Goal: Task Accomplishment & Management: Use online tool/utility

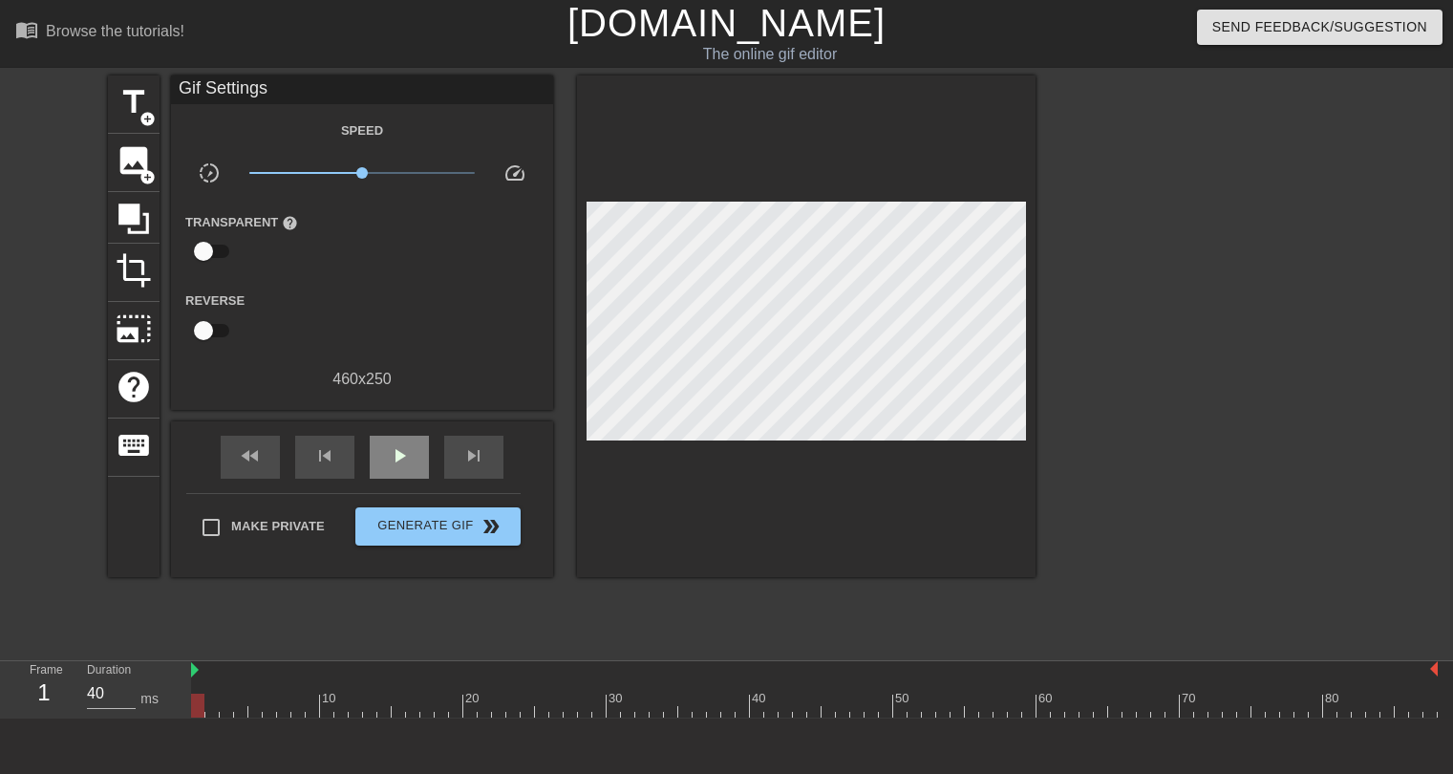
scroll to position [46, 0]
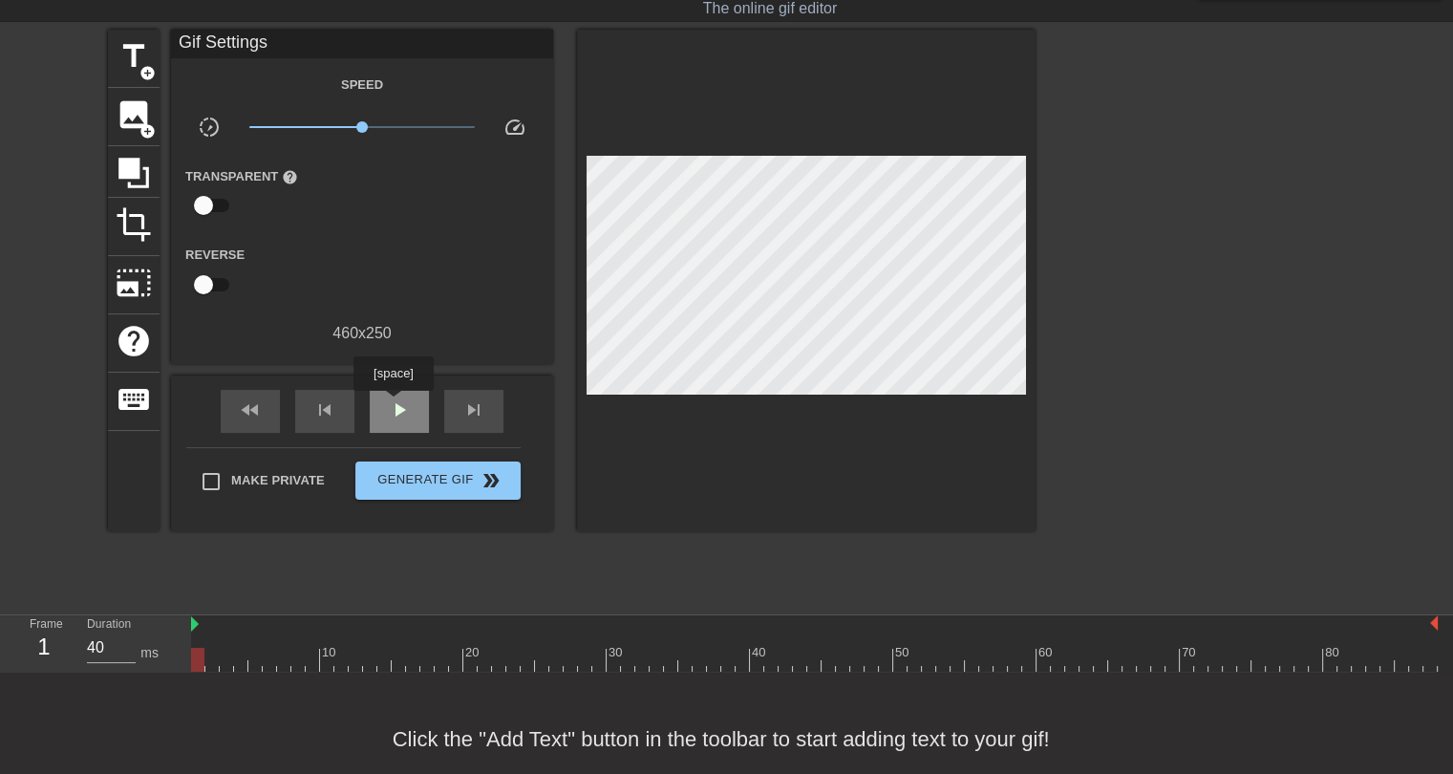
click at [393, 404] on span "play_arrow" at bounding box center [399, 409] width 23 height 23
click at [392, 408] on span "pause" at bounding box center [399, 409] width 23 height 23
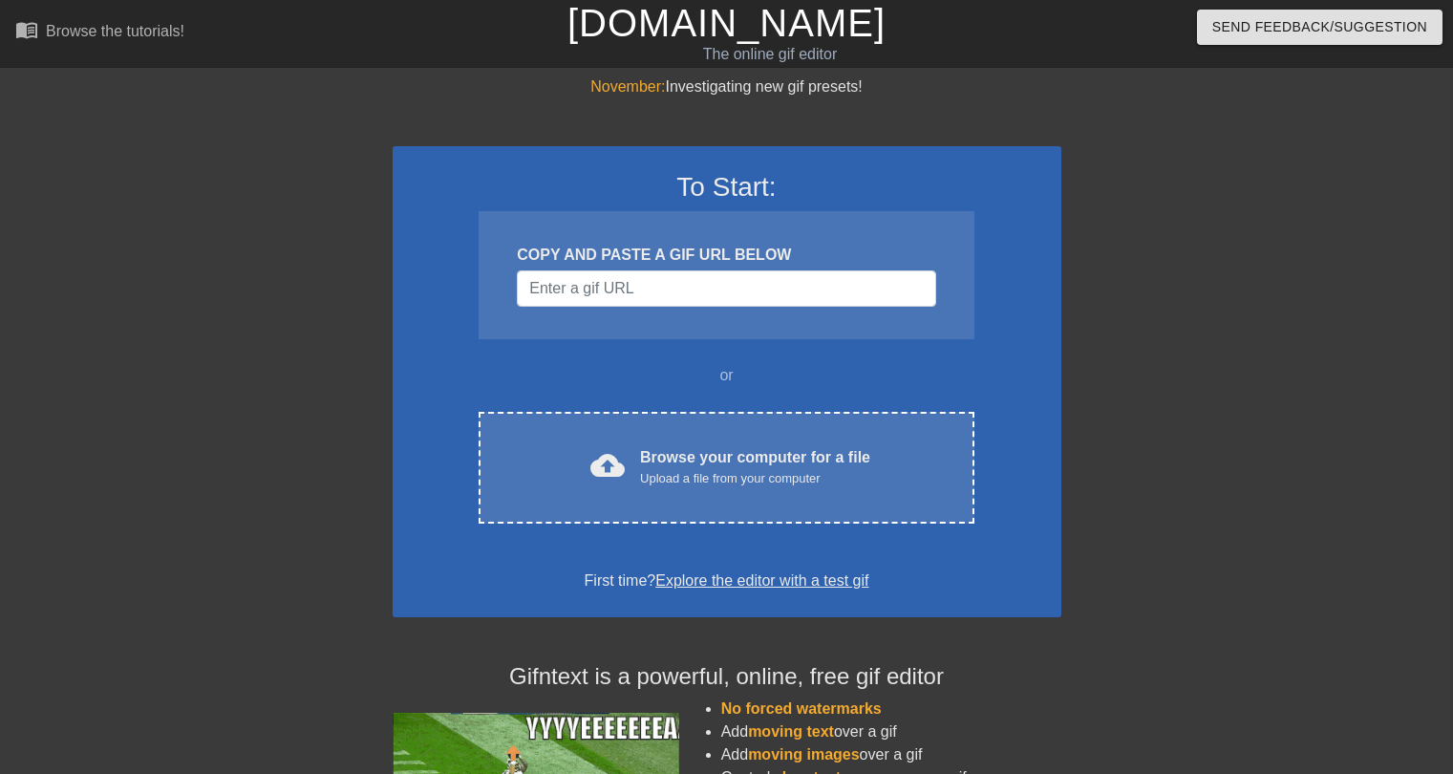
scroll to position [46, 0]
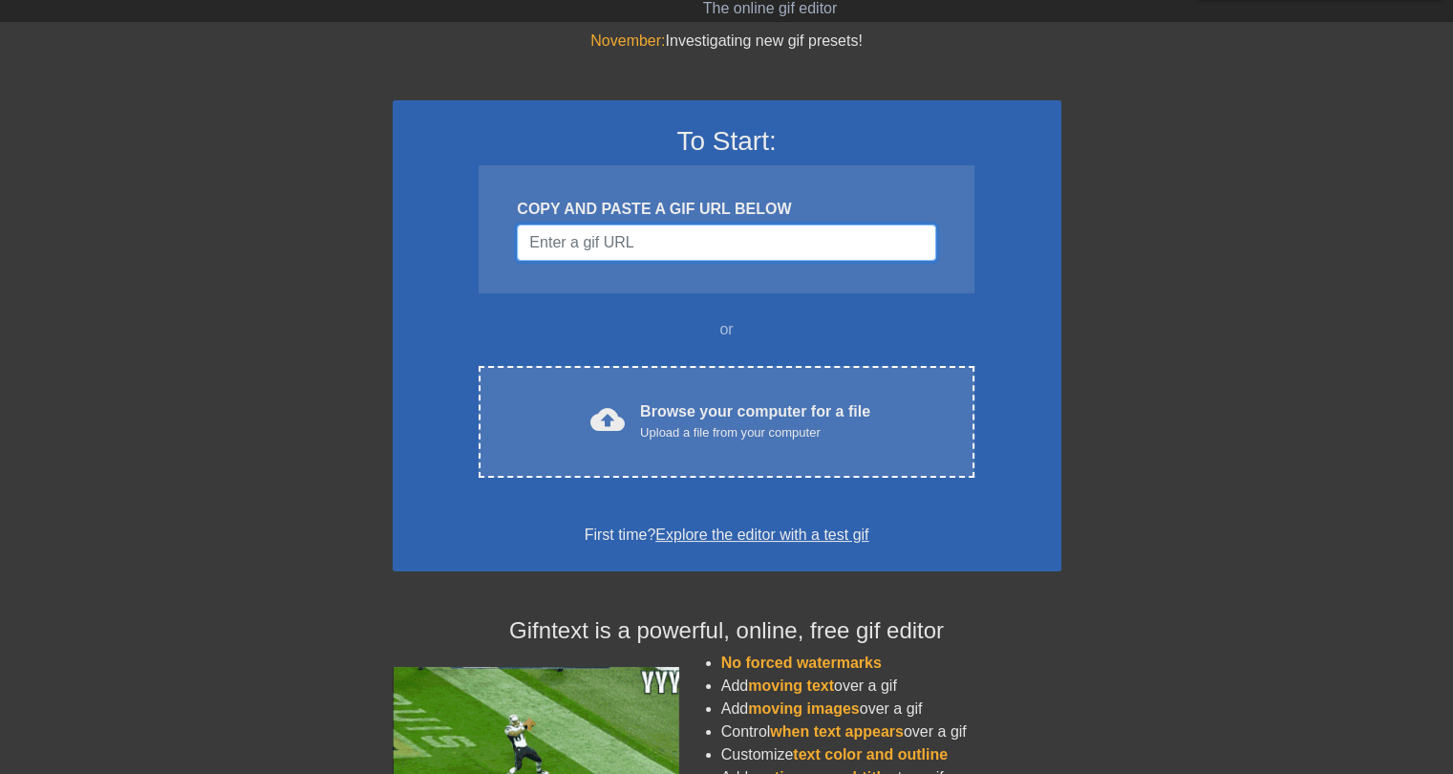
click at [579, 234] on input "Username" at bounding box center [726, 242] width 418 height 36
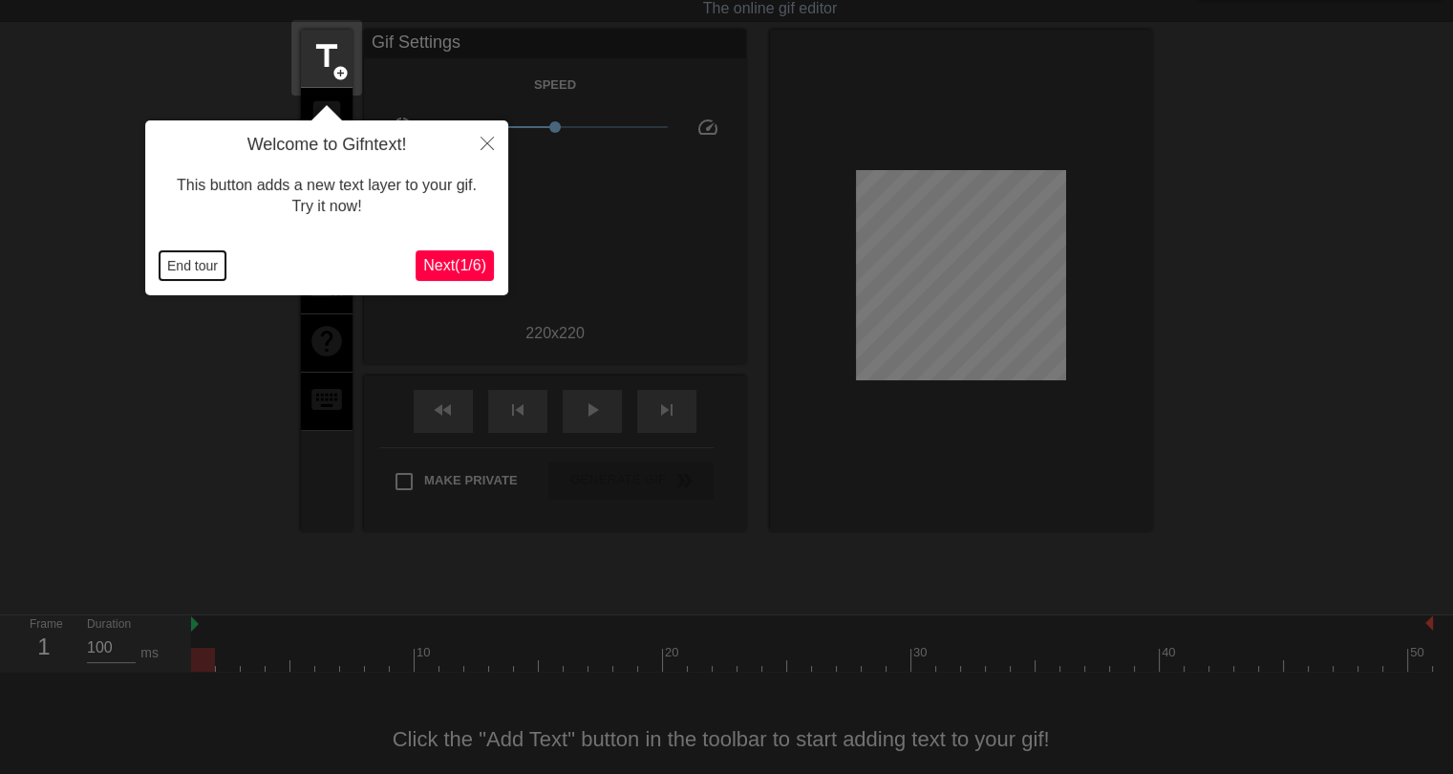
click at [184, 274] on button "End tour" at bounding box center [192, 265] width 66 height 29
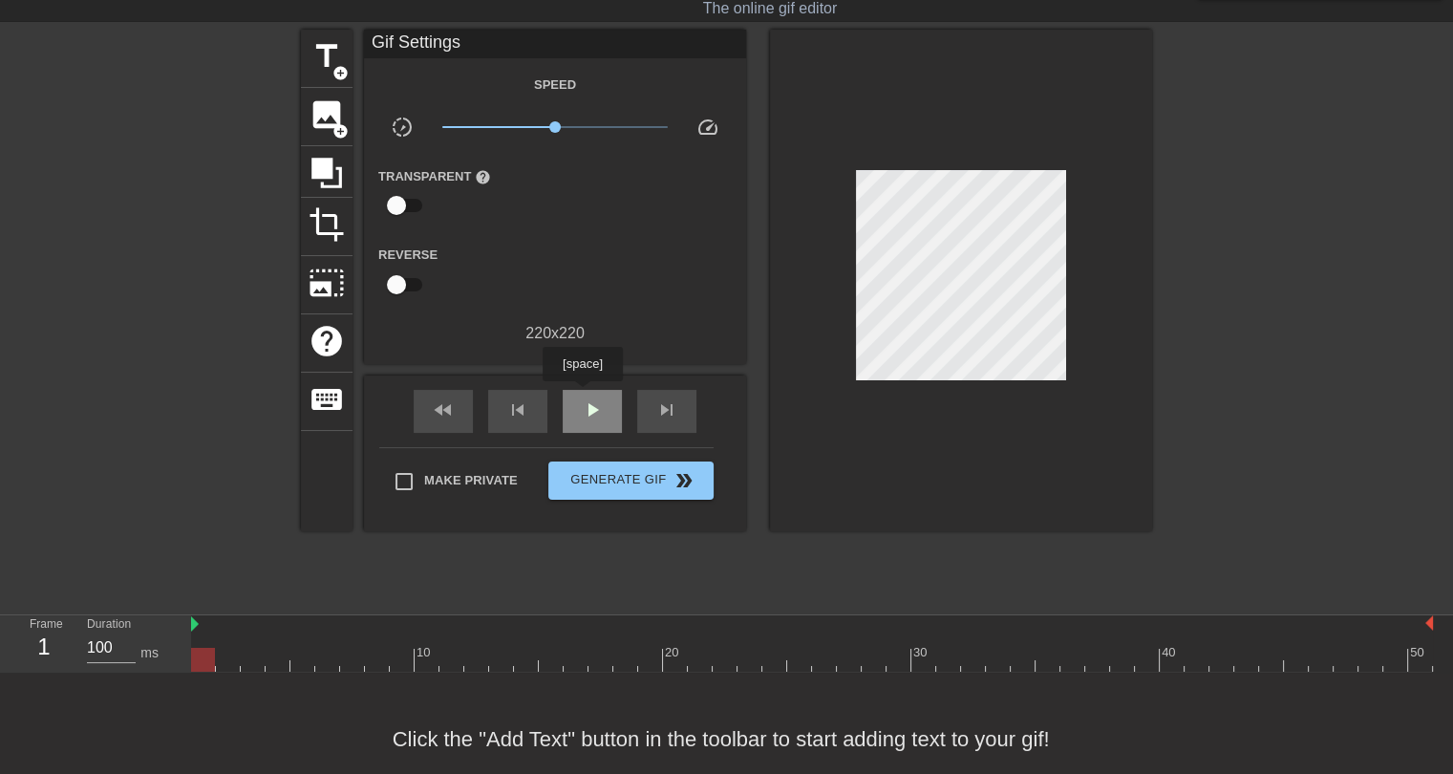
click at [582, 394] on div "play_arrow" at bounding box center [592, 411] width 59 height 43
click at [574, 414] on div "pause" at bounding box center [592, 411] width 59 height 43
click at [316, 58] on span "title" at bounding box center [326, 56] width 36 height 36
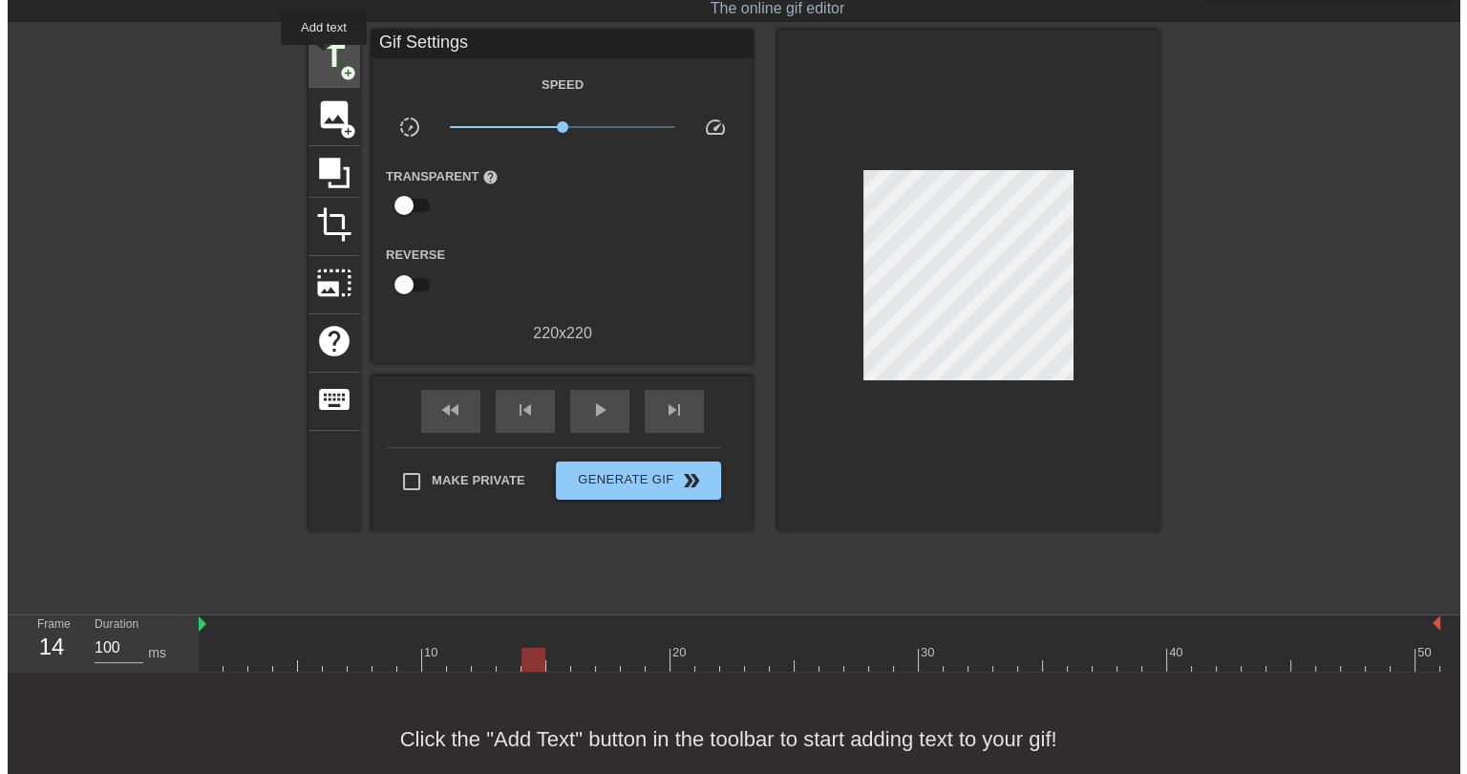
scroll to position [0, 0]
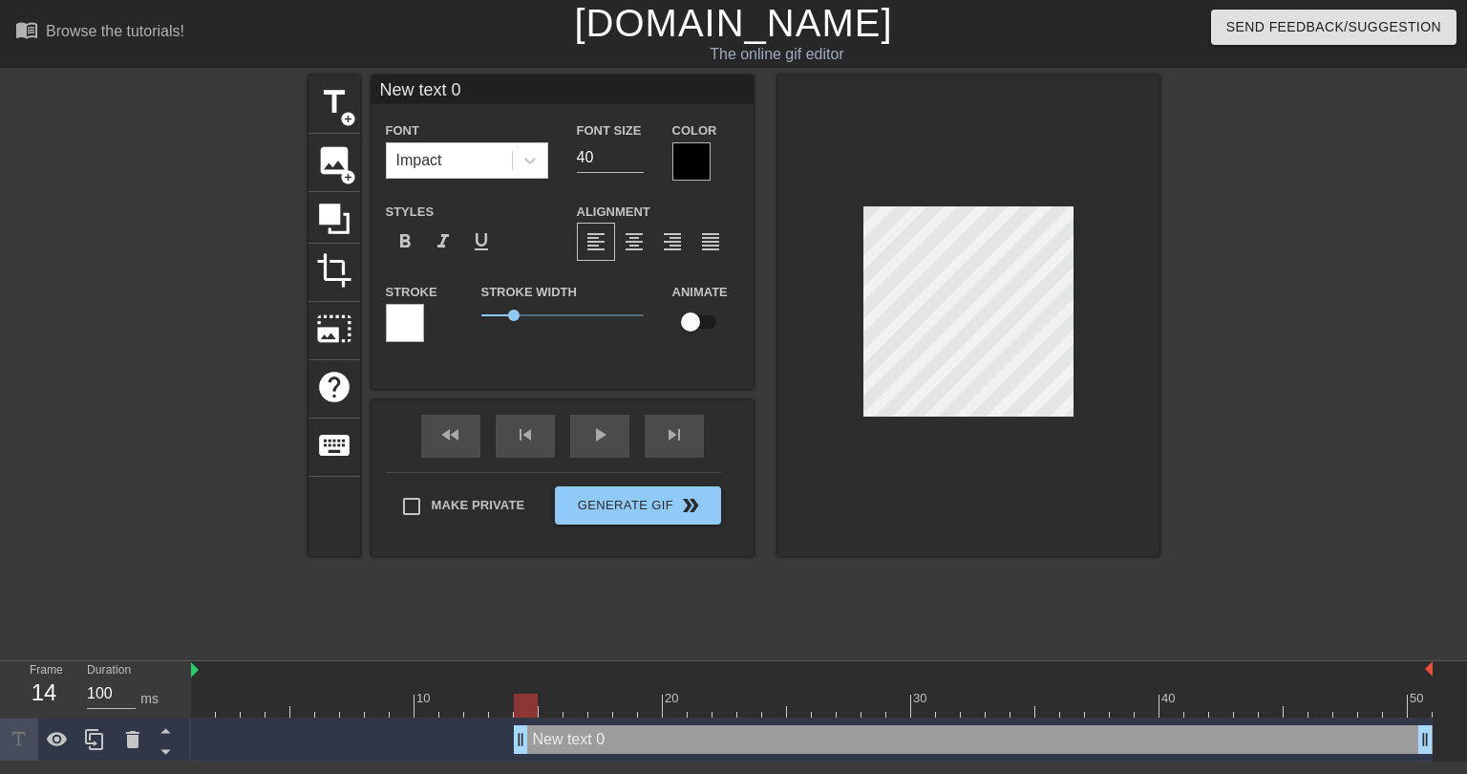
click at [426, 95] on input "New text 0" at bounding box center [563, 89] width 382 height 29
type input "DRAFTING CMC AND FULLY BELIEVING HE'LL STAY HEALTHY"
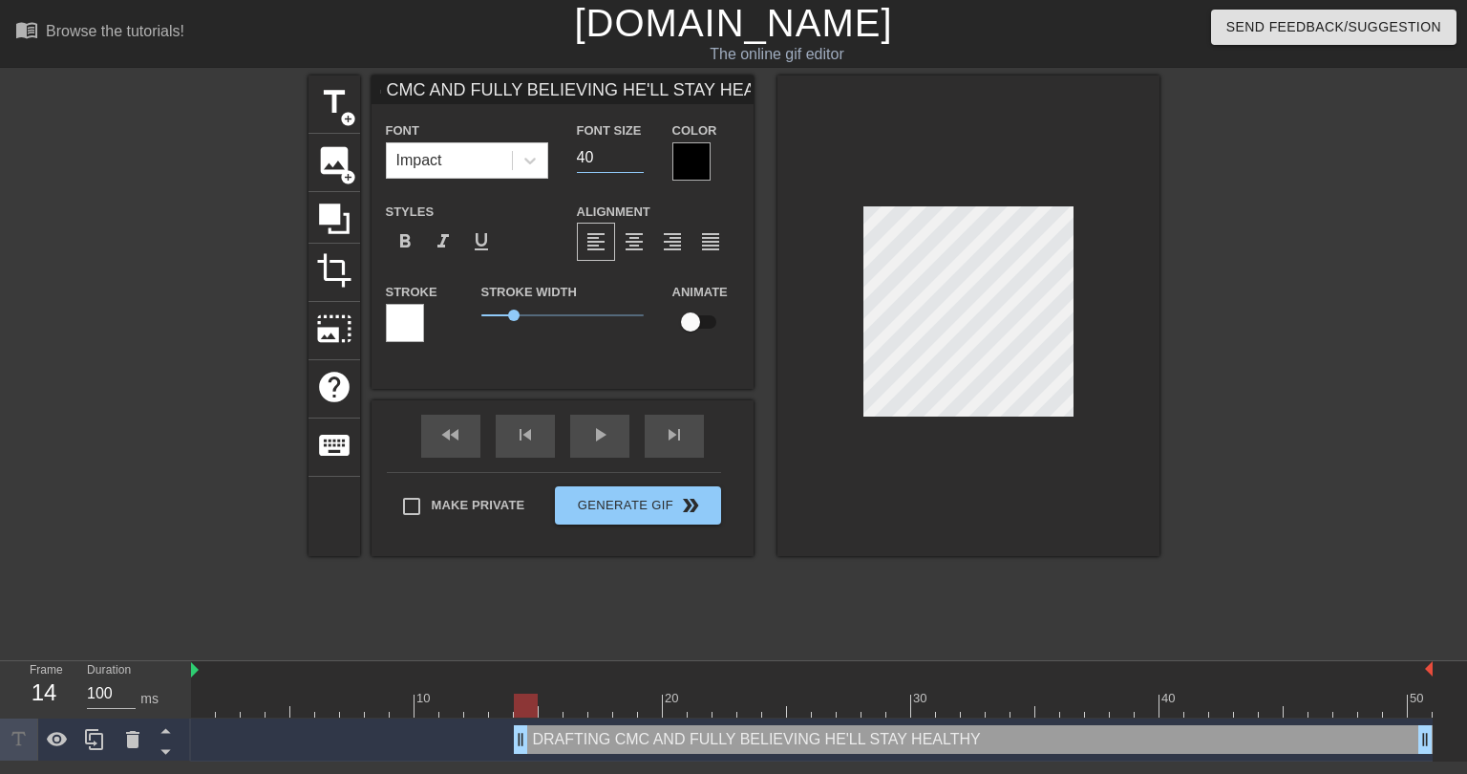
scroll to position [0, 0]
drag, startPoint x: 604, startPoint y: 157, endPoint x: 569, endPoint y: 155, distance: 34.4
click at [569, 155] on div "Font Size 40" at bounding box center [611, 149] width 96 height 62
type input "16"
click at [724, 146] on div "Color" at bounding box center [705, 149] width 67 height 62
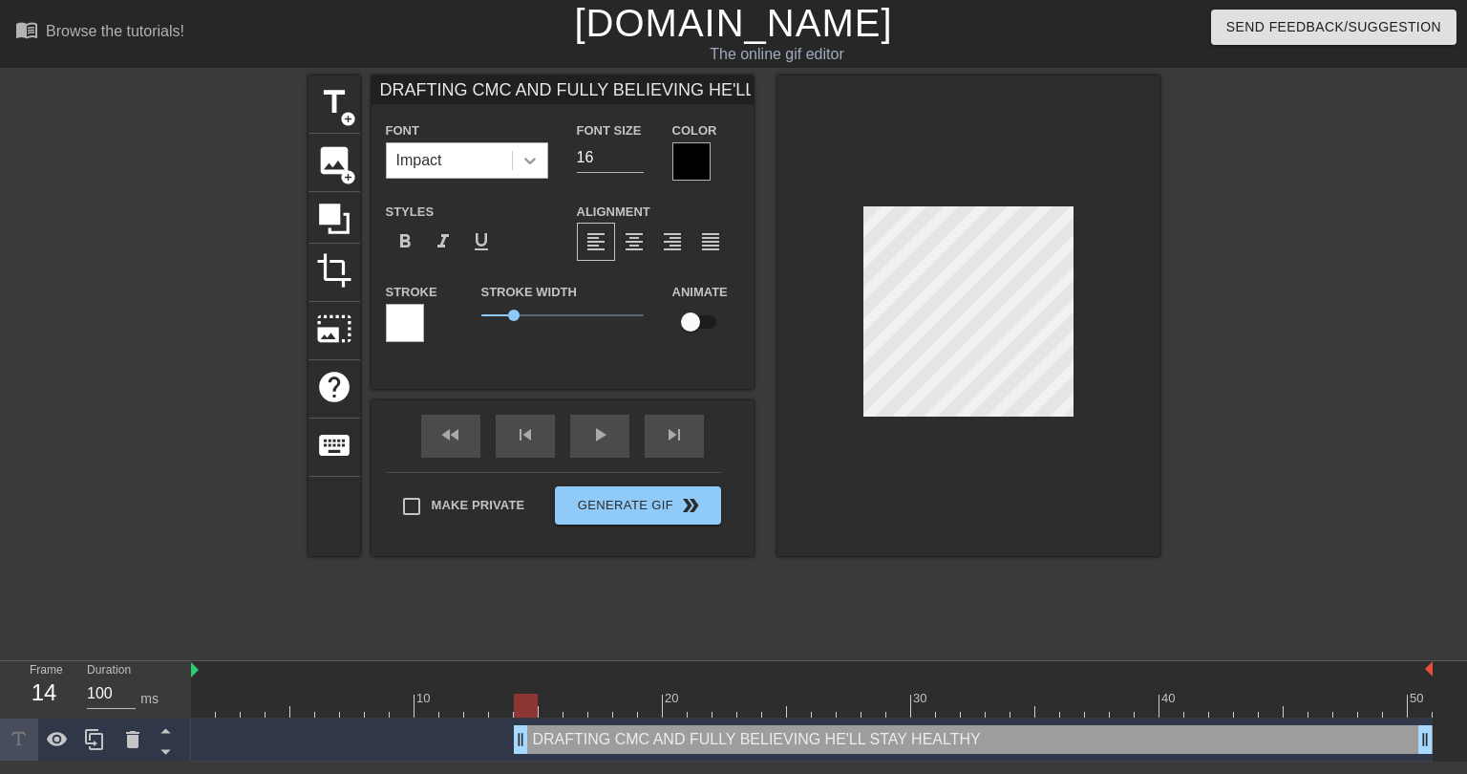
click at [523, 164] on icon at bounding box center [530, 160] width 19 height 19
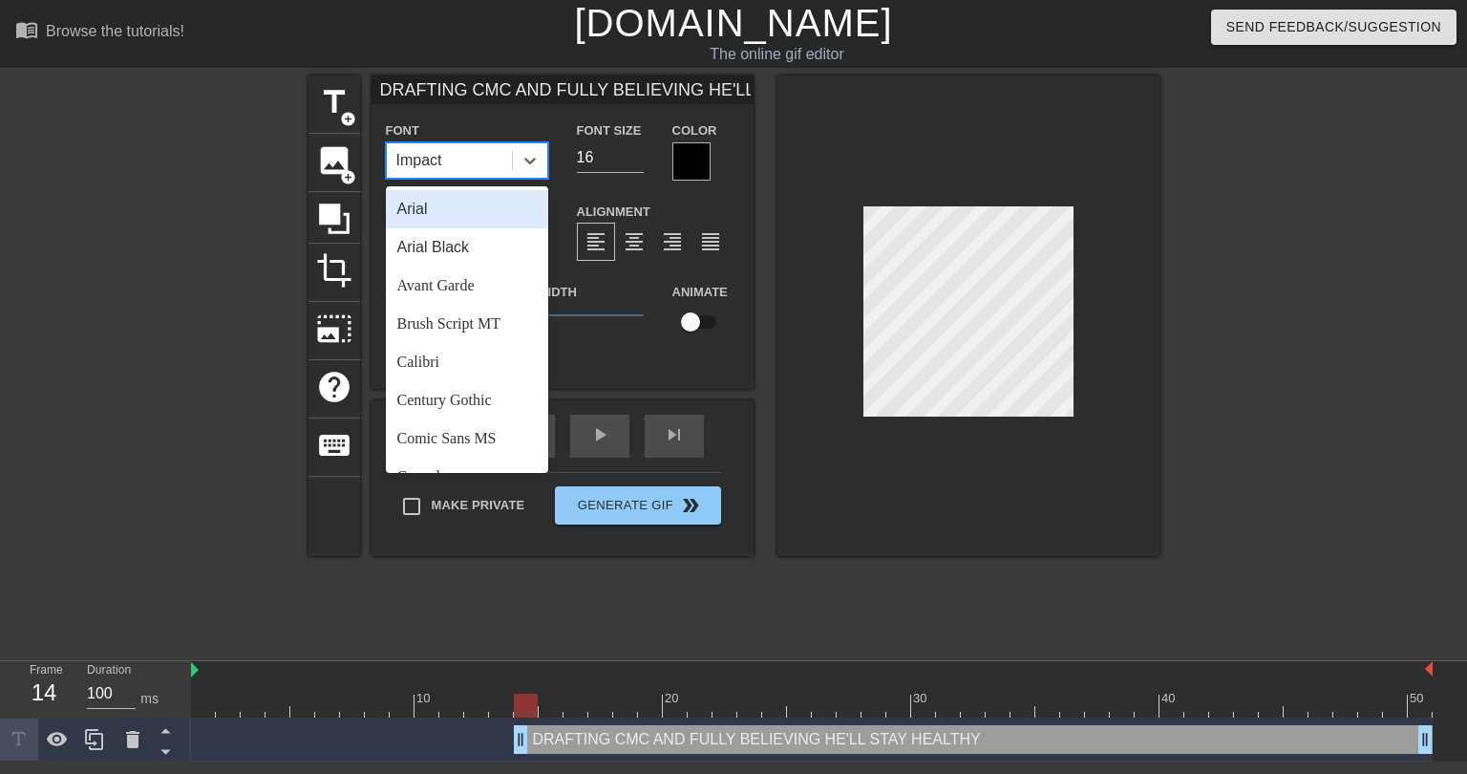
click at [423, 215] on div "Arial" at bounding box center [467, 209] width 162 height 38
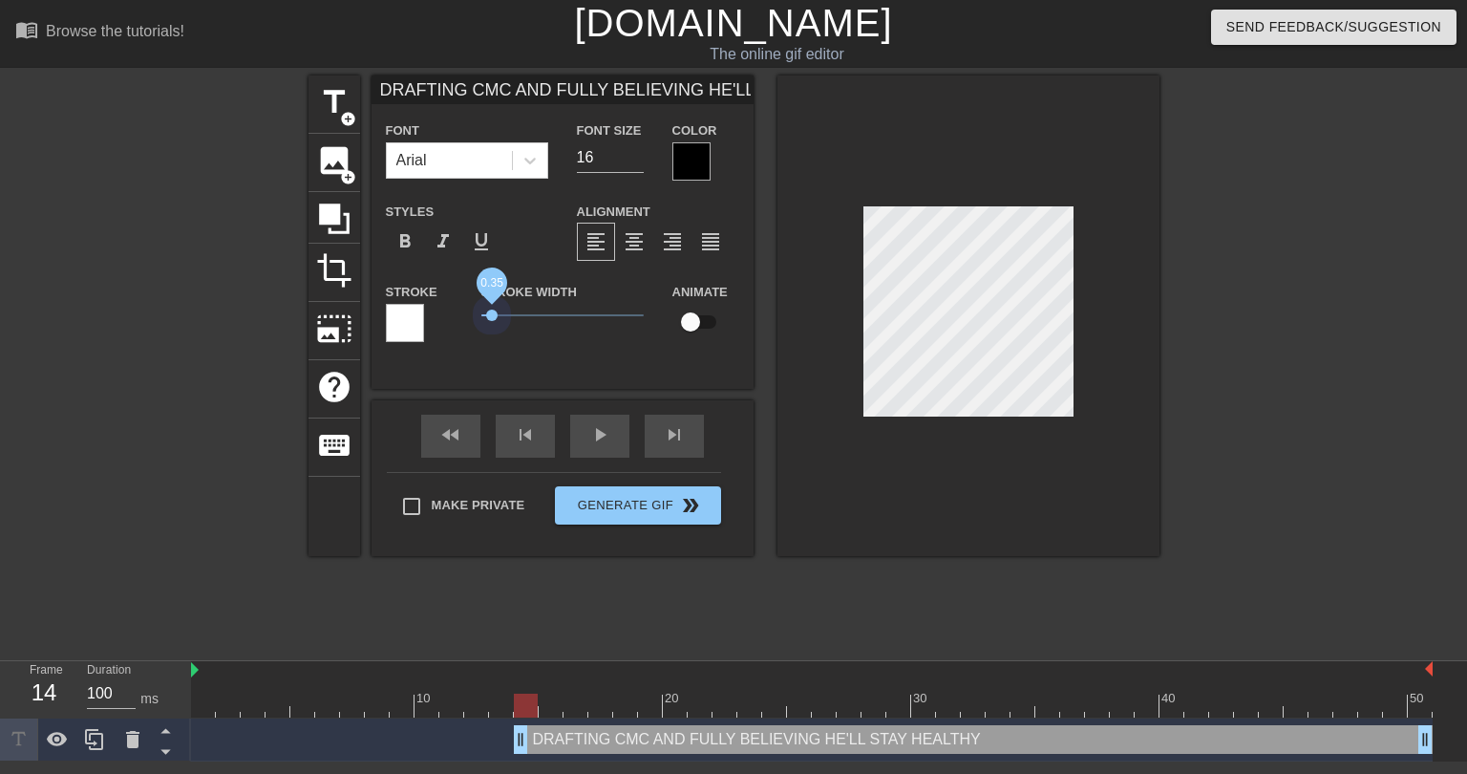
drag, startPoint x: 512, startPoint y: 314, endPoint x: 630, endPoint y: 272, distance: 125.7
click at [494, 313] on span "0.35" at bounding box center [491, 314] width 11 height 11
click at [690, 163] on div at bounding box center [691, 161] width 38 height 38
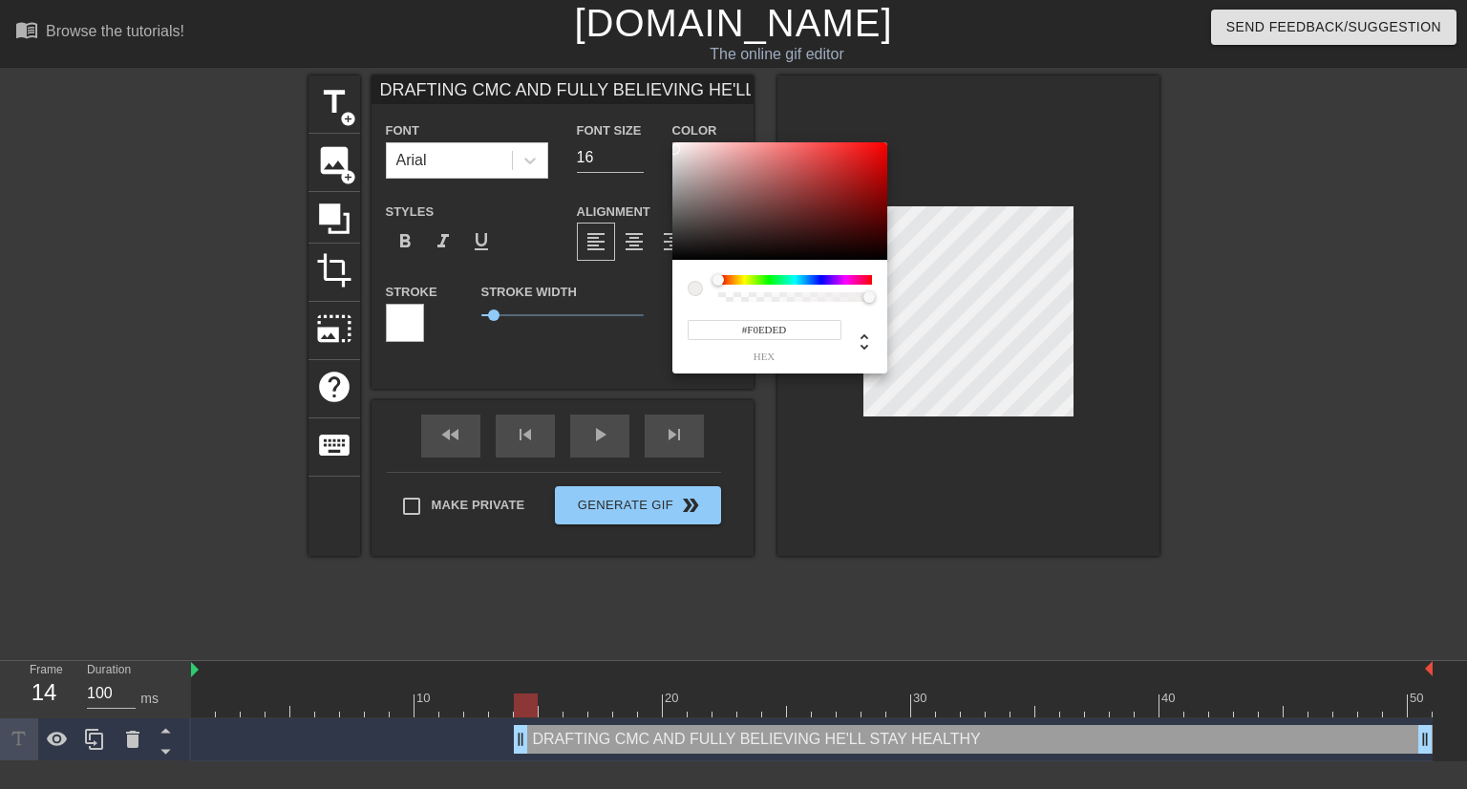
click at [674, 149] on div at bounding box center [779, 201] width 215 height 118
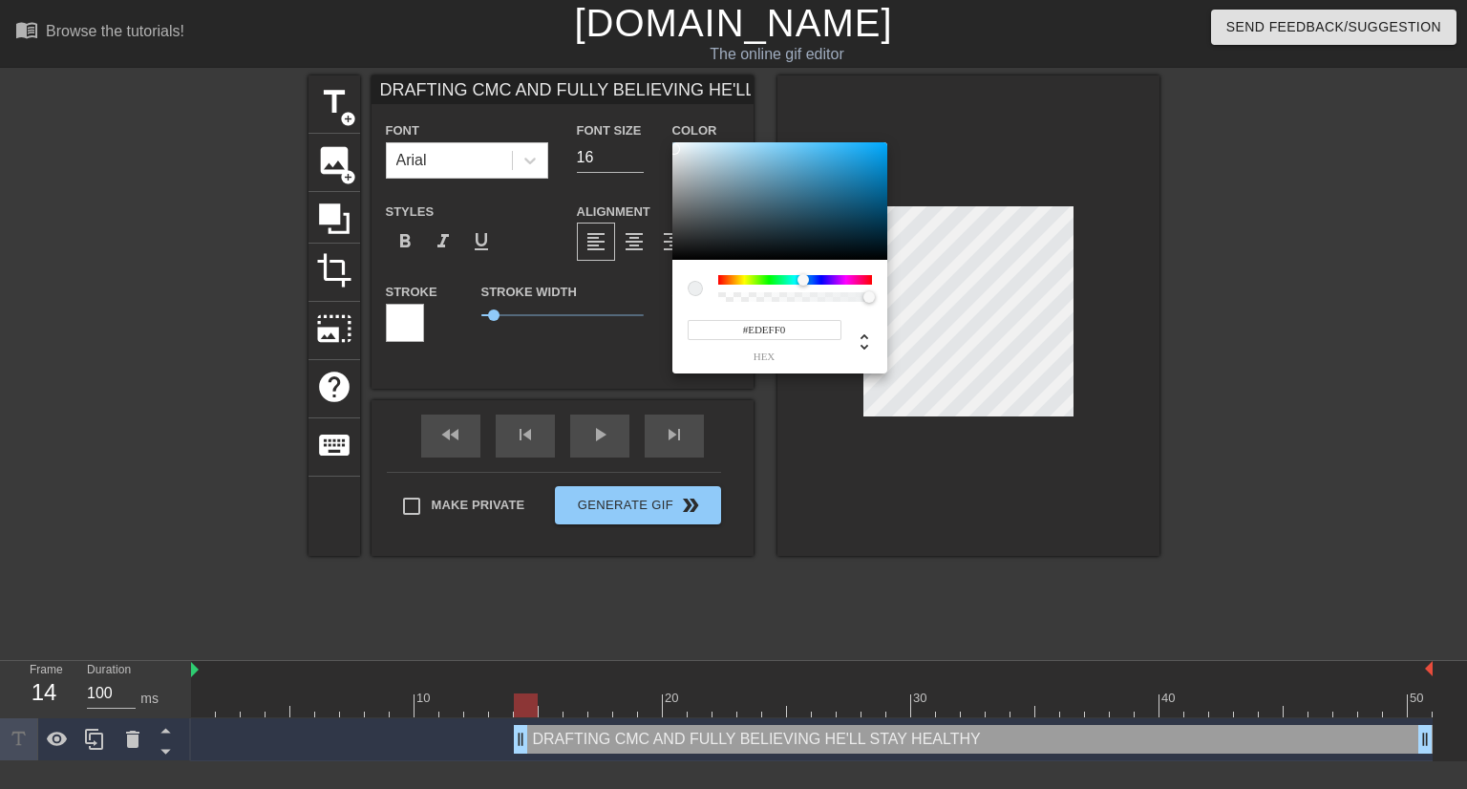
click at [802, 278] on div at bounding box center [795, 280] width 154 height 10
type input "#45C3FF"
drag, startPoint x: 813, startPoint y: 177, endPoint x: 829, endPoint y: 138, distance: 41.5
click at [829, 138] on div "#45C3FF hex" at bounding box center [733, 394] width 1467 height 789
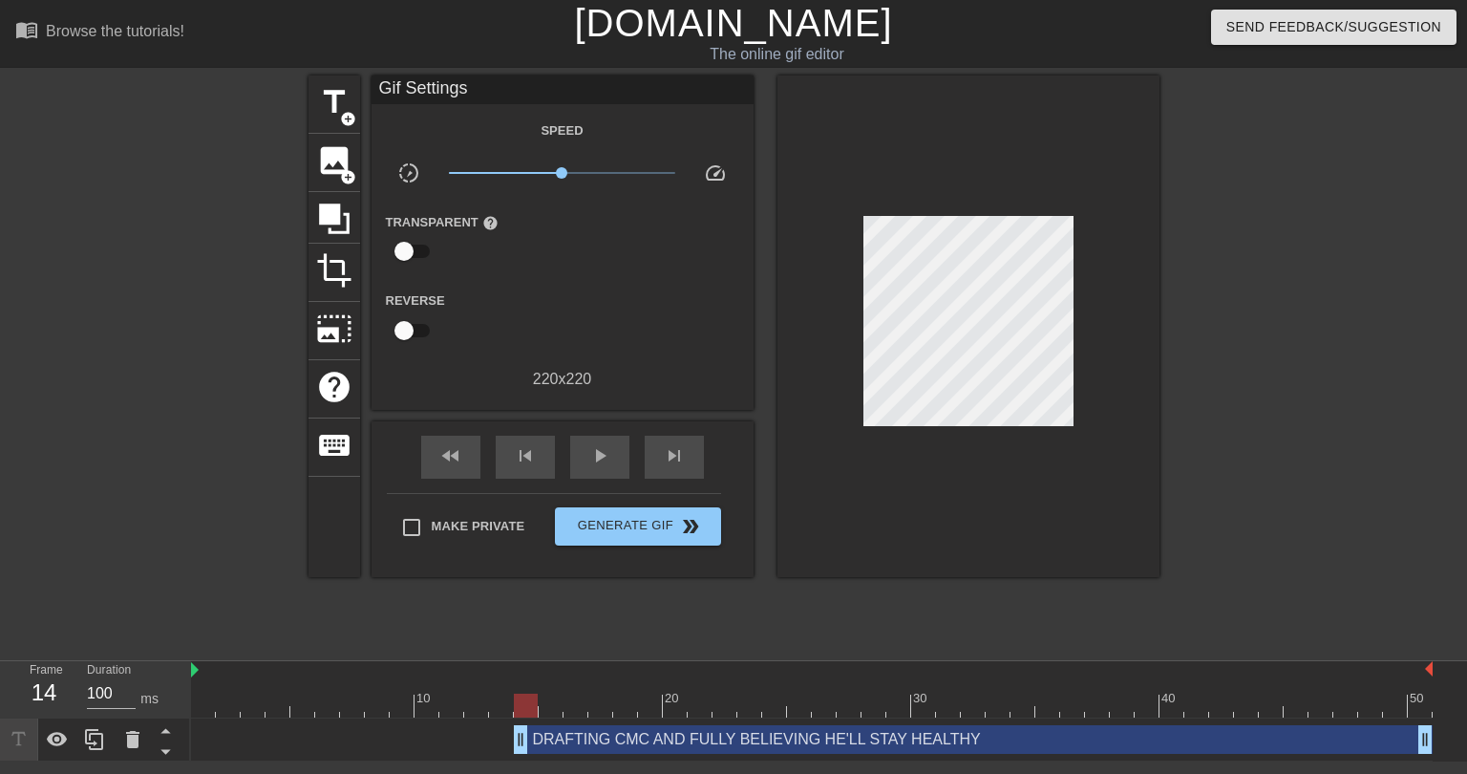
click at [795, 736] on div "DRAFTING CMC AND FULLY BELIEVING HE'LL STAY HEALTHY drag_handle drag_handle" at bounding box center [973, 739] width 919 height 29
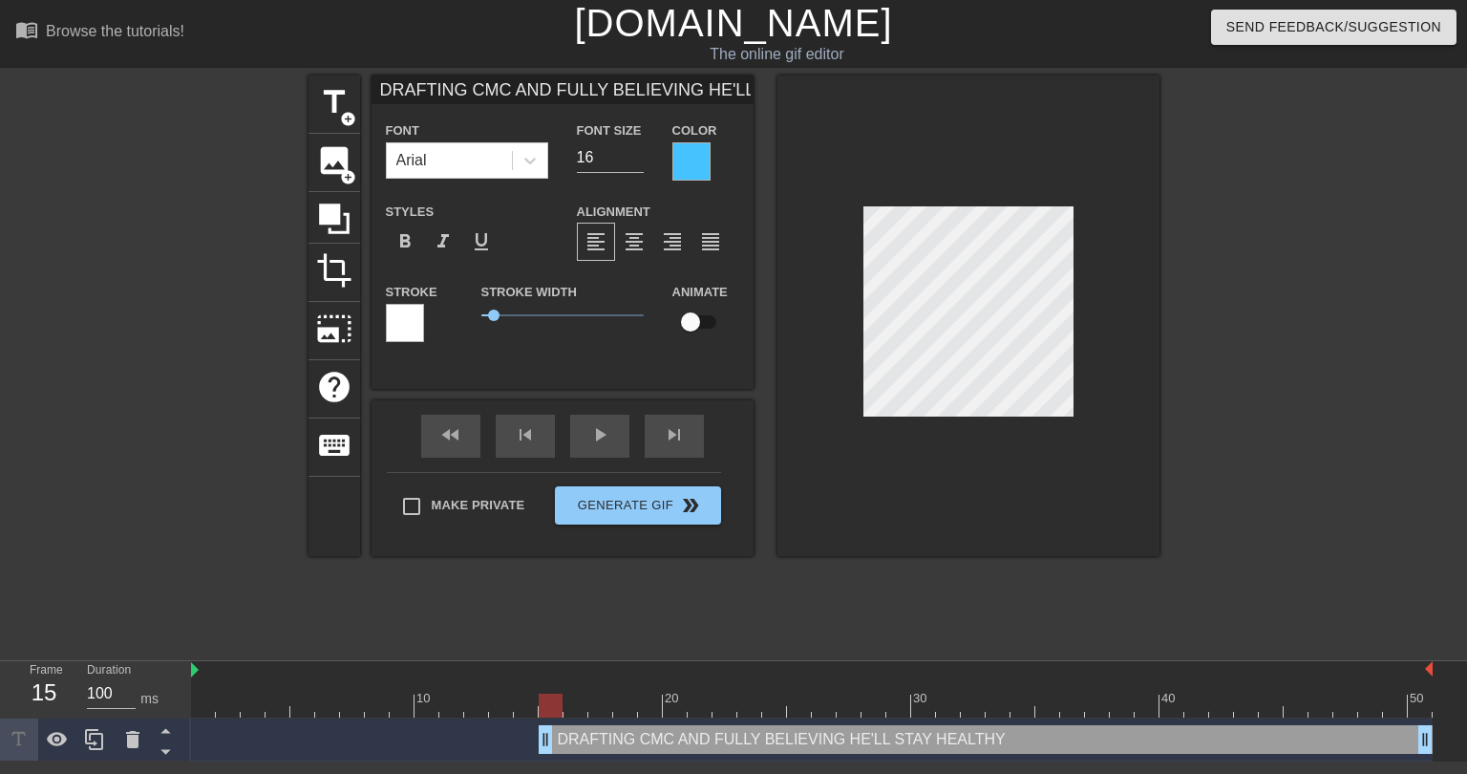
drag, startPoint x: 521, startPoint y: 737, endPoint x: 557, endPoint y: 734, distance: 35.5
drag, startPoint x: 598, startPoint y: 158, endPoint x: 588, endPoint y: 159, distance: 9.7
click at [588, 159] on input "16" at bounding box center [610, 157] width 67 height 31
type input "12"
click at [740, 149] on div "Color" at bounding box center [706, 149] width 96 height 62
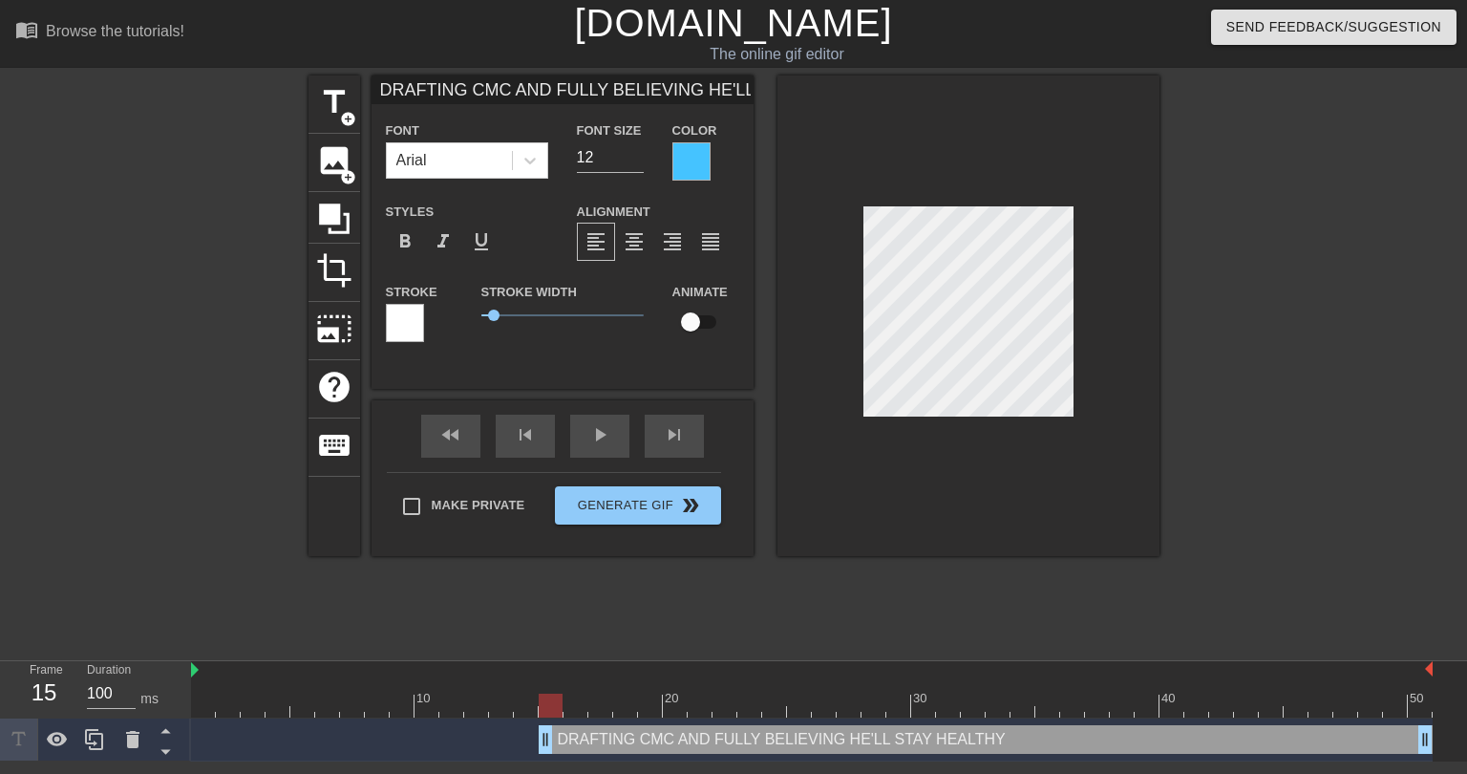
scroll to position [0, 86]
drag, startPoint x: 503, startPoint y: 90, endPoint x: 755, endPoint y: 88, distance: 252.2
click at [755, 88] on div "title add_circle image add_circle crop photo_size_select_large help keyboard DR…" at bounding box center [733, 315] width 851 height 480
click at [511, 86] on input "DRAFTING CMC AND FULLY BELIEVING HE'LL STAY HEALTHY" at bounding box center [563, 89] width 382 height 29
drag, startPoint x: 511, startPoint y: 89, endPoint x: 756, endPoint y: 77, distance: 245.7
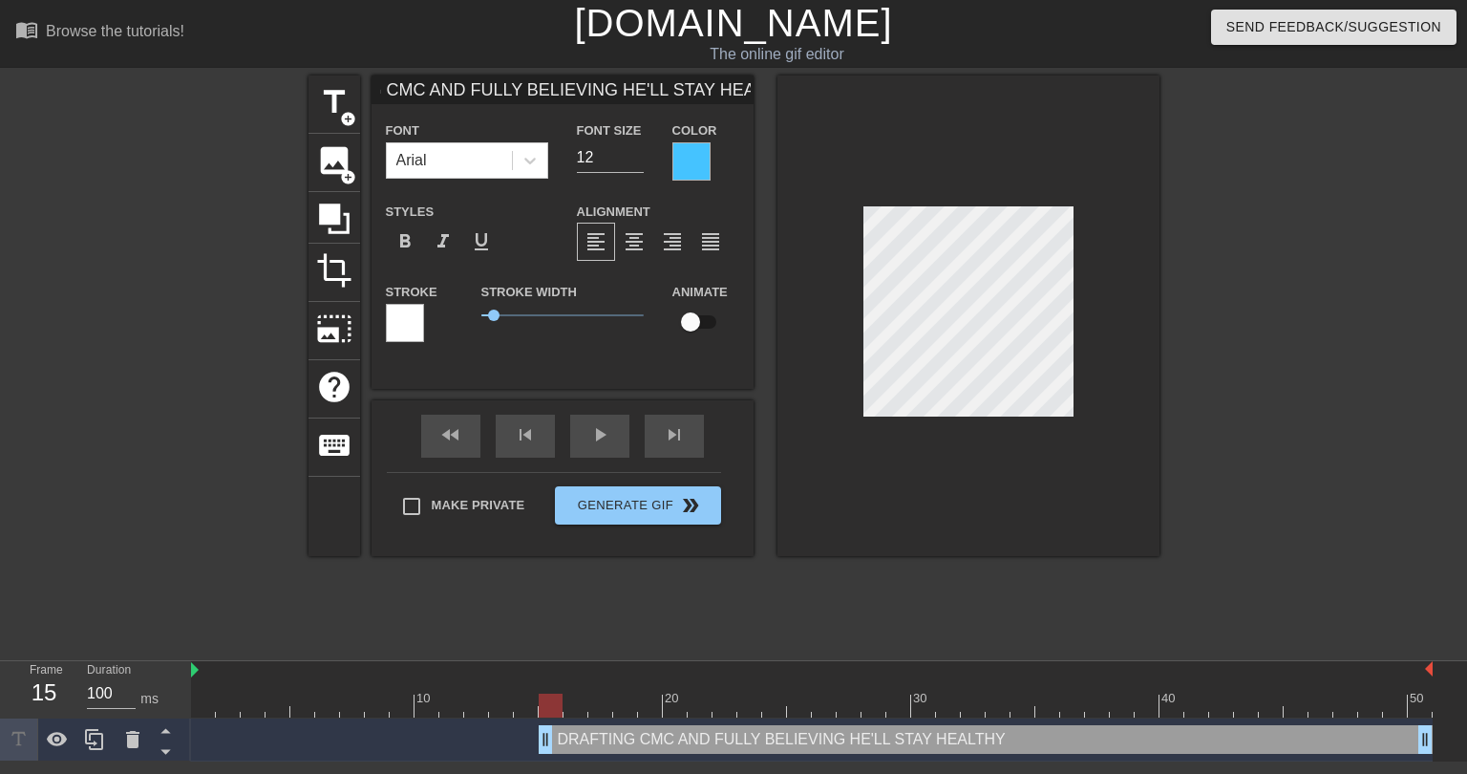
click at [756, 77] on div "title add_circle image add_circle crop photo_size_select_large help keyboard DR…" at bounding box center [733, 315] width 851 height 480
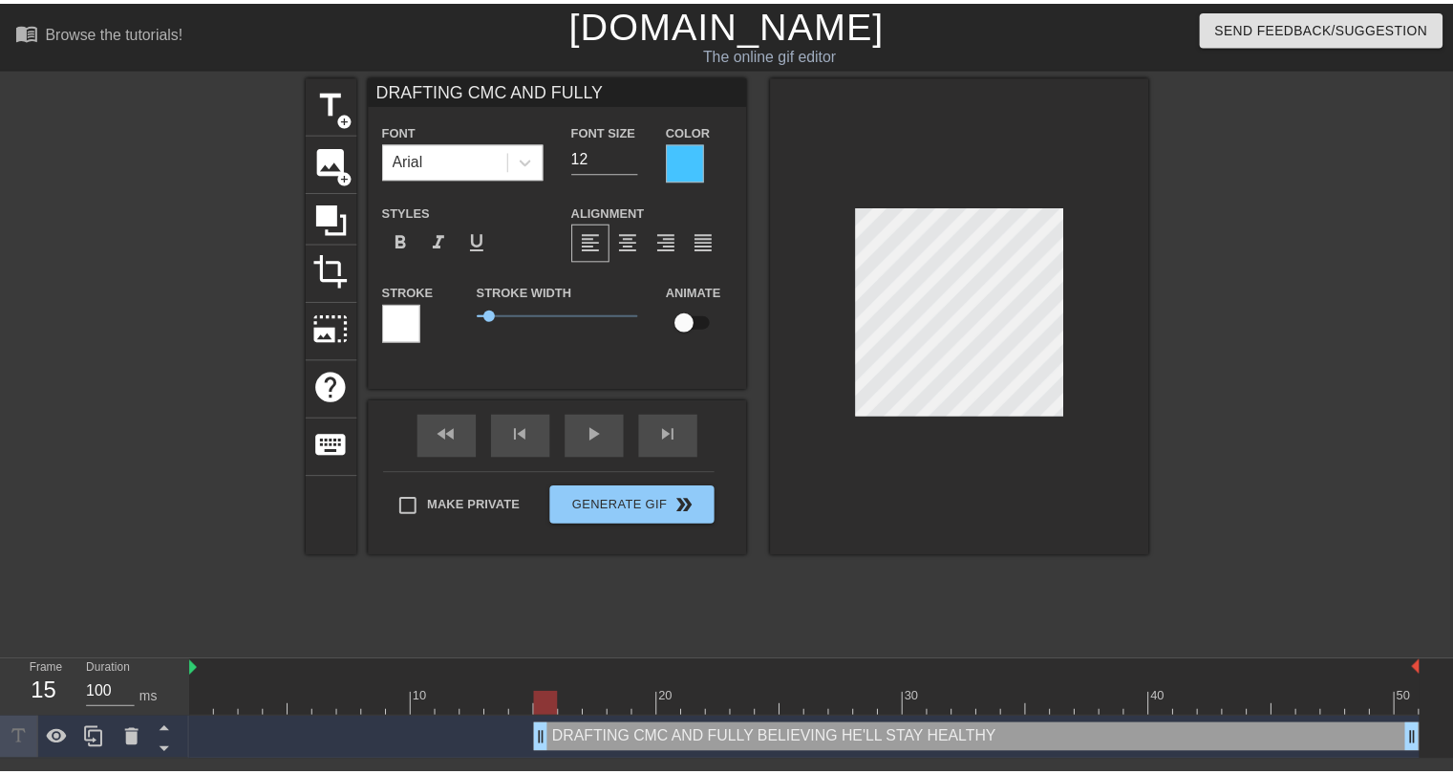
scroll to position [0, 0]
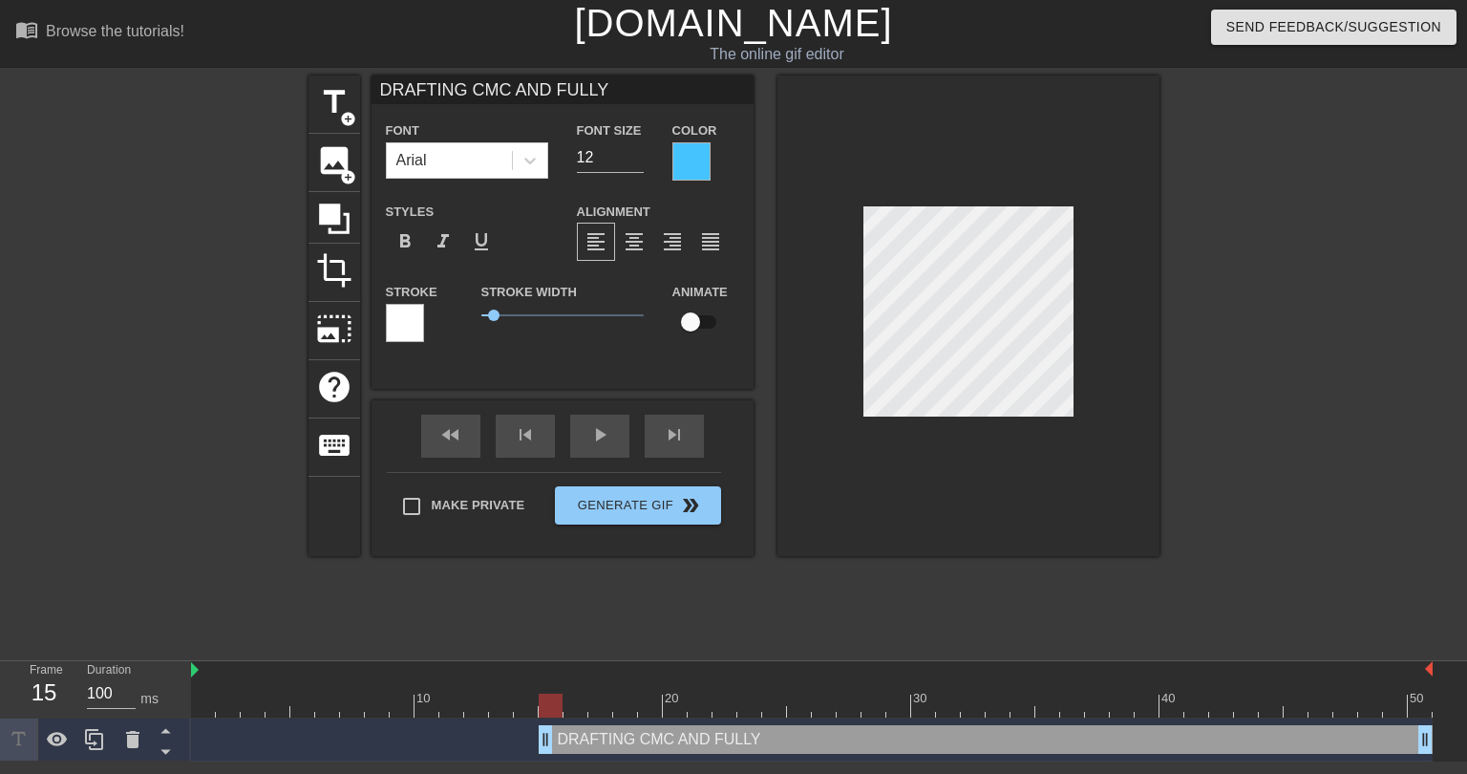
type input "DRAFTING CMC AND FULLY"
drag, startPoint x: 599, startPoint y: 156, endPoint x: 586, endPoint y: 158, distance: 12.6
click at [586, 158] on input "12" at bounding box center [610, 157] width 67 height 31
click at [651, 188] on div "Font Arial Font Size 18 Color Styles format_bold format_italic format_underline…" at bounding box center [562, 238] width 353 height 241
click at [601, 160] on input "18" at bounding box center [610, 157] width 67 height 31
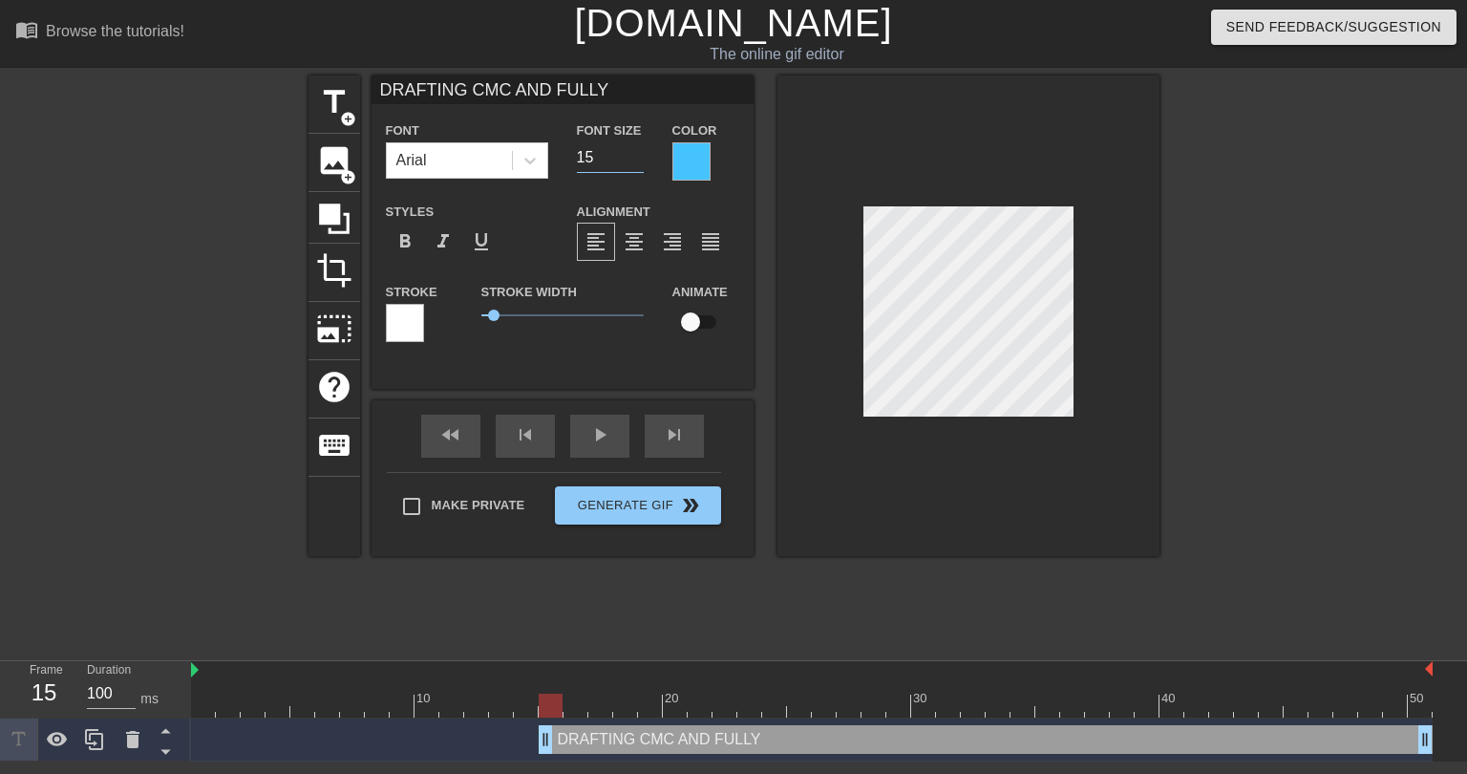
type input "15"
click at [640, 188] on div "Font Arial Font Size 15 Color Styles format_bold format_italic format_underline…" at bounding box center [562, 238] width 353 height 241
click at [337, 111] on span "title" at bounding box center [334, 102] width 36 height 36
type input "New text 1"
type input "40"
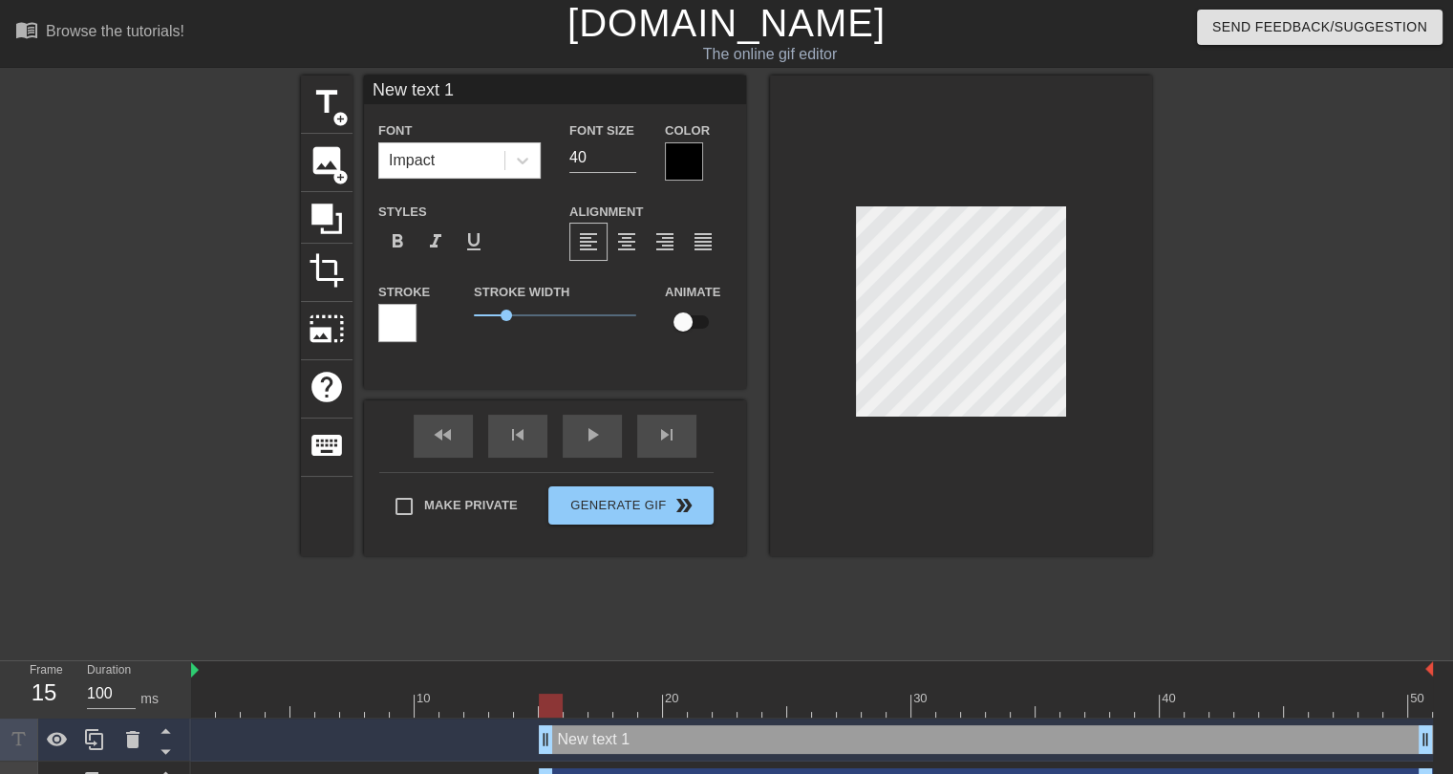
drag, startPoint x: 458, startPoint y: 89, endPoint x: 352, endPoint y: 89, distance: 106.0
click at [352, 89] on div "title add_circle image add_circle crop photo_size_select_large help keyboard Ne…" at bounding box center [726, 315] width 851 height 480
paste input "BELIEVING HE'LL STAY HEALTHY"
type input "BELIEVING HE'LL STAY HEALTHY"
drag, startPoint x: 588, startPoint y: 158, endPoint x: 553, endPoint y: 157, distance: 35.4
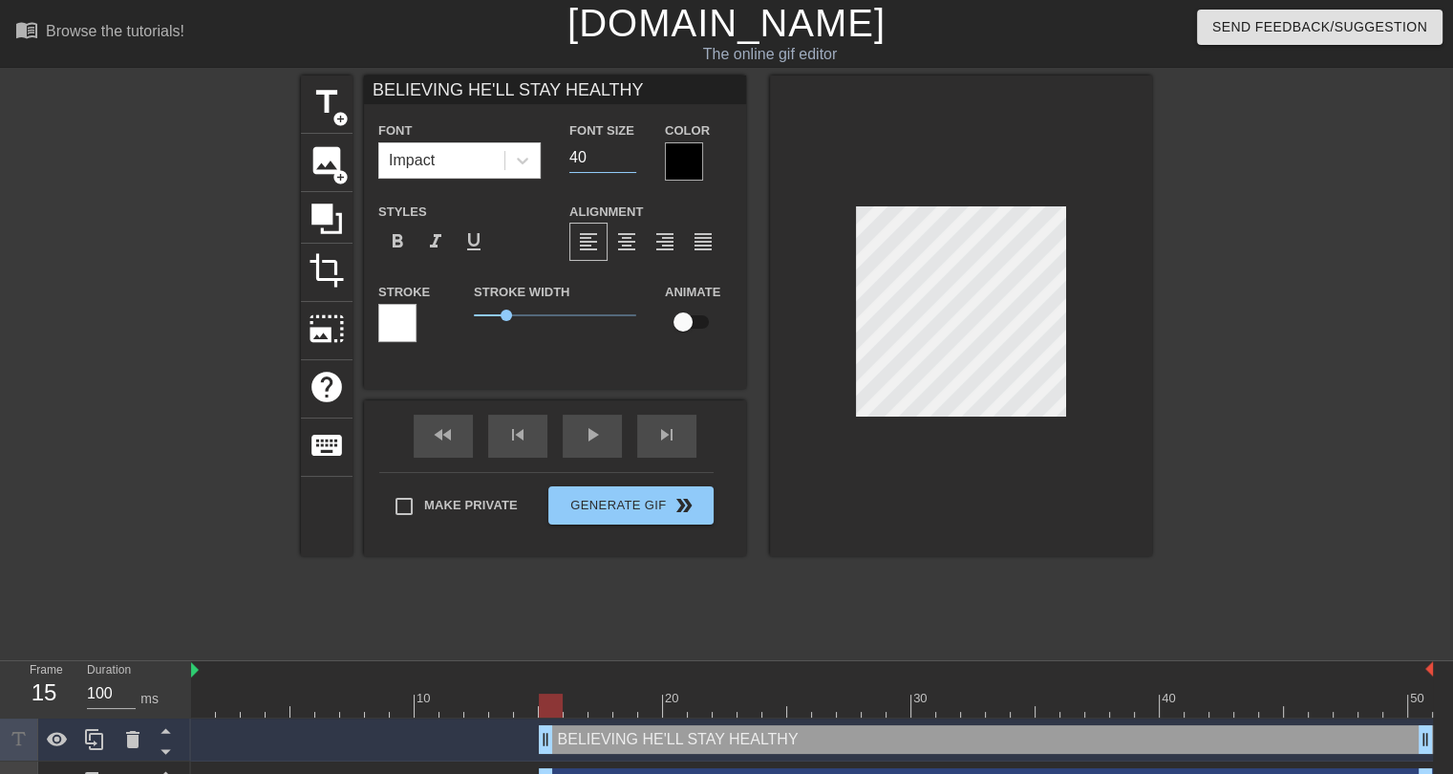
click at [553, 157] on div "Font Impact Font Size 40 Color" at bounding box center [555, 149] width 382 height 62
type input "15"
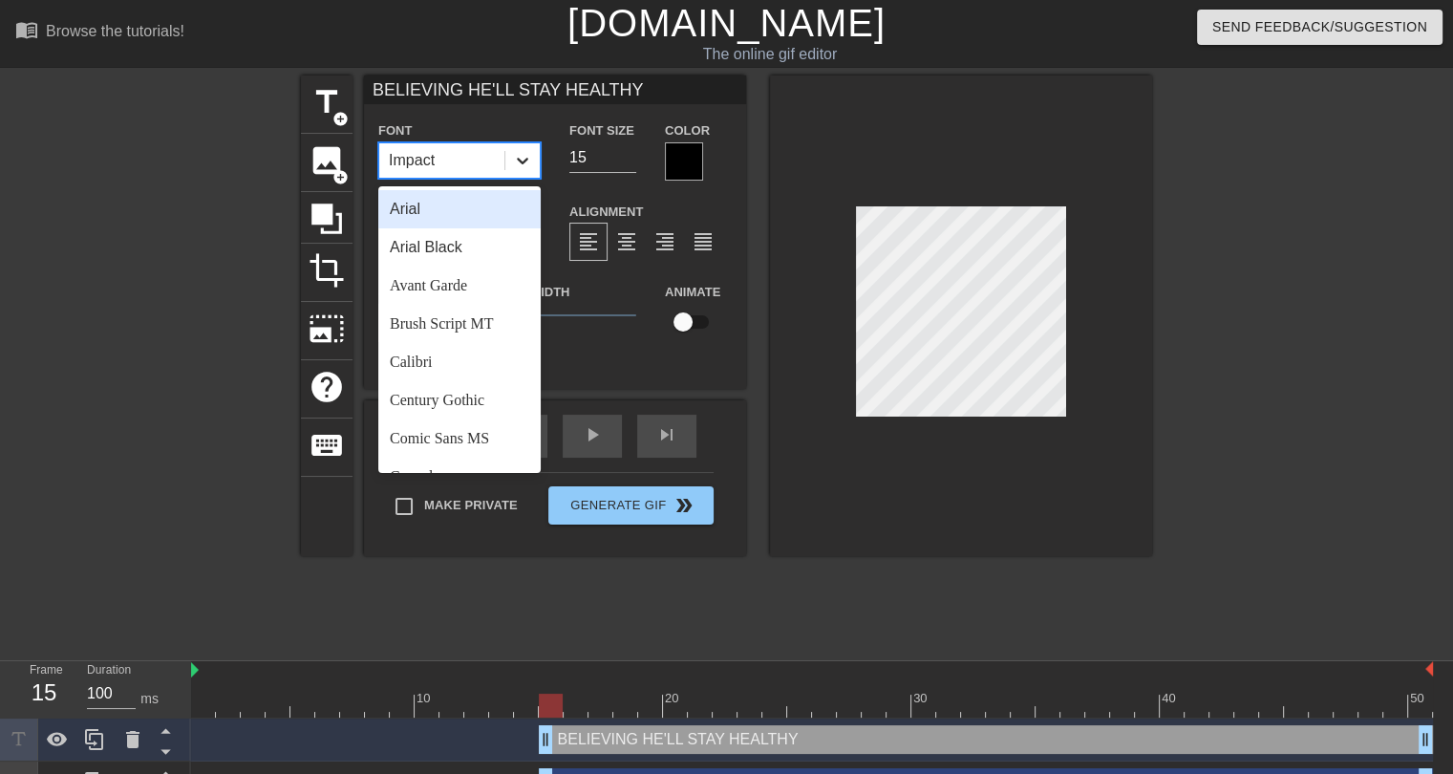
click at [521, 158] on icon at bounding box center [522, 160] width 19 height 19
click at [438, 433] on div "Comic Sans MS" at bounding box center [459, 438] width 162 height 38
click at [488, 159] on div "Comic Sans MS" at bounding box center [438, 160] width 99 height 23
click at [416, 215] on div "Arial" at bounding box center [459, 209] width 162 height 38
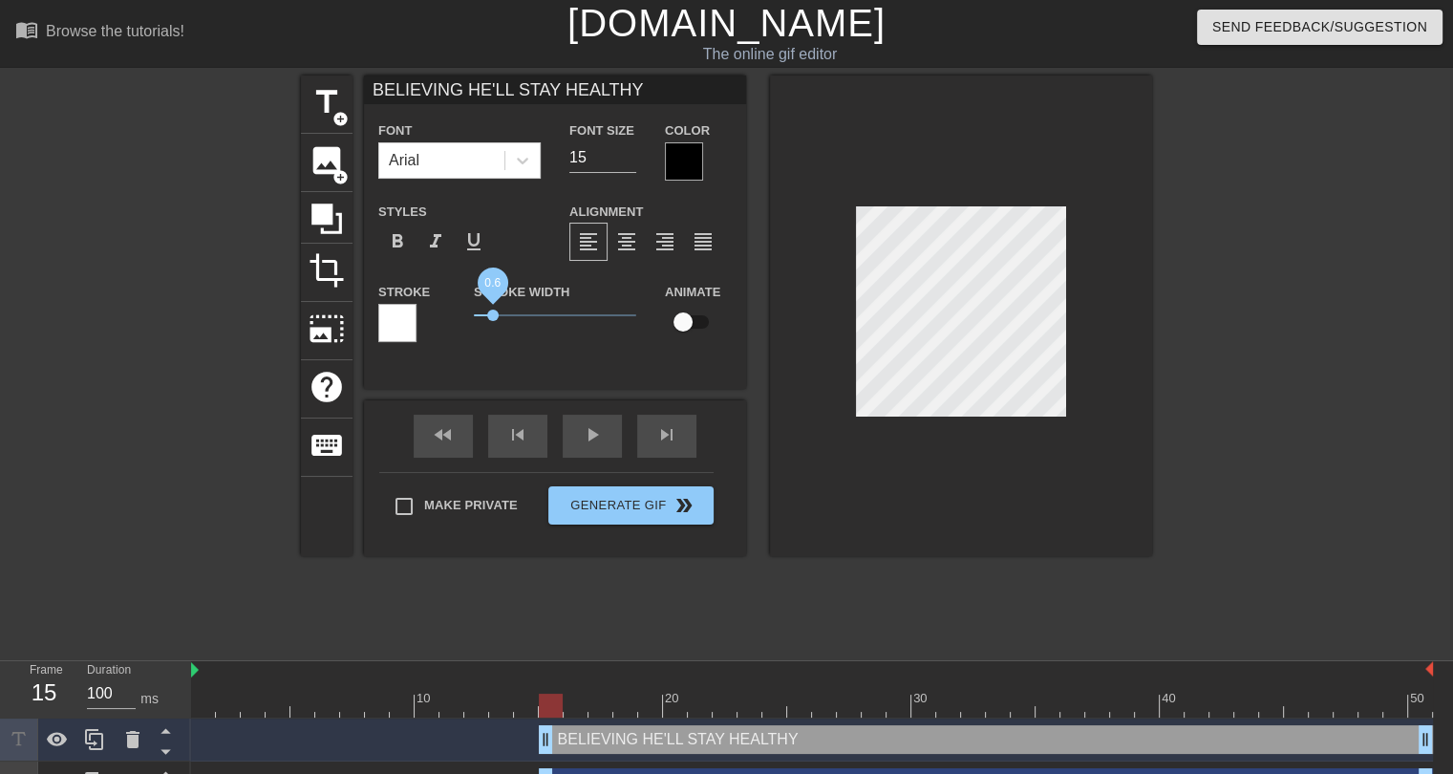
drag, startPoint x: 504, startPoint y: 310, endPoint x: 493, endPoint y: 310, distance: 11.5
click at [493, 310] on span "0.6" at bounding box center [492, 314] width 11 height 11
click at [408, 321] on div at bounding box center [397, 323] width 38 height 38
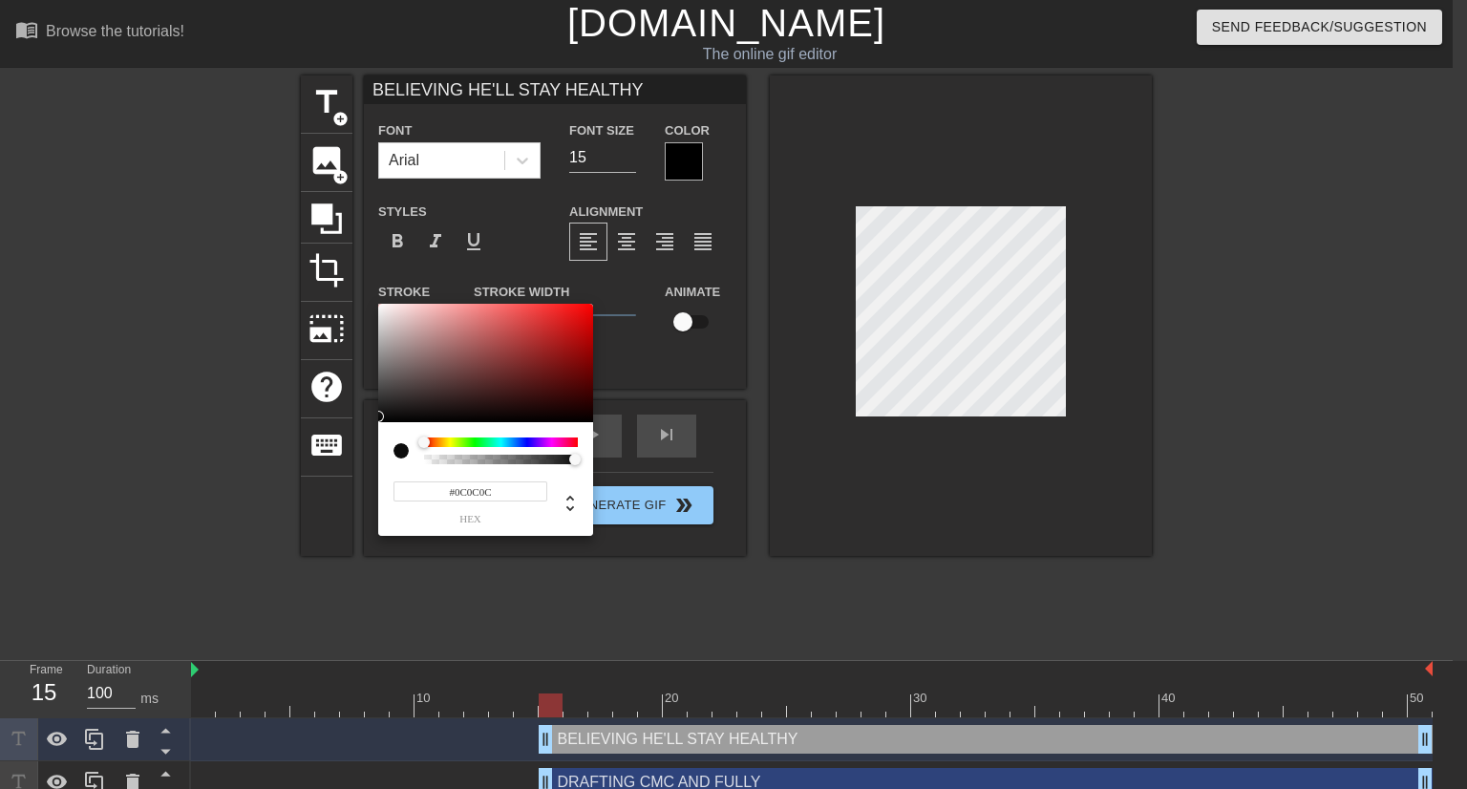
type input "#080808"
drag, startPoint x: 401, startPoint y: 393, endPoint x: 376, endPoint y: 418, distance: 35.8
click at [376, 418] on div "#080808 hex" at bounding box center [733, 394] width 1467 height 789
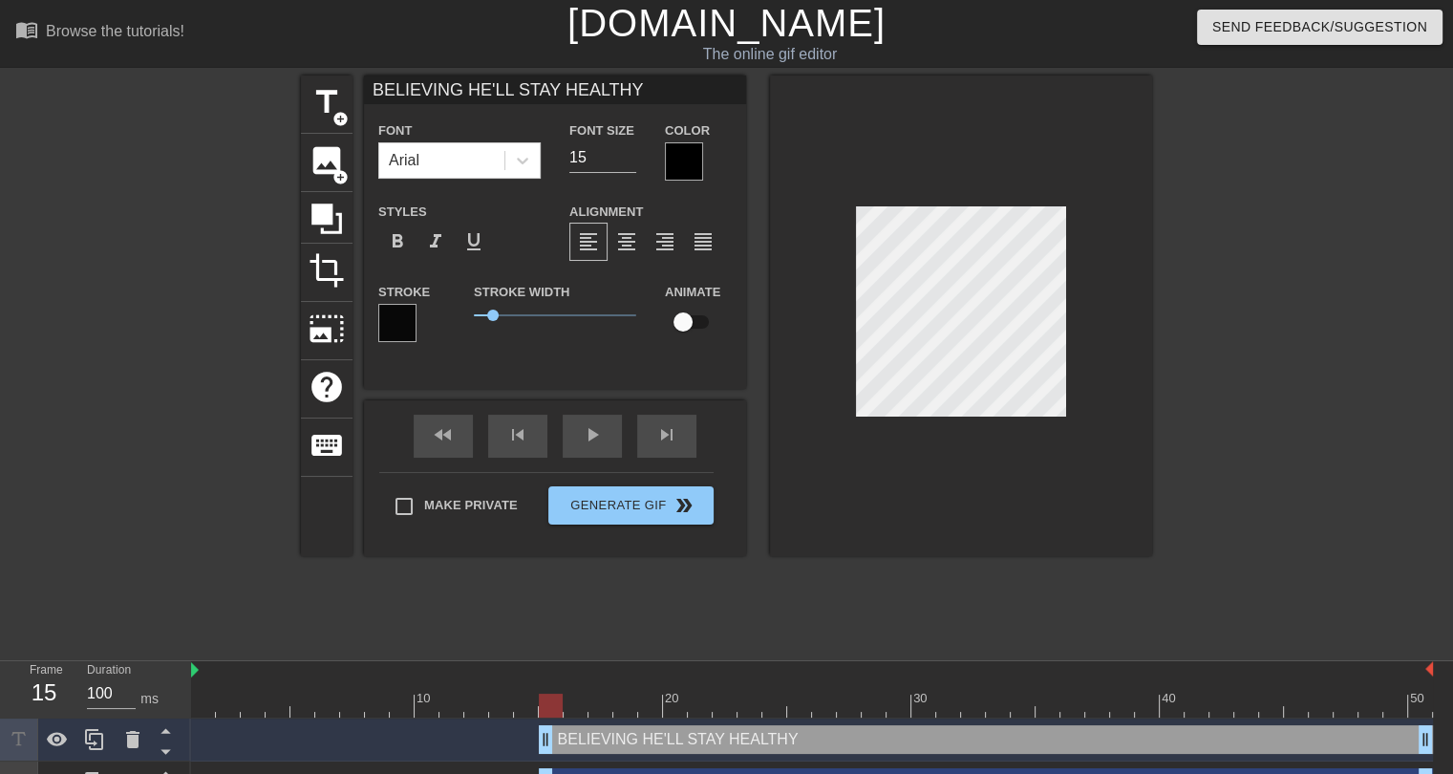
type input "DRAFTING CMC AND FULLY"
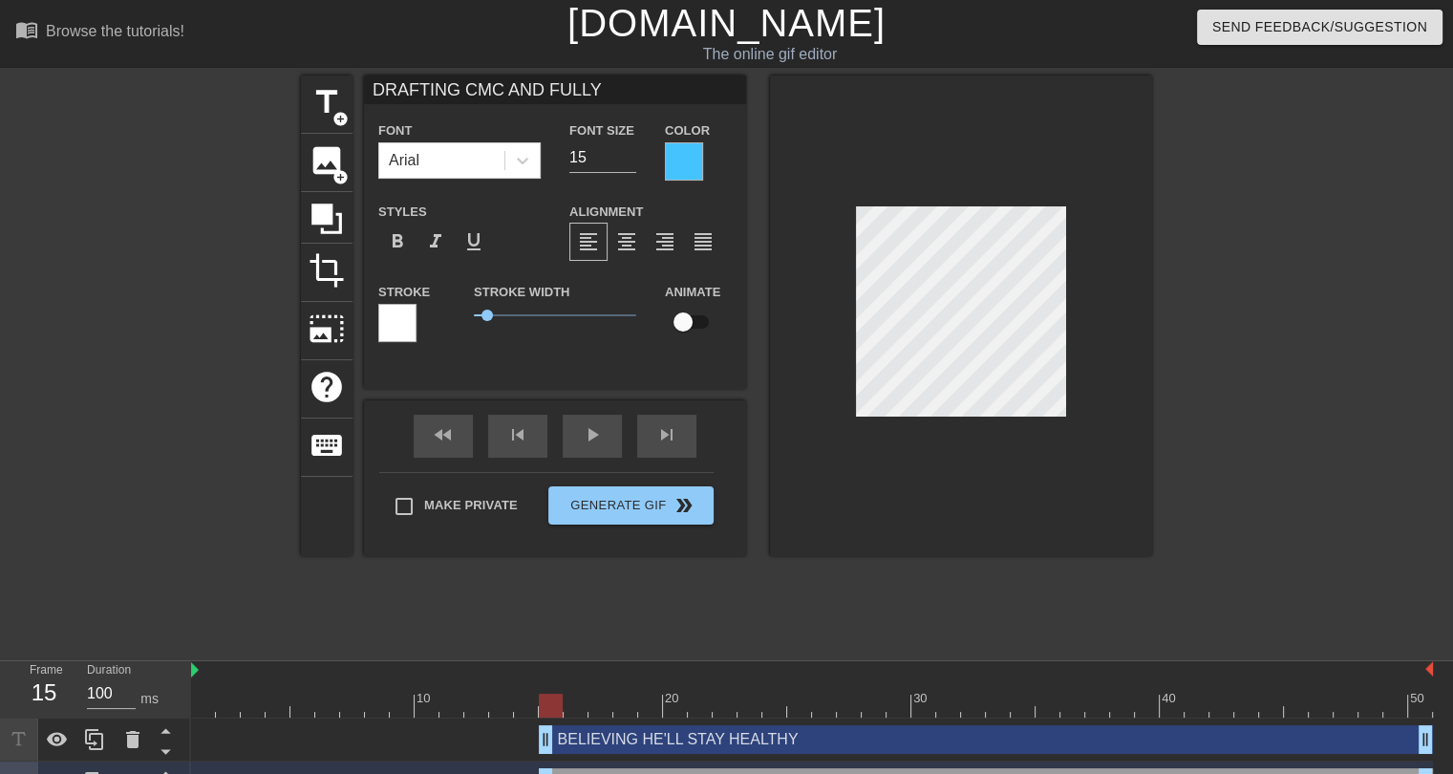
click at [396, 322] on div at bounding box center [397, 323] width 38 height 38
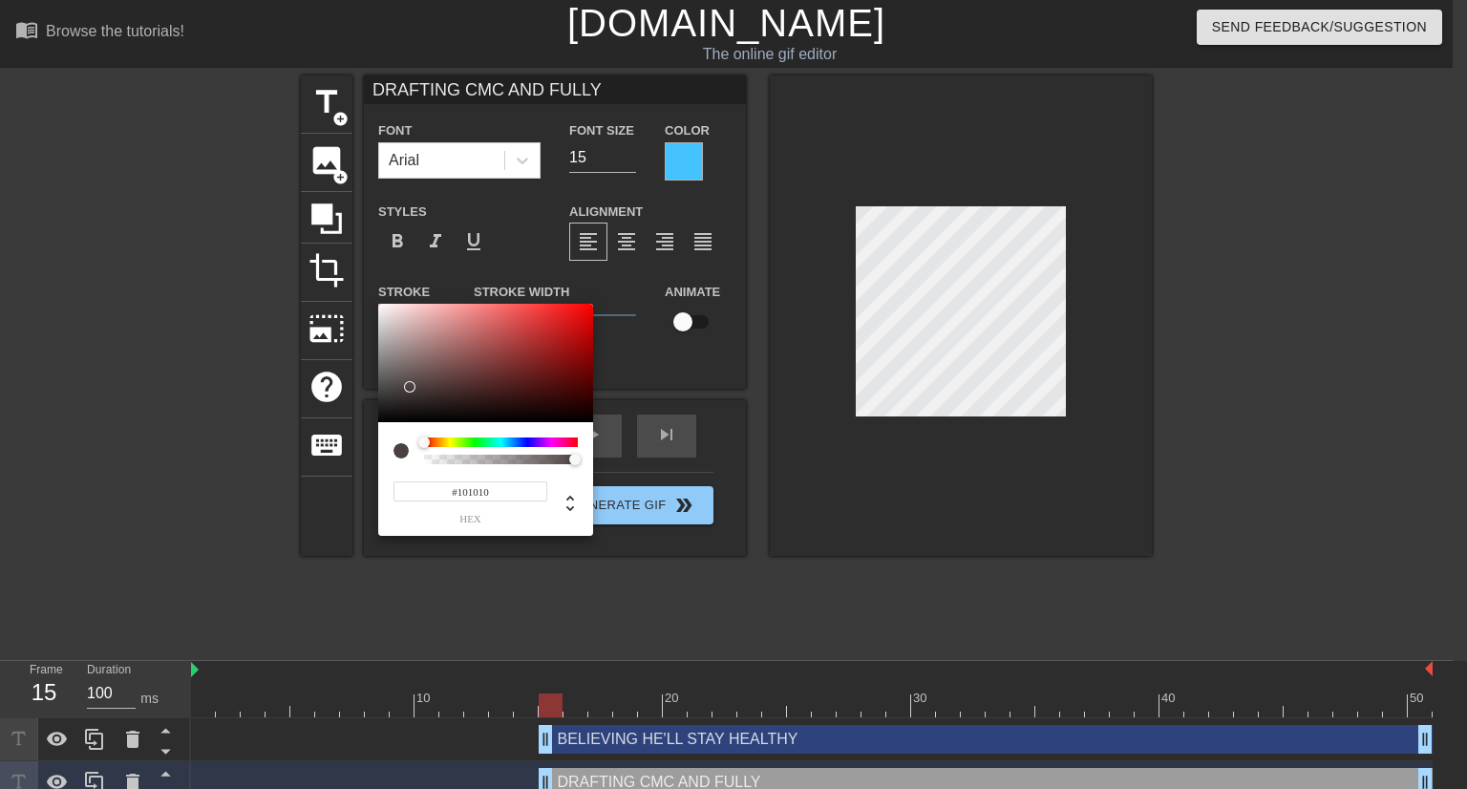
type input "#000000"
drag, startPoint x: 403, startPoint y: 393, endPoint x: 373, endPoint y: 428, distance: 45.4
click at [373, 428] on div "#000000 hex" at bounding box center [733, 394] width 1467 height 789
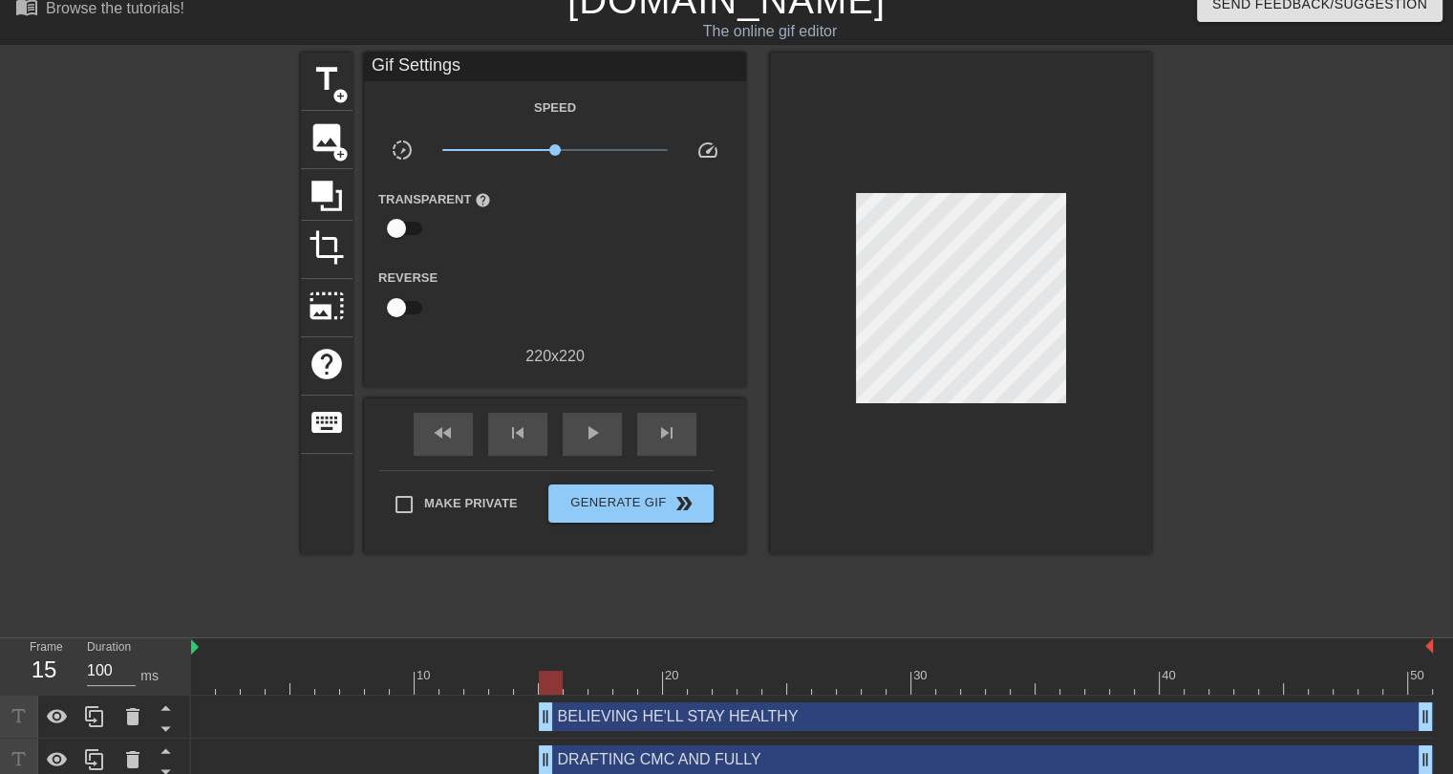
scroll to position [33, 0]
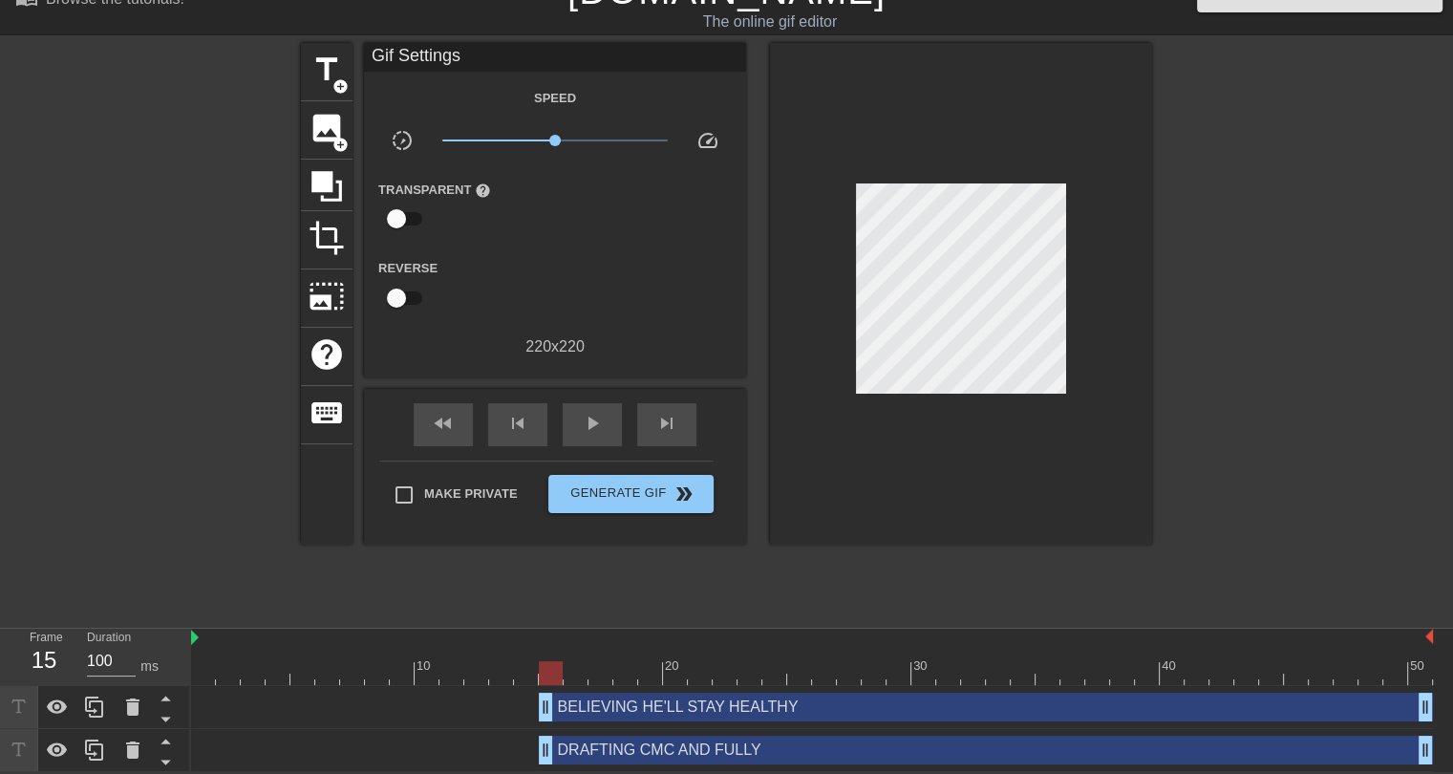
click at [679, 752] on div "DRAFTING CMC AND FULLY drag_handle drag_handle" at bounding box center [986, 749] width 894 height 29
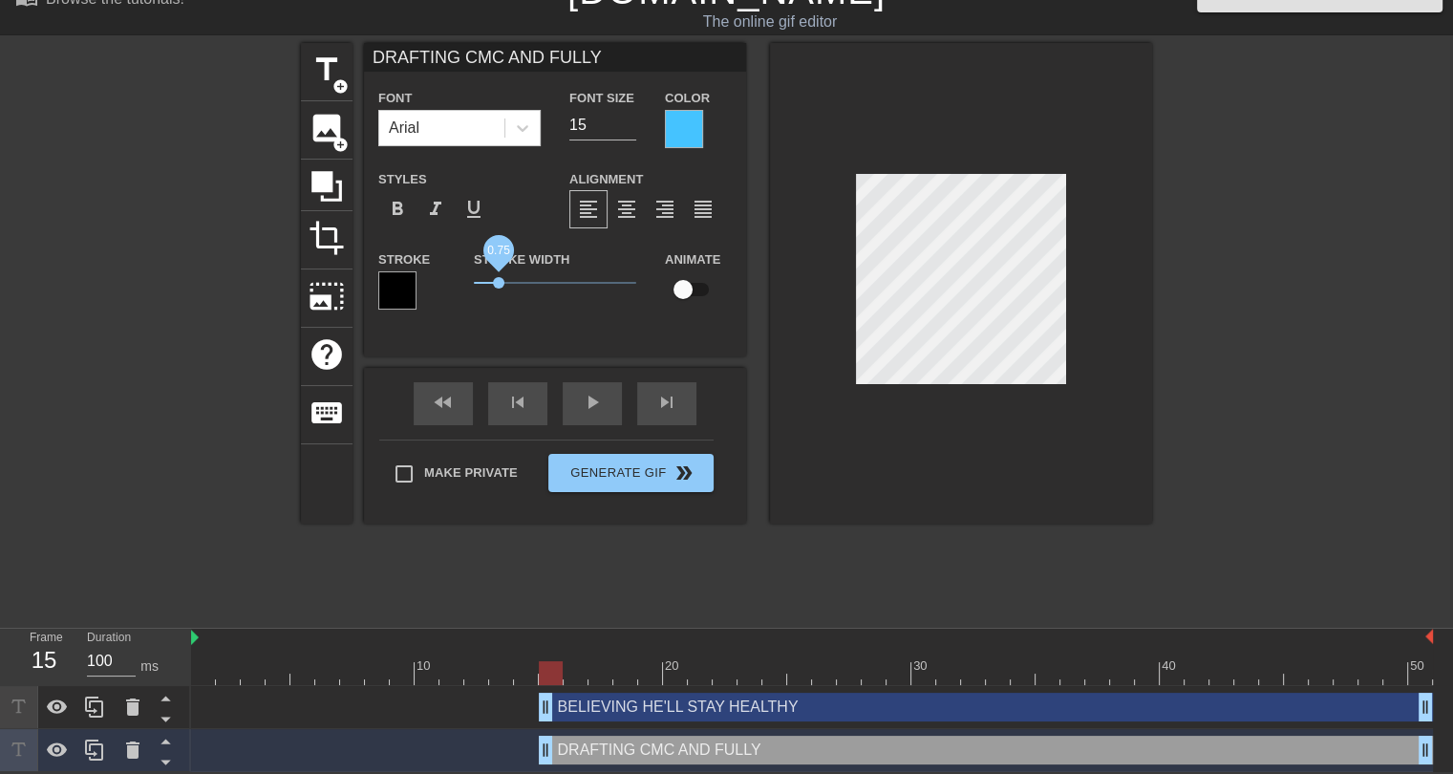
drag, startPoint x: 487, startPoint y: 288, endPoint x: 499, endPoint y: 278, distance: 15.5
click at [499, 278] on span "0.75" at bounding box center [555, 282] width 162 height 23
click at [694, 127] on div at bounding box center [684, 129] width 38 height 38
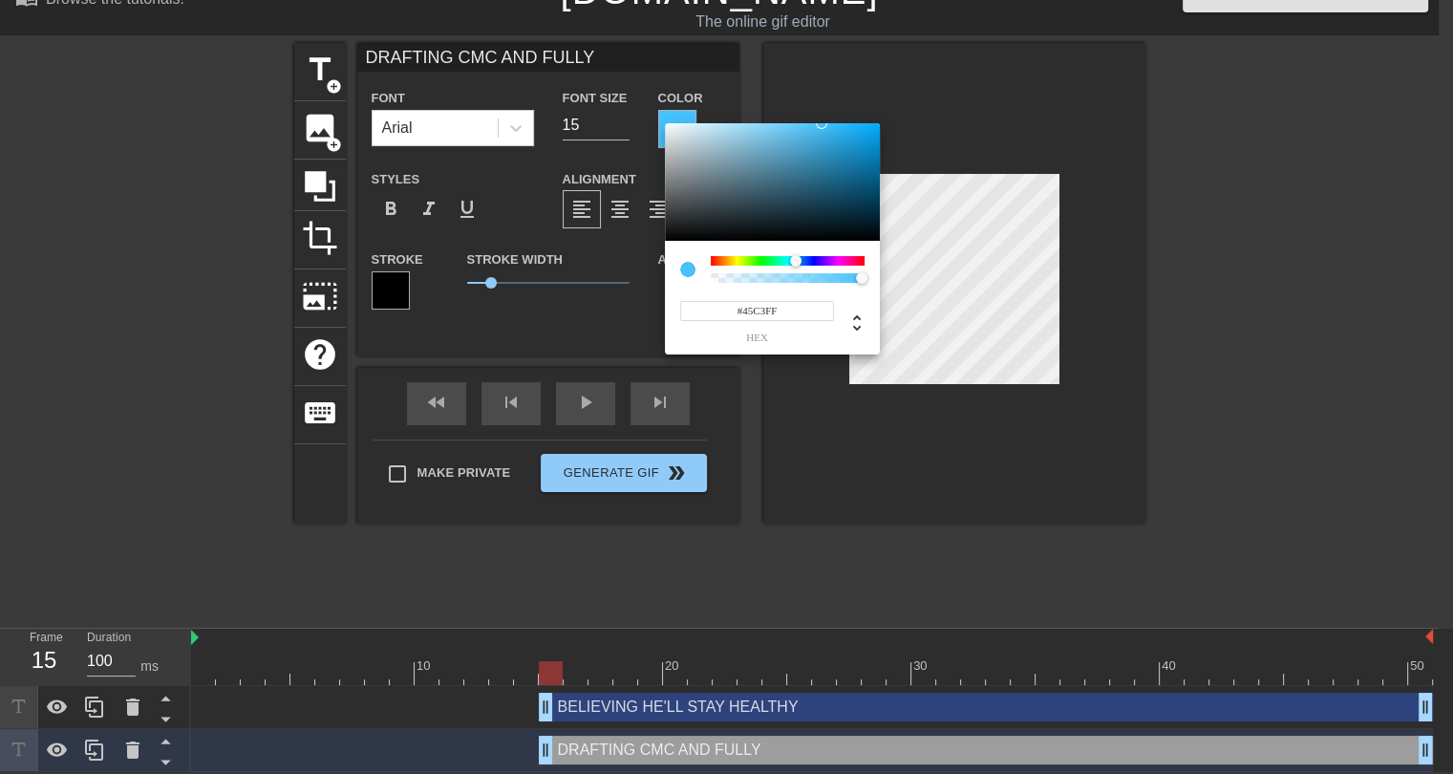
scroll to position [19, 0]
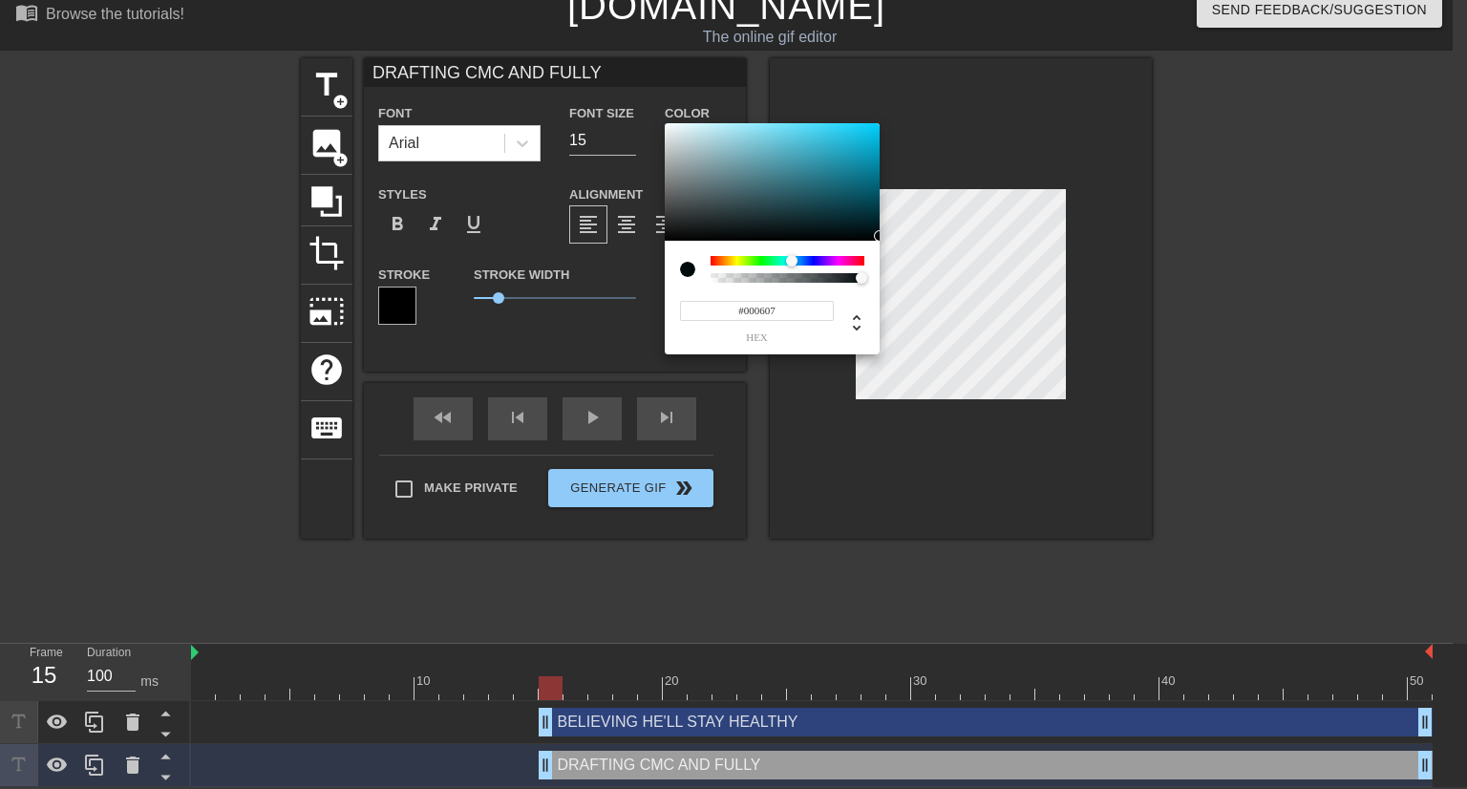
type input "#000405"
drag, startPoint x: 865, startPoint y: 234, endPoint x: 890, endPoint y: 239, distance: 25.3
click at [890, 239] on div "#000405 hex" at bounding box center [733, 394] width 1467 height 789
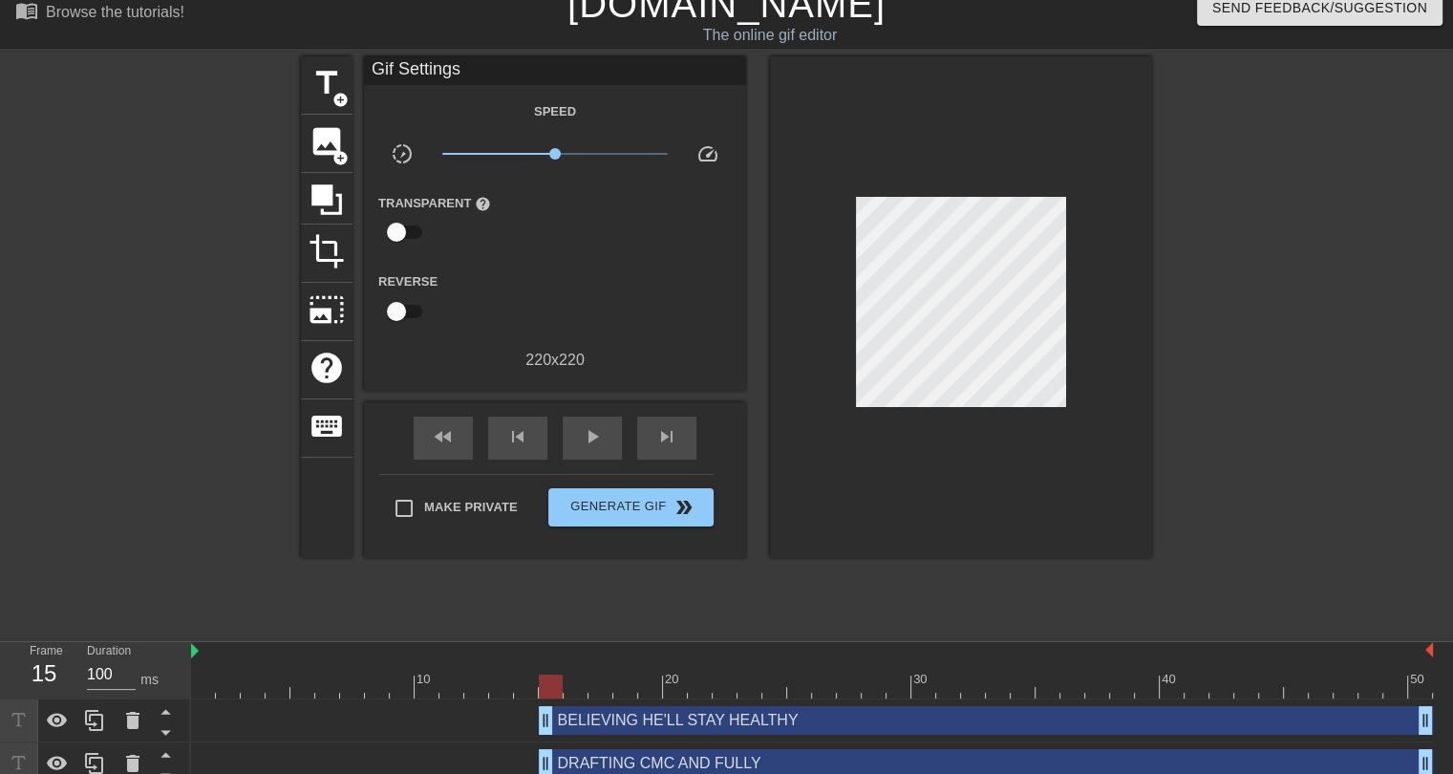
click at [741, 757] on div "DRAFTING CMC AND FULLY drag_handle drag_handle" at bounding box center [986, 763] width 894 height 29
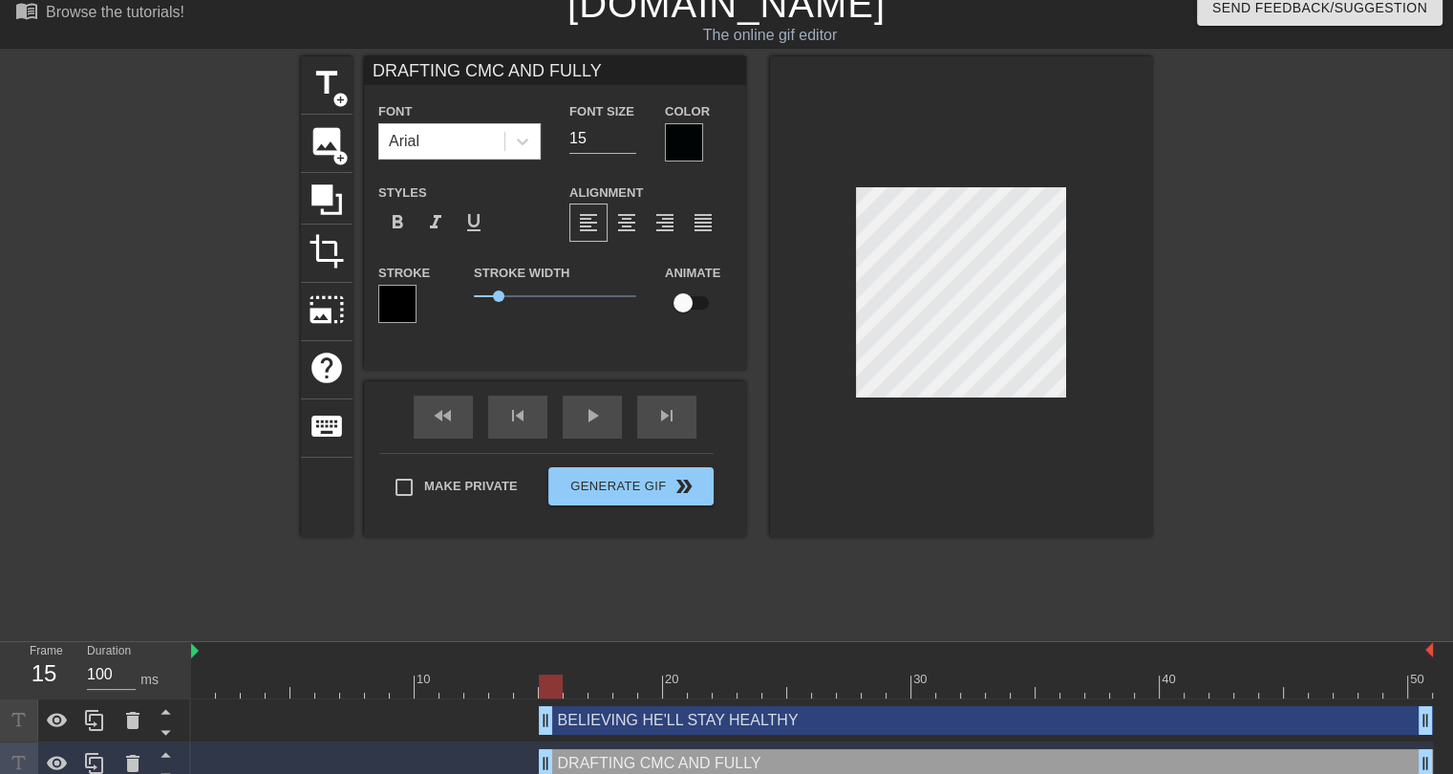
type input "BELIEVING HE'LL STAY HEALTHY"
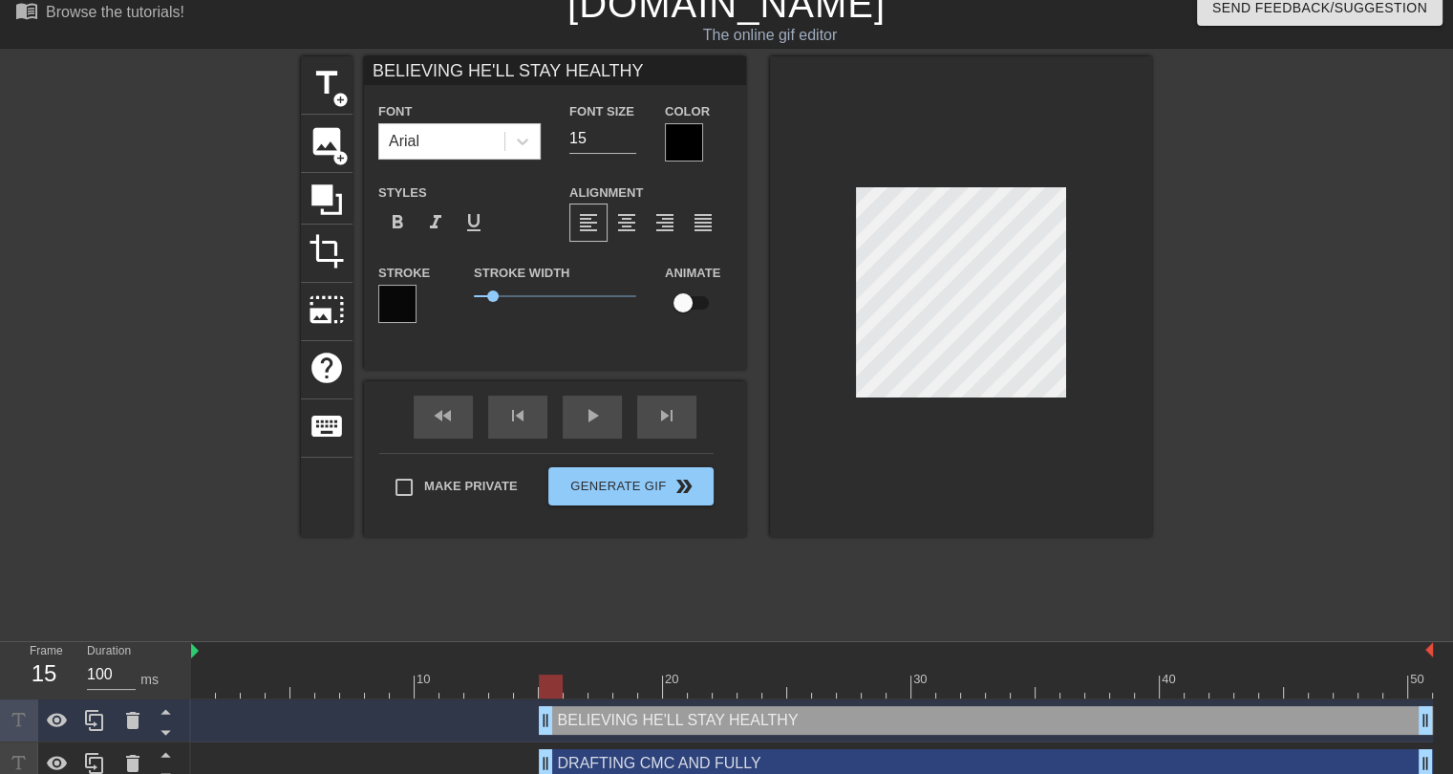
click at [687, 135] on div at bounding box center [684, 142] width 38 height 38
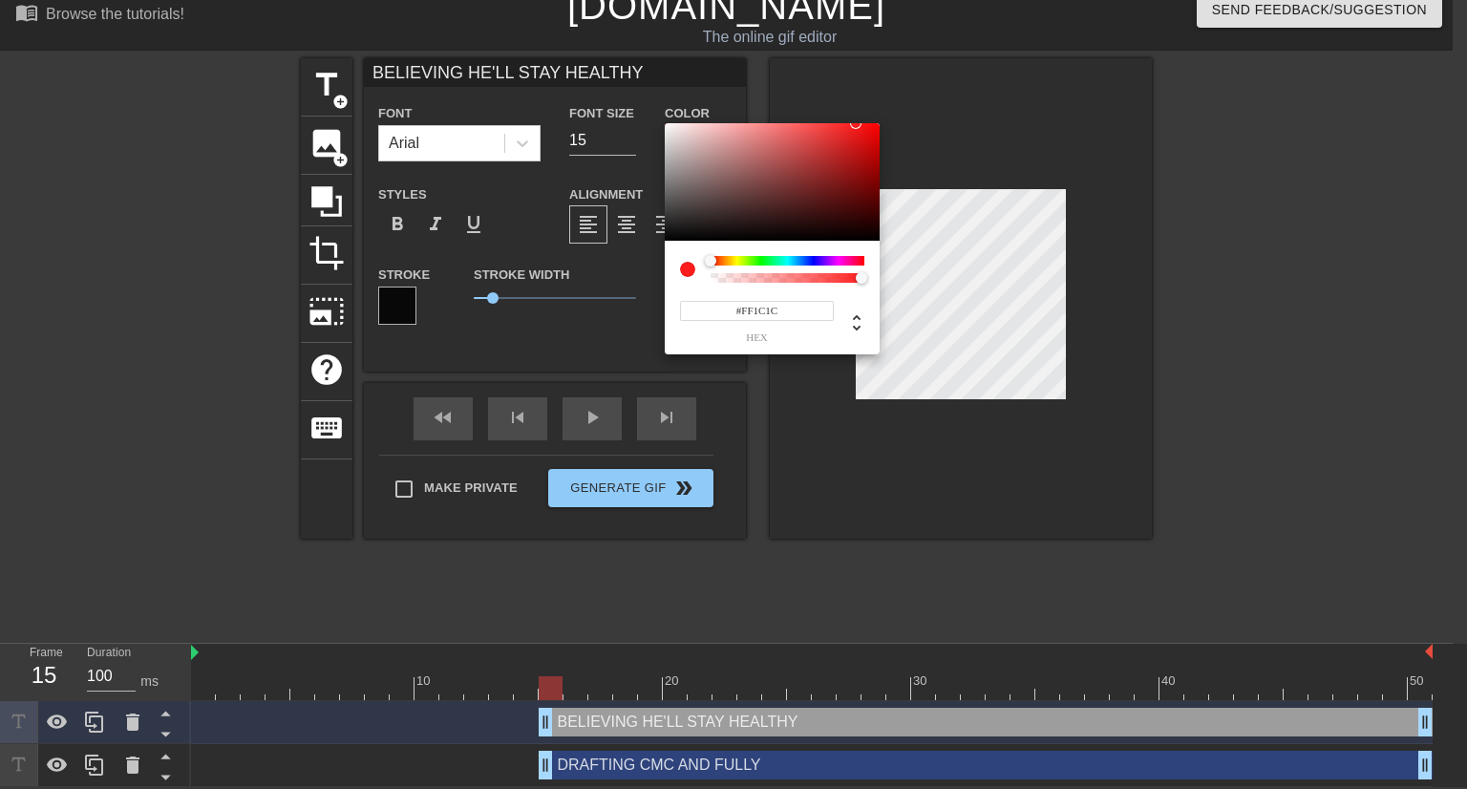
drag, startPoint x: 678, startPoint y: 137, endPoint x: 667, endPoint y: 121, distance: 19.1
click at [667, 121] on div "#FF1C1C hex" at bounding box center [733, 394] width 1467 height 789
click at [670, 135] on div at bounding box center [772, 182] width 215 height 118
click at [667, 126] on div at bounding box center [772, 182] width 215 height 118
type input "#FFFFFF"
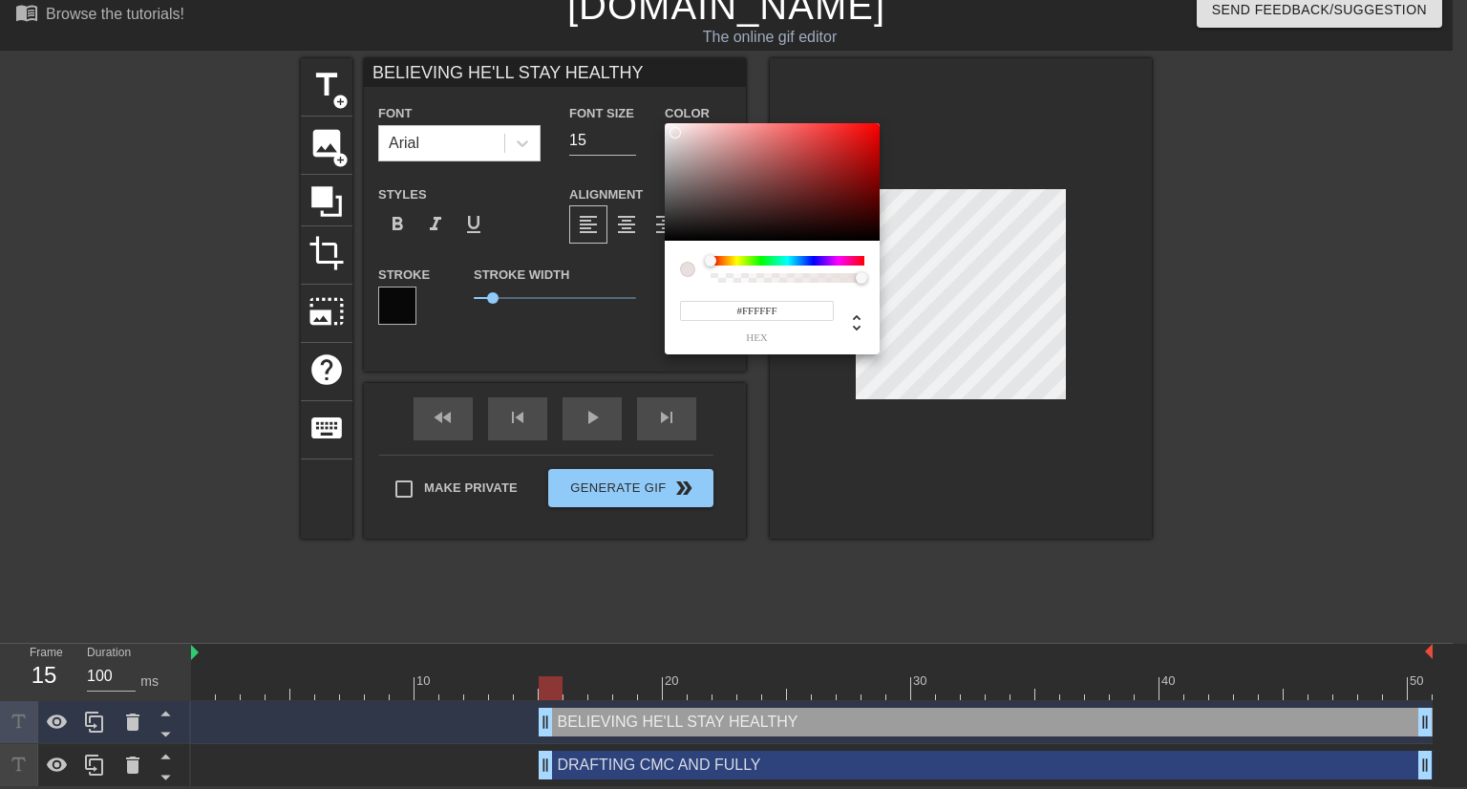
drag, startPoint x: 675, startPoint y: 135, endPoint x: 657, endPoint y: 117, distance: 25.7
click at [657, 117] on div "#FFFFFF hex" at bounding box center [733, 394] width 1467 height 789
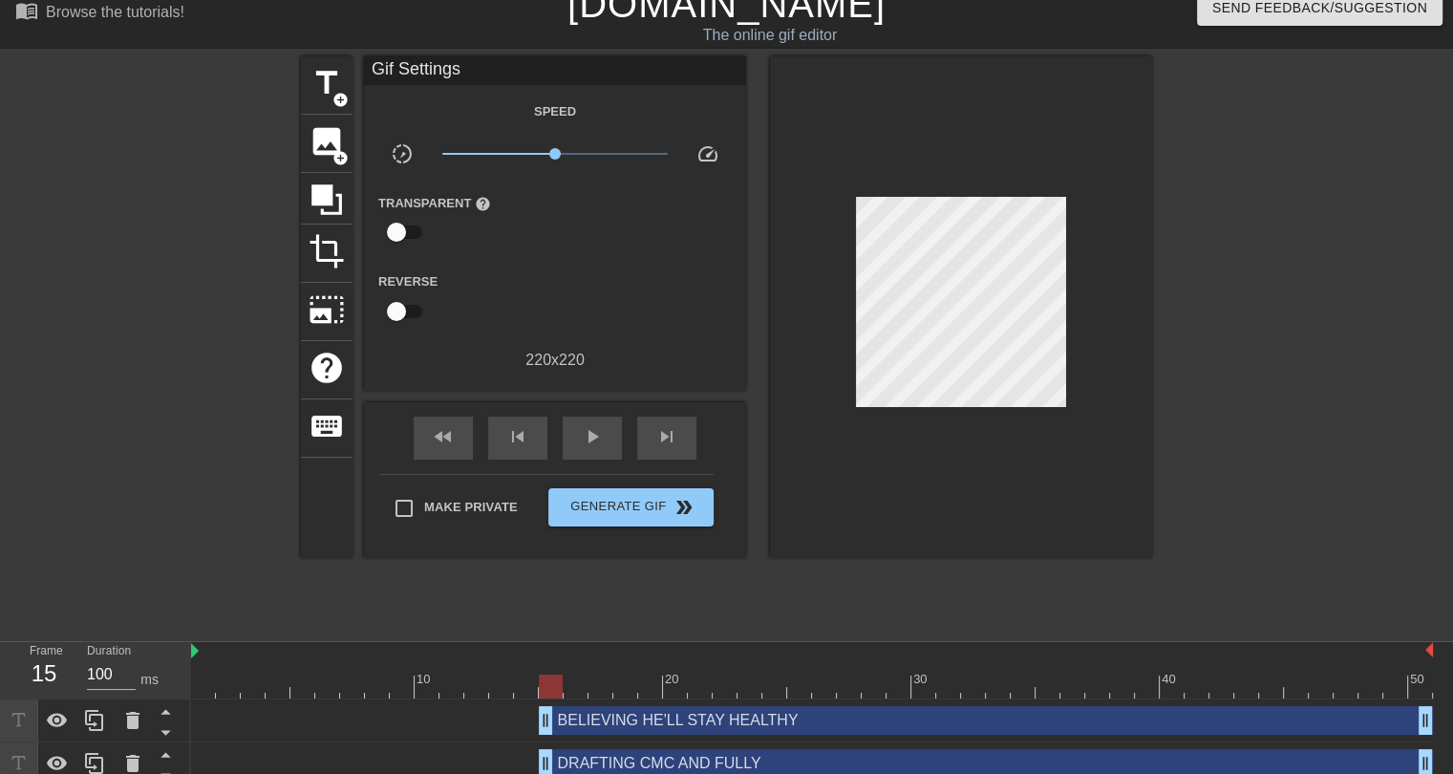
click at [663, 723] on div "BELIEVING HE'LL STAY HEALTHY drag_handle drag_handle" at bounding box center [986, 720] width 894 height 29
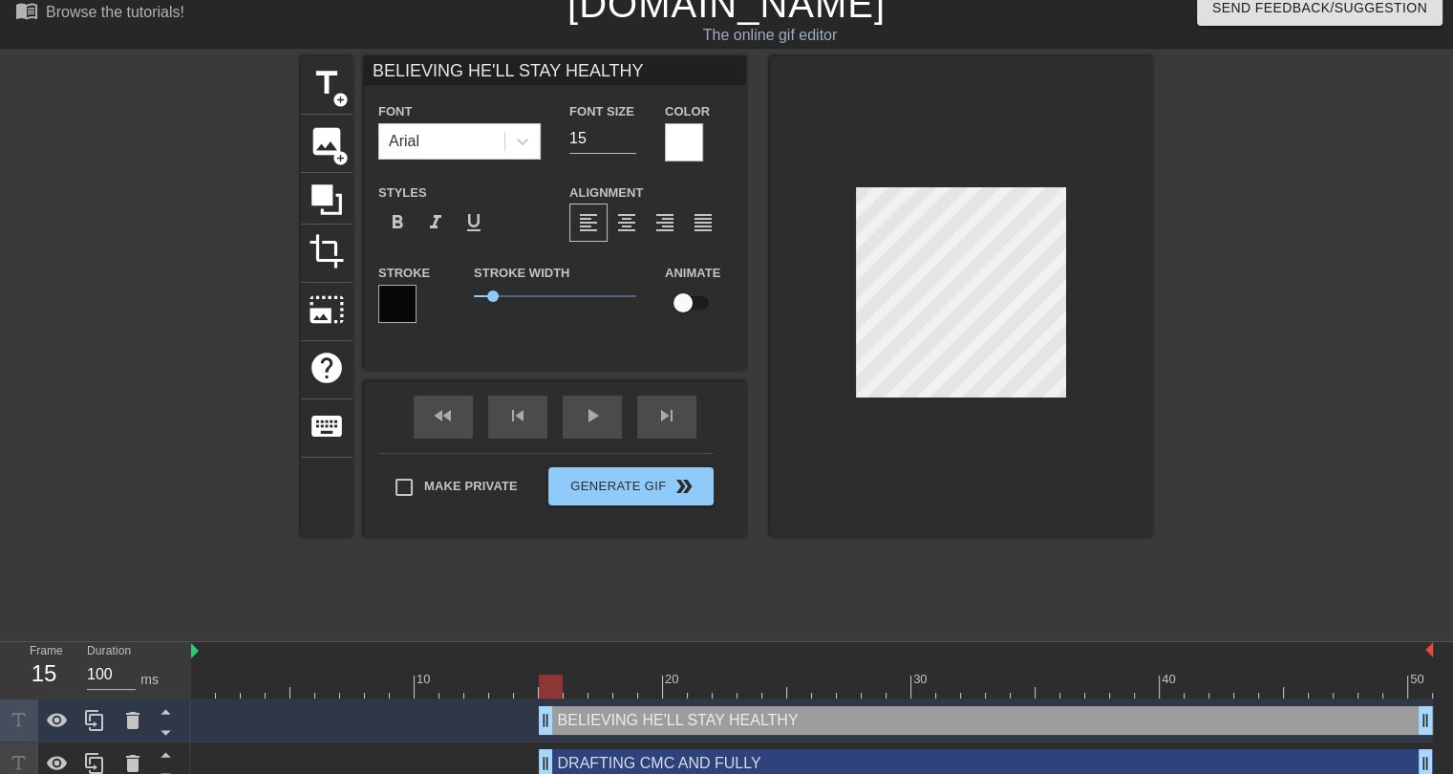
click at [390, 297] on div at bounding box center [397, 304] width 38 height 38
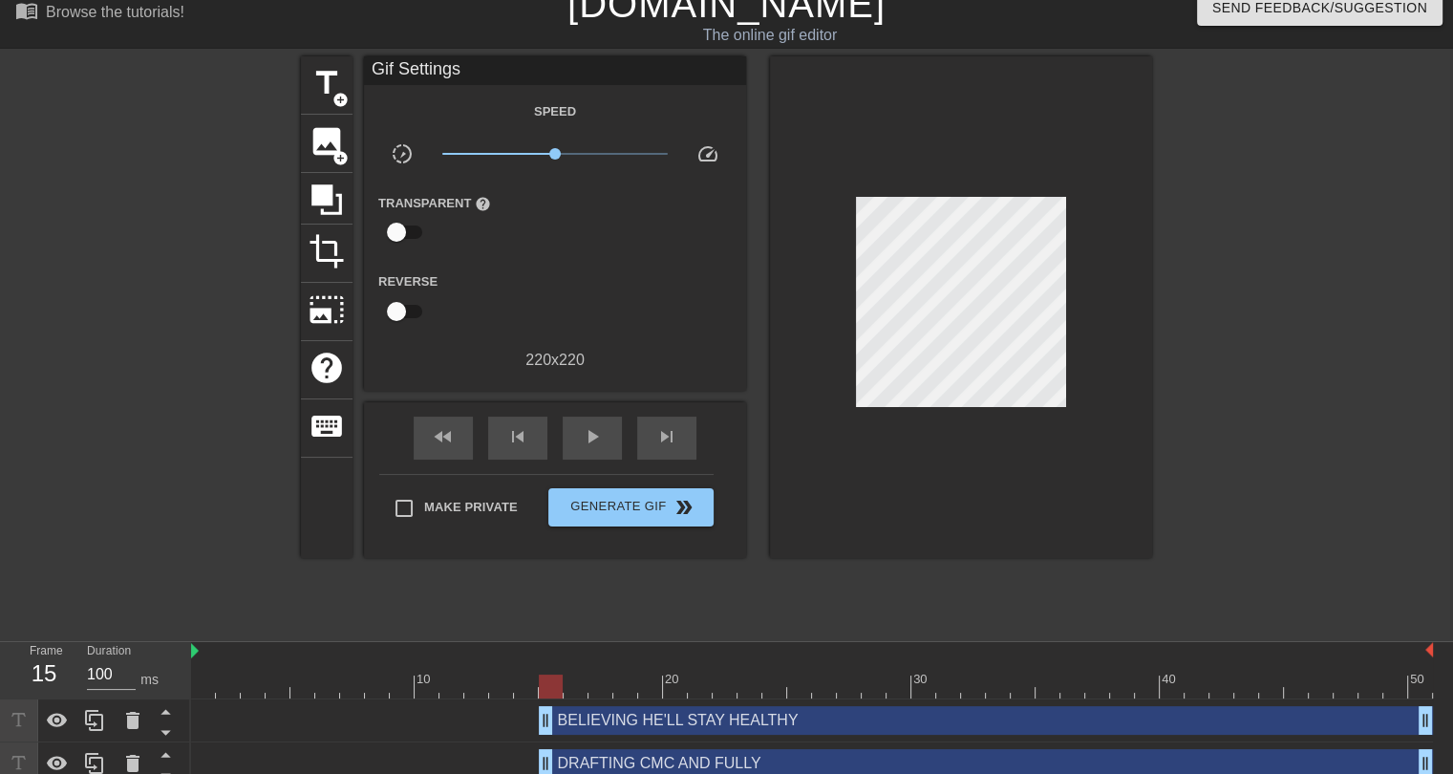
click at [652, 767] on div "DRAFTING CMC AND FULLY drag_handle drag_handle" at bounding box center [986, 763] width 894 height 29
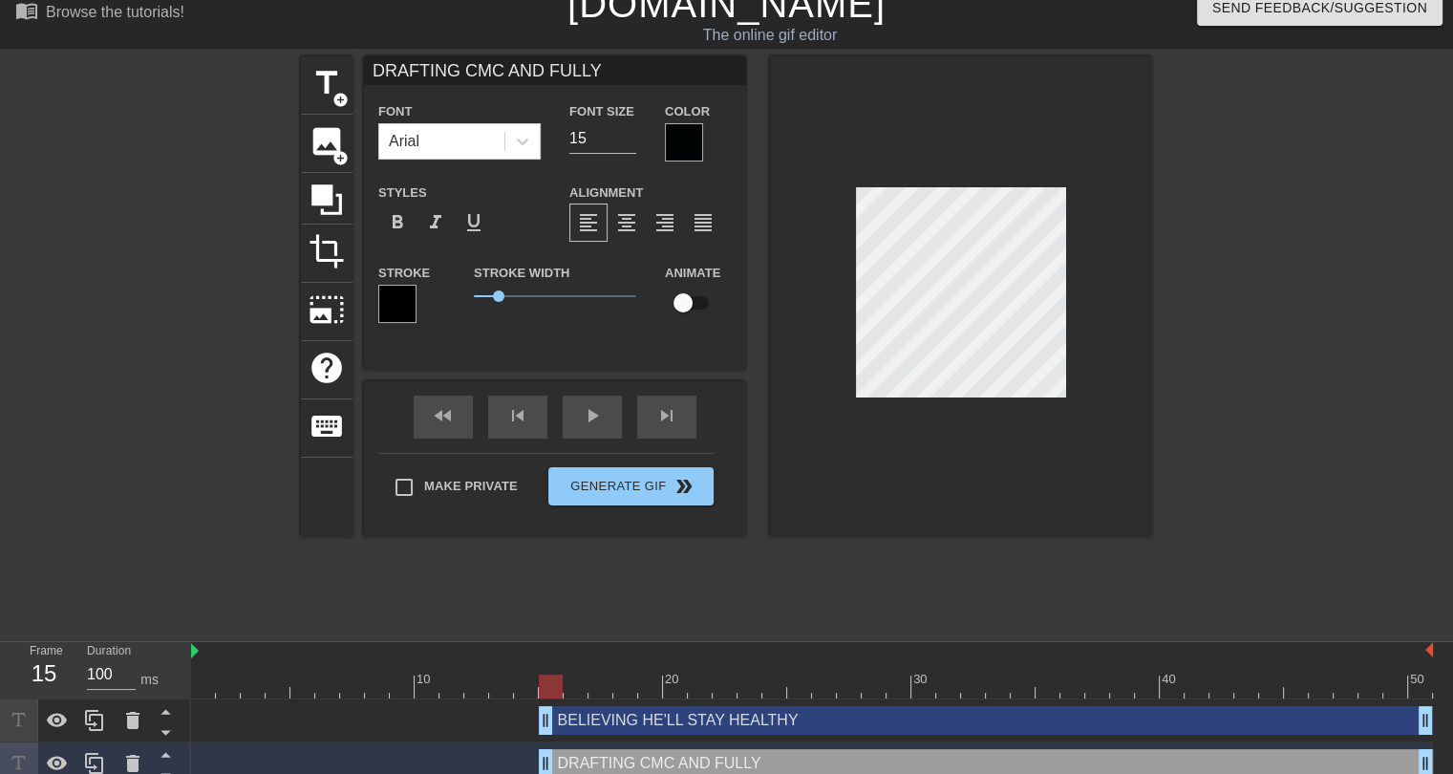
click at [642, 718] on div "BELIEVING HE'LL STAY HEALTHY drag_handle drag_handle" at bounding box center [986, 720] width 894 height 29
type input "BELIEVING HE'LL STAY HEALTHY"
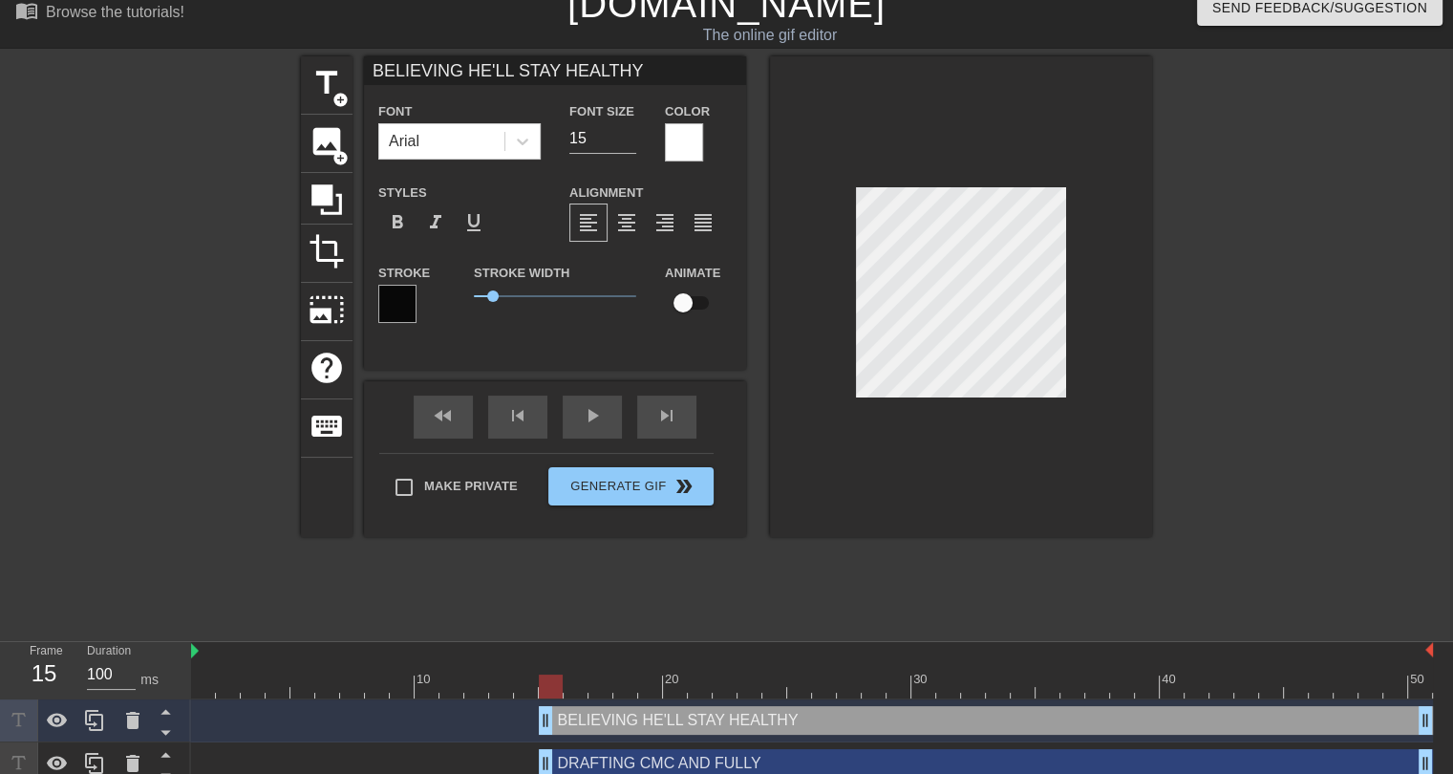
click at [389, 302] on div at bounding box center [397, 304] width 38 height 38
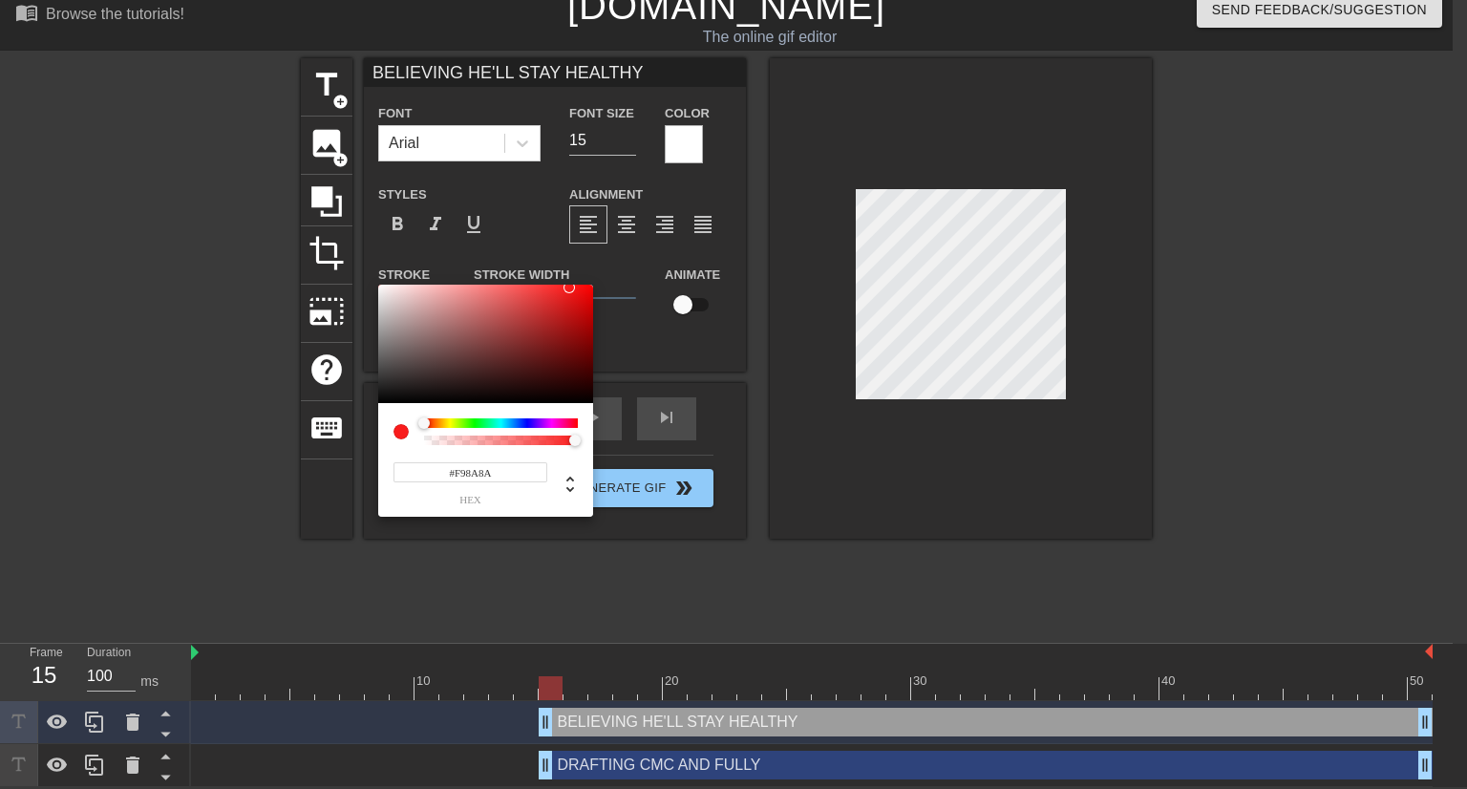
type input "#F9F9F9"
click at [378, 287] on div at bounding box center [485, 344] width 215 height 118
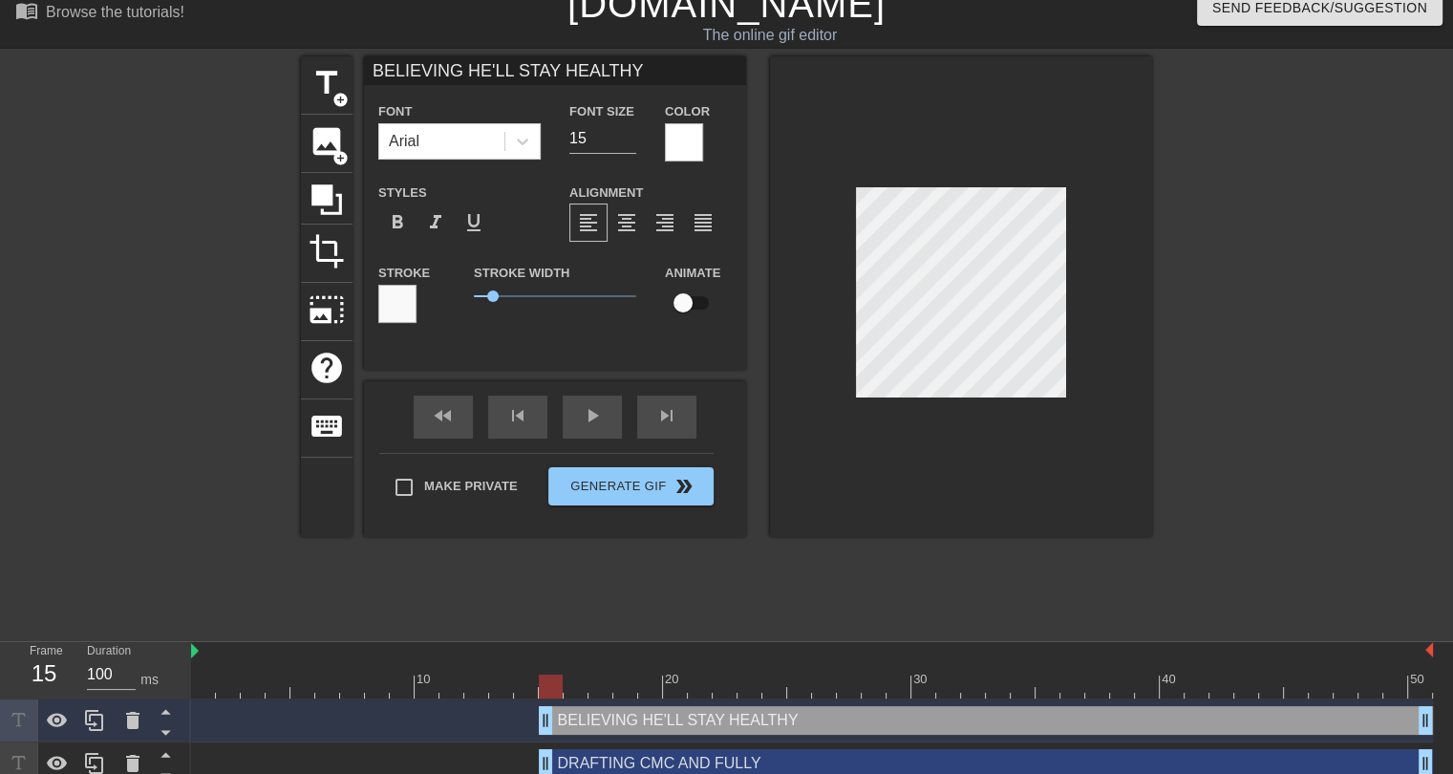
click at [957, 461] on div at bounding box center [961, 296] width 382 height 480
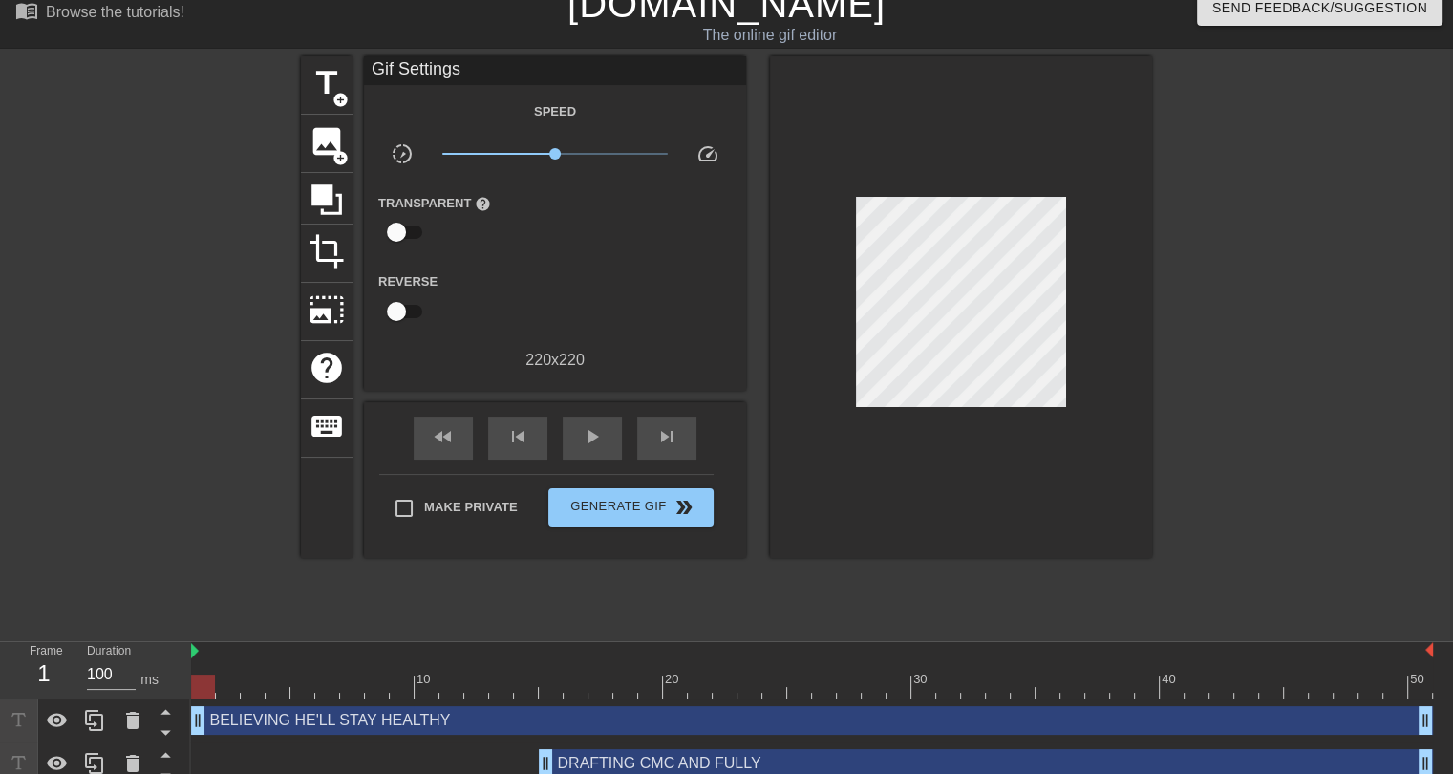
drag, startPoint x: 546, startPoint y: 722, endPoint x: 180, endPoint y: 721, distance: 366.8
click at [180, 721] on div "Frame 1 Duration 100 ms 10 20 30 40 50 BELIEVING HE'LL STAY HEALTHY drag_handle…" at bounding box center [726, 713] width 1453 height 143
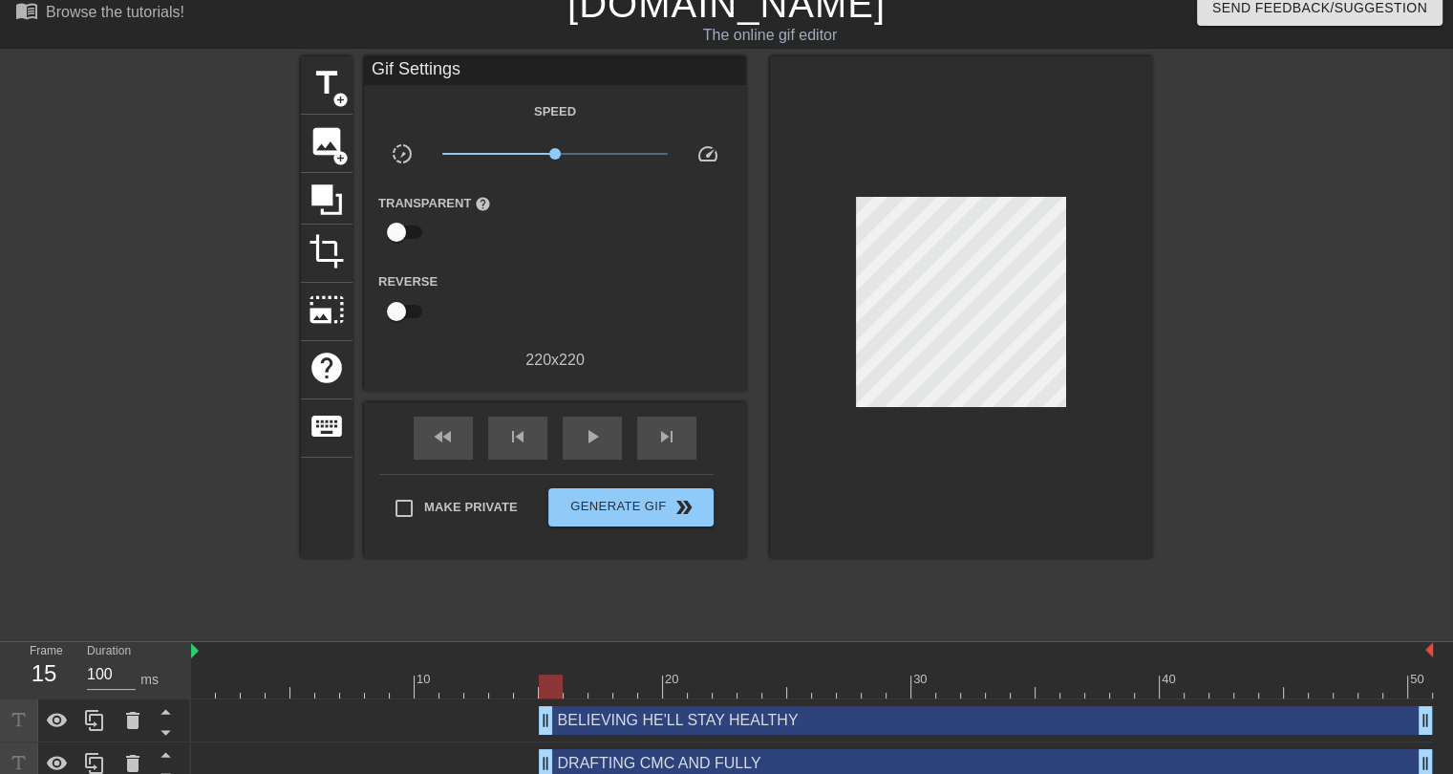
drag, startPoint x: 199, startPoint y: 715, endPoint x: 554, endPoint y: 723, distance: 355.4
click at [585, 765] on div "DRAFTING CMC AND FULLY drag_handle drag_handle" at bounding box center [986, 763] width 894 height 29
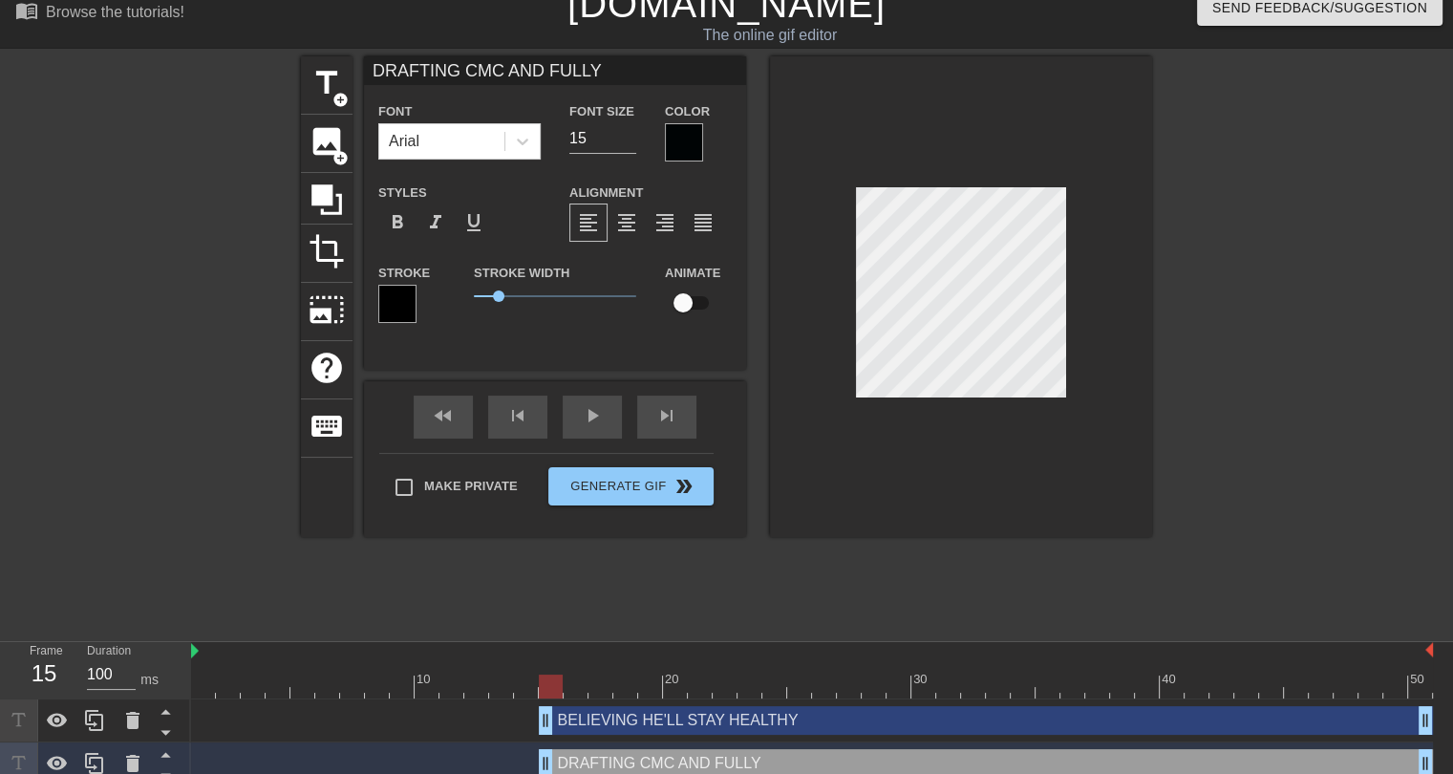
drag, startPoint x: 592, startPoint y: 72, endPoint x: 496, endPoint y: 74, distance: 96.5
click at [496, 74] on input "DRAFTING CMC AND FULLY" at bounding box center [555, 70] width 382 height 29
type input "DRAFTING CMC"
click at [598, 147] on input "15" at bounding box center [602, 138] width 67 height 31
click at [627, 132] on input "16" at bounding box center [602, 138] width 67 height 31
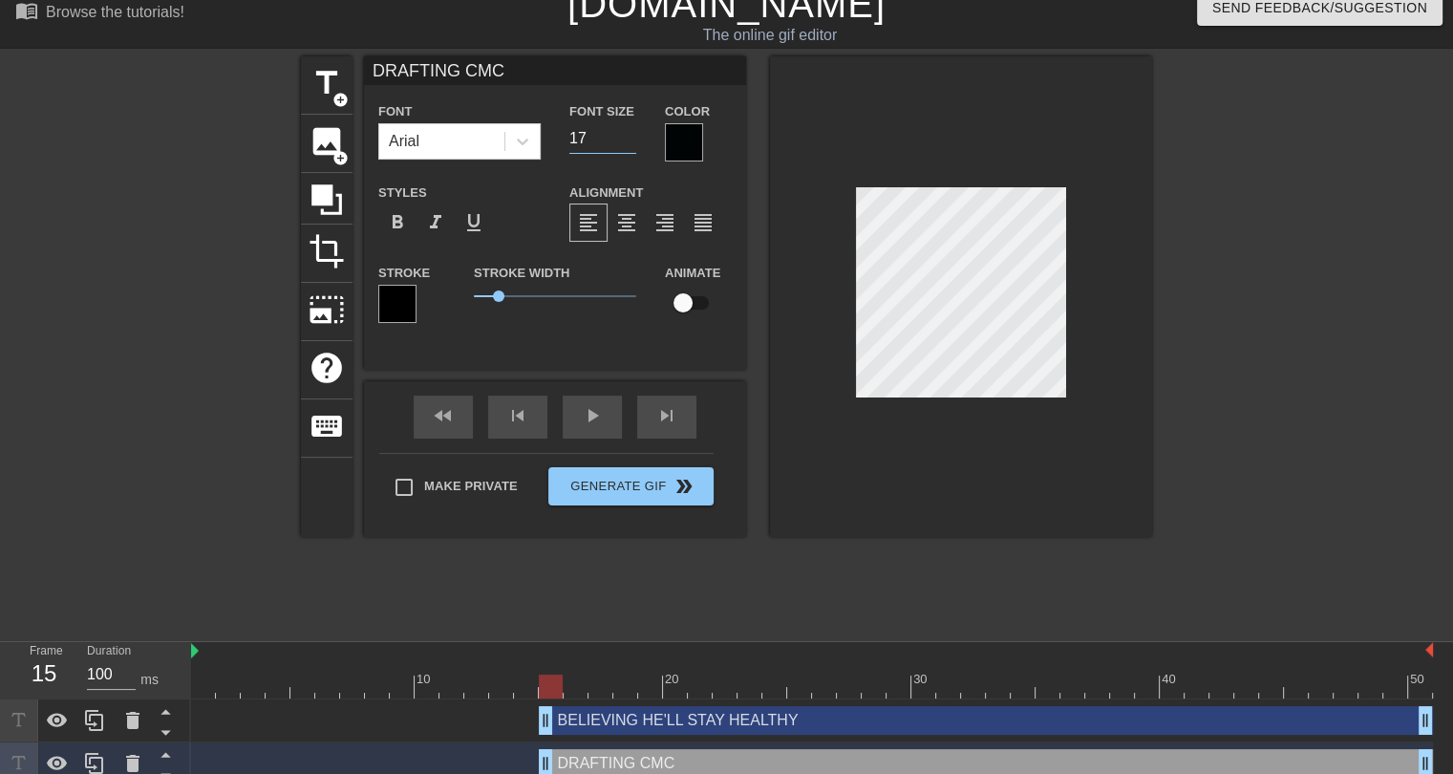
click at [627, 132] on input "17" at bounding box center [602, 138] width 67 height 31
click at [627, 132] on input "18" at bounding box center [602, 138] width 67 height 31
click at [627, 132] on input "19" at bounding box center [602, 138] width 67 height 31
type input "20"
click at [625, 135] on input "20" at bounding box center [602, 138] width 67 height 31
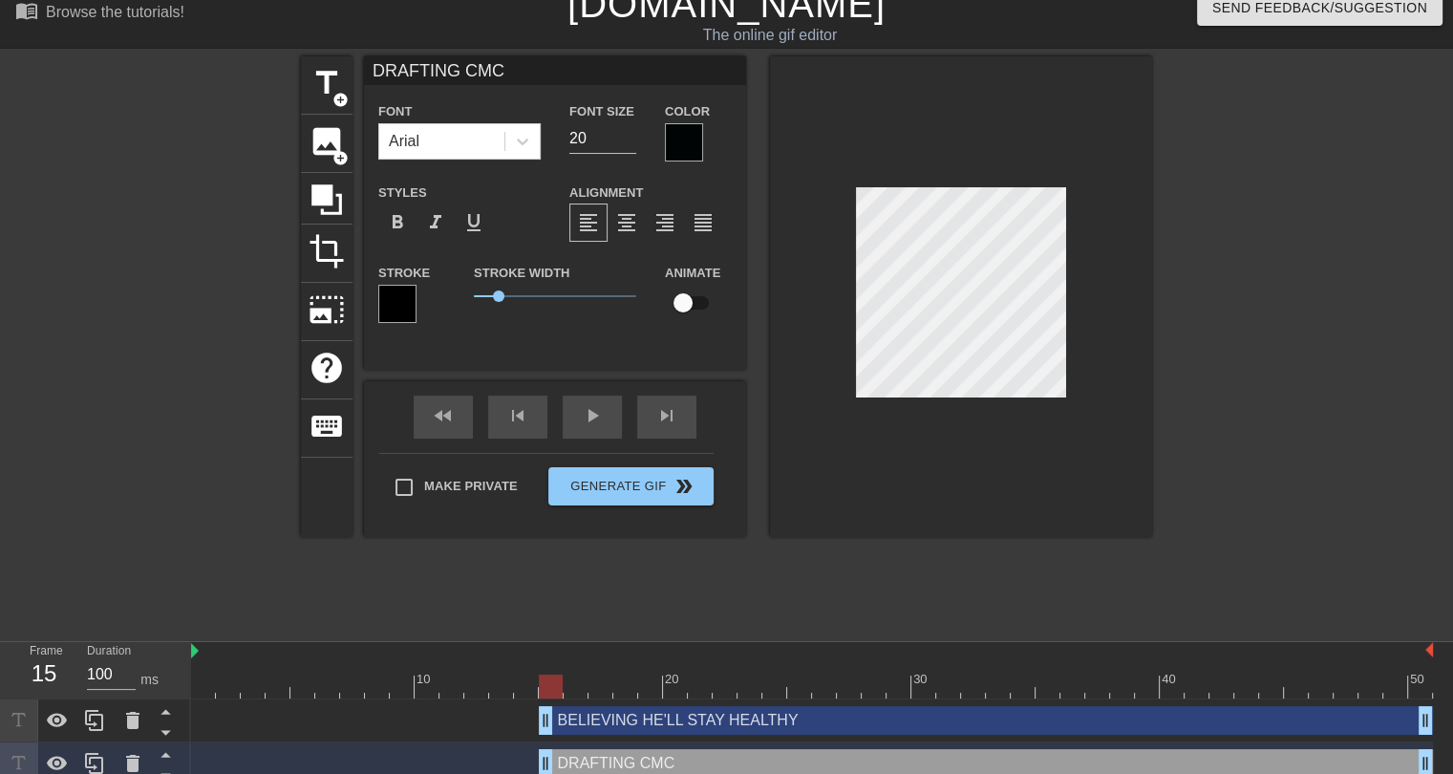
click at [722, 162] on div "Font Arial Font Size 20 Color Styles format_bold format_italic format_underline…" at bounding box center [554, 219] width 353 height 241
drag, startPoint x: 544, startPoint y: 761, endPoint x: 182, endPoint y: 752, distance: 362.1
click at [182, 752] on div "Frame 1 Duration 100 ms 10 20 30 40 50 BELIEVING HE'LL STAY HEALTHY drag_handle…" at bounding box center [726, 713] width 1453 height 143
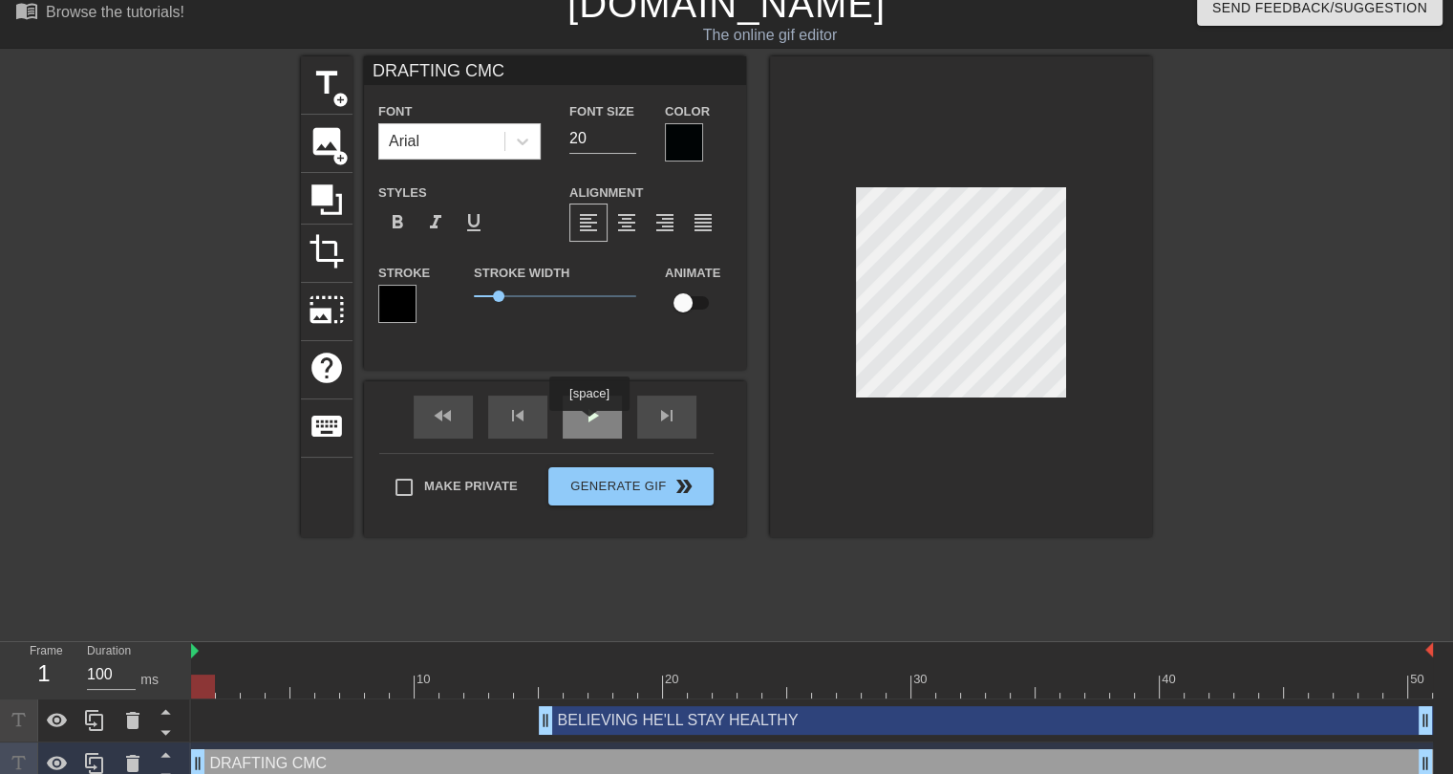
click at [588, 424] on span "play_arrow" at bounding box center [592, 415] width 23 height 23
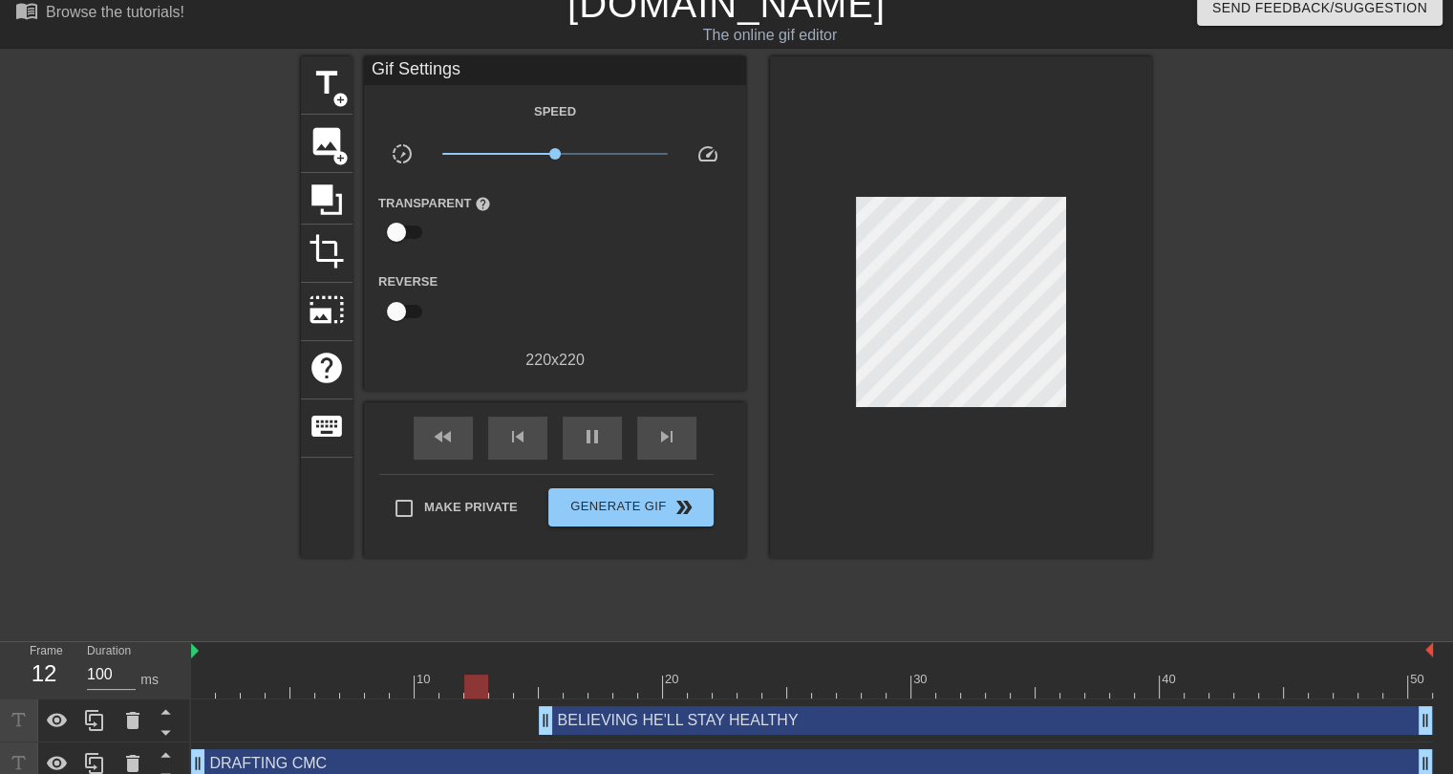
click at [893, 580] on div "title add_circle image add_circle crop photo_size_select_large help keyboard Gi…" at bounding box center [726, 342] width 851 height 573
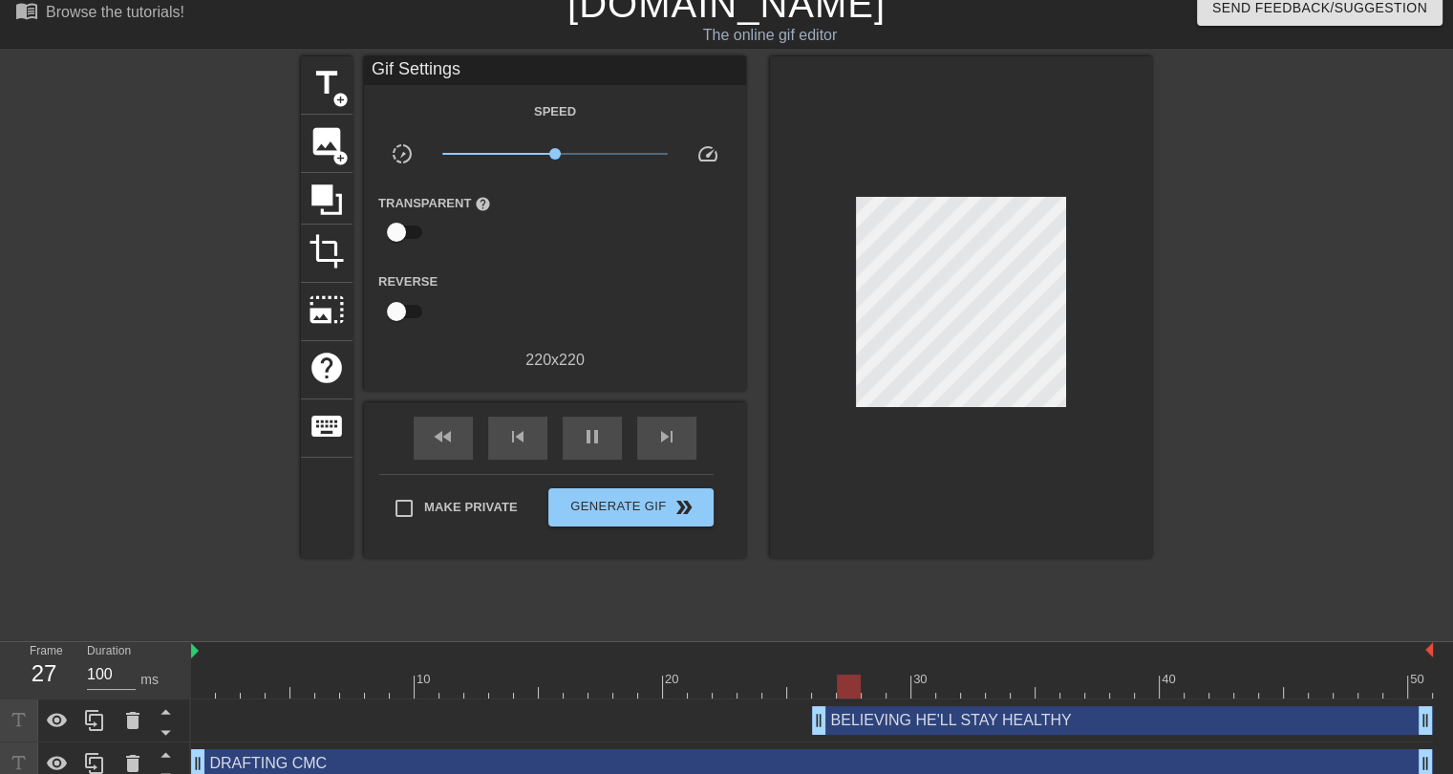
drag, startPoint x: 546, startPoint y: 728, endPoint x: 825, endPoint y: 727, distance: 278.9
click at [587, 443] on span "pause" at bounding box center [592, 436] width 23 height 23
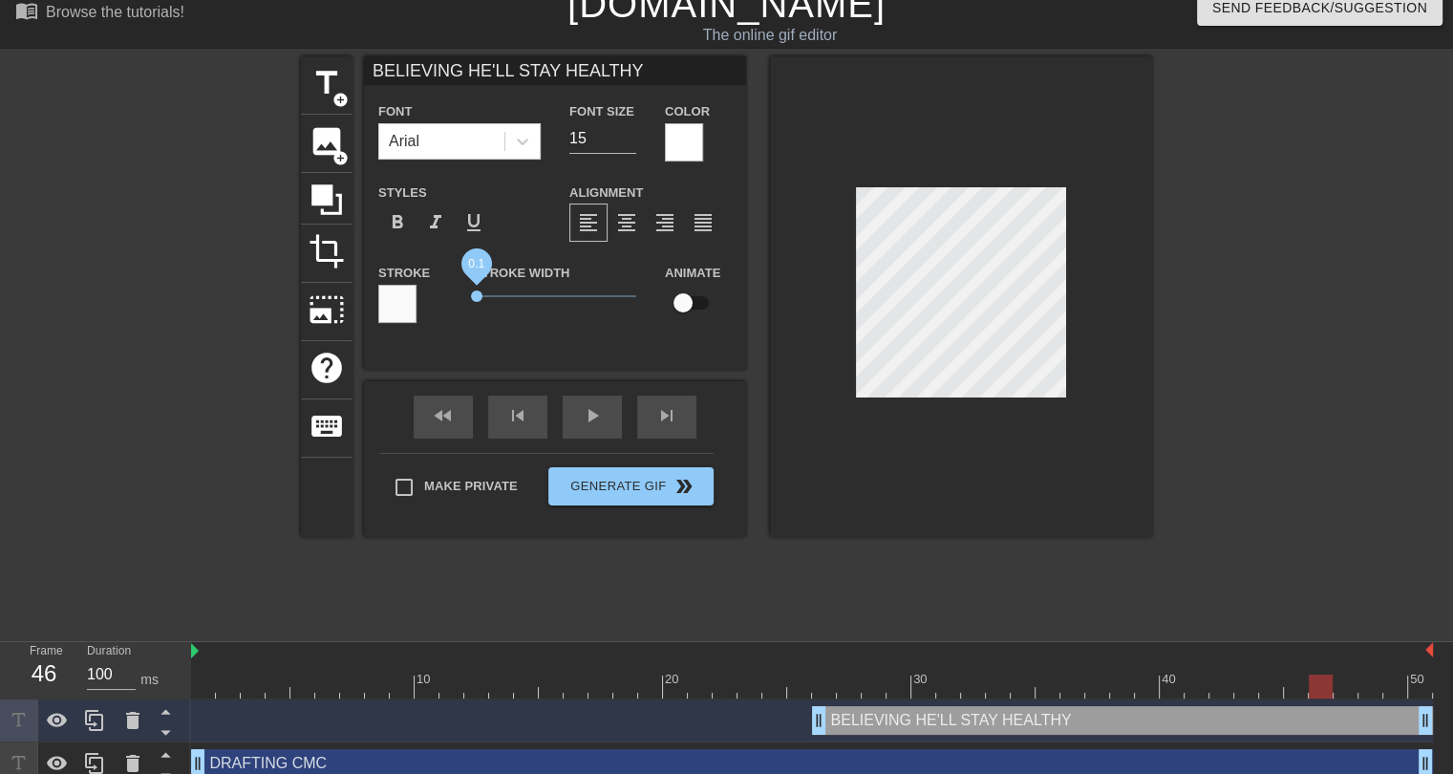
drag, startPoint x: 495, startPoint y: 292, endPoint x: 478, endPoint y: 293, distance: 17.2
click at [478, 293] on span "0.1" at bounding box center [476, 295] width 11 height 11
click at [589, 421] on div "play_arrow" at bounding box center [592, 416] width 59 height 43
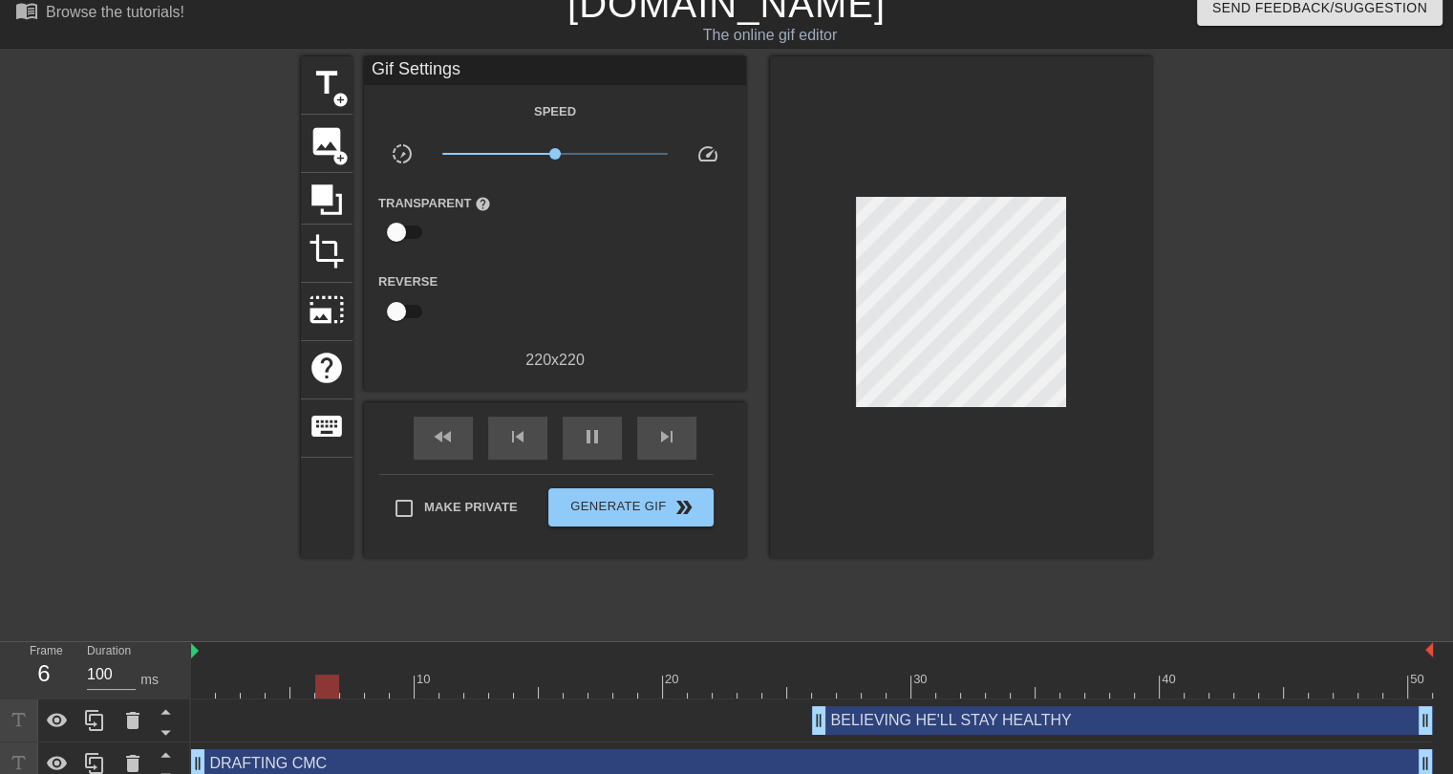
click at [646, 608] on div "title add_circle image add_circle crop photo_size_select_large help keyboard Gi…" at bounding box center [726, 342] width 851 height 573
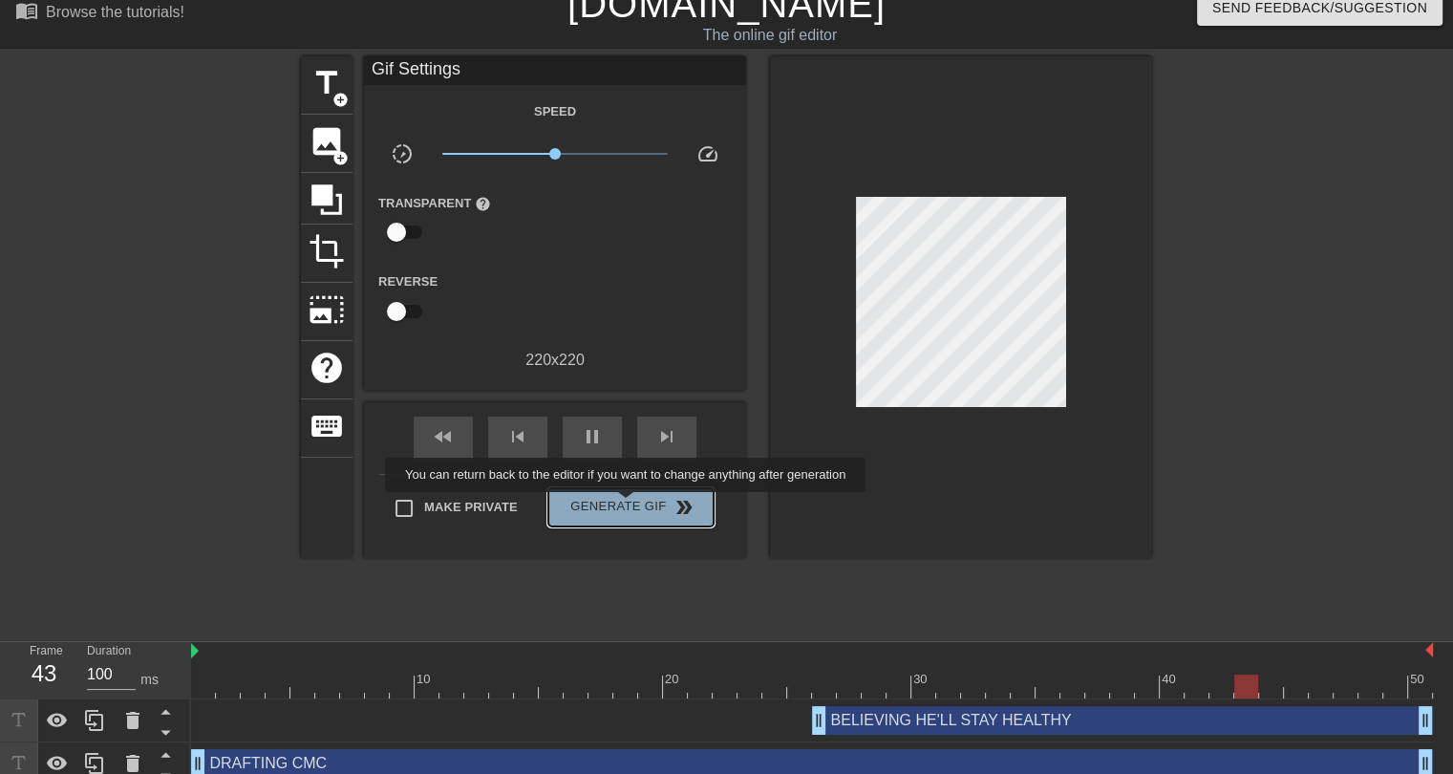
click at [627, 505] on span "Generate Gif double_arrow" at bounding box center [631, 507] width 150 height 23
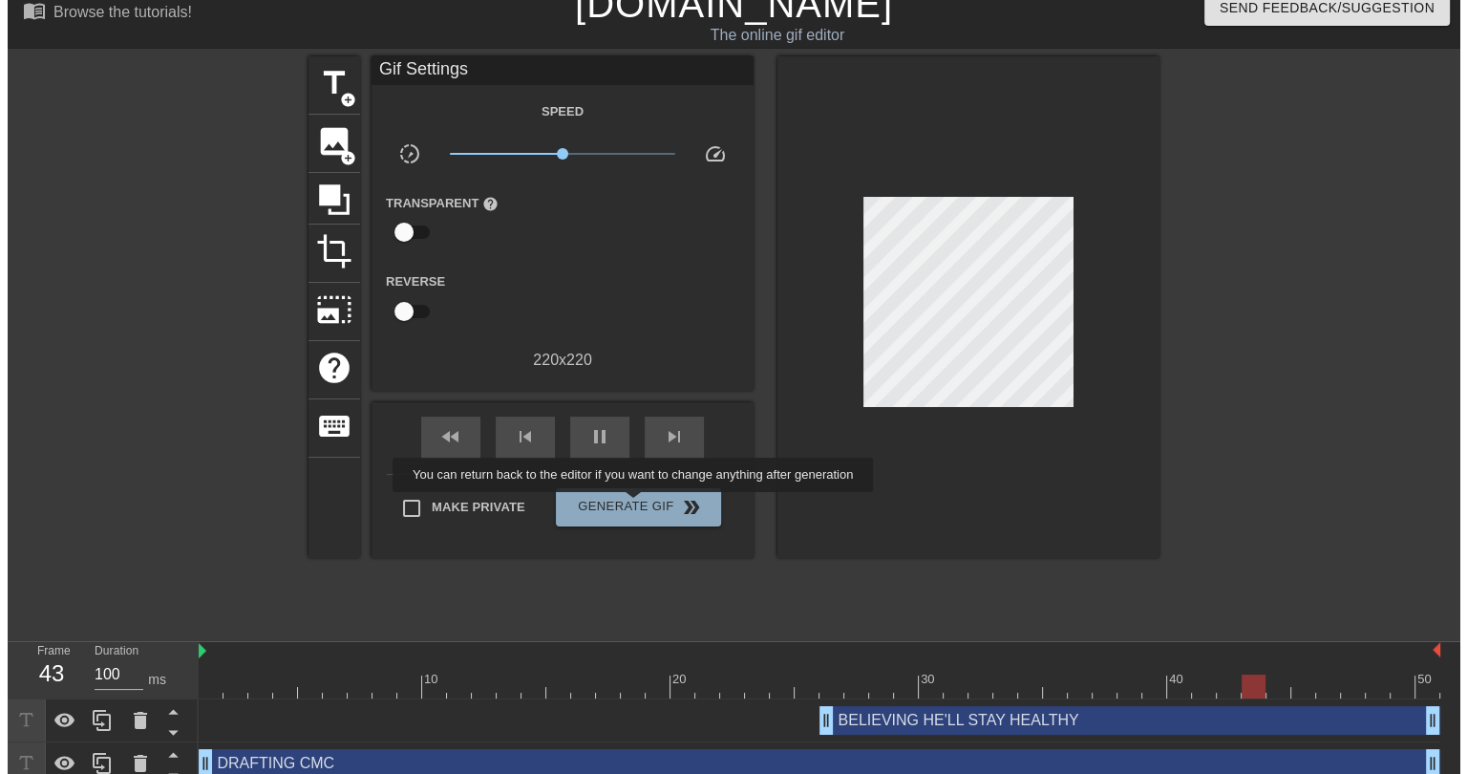
scroll to position [0, 0]
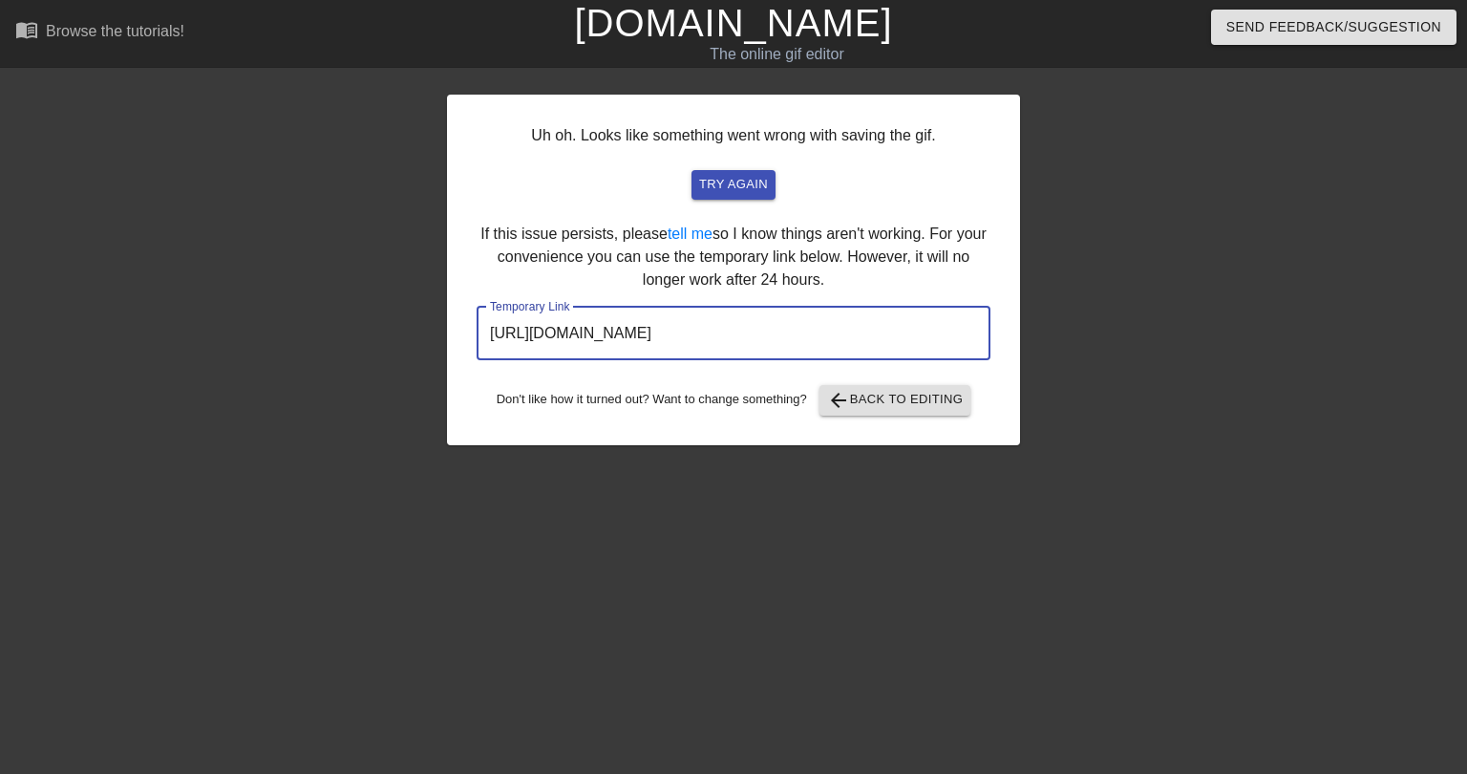
click at [617, 343] on input "https://www.gifntext.com/temp_generations/FtghFci9.gif" at bounding box center [734, 333] width 514 height 53
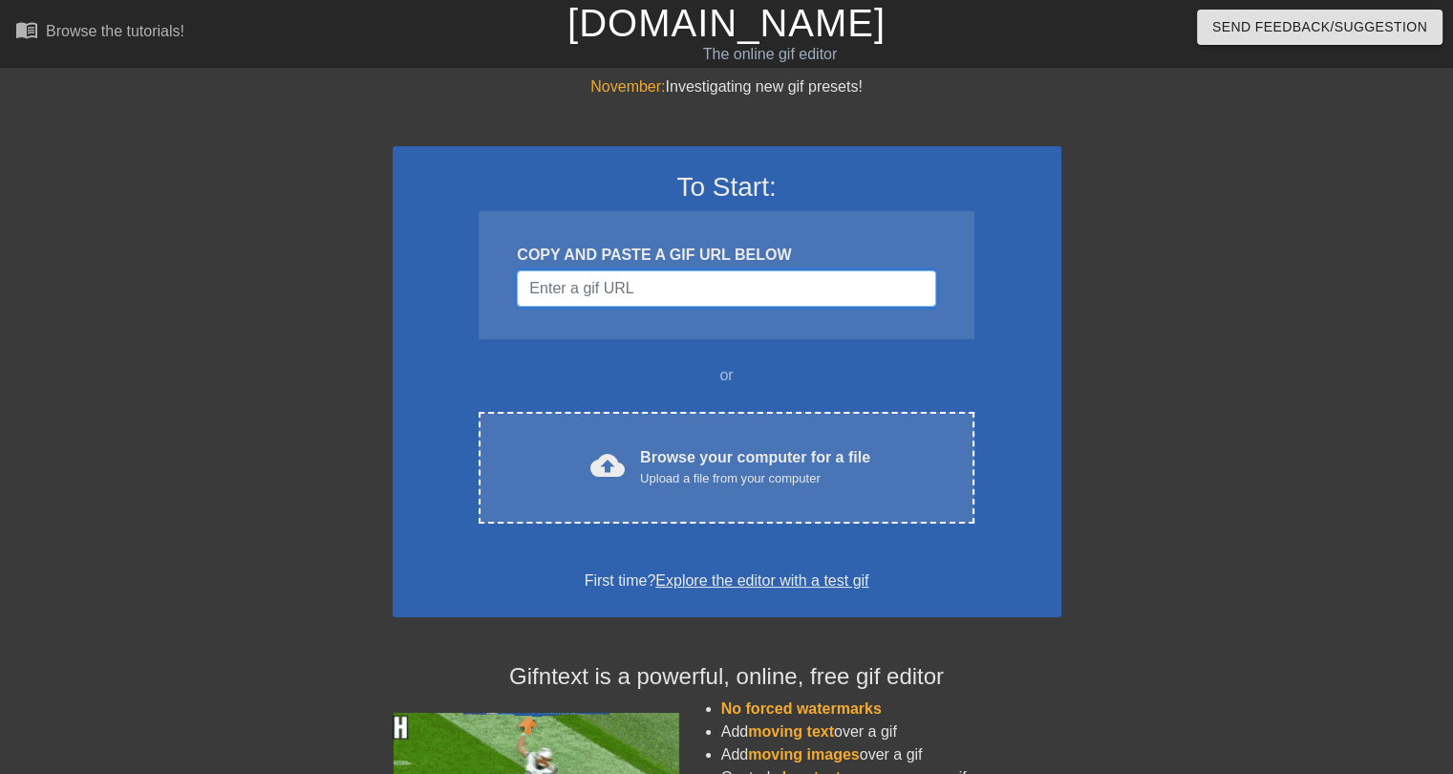
click at [655, 272] on input "Username" at bounding box center [726, 288] width 418 height 36
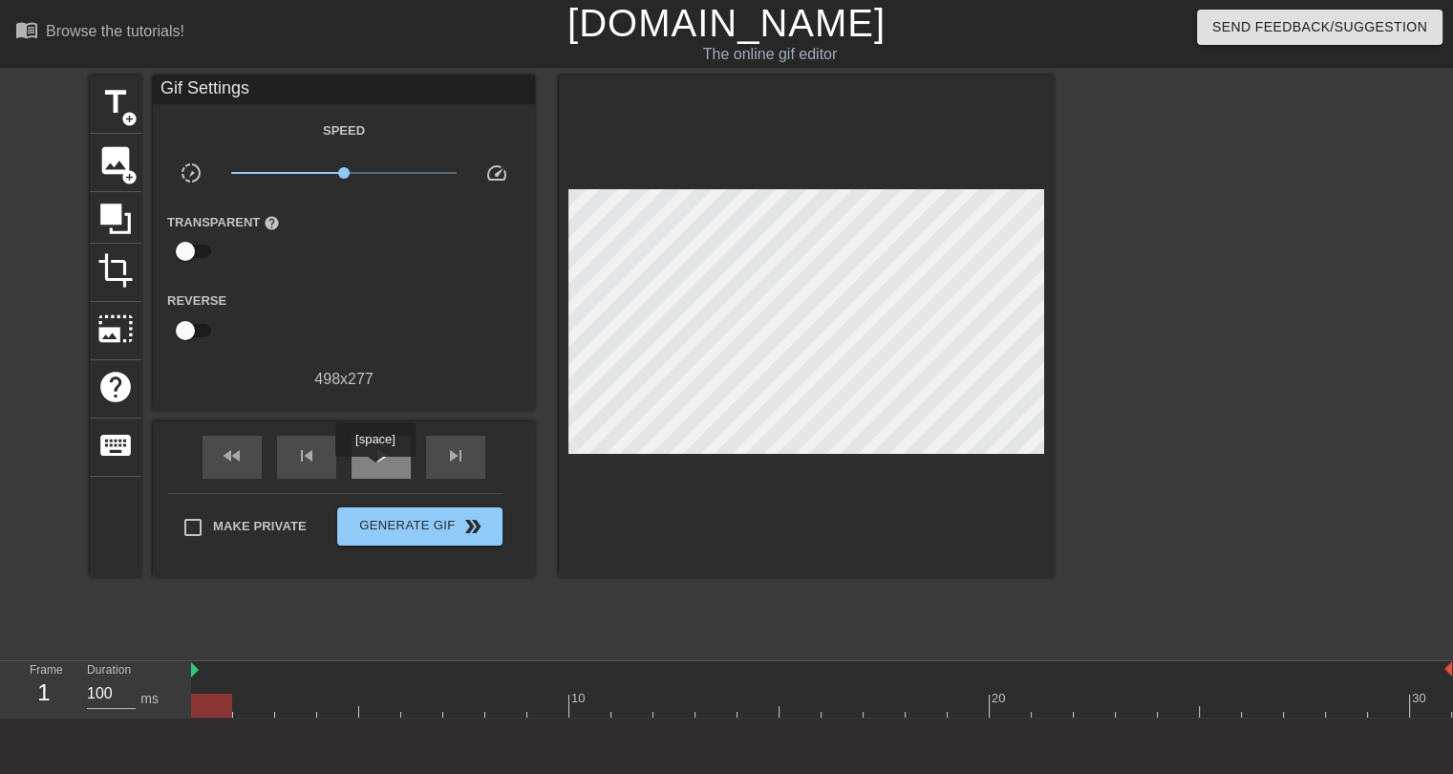
click at [374, 470] on div "play_arrow" at bounding box center [380, 457] width 59 height 43
click at [362, 462] on div "pause" at bounding box center [380, 457] width 59 height 43
click at [126, 114] on span "add_circle" at bounding box center [129, 119] width 16 height 16
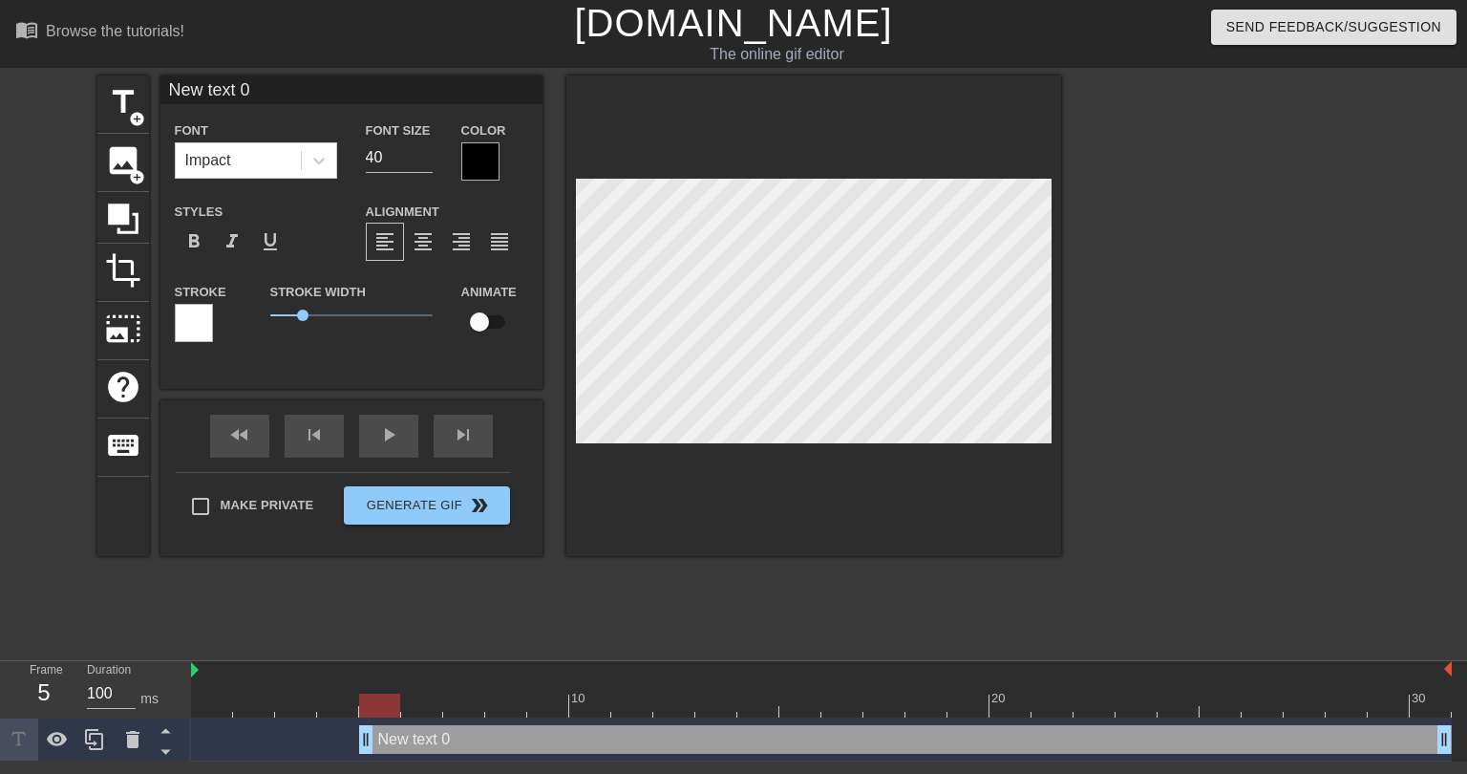
drag, startPoint x: 255, startPoint y: 93, endPoint x: 154, endPoint y: 96, distance: 101.3
click at [154, 96] on div "title add_circle image add_circle crop photo_size_select_large help keyboard Ne…" at bounding box center [579, 315] width 964 height 480
type input "GETTING A PLAYER WITHOUT GETTING BID UP"
click at [371, 165] on input "40" at bounding box center [399, 157] width 67 height 31
drag, startPoint x: 382, startPoint y: 158, endPoint x: 360, endPoint y: 157, distance: 22.0
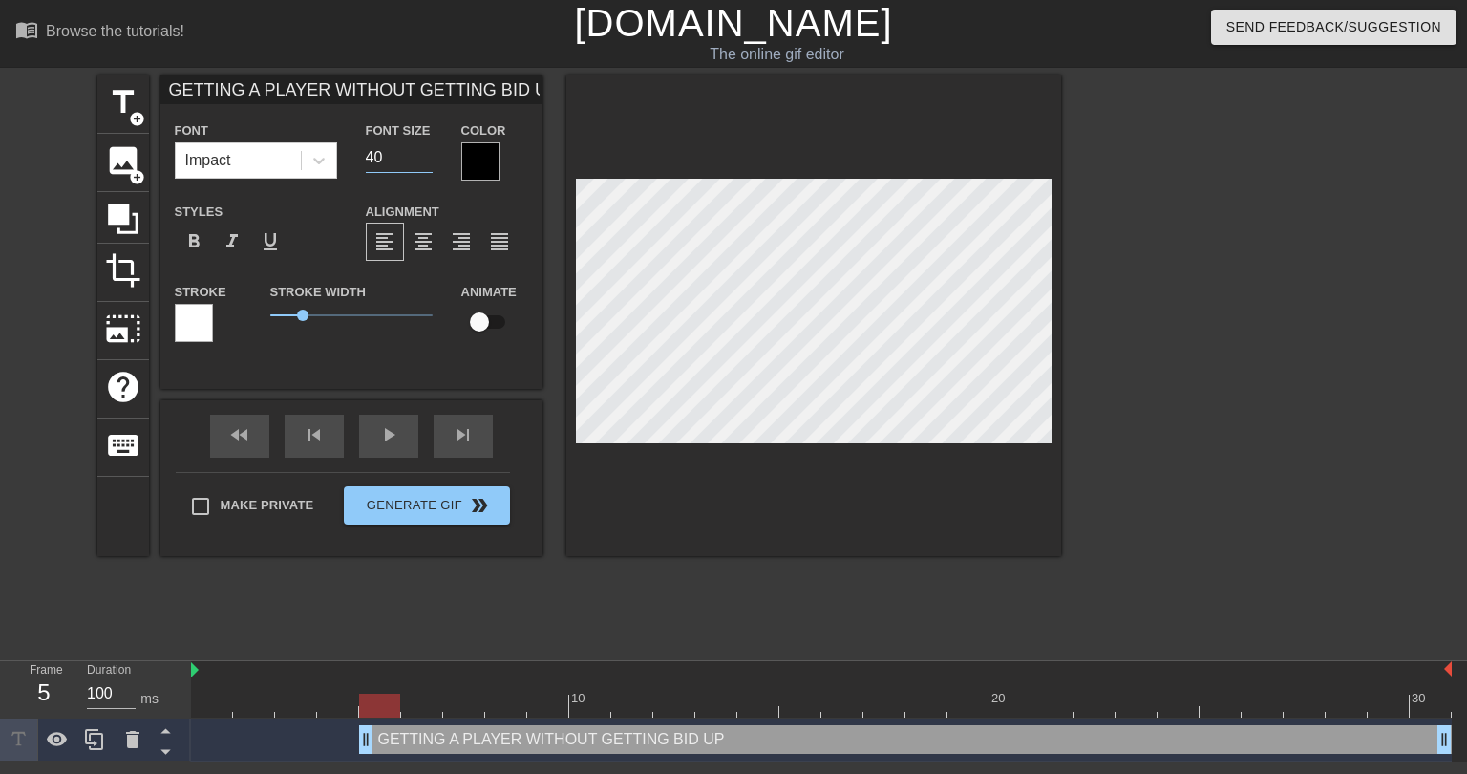
click at [360, 157] on div "Font Size 40" at bounding box center [399, 149] width 96 height 62
type input "2"
type input "3"
type input "27"
click at [527, 192] on div "Font Impact Font Size 27 Color Styles format_bold format_italic format_underlin…" at bounding box center [351, 238] width 353 height 241
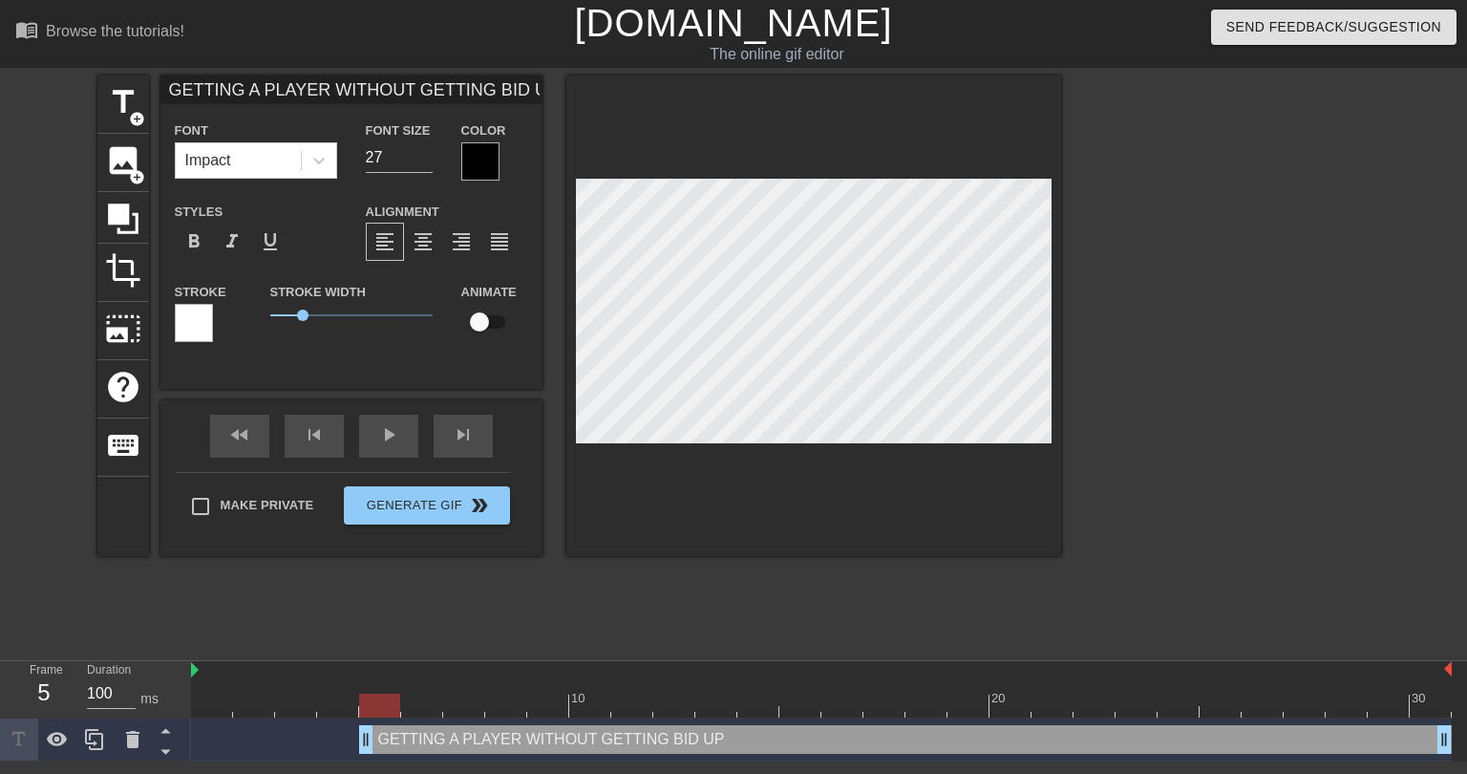
scroll to position [2, 2]
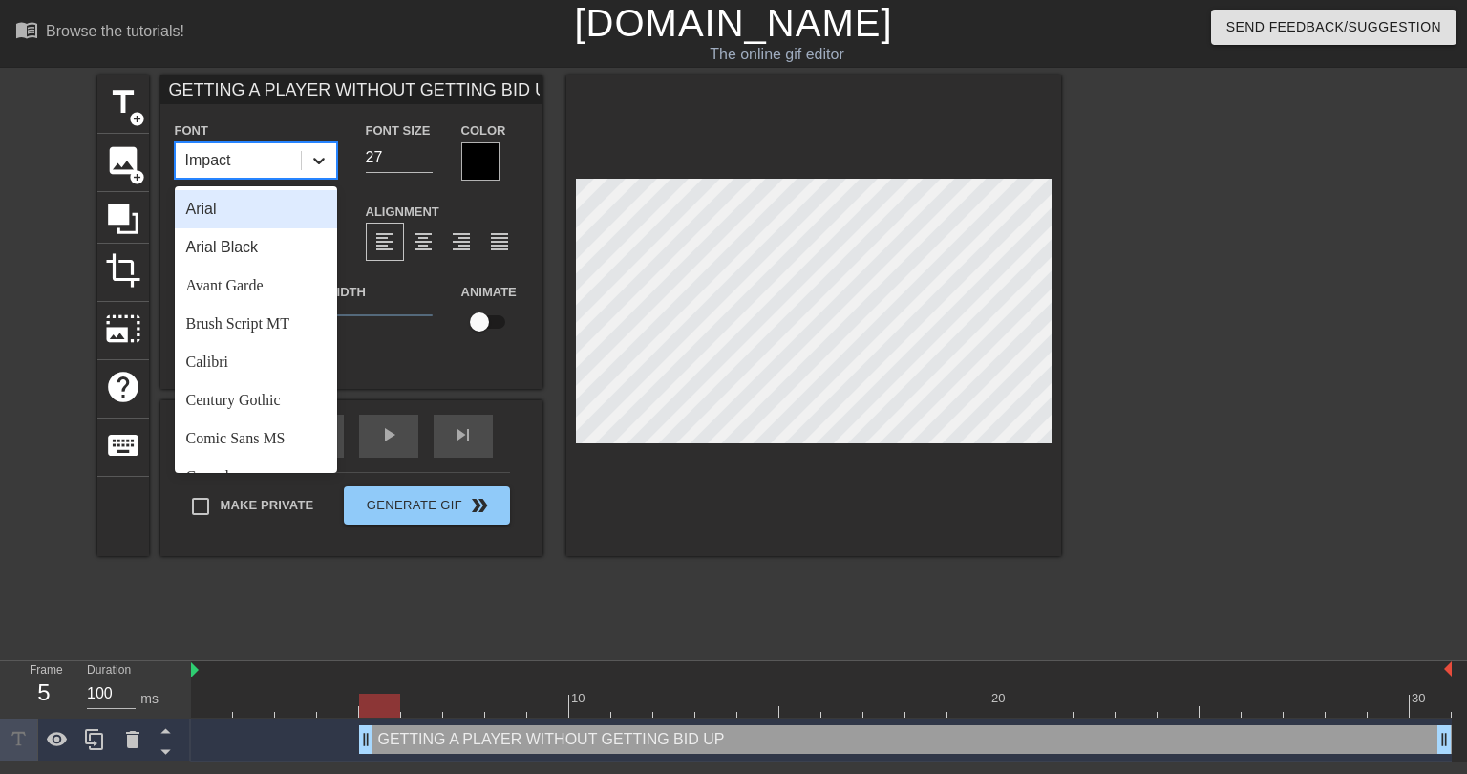
click at [331, 164] on div at bounding box center [319, 160] width 34 height 34
click at [252, 322] on div "Brush Script MT" at bounding box center [256, 324] width 162 height 38
click at [326, 173] on div at bounding box center [319, 160] width 34 height 34
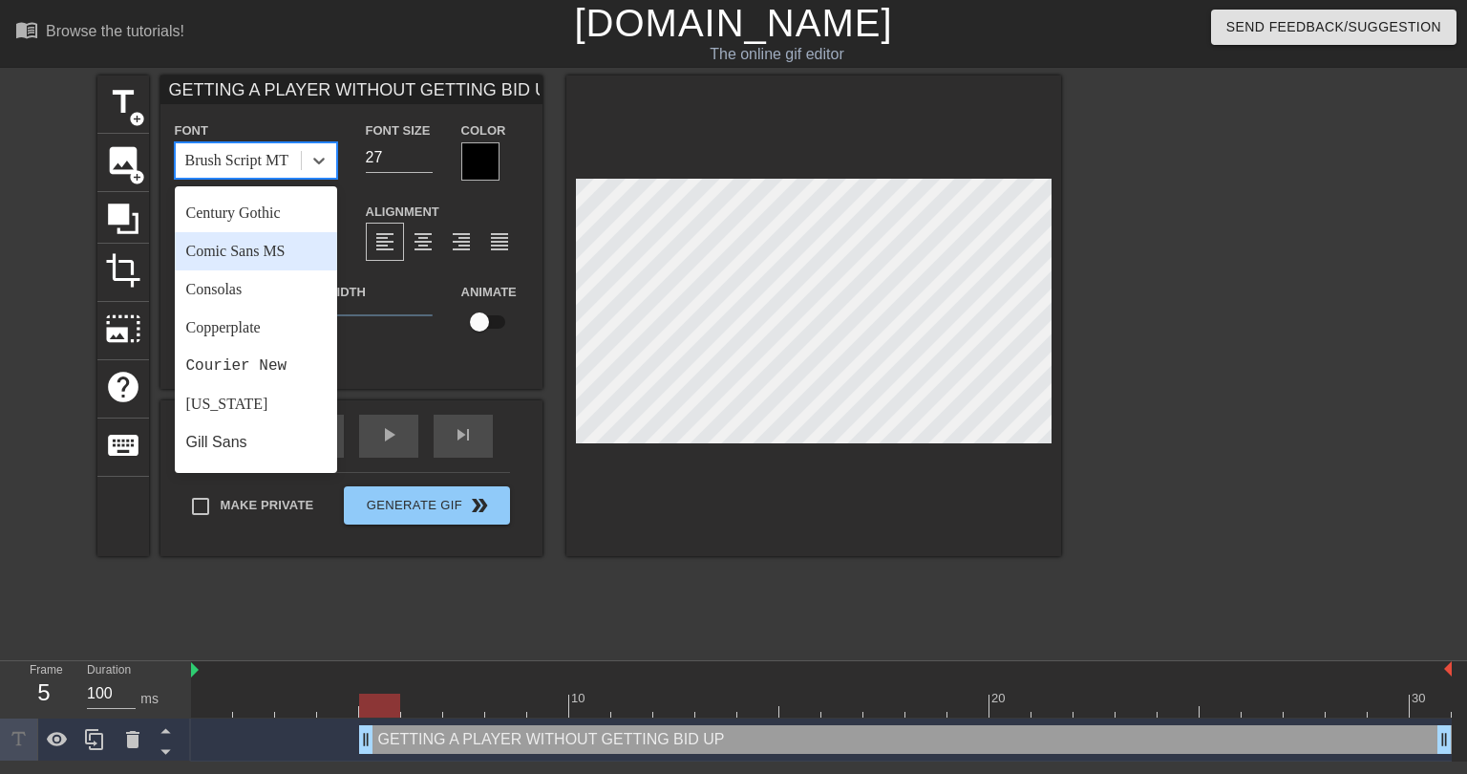
scroll to position [478, 0]
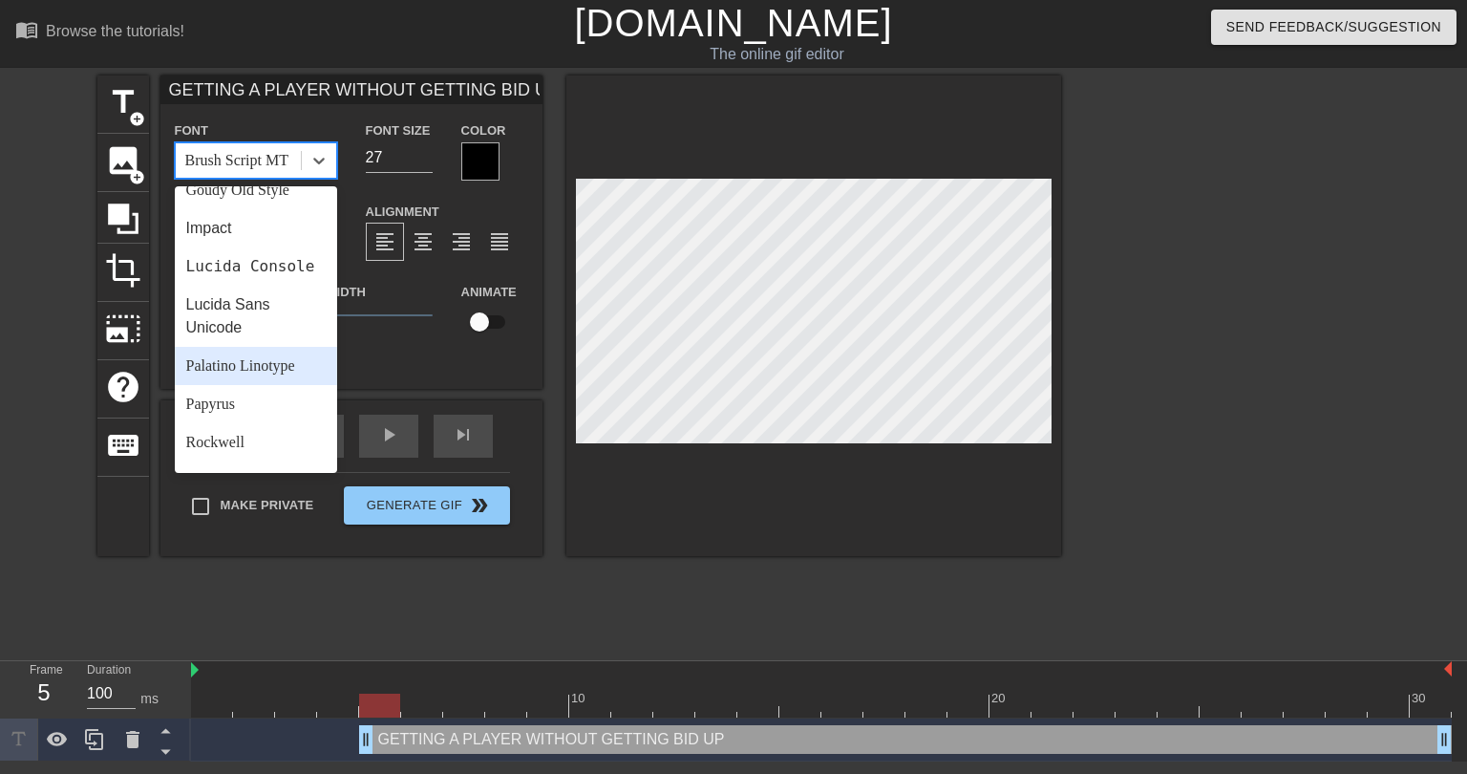
click at [266, 385] on div "Palatino Linotype" at bounding box center [256, 366] width 162 height 38
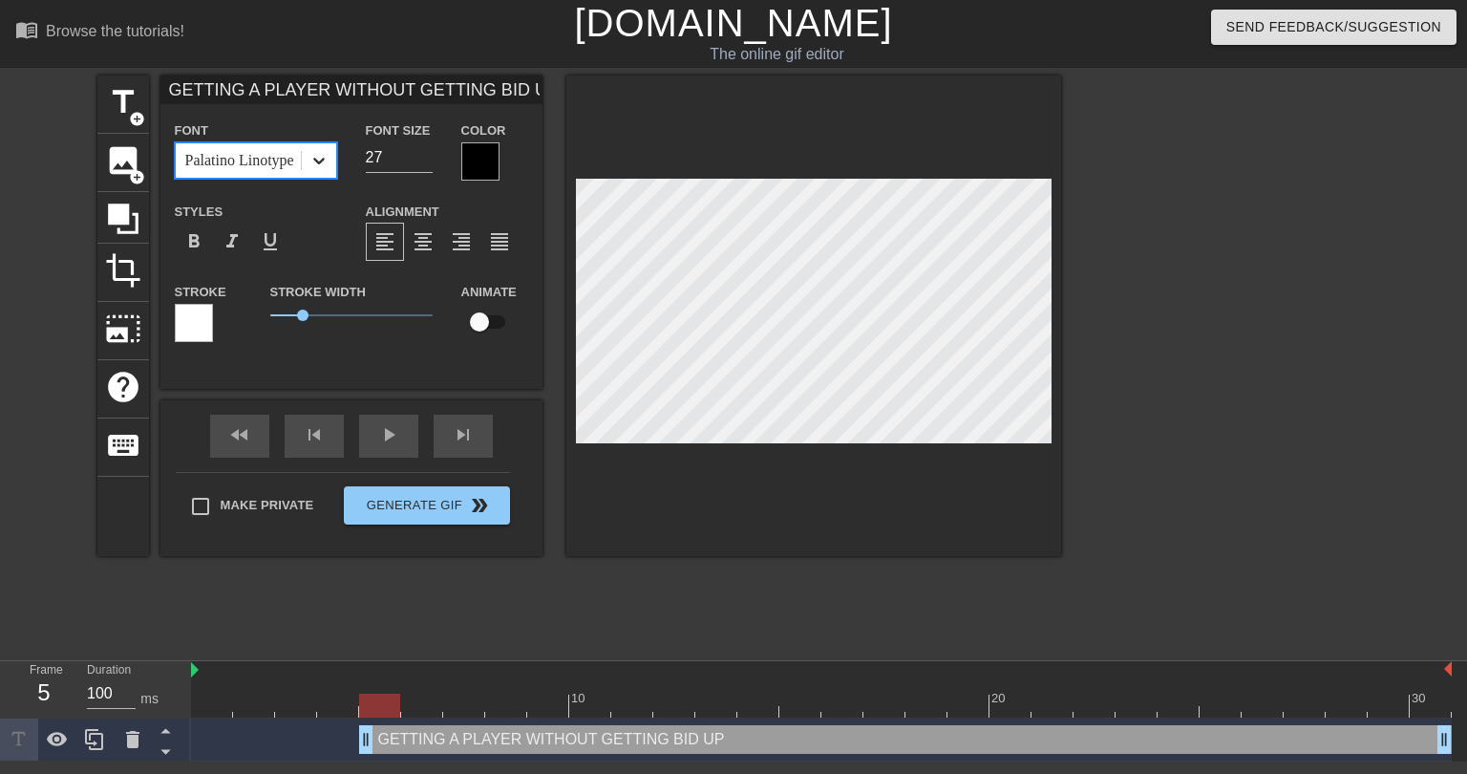
click at [317, 169] on div at bounding box center [319, 160] width 34 height 34
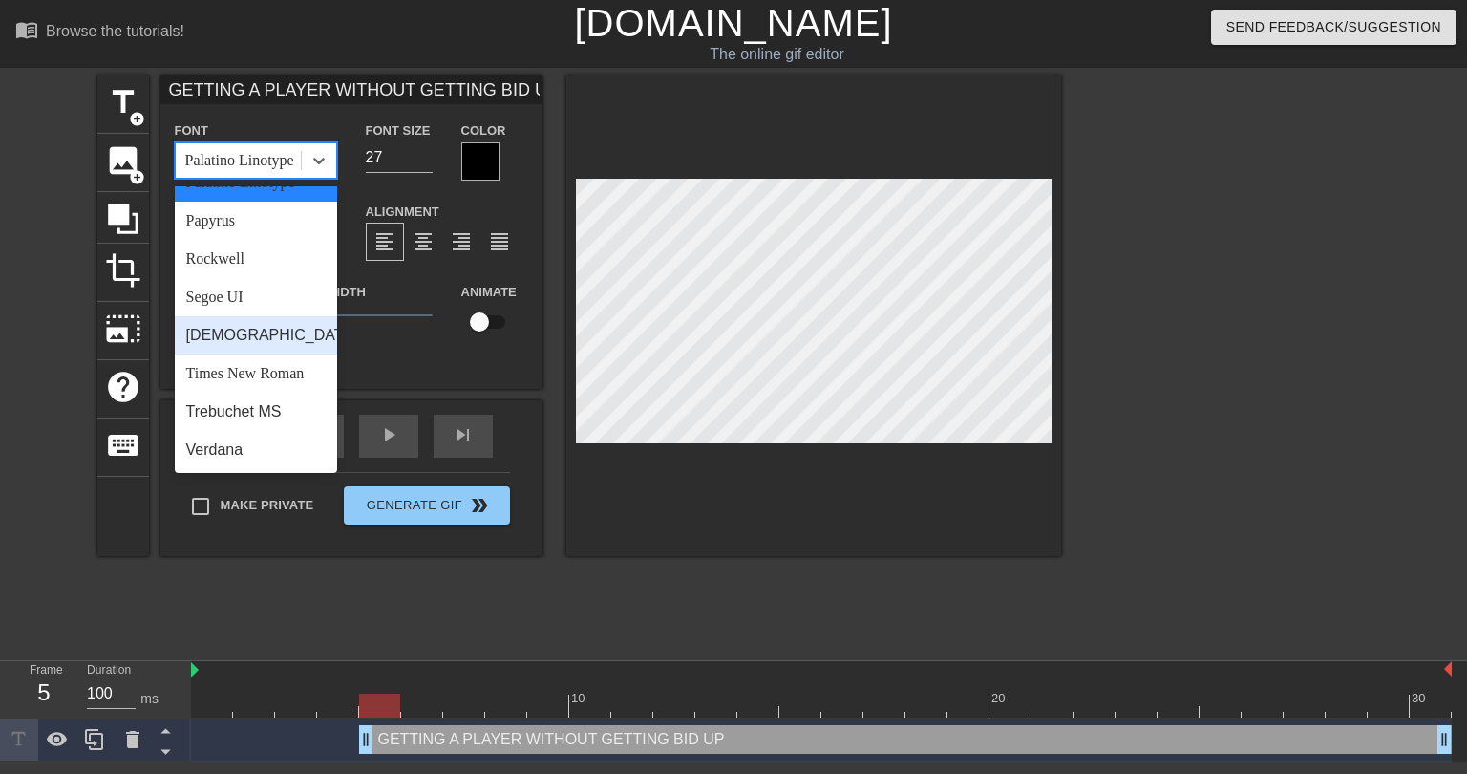
scroll to position [684, 0]
click at [251, 402] on div "Trebuchet MS" at bounding box center [256, 412] width 162 height 38
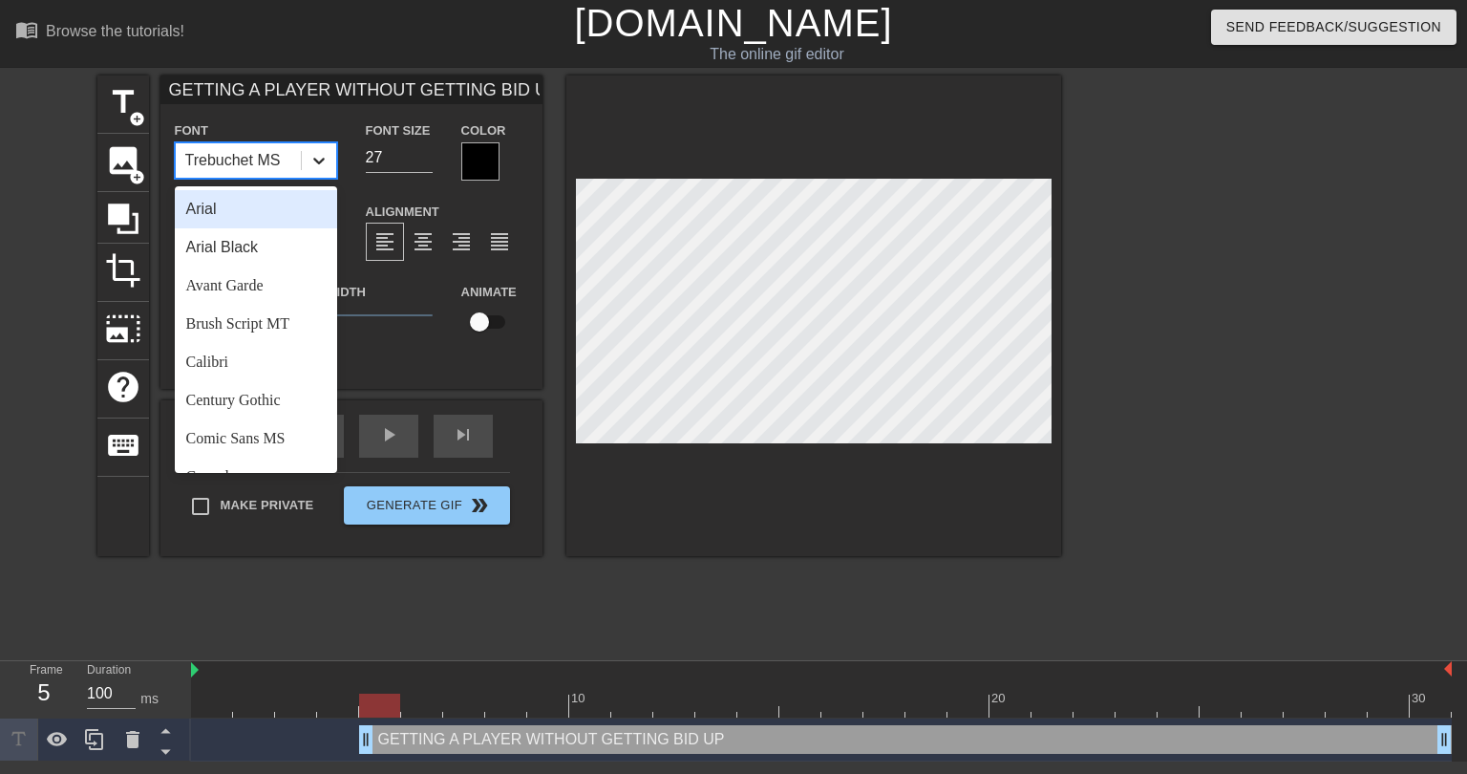
click at [310, 169] on icon at bounding box center [318, 160] width 19 height 19
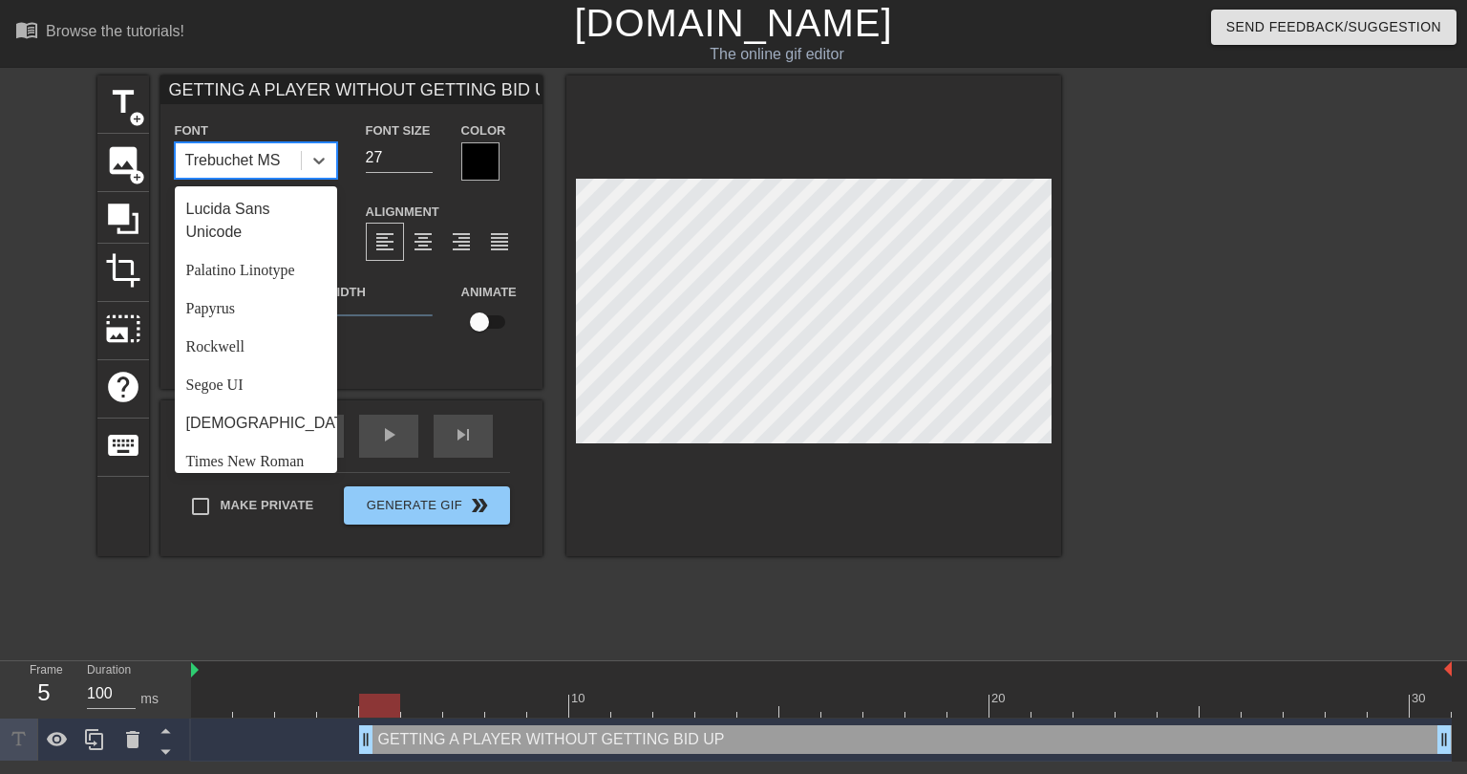
scroll to position [96, 0]
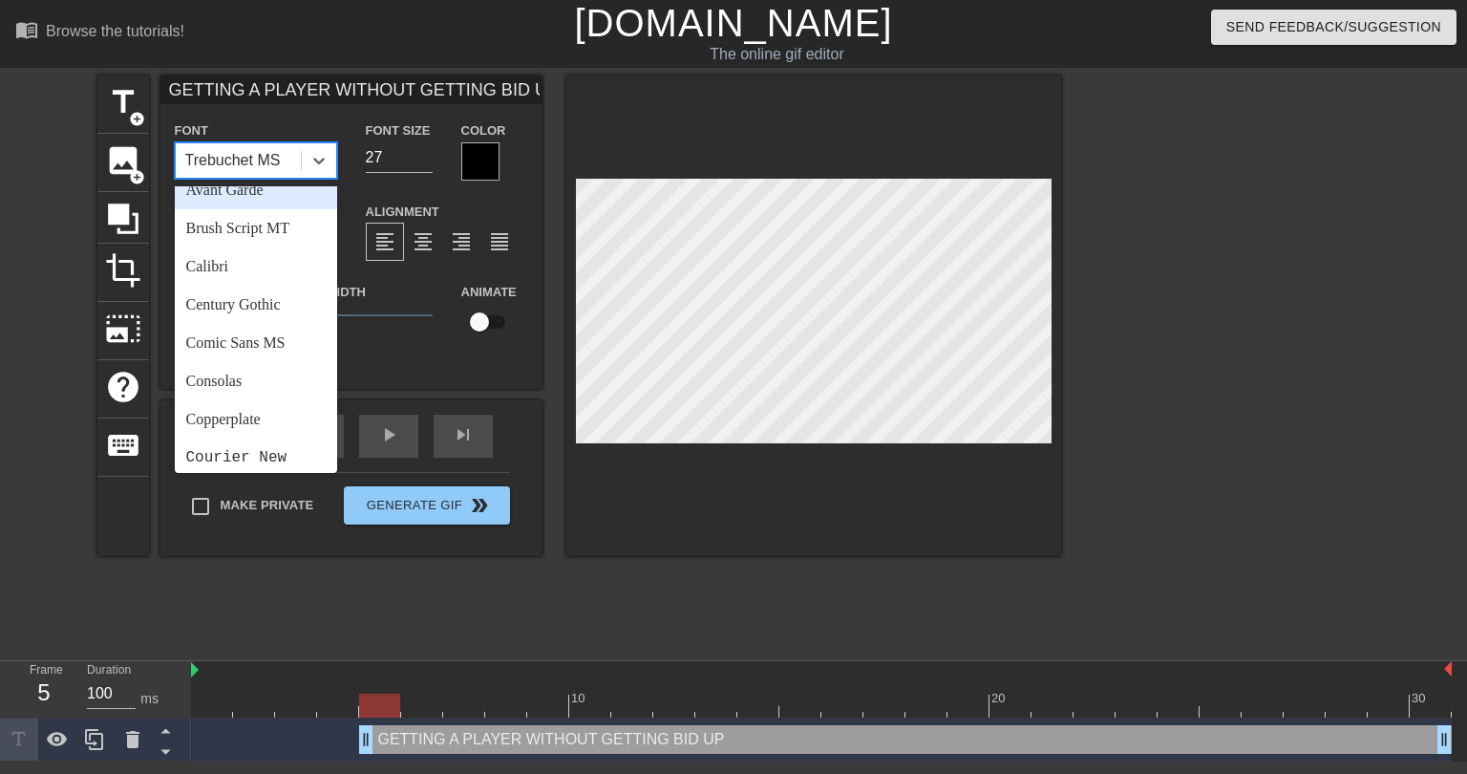
click at [252, 194] on div "Avant Garde" at bounding box center [256, 190] width 162 height 38
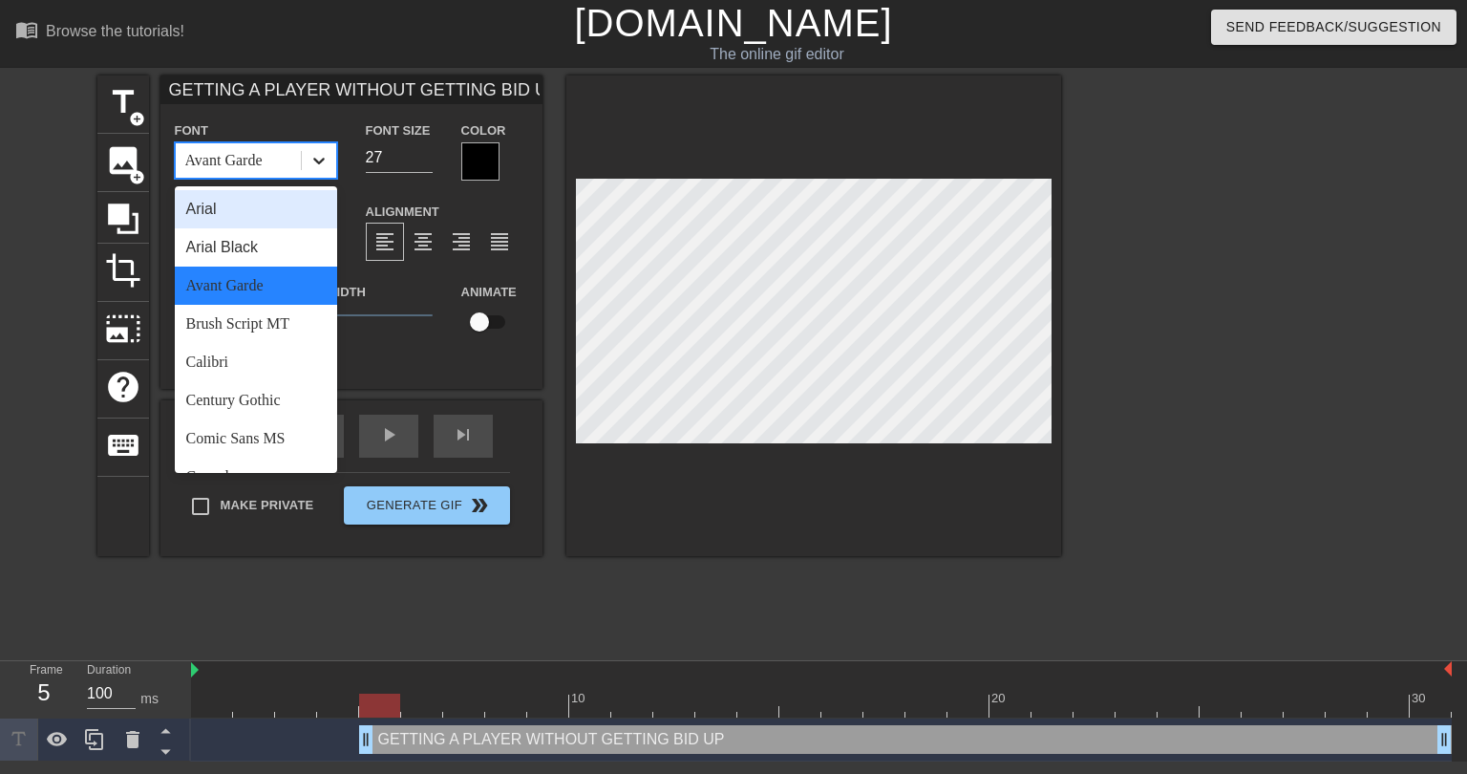
click at [308, 164] on div at bounding box center [319, 160] width 34 height 34
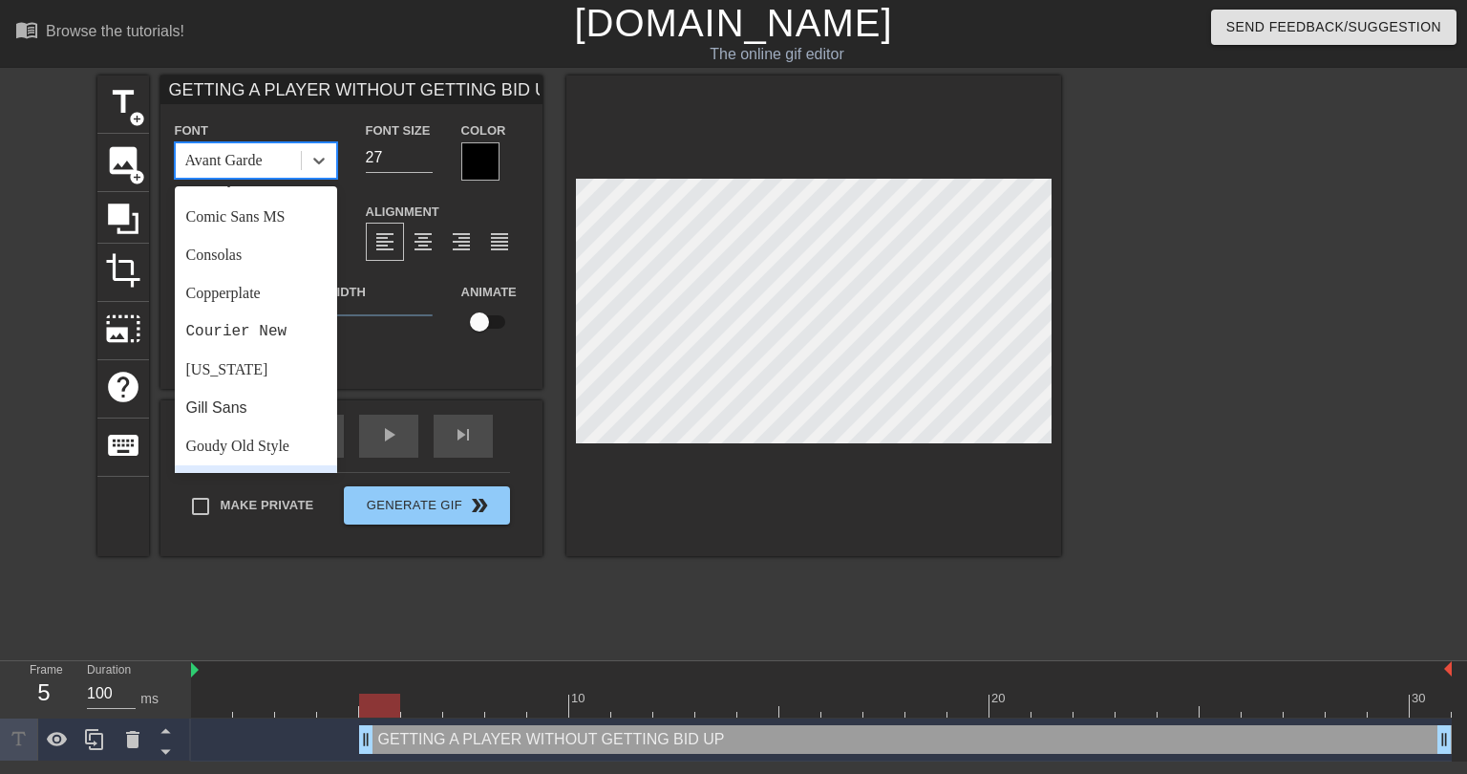
scroll to position [191, 0]
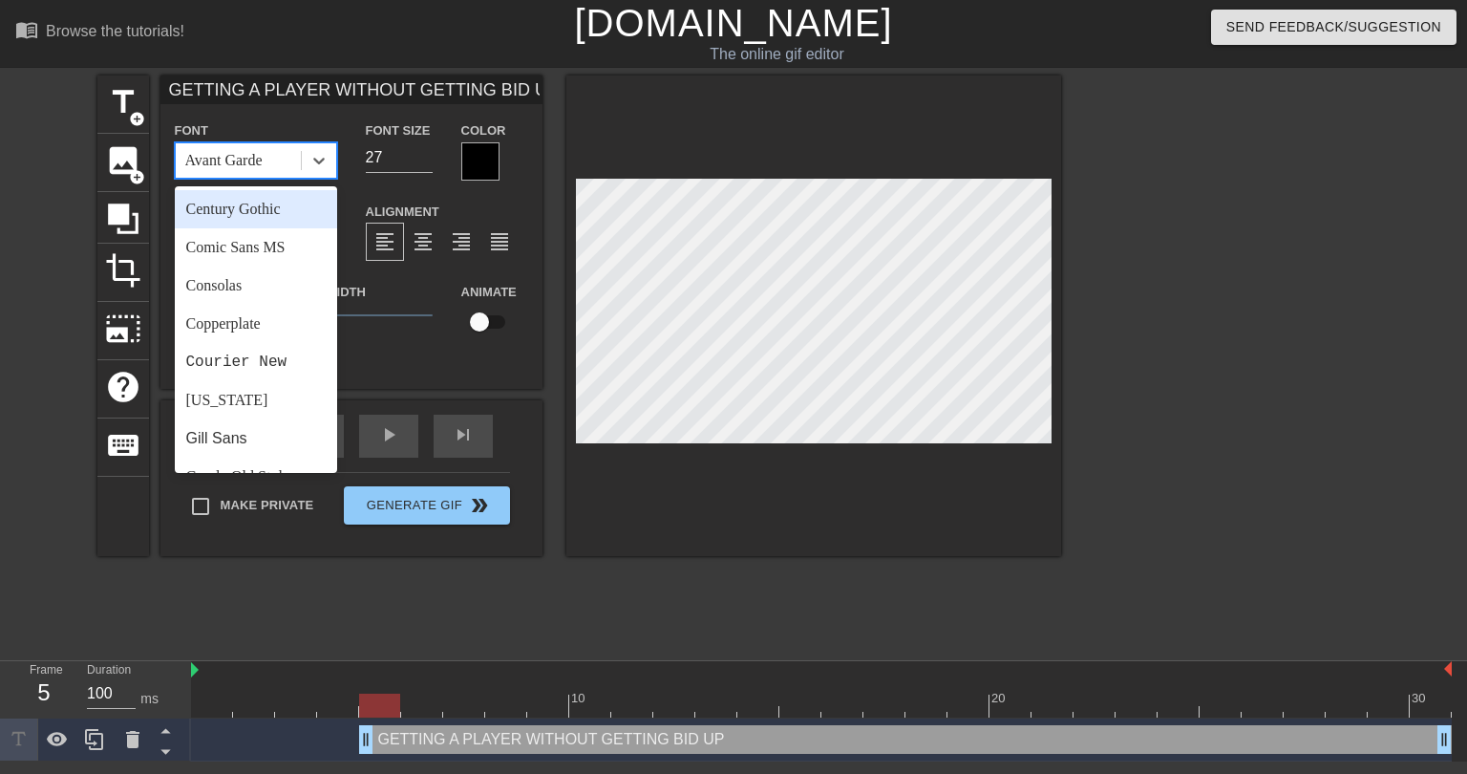
click at [253, 218] on div "Century Gothic" at bounding box center [256, 209] width 162 height 38
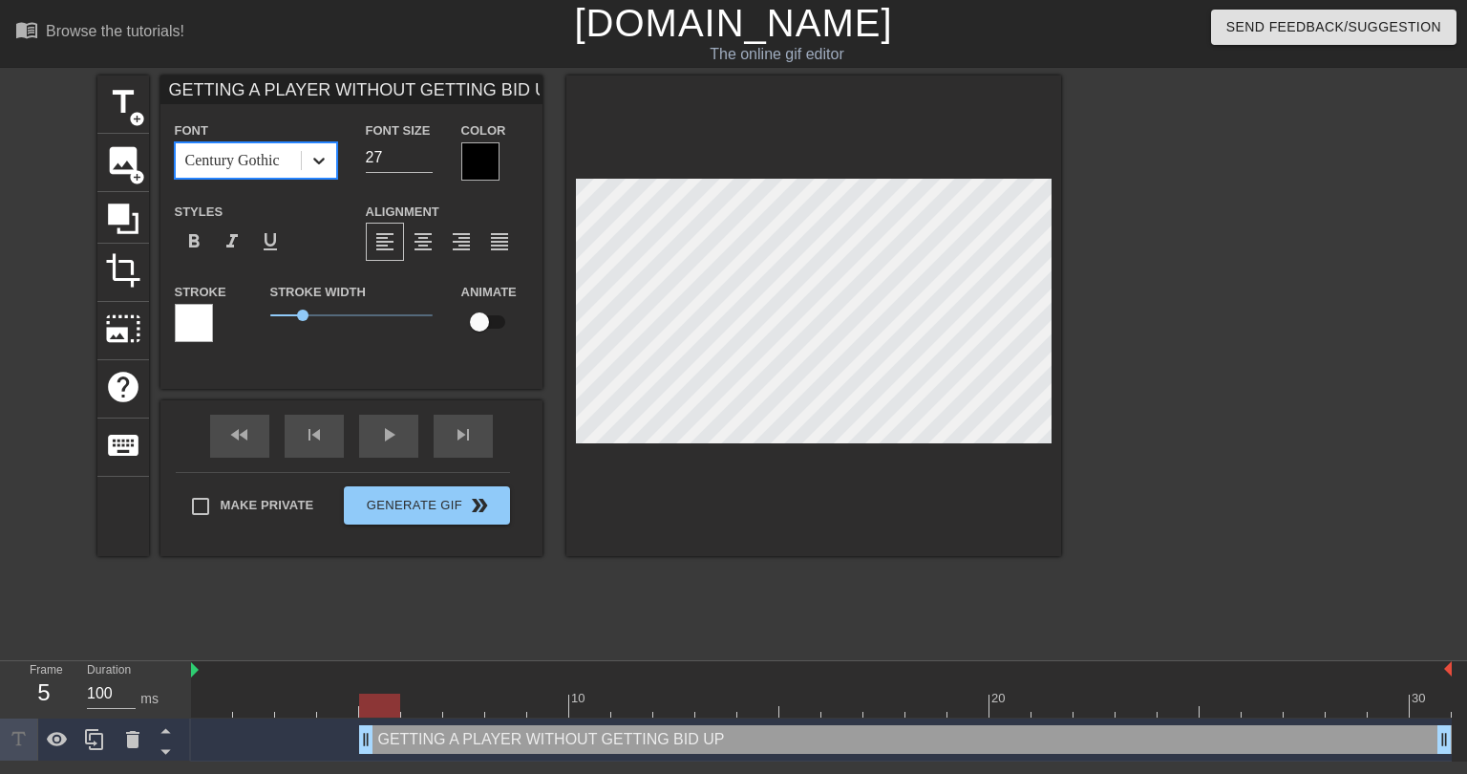
click at [321, 169] on icon at bounding box center [318, 160] width 19 height 19
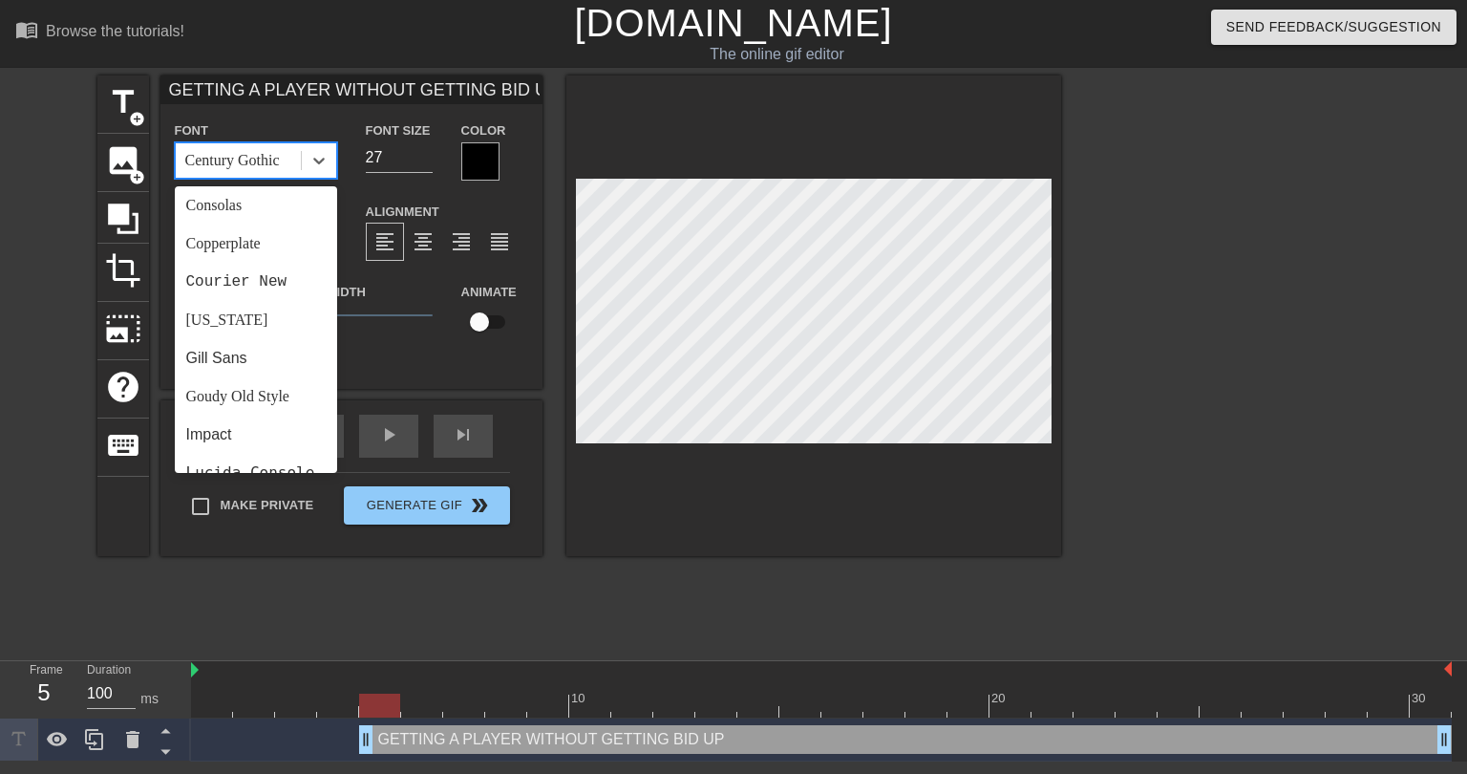
scroll to position [287, 0]
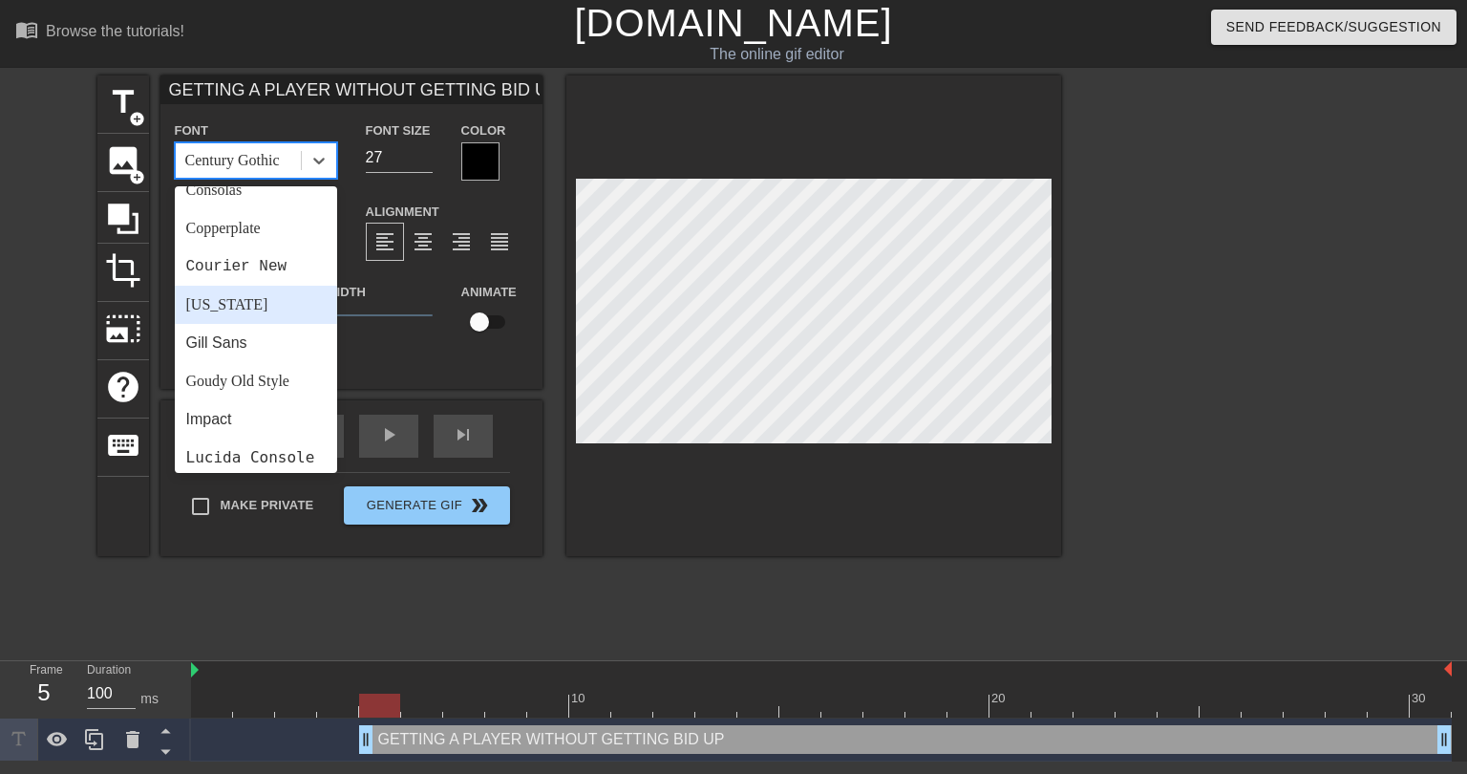
click at [234, 313] on div "Georgia" at bounding box center [256, 305] width 162 height 38
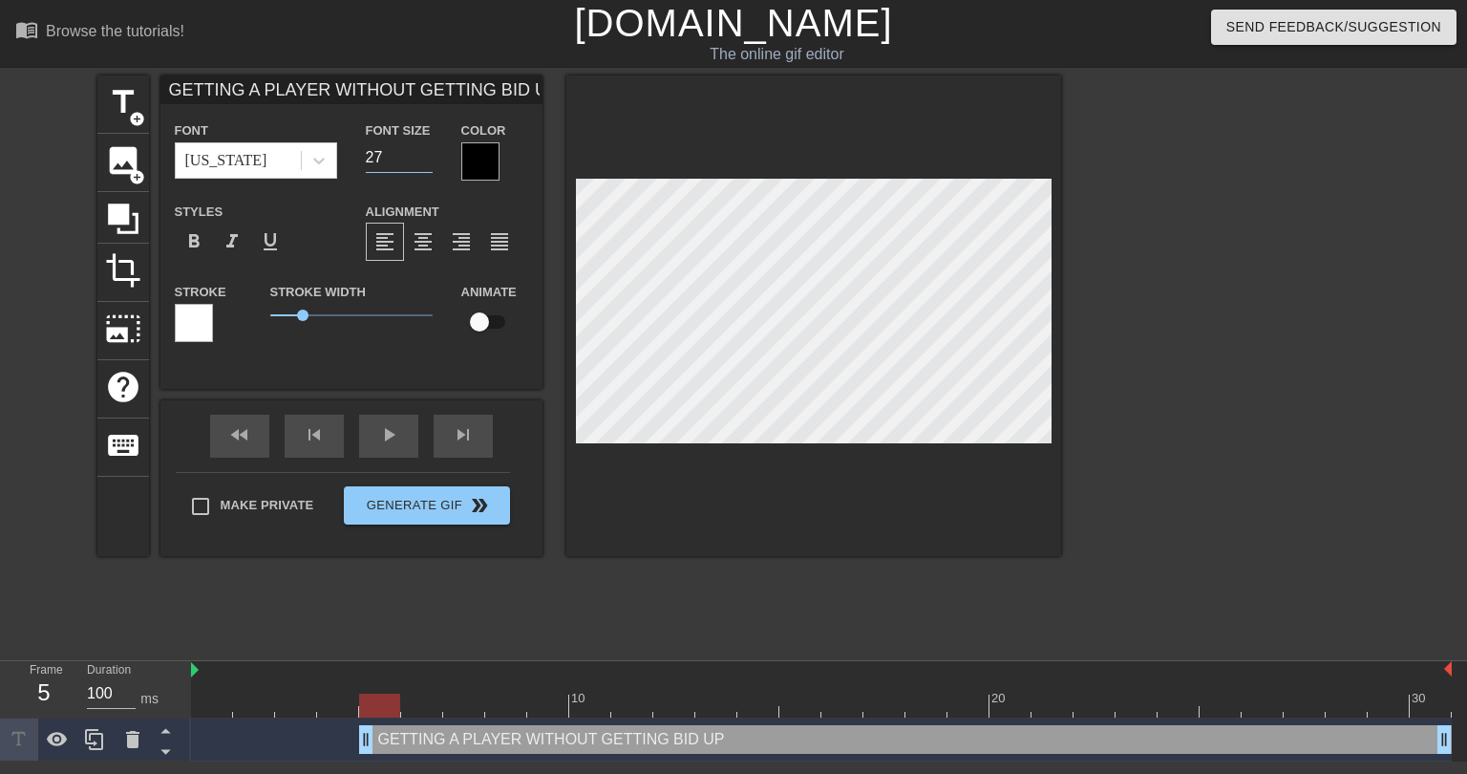
click at [374, 150] on input "27" at bounding box center [399, 157] width 67 height 31
drag, startPoint x: 298, startPoint y: 312, endPoint x: 286, endPoint y: 308, distance: 13.0
click at [286, 309] on span "0.5" at bounding box center [286, 314] width 11 height 11
click at [315, 166] on icon at bounding box center [318, 160] width 19 height 19
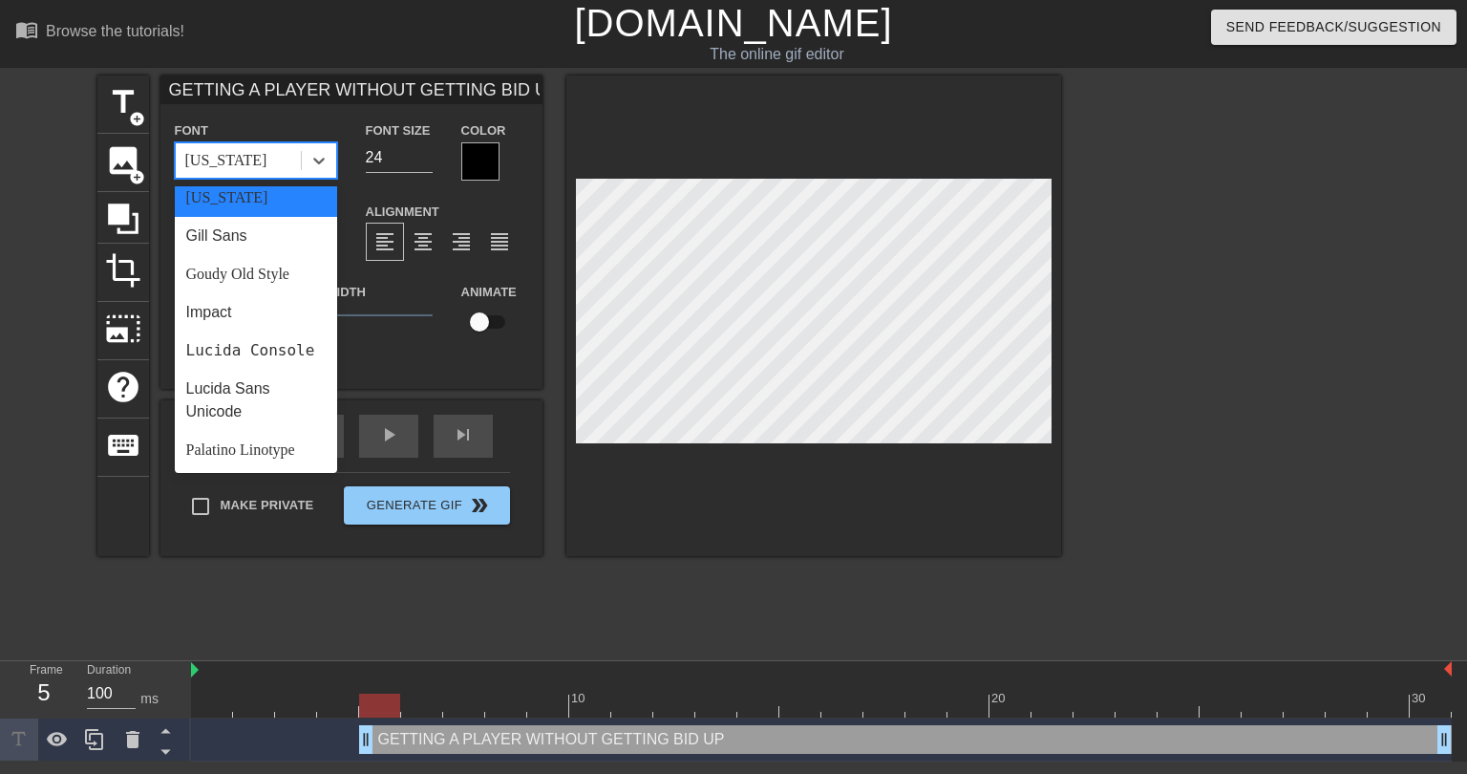
scroll to position [669, 0]
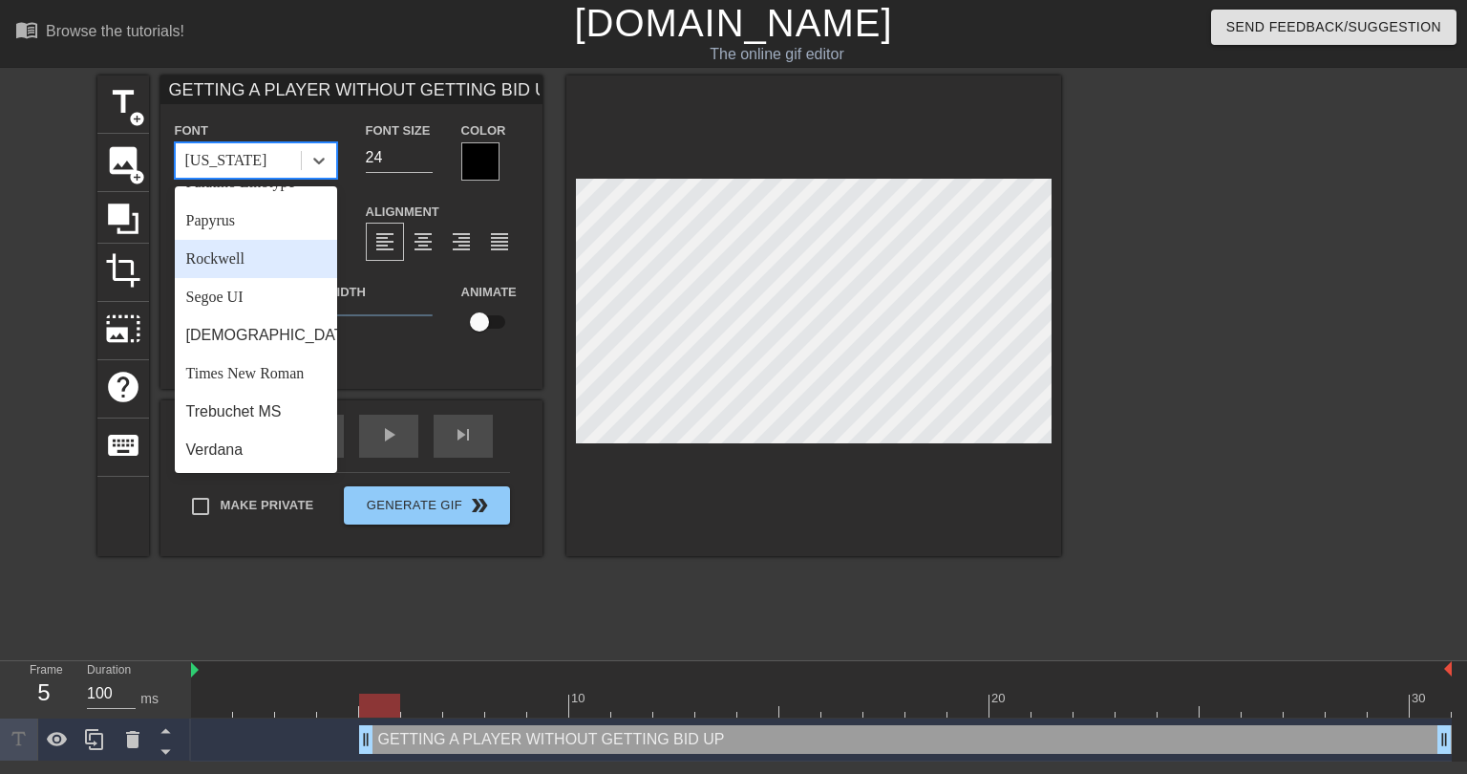
click at [244, 271] on div "Rockwell" at bounding box center [256, 259] width 162 height 38
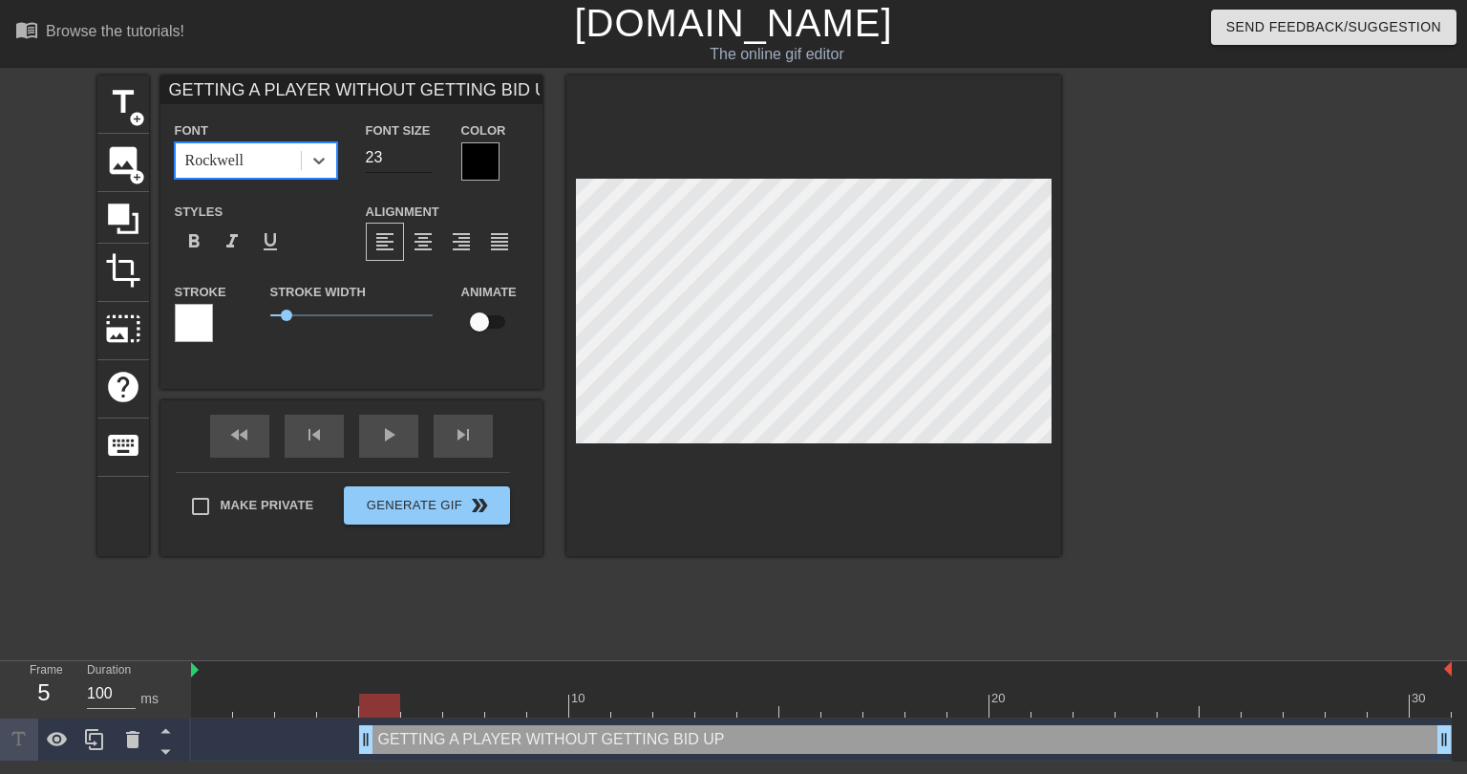
click at [430, 161] on input "23" at bounding box center [399, 157] width 67 height 31
type input "22"
click at [430, 161] on input "22" at bounding box center [399, 157] width 67 height 31
click at [287, 314] on span "0.5" at bounding box center [286, 314] width 11 height 11
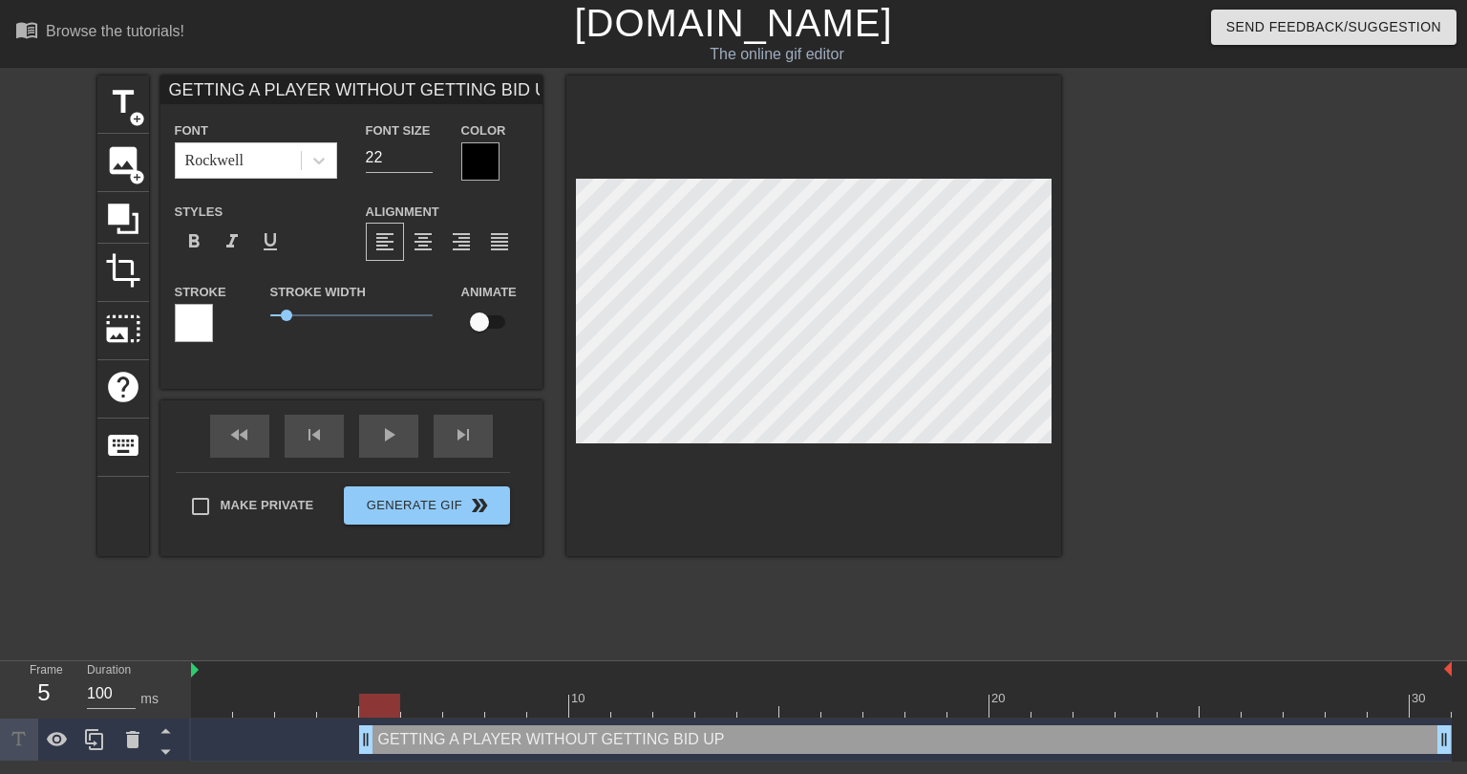
click at [638, 738] on div "GETTING A PLAYER WITHOUT GETTING BID UP drag_handle drag_handle" at bounding box center [905, 739] width 1093 height 29
click at [572, 498] on div at bounding box center [813, 315] width 495 height 480
drag, startPoint x: 336, startPoint y: 745, endPoint x: 184, endPoint y: 743, distance: 151.9
click at [184, 743] on div "Frame 1 Duration 100 ms 10 20 30 GETTING A PLAYER WITHOUT GETTING BID UP drag_h…" at bounding box center [733, 711] width 1467 height 100
click at [478, 154] on div at bounding box center [480, 161] width 38 height 38
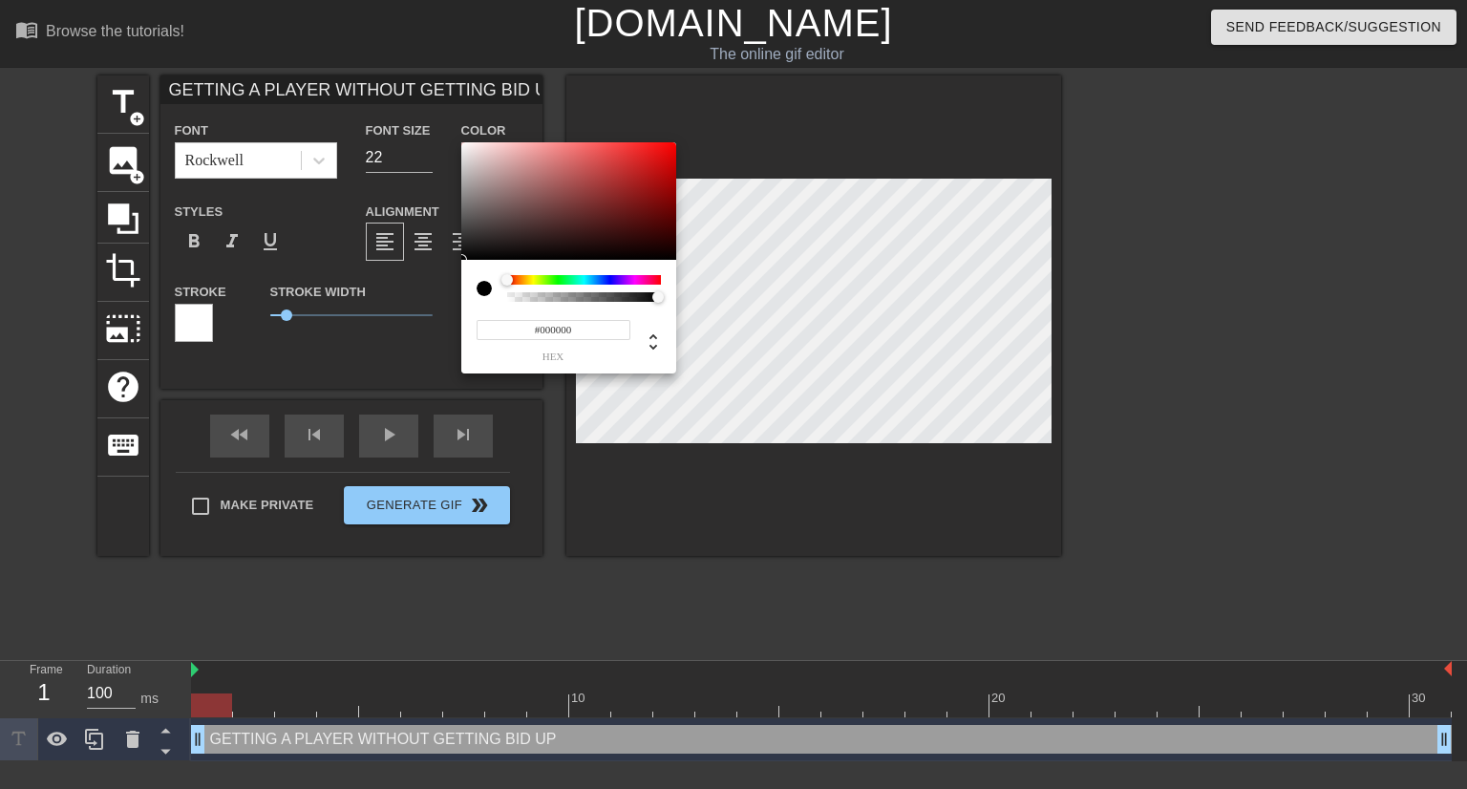
type input "0"
click at [558, 295] on div at bounding box center [584, 297] width 148 height 10
type input "0"
drag, startPoint x: 561, startPoint y: 295, endPoint x: 497, endPoint y: 305, distance: 64.7
click at [497, 305] on div "0 r 0 g 0 b 0 a" at bounding box center [568, 317] width 215 height 114
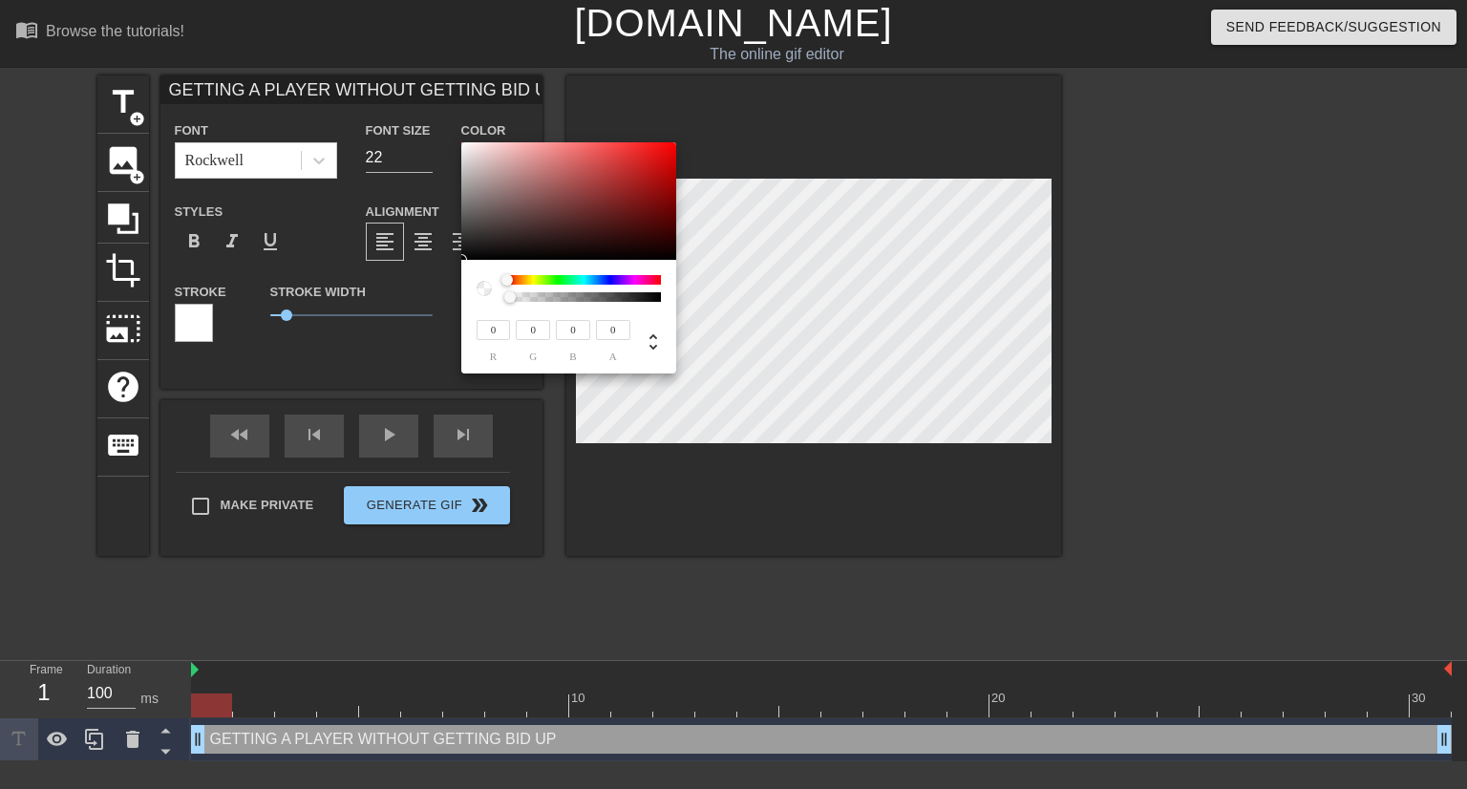
type input "151"
type input "134"
type input "153"
type input "136"
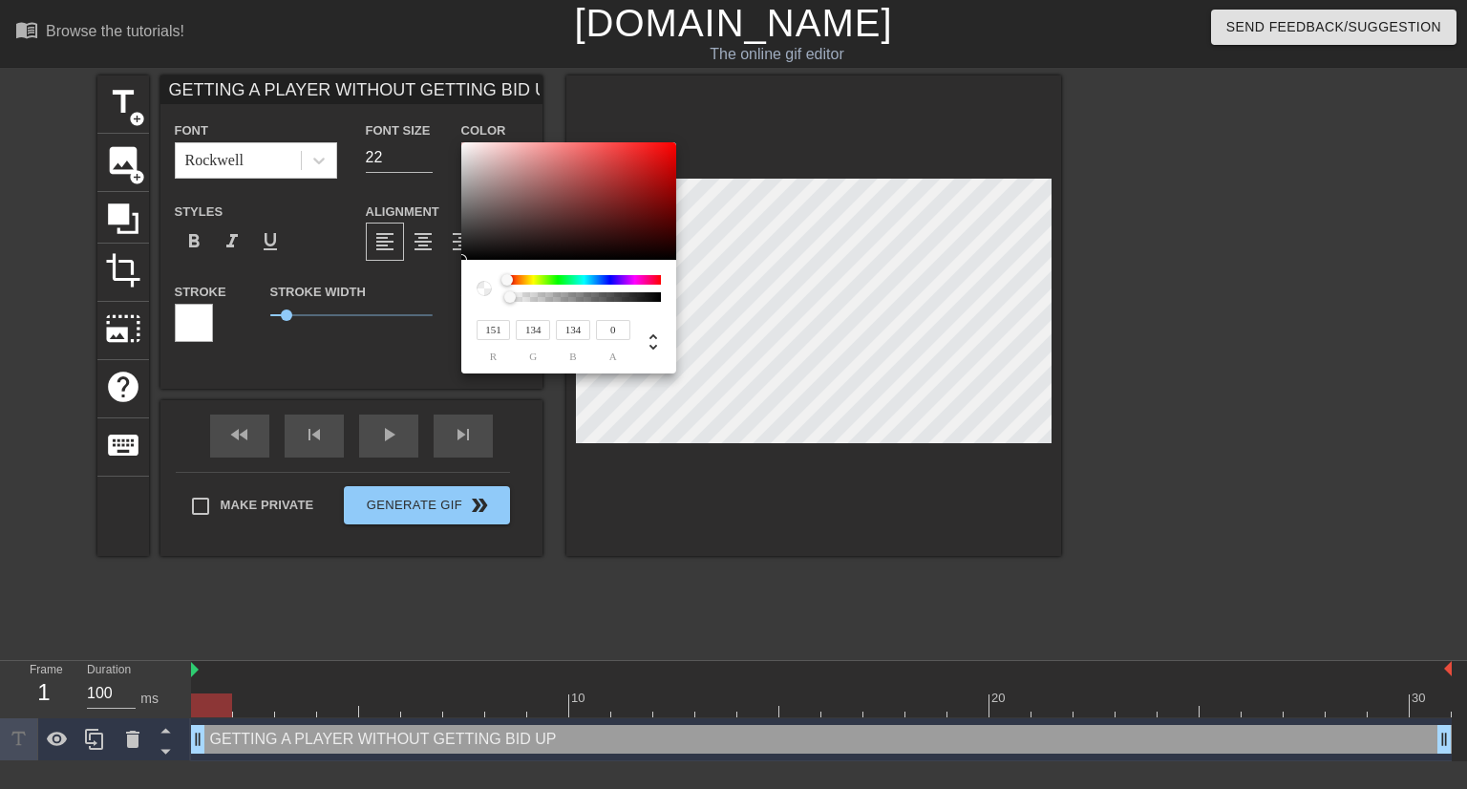
type input "136"
type input "155"
type input "143"
type input "151"
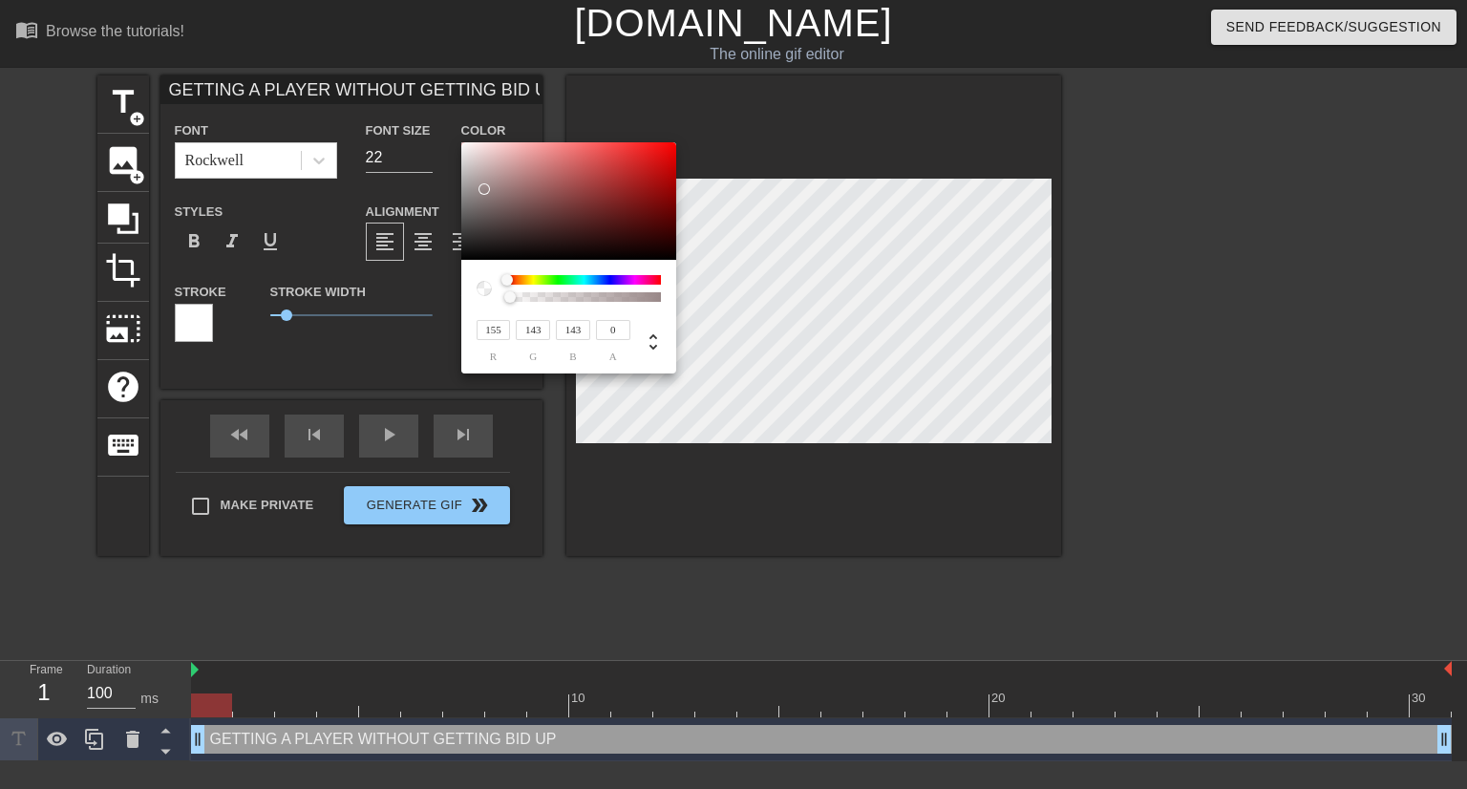
type input "150"
type input "147"
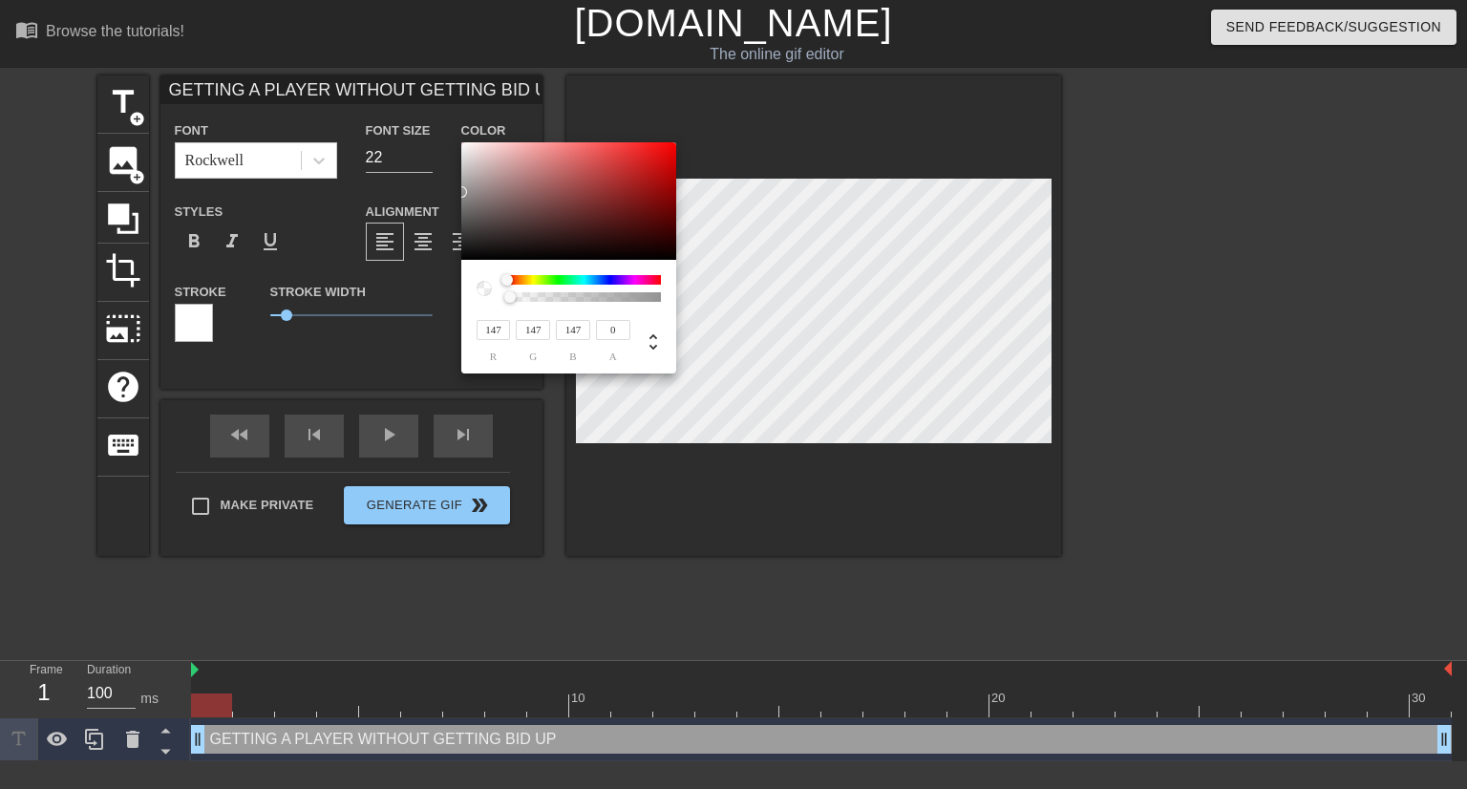
type input "158"
type input "164"
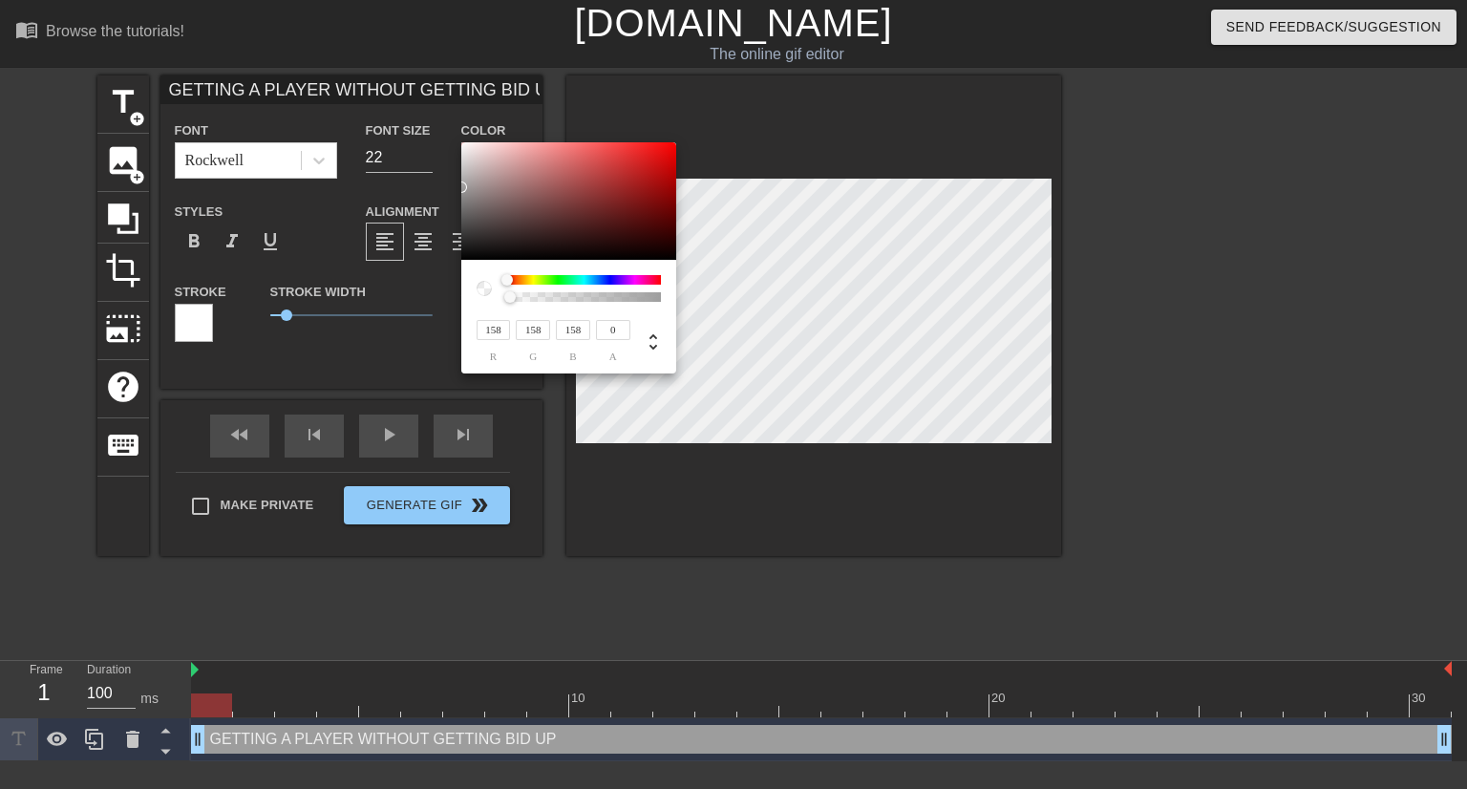
type input "164"
type input "162"
type input "160"
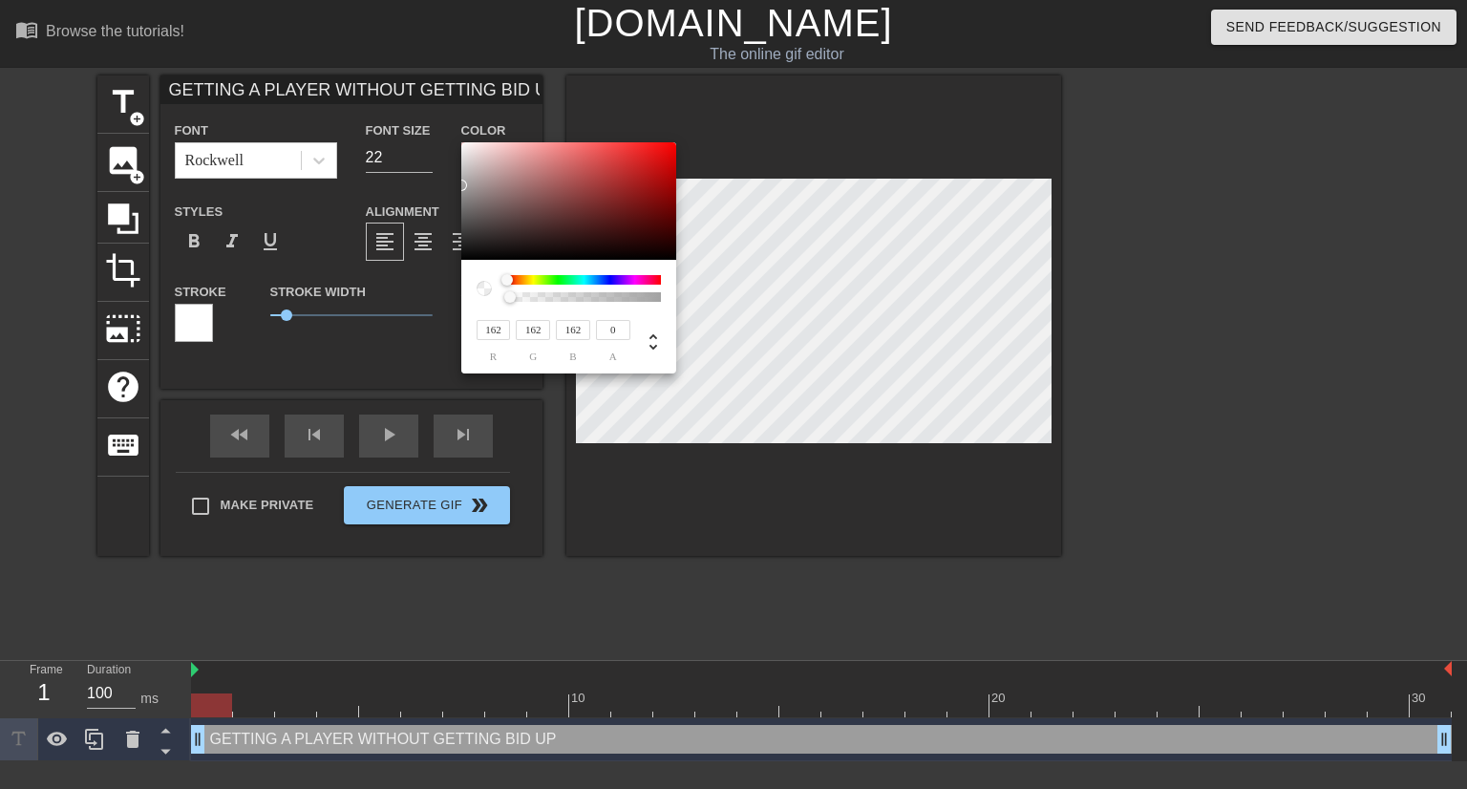
type input "160"
type input "155"
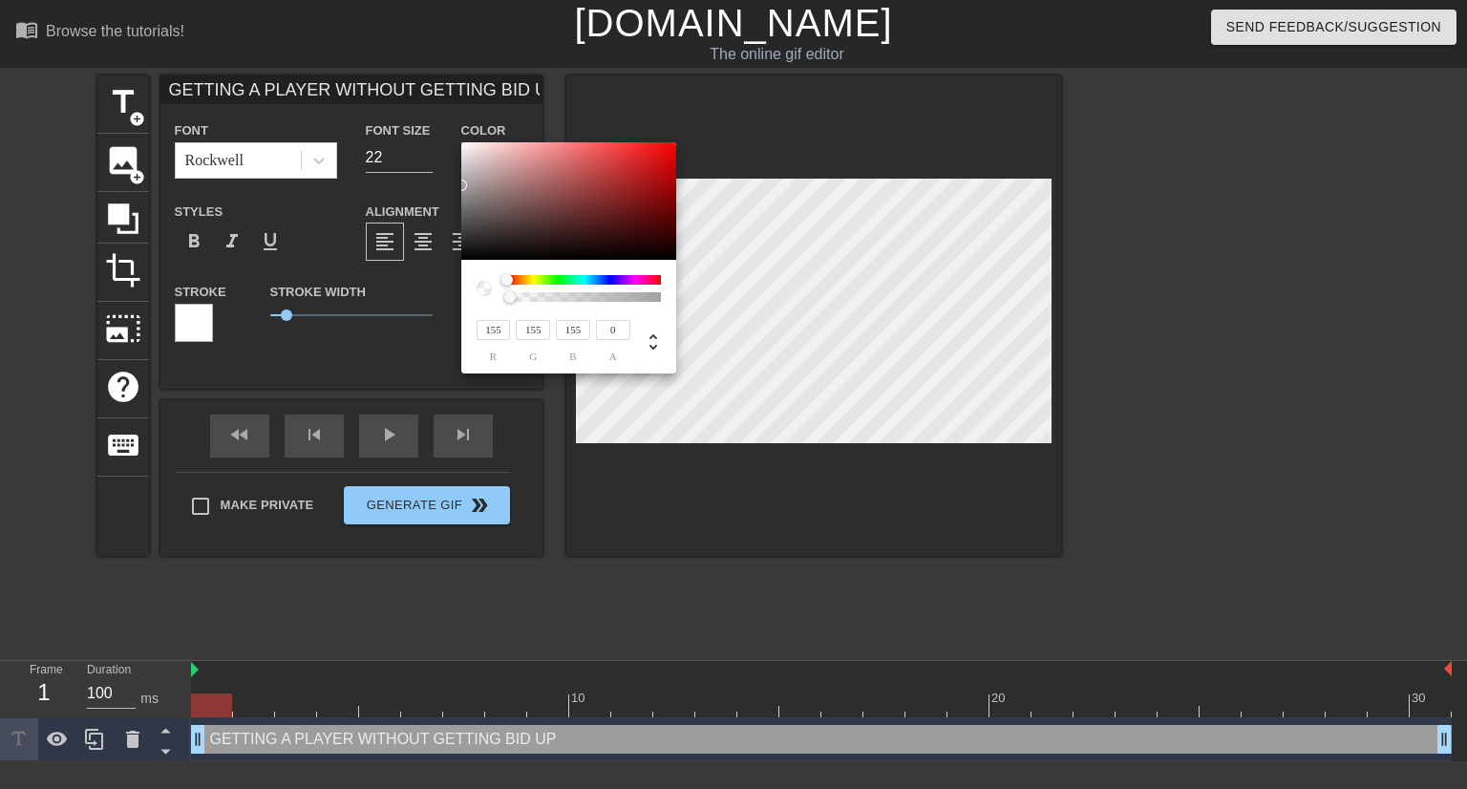
type input "149"
drag, startPoint x: 484, startPoint y: 188, endPoint x: 454, endPoint y: 191, distance: 30.7
click at [454, 191] on div "149 r 149 g 149 b 0 a" at bounding box center [733, 394] width 1467 height 789
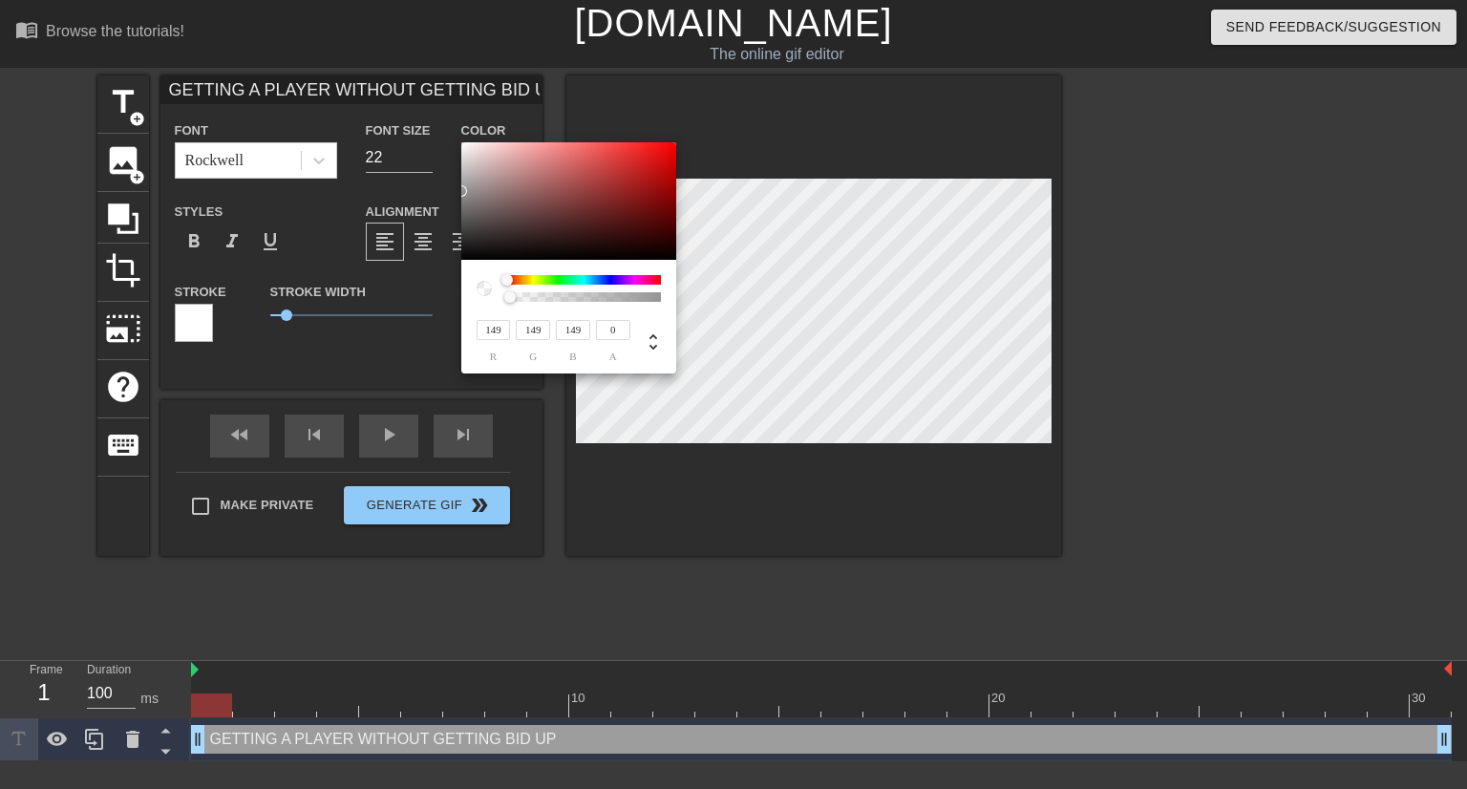
type input "123"
type input "117"
type input "118"
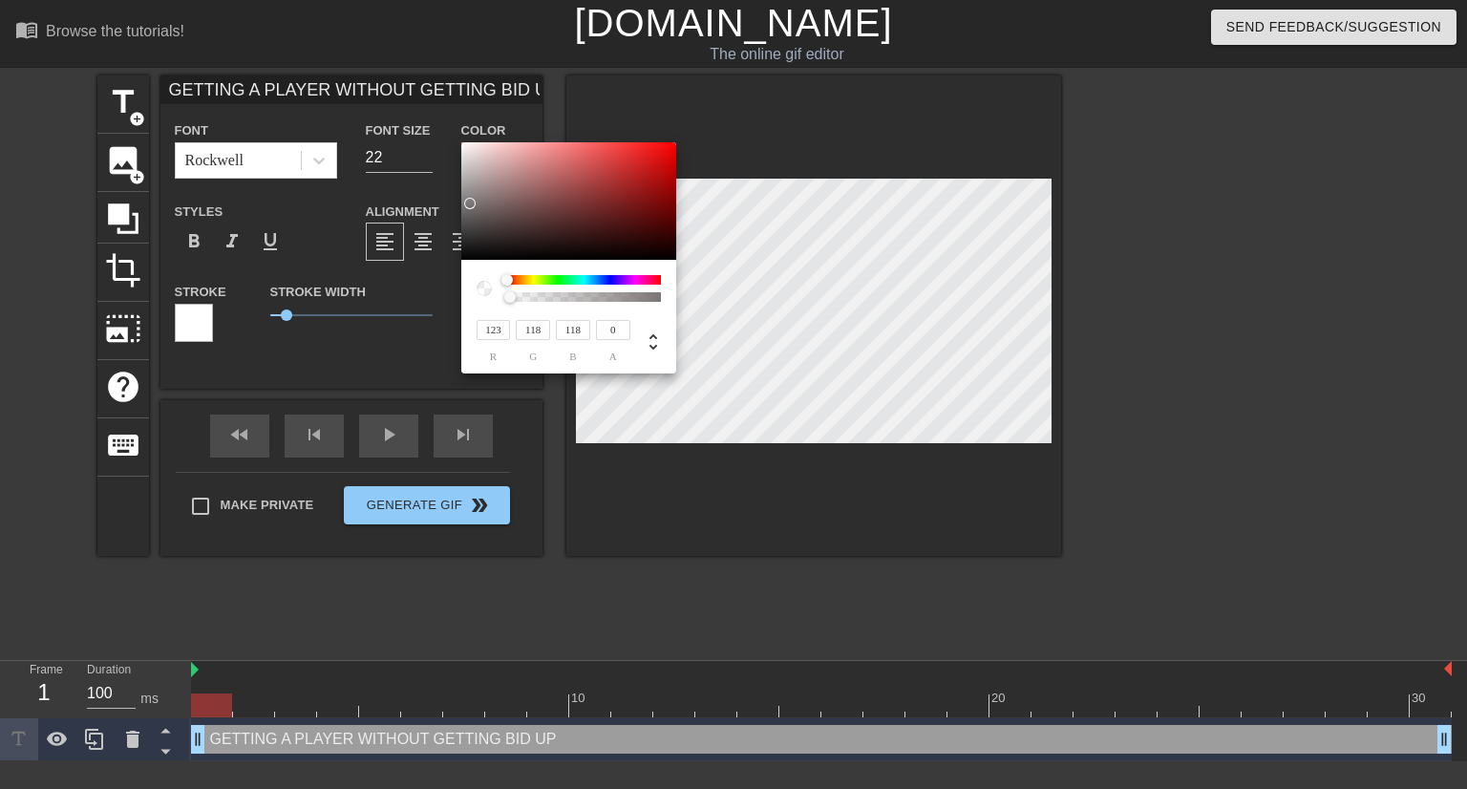
type input "120"
type input "117"
type input "118"
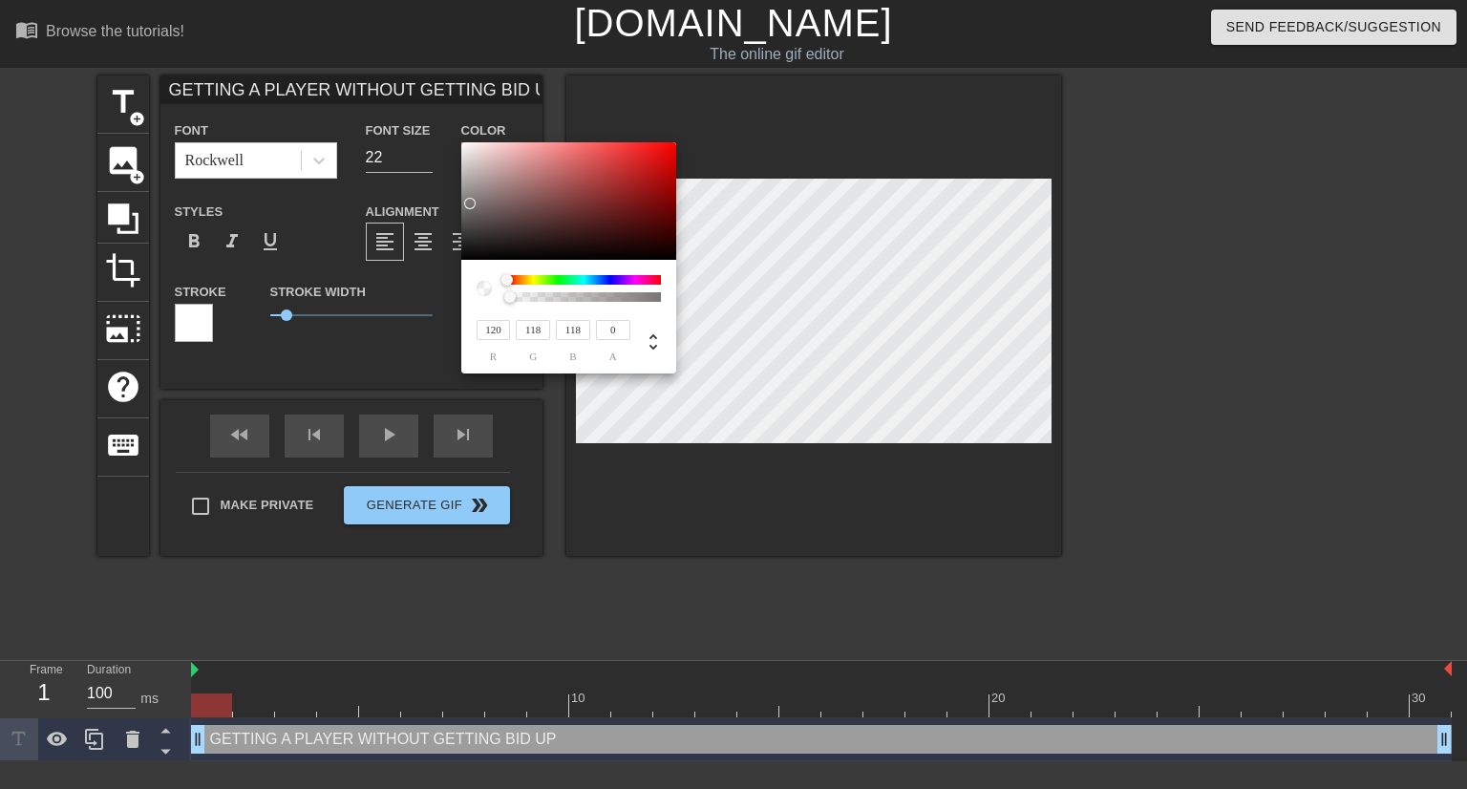
type input "119"
type input "118"
type input "117"
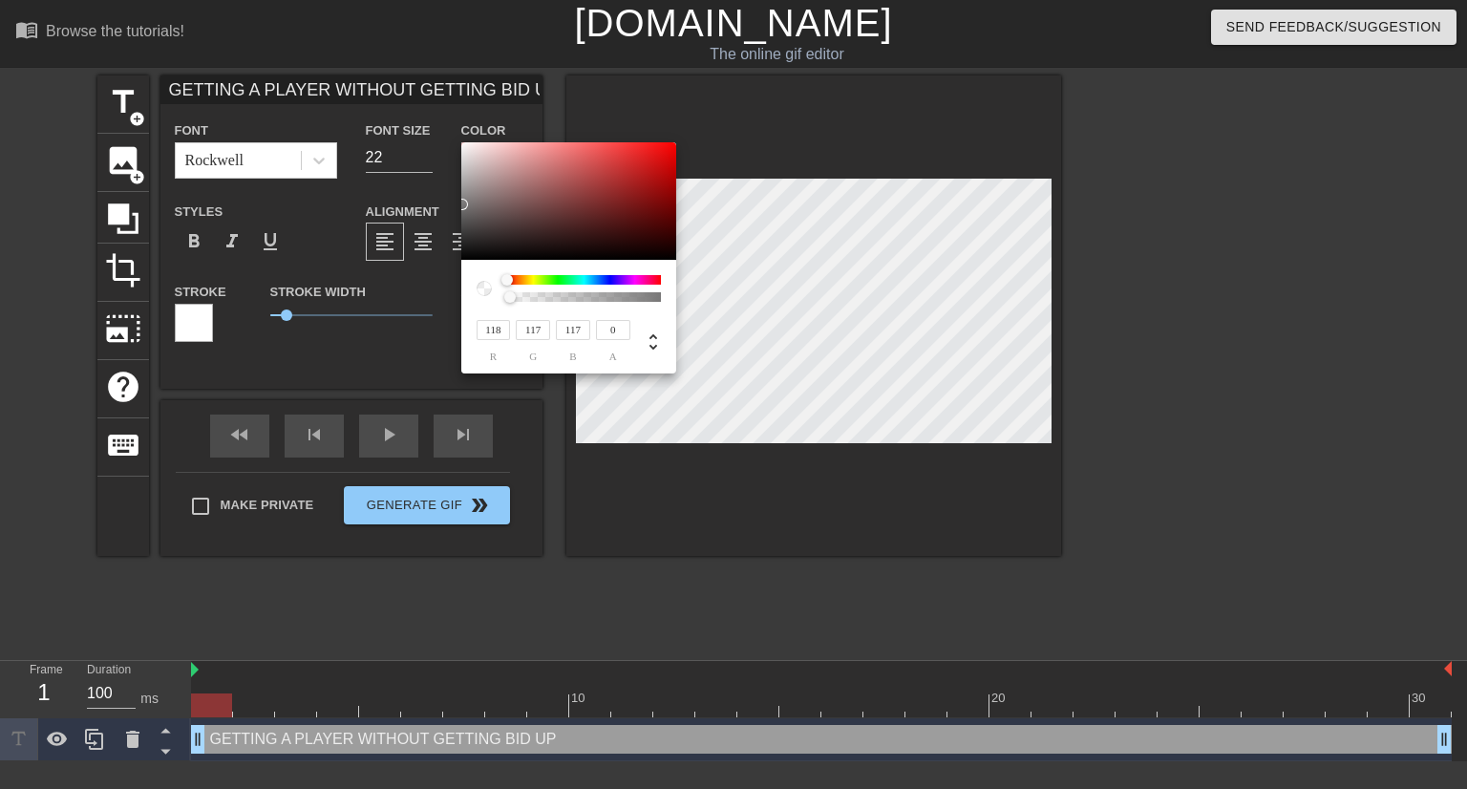
type input "39"
type input "92"
type input "118"
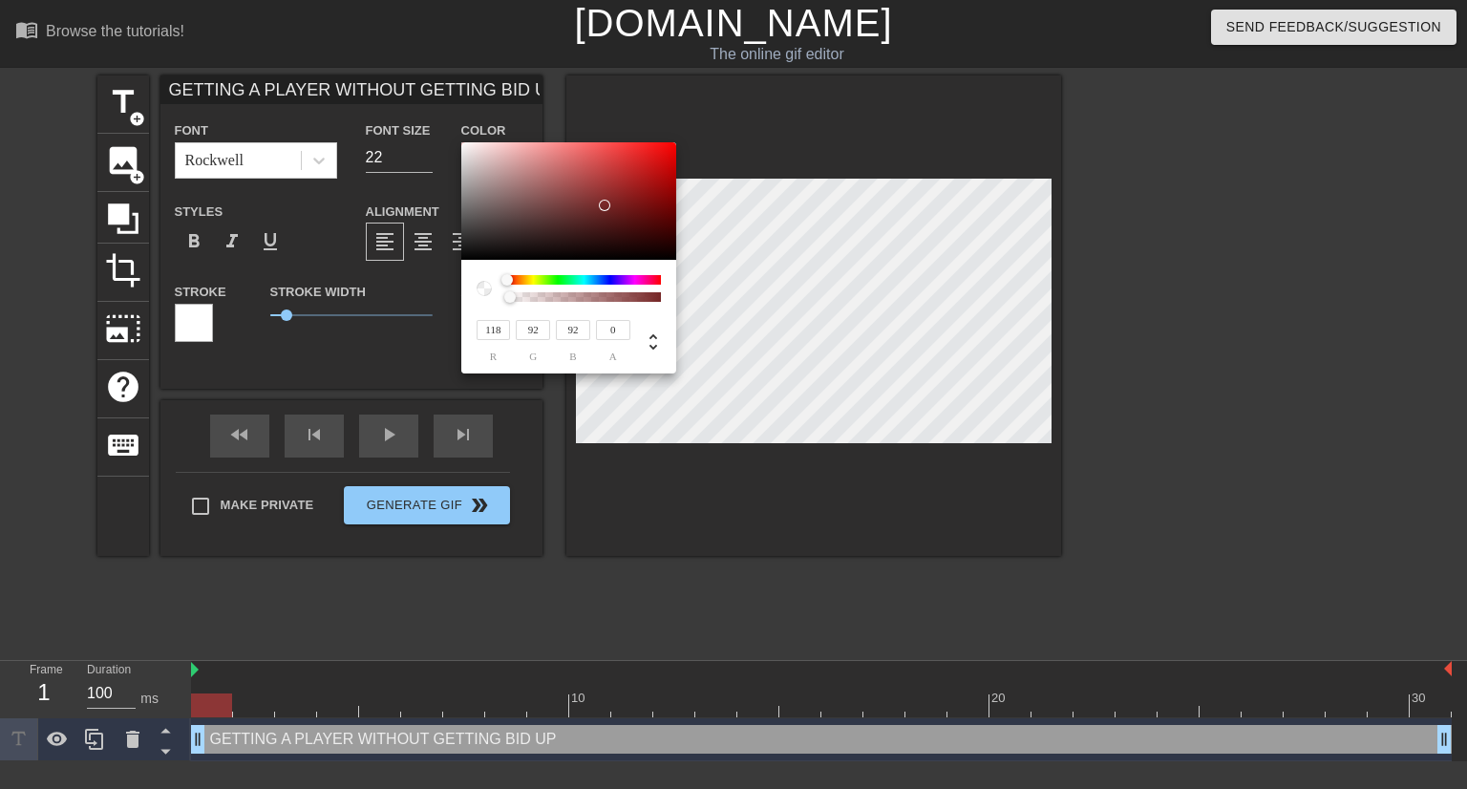
type input "118"
type input "120"
drag, startPoint x: 471, startPoint y: 203, endPoint x: 456, endPoint y: 204, distance: 15.3
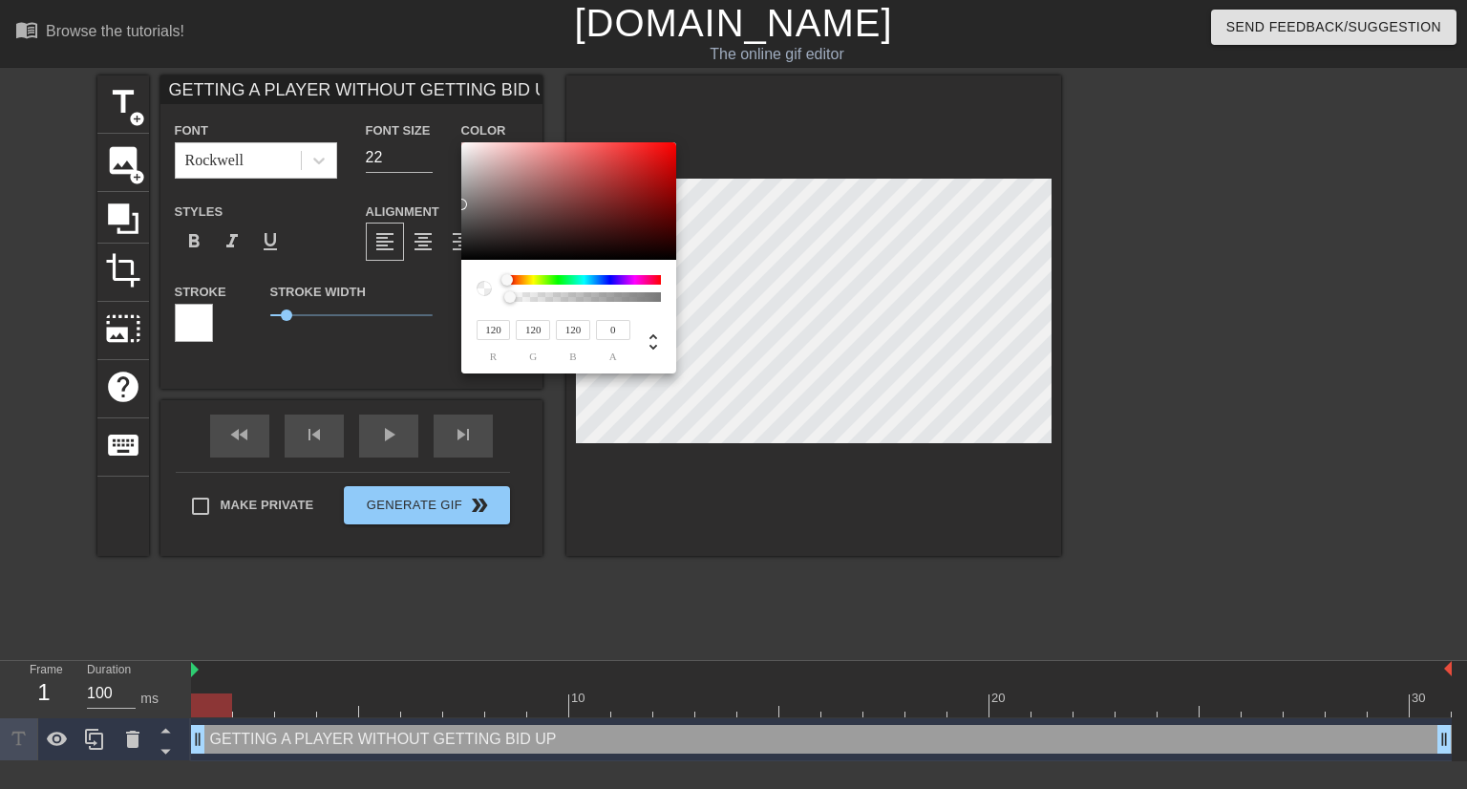
click at [456, 204] on div "120 r 120 g 120 b 0 a" at bounding box center [733, 394] width 1467 height 789
type input "1"
drag, startPoint x: 649, startPoint y: 297, endPoint x: 662, endPoint y: 297, distance: 12.4
click at [658, 297] on div at bounding box center [584, 297] width 148 height 10
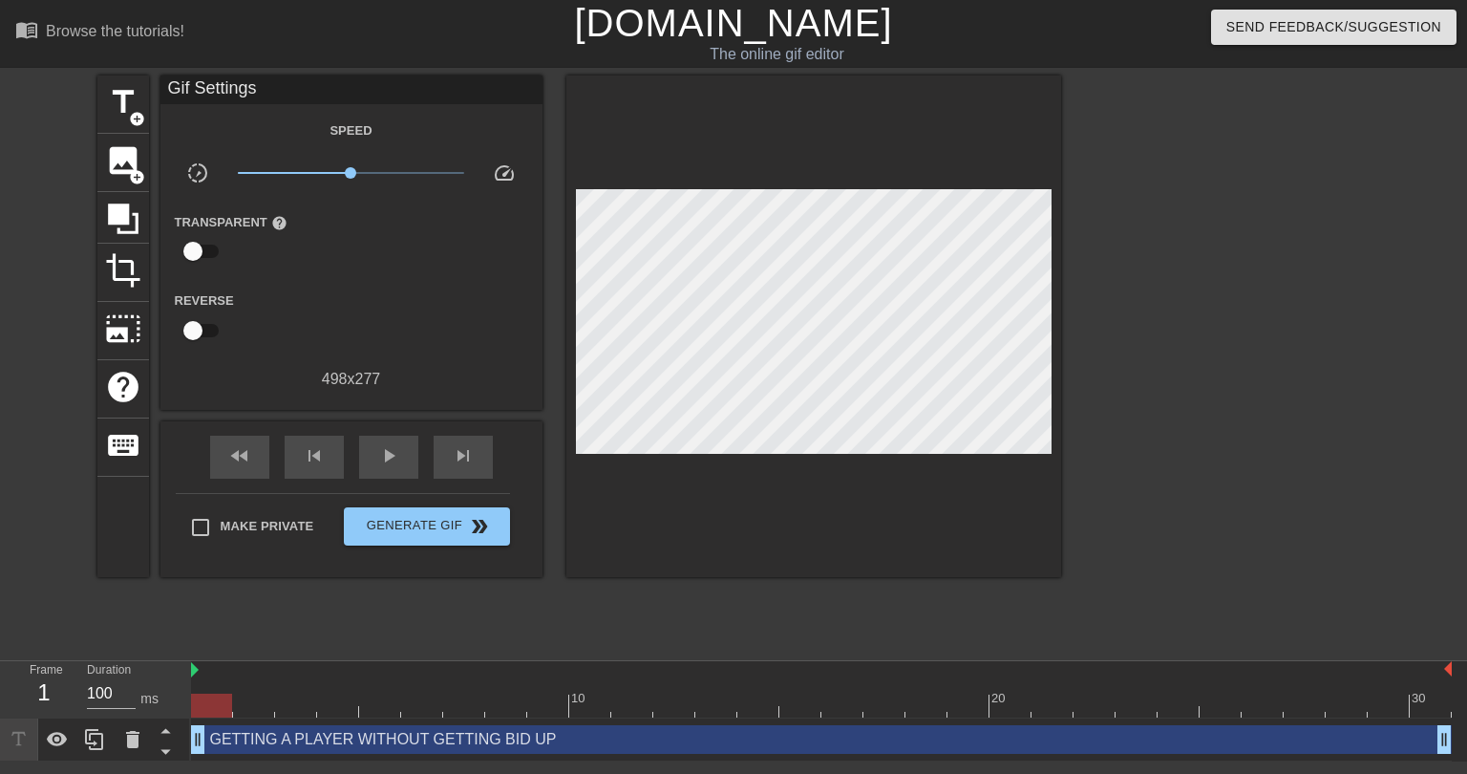
click at [543, 737] on div "GETTING A PLAYER WITHOUT GETTING BID UP drag_handle drag_handle" at bounding box center [821, 739] width 1261 height 29
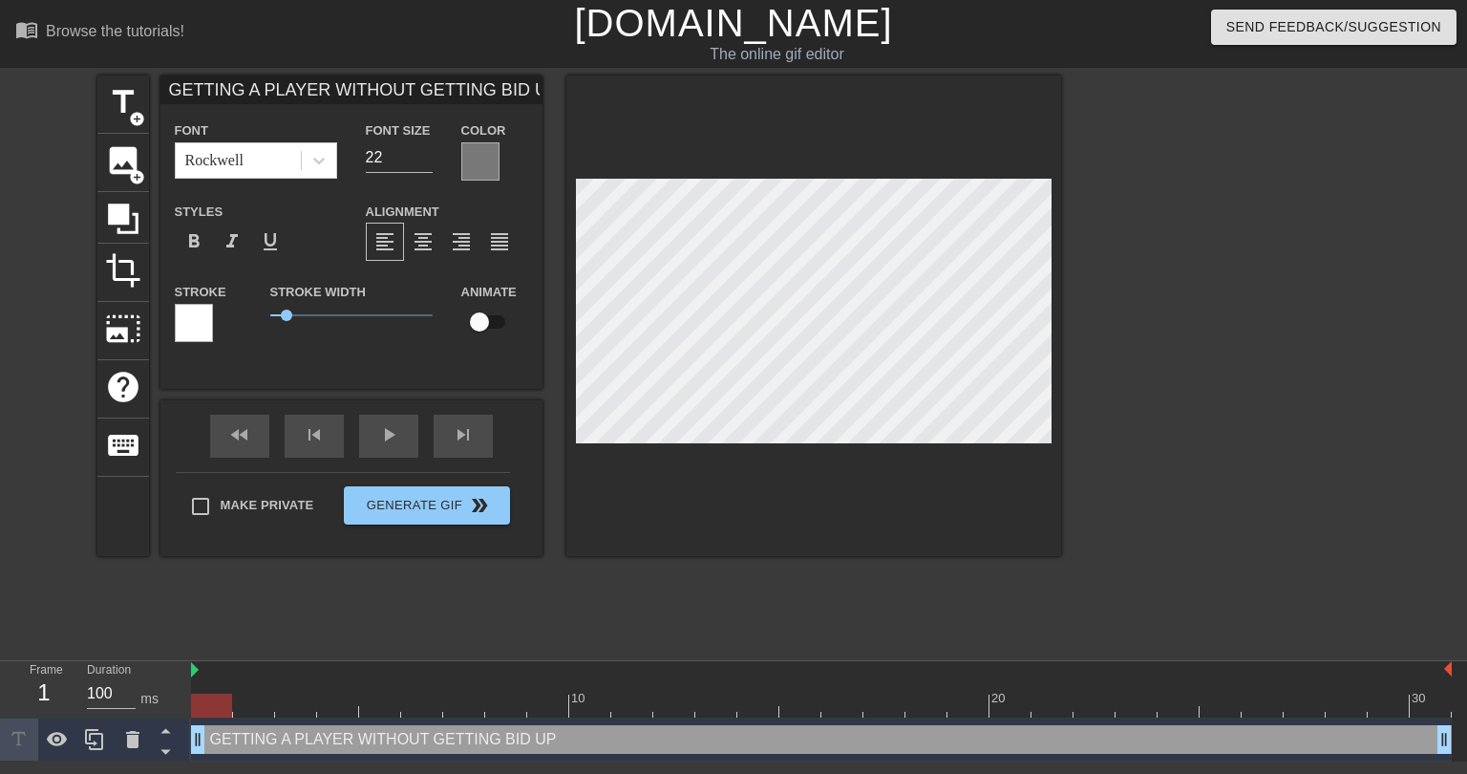
click at [193, 320] on div at bounding box center [194, 323] width 38 height 38
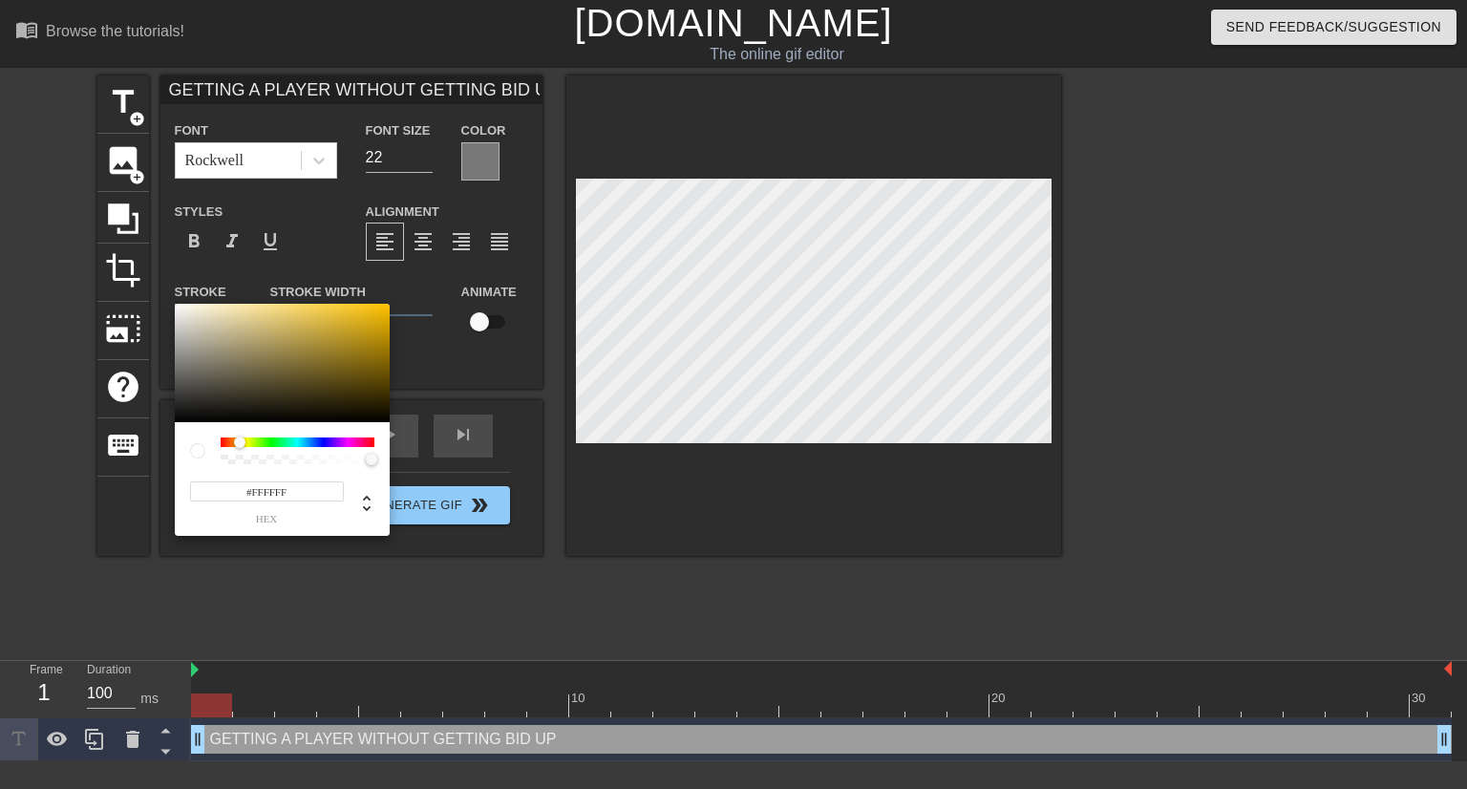
click at [240, 441] on div at bounding box center [298, 442] width 154 height 10
click at [237, 441] on div at bounding box center [236, 441] width 11 height 11
type input "#524B32"
drag, startPoint x: 311, startPoint y: 377, endPoint x: 259, endPoint y: 384, distance: 53.0
click at [259, 384] on div at bounding box center [282, 363] width 215 height 118
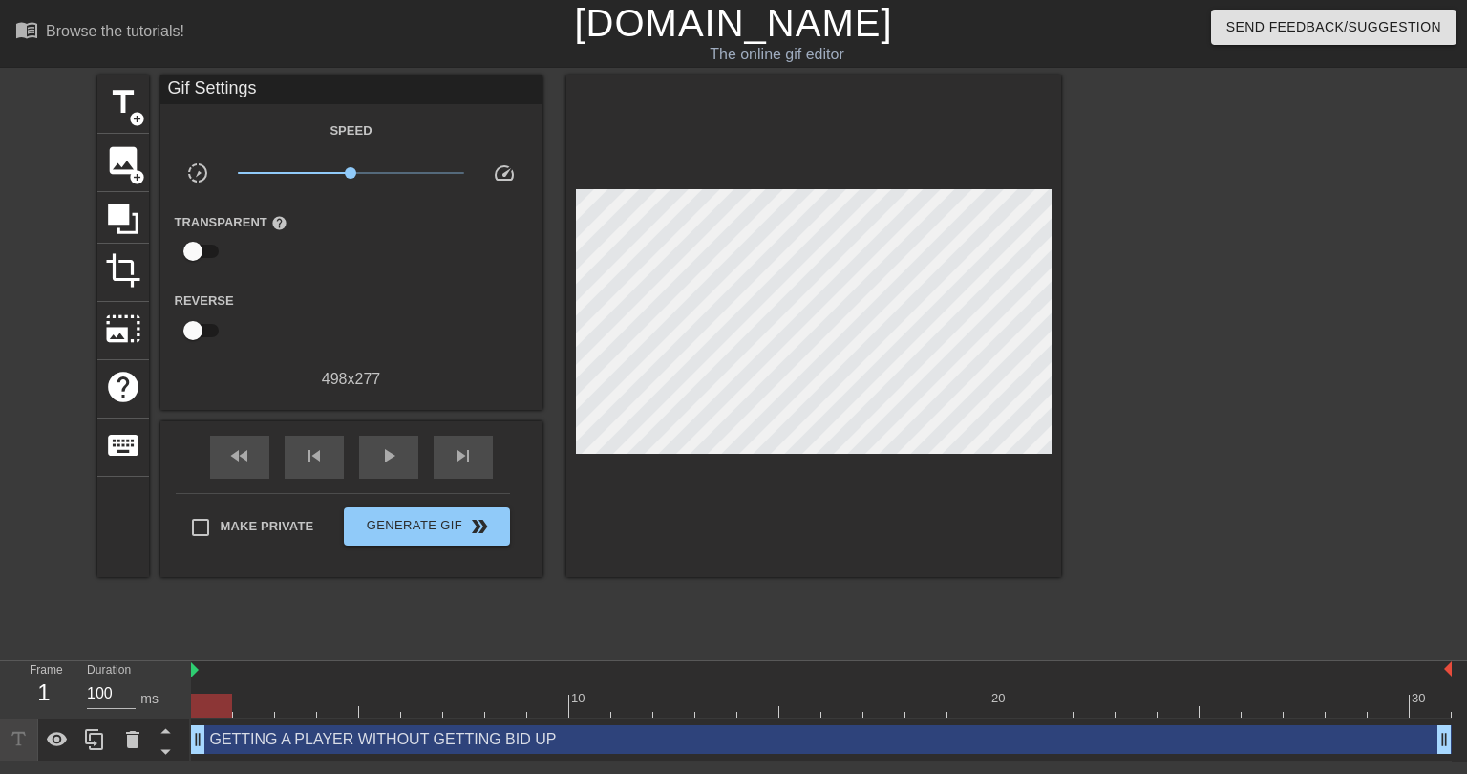
click at [315, 747] on div "GETTING A PLAYER WITHOUT GETTING BID UP drag_handle drag_handle" at bounding box center [821, 739] width 1261 height 29
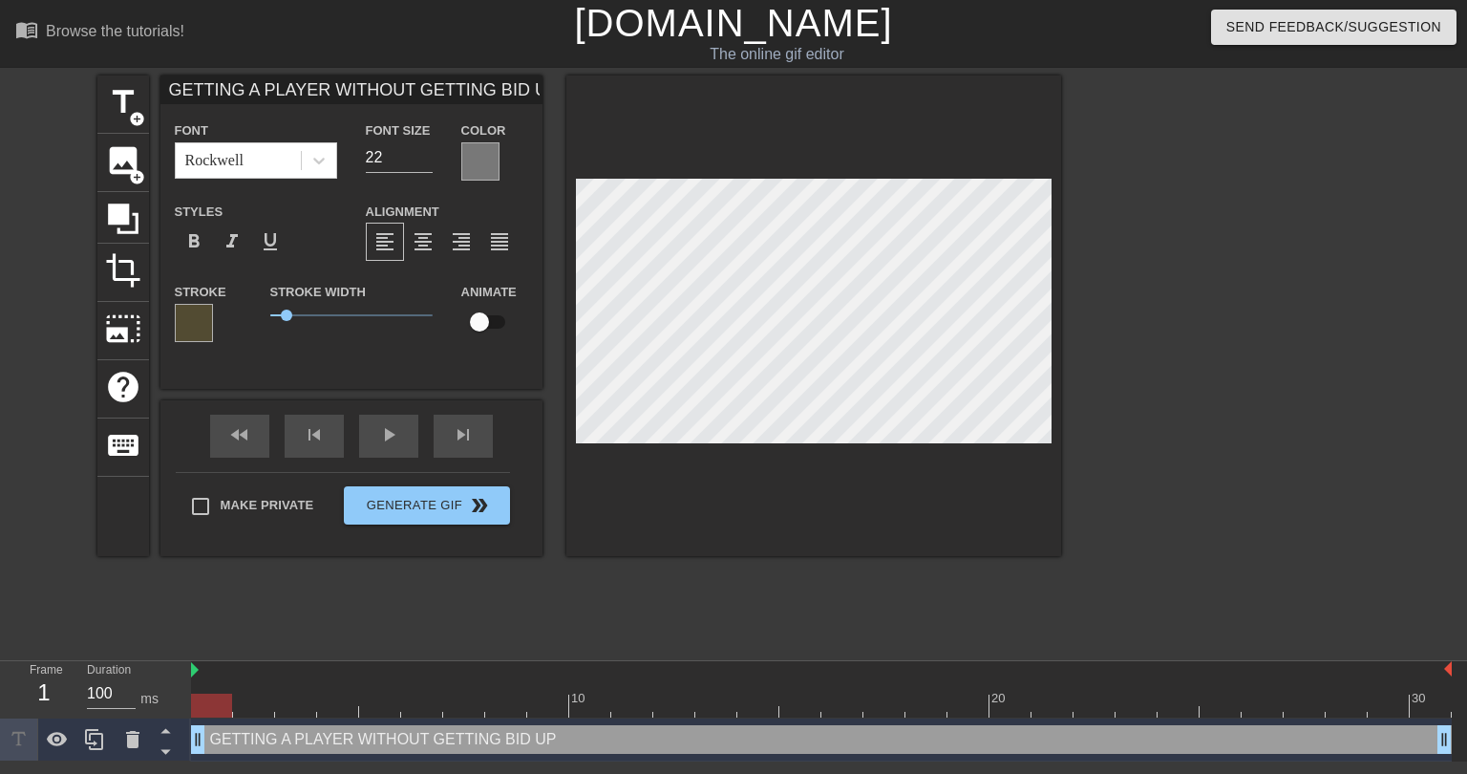
click at [485, 169] on div at bounding box center [480, 161] width 38 height 38
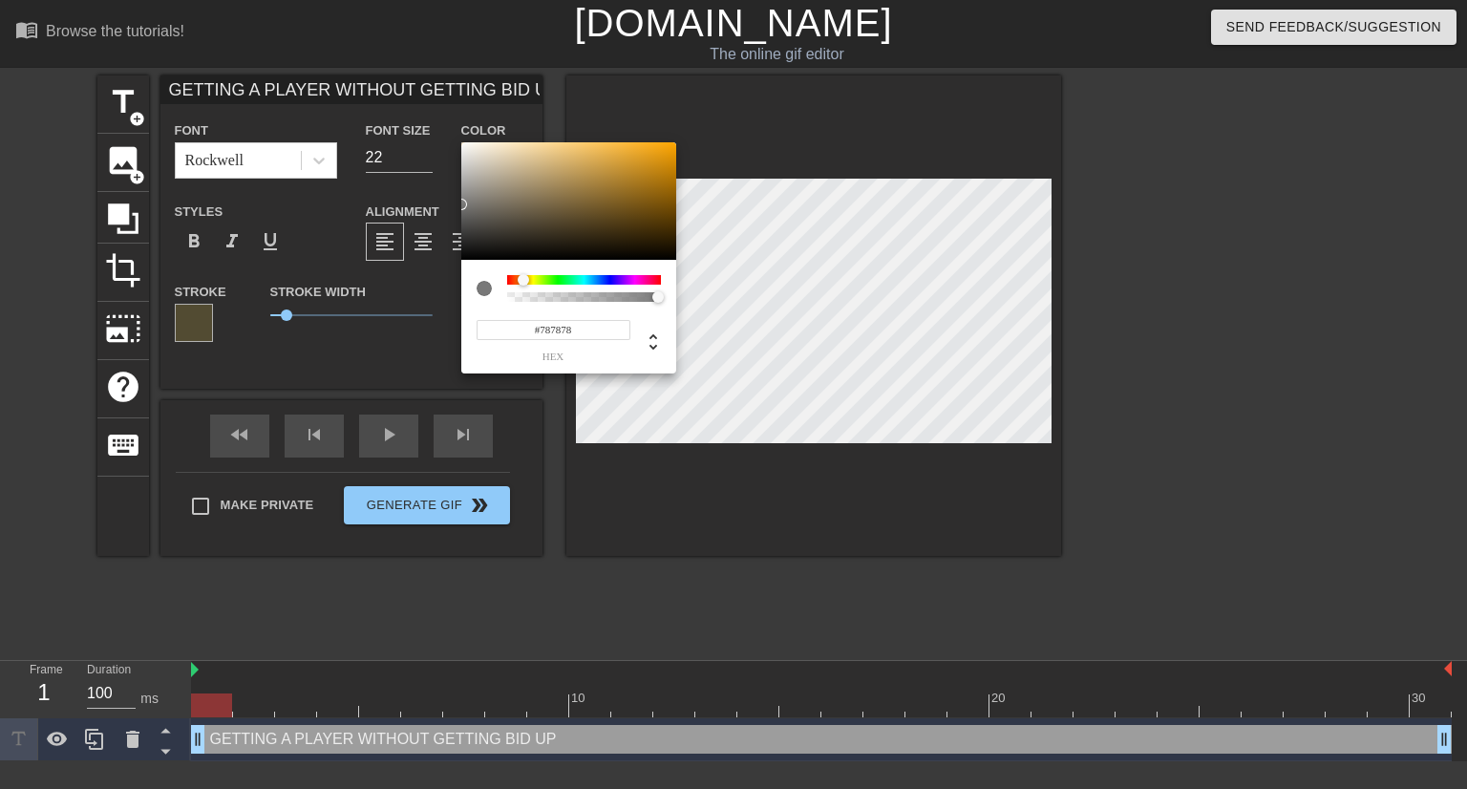
click at [523, 281] on div at bounding box center [584, 280] width 154 height 10
drag, startPoint x: 503, startPoint y: 213, endPoint x: 504, endPoint y: 192, distance: 21.0
click at [505, 192] on div at bounding box center [568, 201] width 215 height 118
type input "#938875"
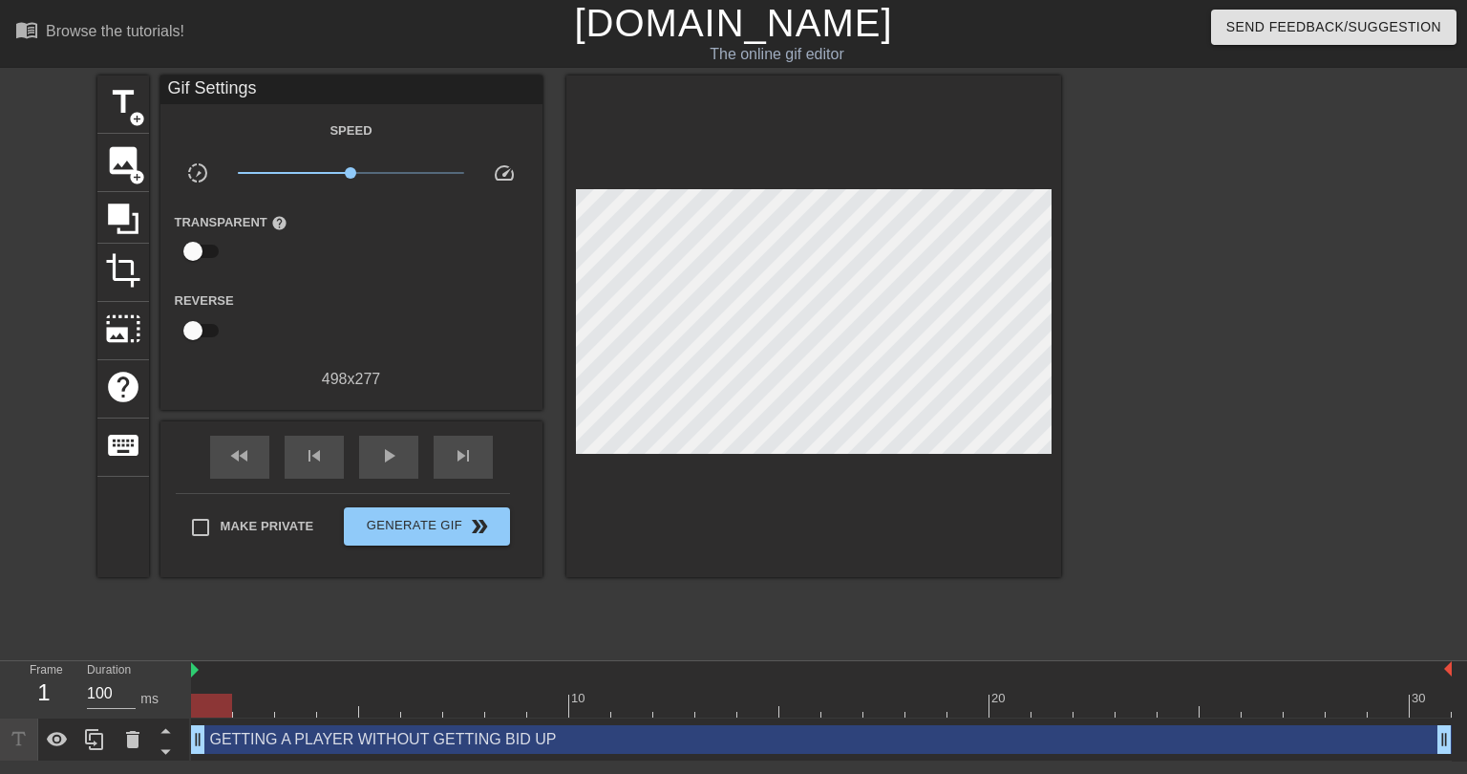
click at [425, 738] on div "GETTING A PLAYER WITHOUT GETTING BID UP drag_handle drag_handle" at bounding box center [821, 739] width 1261 height 29
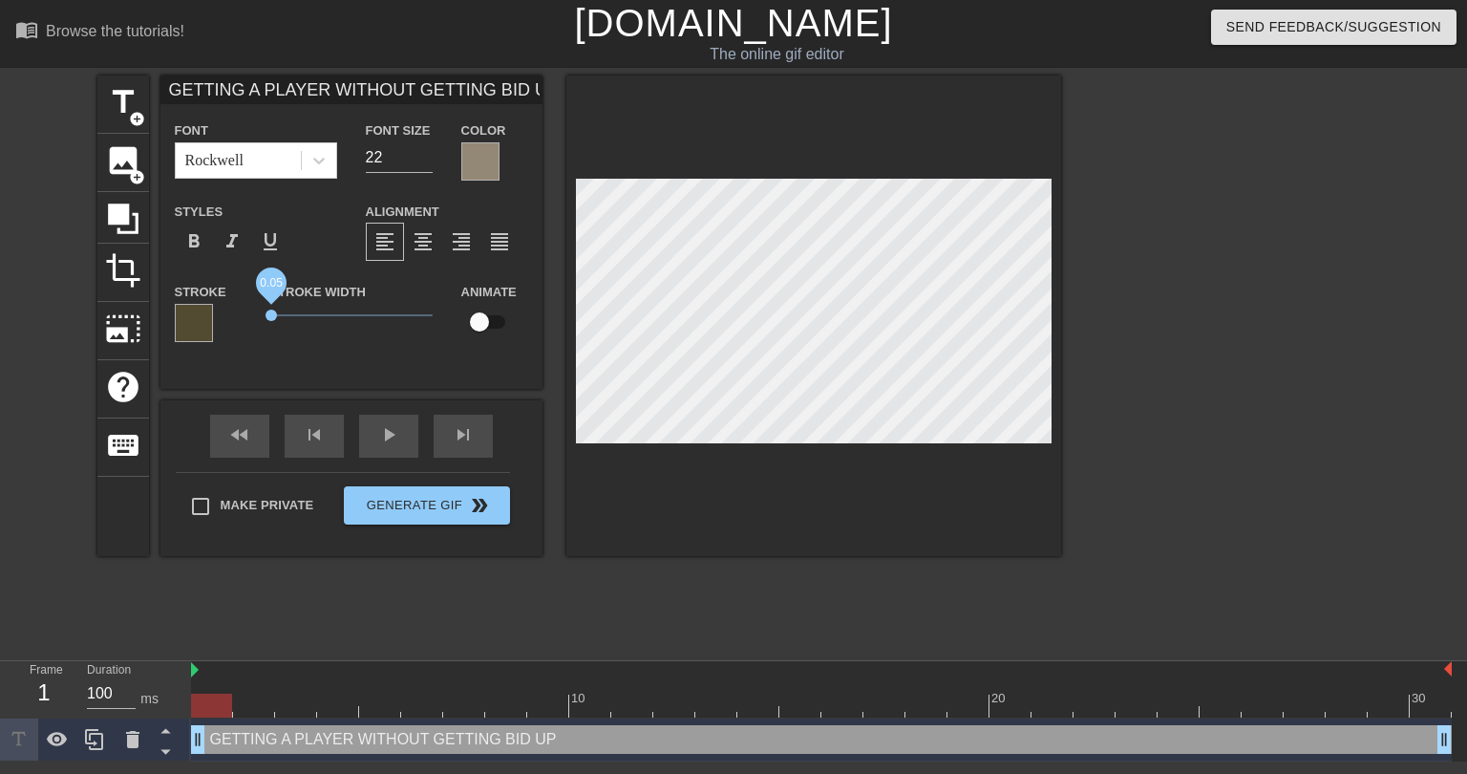
drag, startPoint x: 287, startPoint y: 312, endPoint x: 272, endPoint y: 314, distance: 15.4
click at [272, 314] on span "0.05" at bounding box center [271, 314] width 11 height 11
click at [724, 620] on div "title add_circle image add_circle crop photo_size_select_large help keyboard GE…" at bounding box center [579, 361] width 964 height 573
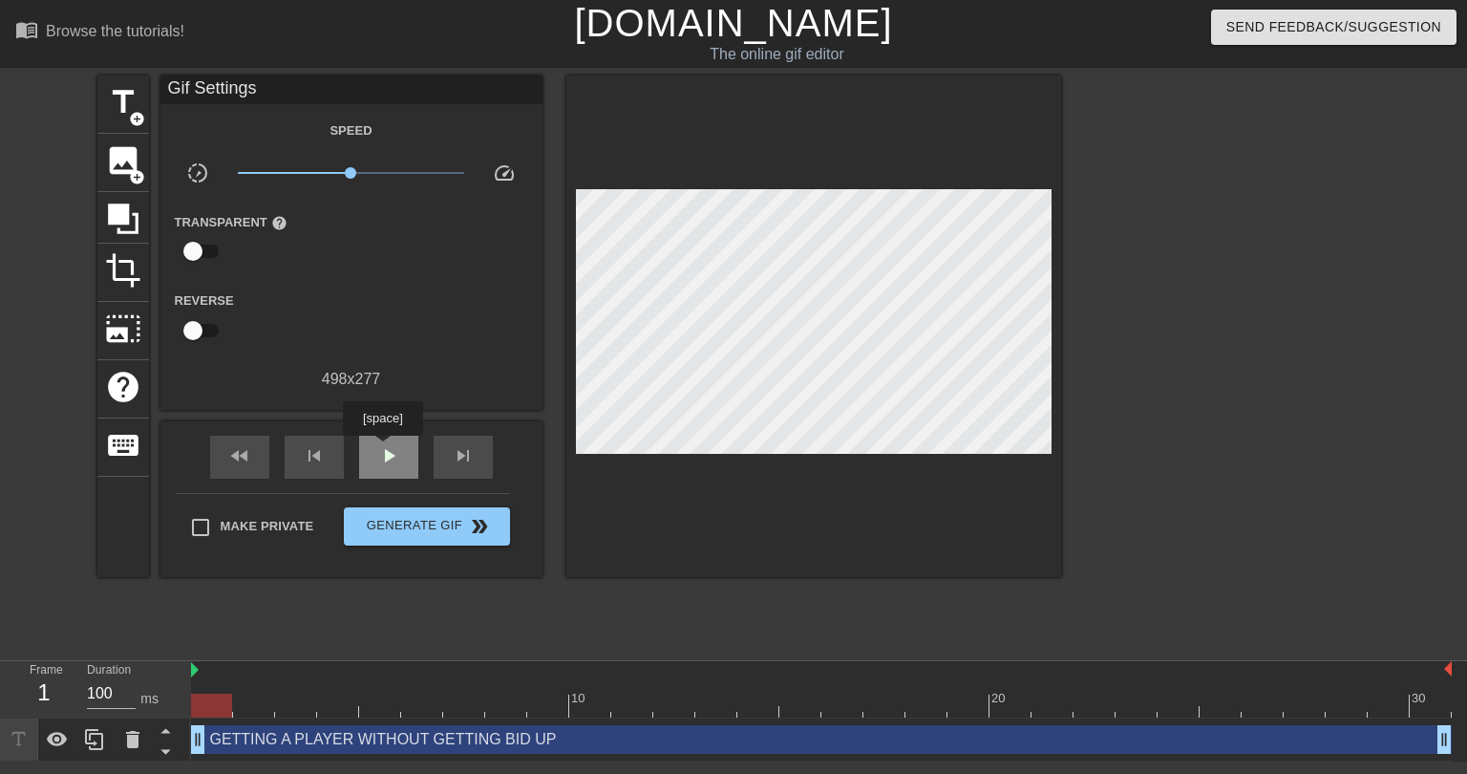
click at [382, 449] on span "play_arrow" at bounding box center [388, 455] width 23 height 23
click at [337, 738] on div "GETTING A PLAYER WITHOUT GETTING BID UP drag_handle drag_handle" at bounding box center [821, 739] width 1261 height 29
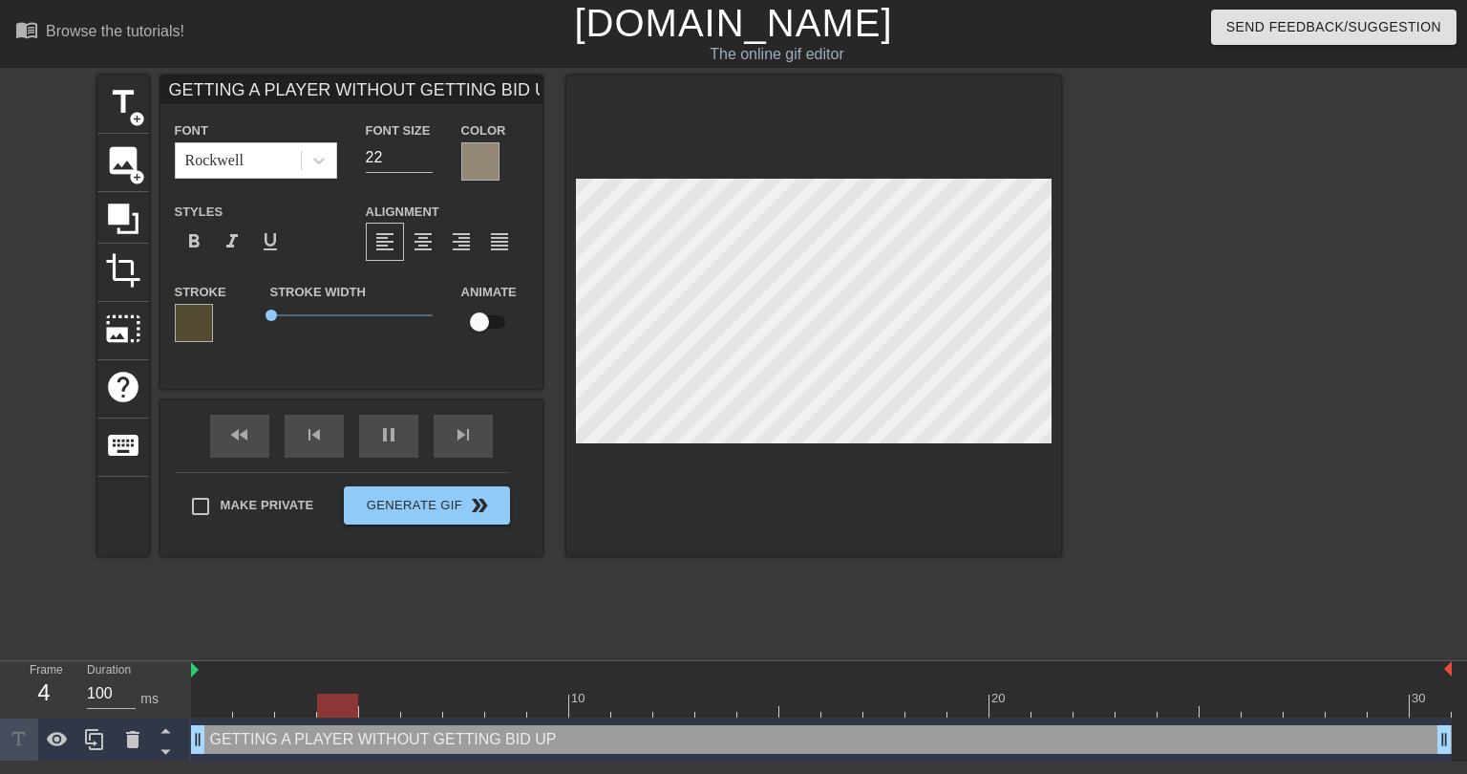
click at [208, 90] on input "GETTING A PLAYER WITHOUT GETTING BID UP" at bounding box center [351, 89] width 382 height 29
drag, startPoint x: 208, startPoint y: 90, endPoint x: 141, endPoint y: 88, distance: 66.9
click at [152, 89] on div "title add_circle image add_circle crop photo_size_select_large help keyboard GE…" at bounding box center [579, 315] width 964 height 480
type input "DRAFTING A PLAYER WITHOUT GETTING BID UP"
type input "21"
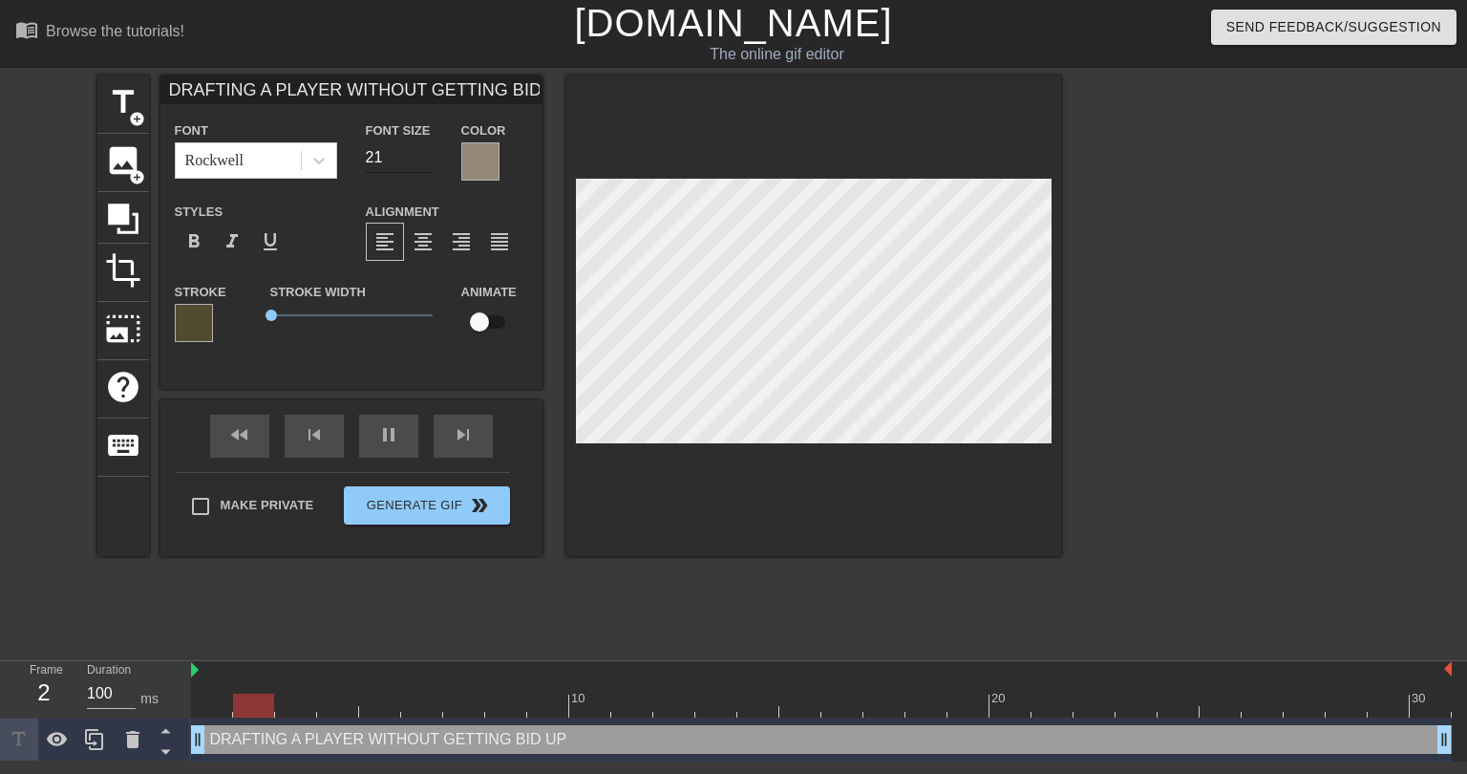
click at [424, 159] on input "21" at bounding box center [399, 157] width 67 height 31
click at [591, 627] on div "title add_circle image add_circle crop photo_size_select_large help keyboard DR…" at bounding box center [579, 361] width 964 height 573
click at [1158, 372] on div at bounding box center [1227, 361] width 287 height 573
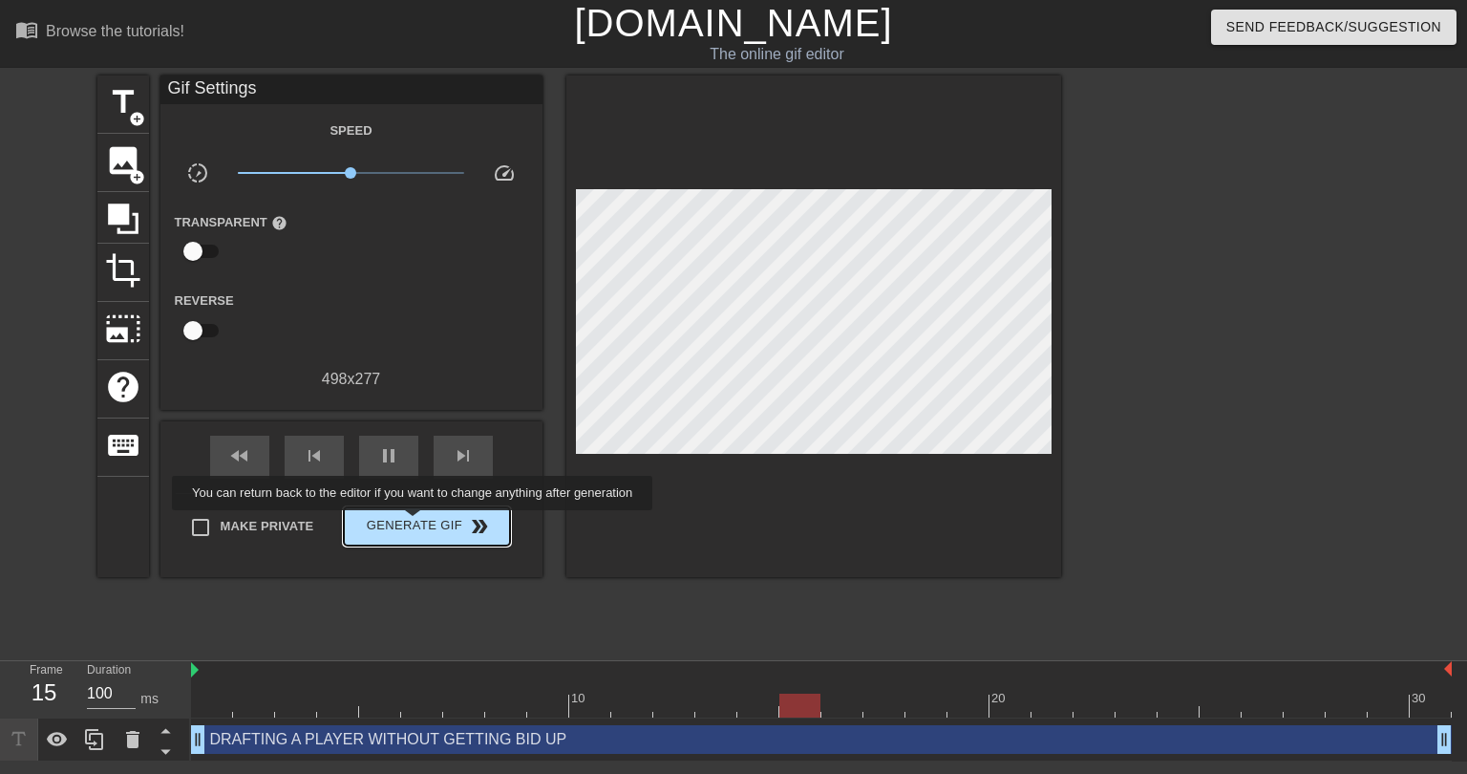
click at [415, 523] on span "Generate Gif double_arrow" at bounding box center [426, 526] width 150 height 23
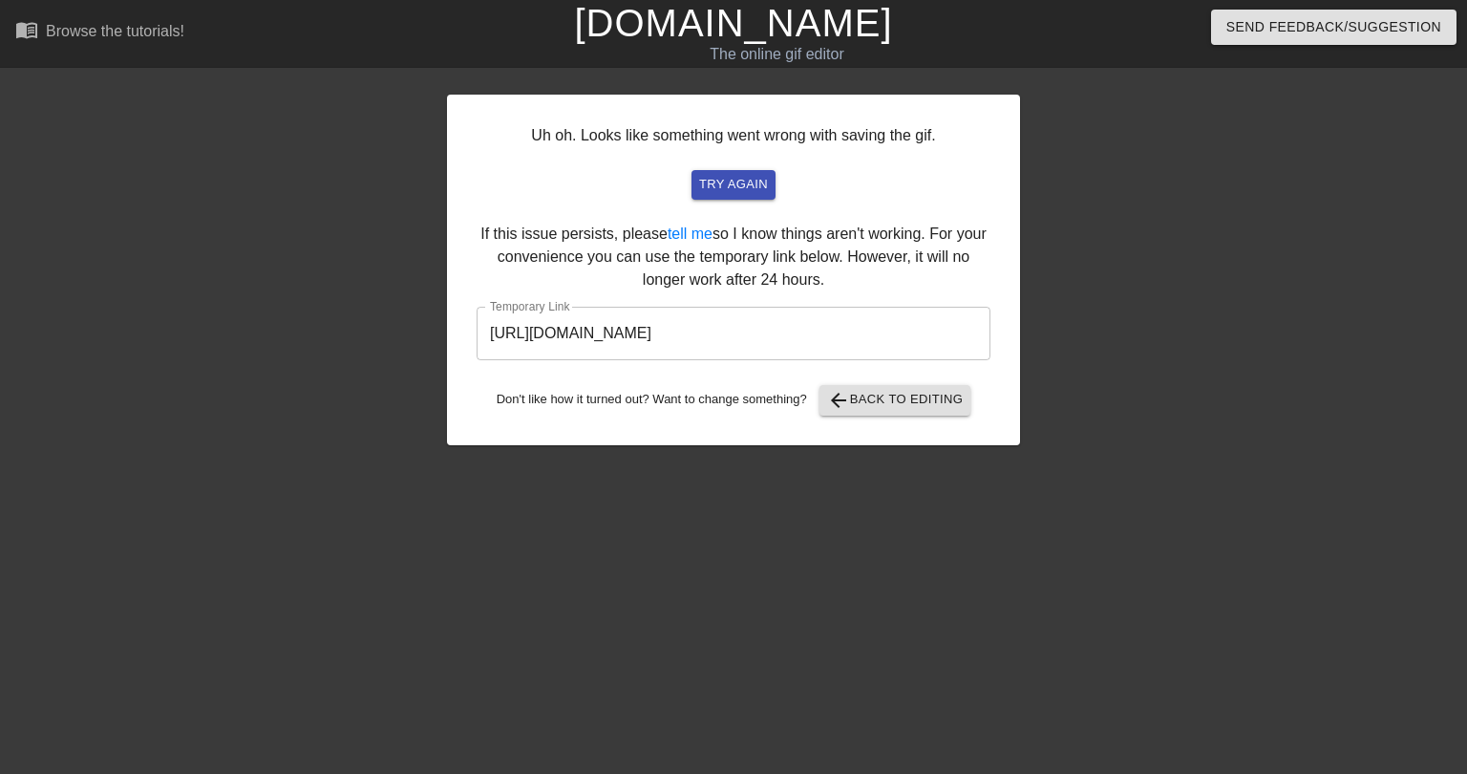
click at [830, 348] on input "https://www.gifntext.com/temp_generations/1mdYartZ.gif" at bounding box center [734, 333] width 514 height 53
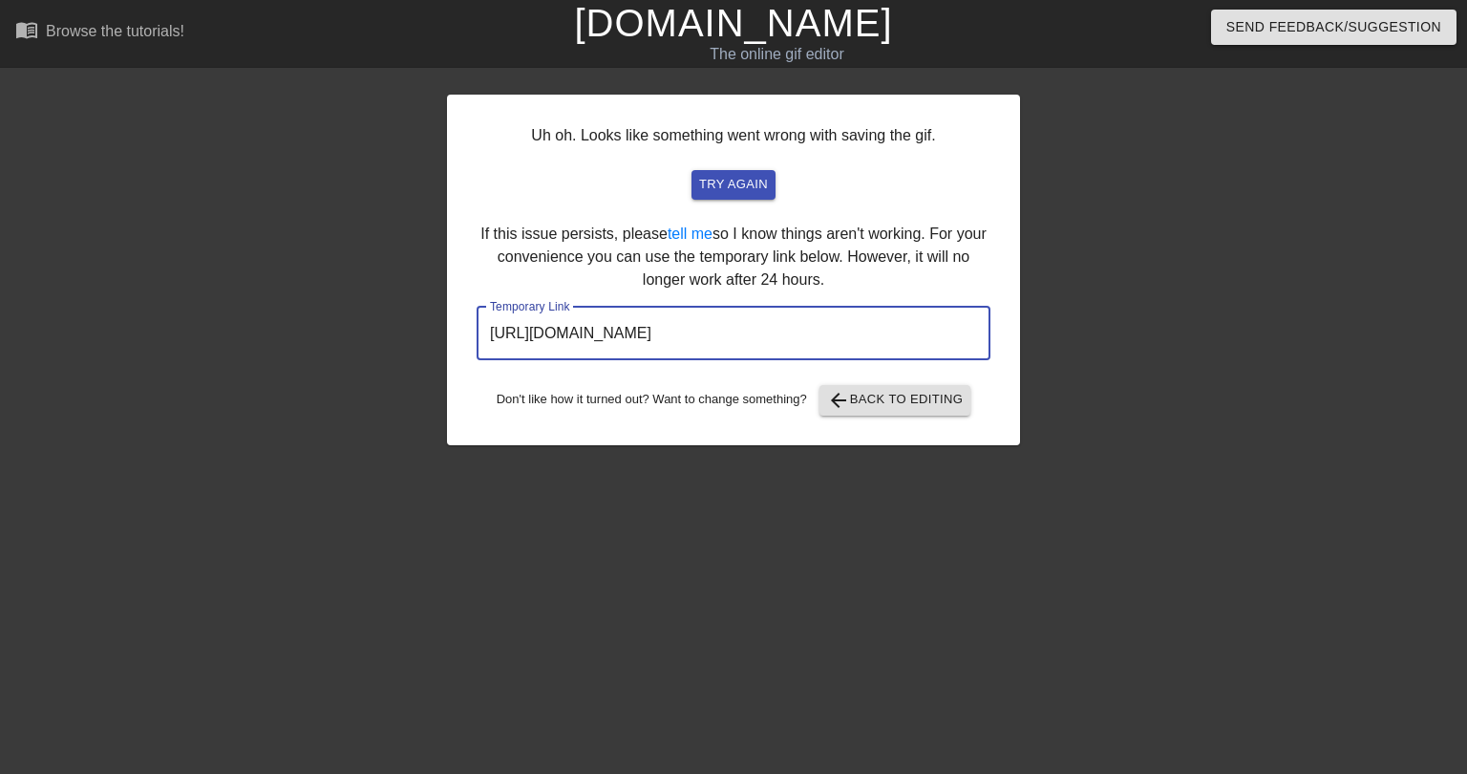
click at [829, 348] on input "https://www.gifntext.com/temp_generations/1mdYartZ.gif" at bounding box center [734, 333] width 514 height 53
click at [829, 341] on input "https://www.gifntext.com/temp_generations/1mdYartZ.gif" at bounding box center [734, 333] width 514 height 53
drag, startPoint x: 910, startPoint y: 336, endPoint x: 470, endPoint y: 368, distance: 441.4
click at [470, 368] on div "Uh oh. Looks like something went wrong with saving the gif. try again If this i…" at bounding box center [733, 270] width 573 height 351
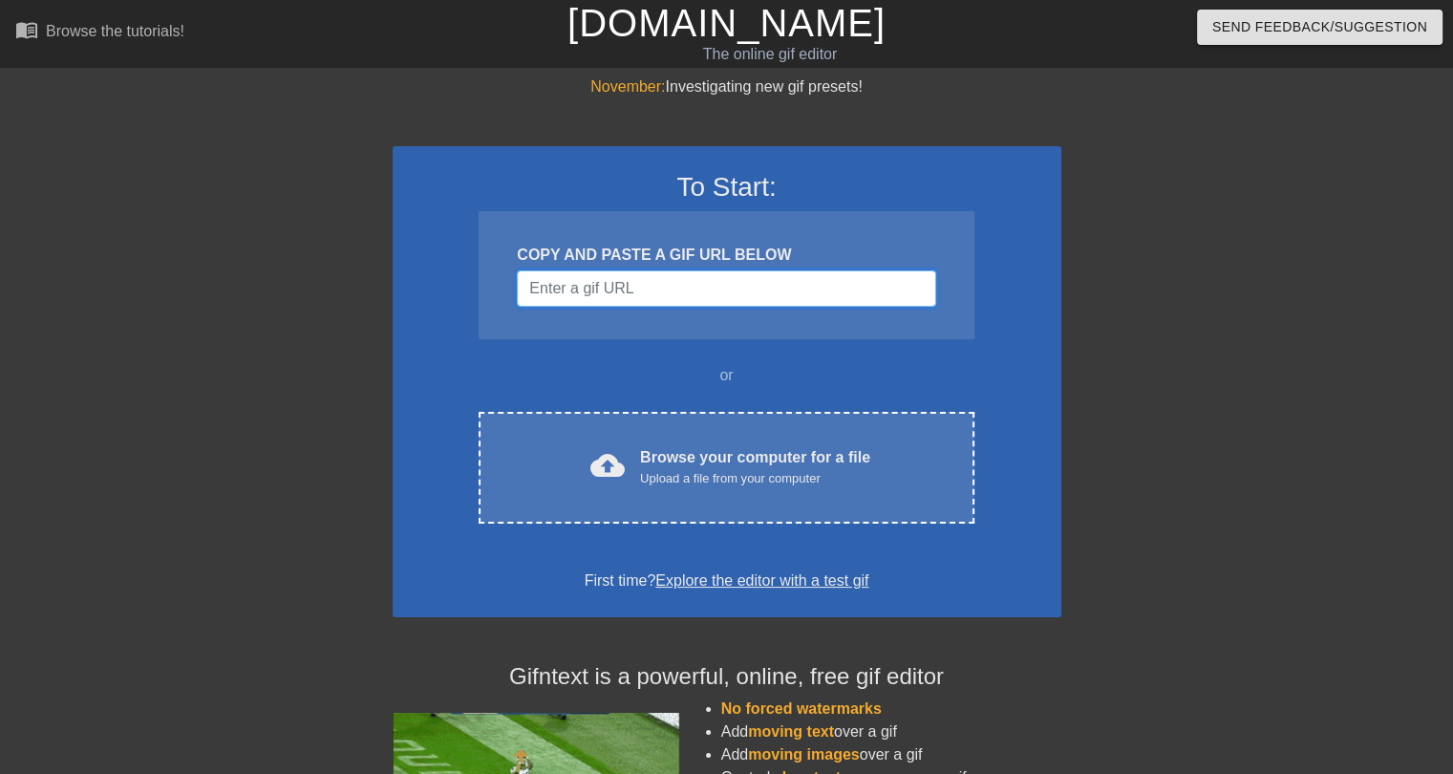
click at [681, 295] on input "Username" at bounding box center [726, 288] width 418 height 36
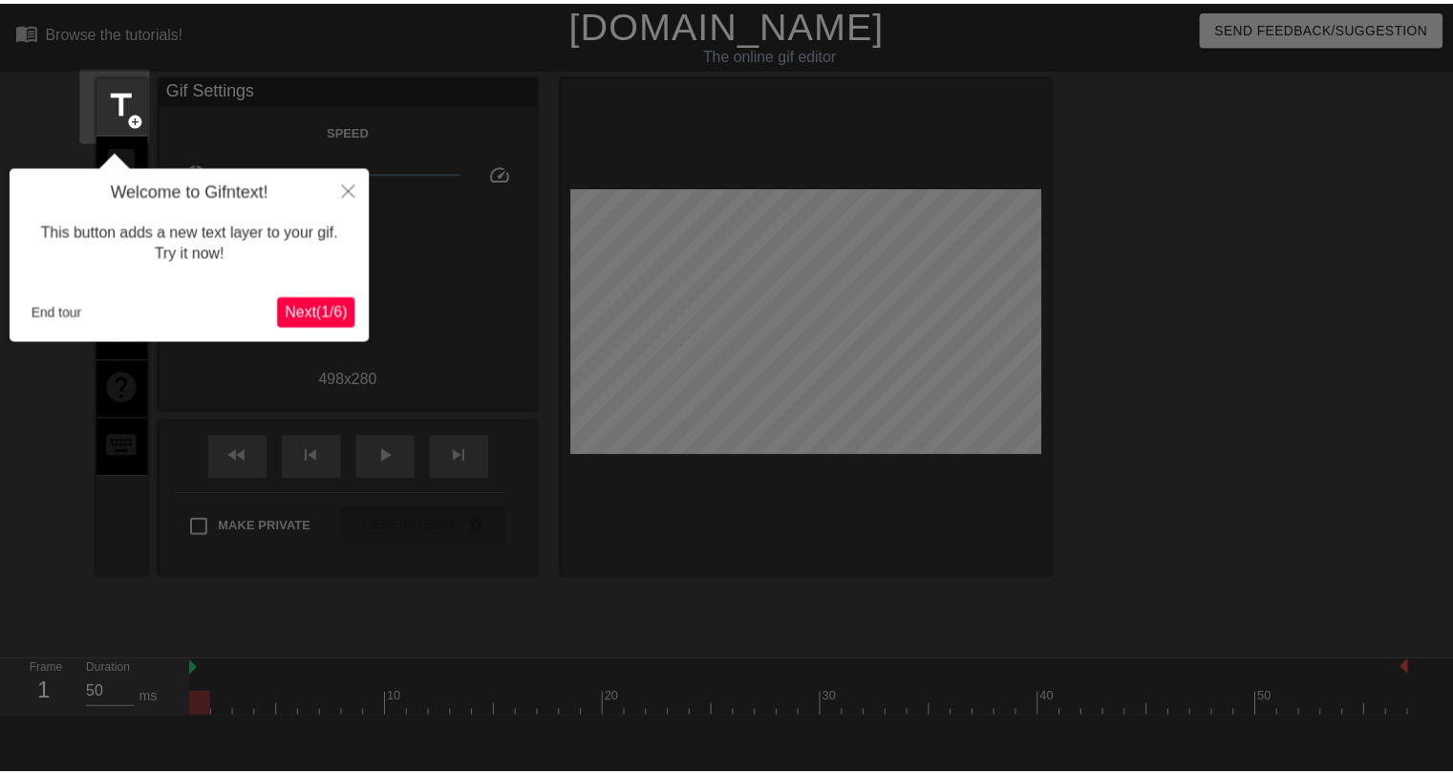
scroll to position [46, 0]
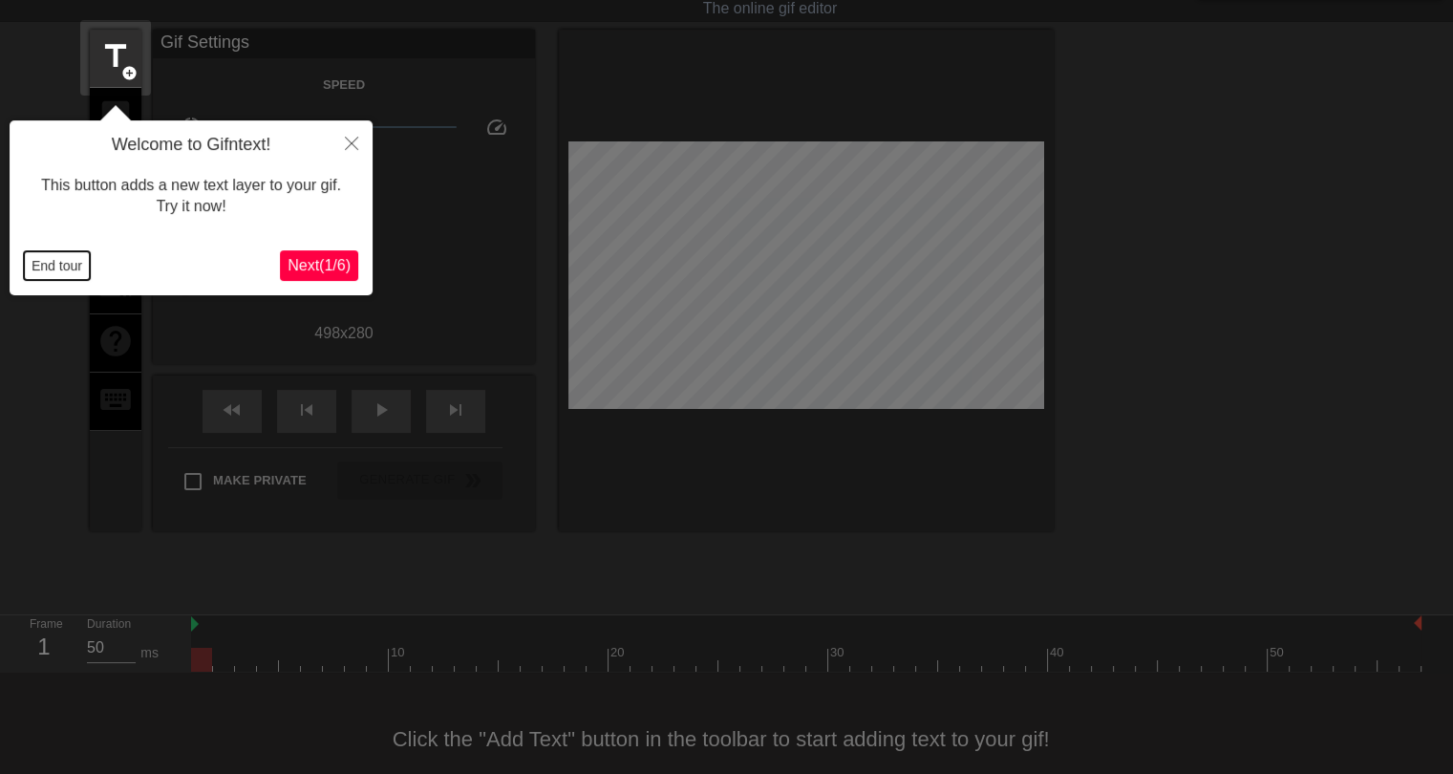
click at [65, 272] on button "End tour" at bounding box center [57, 265] width 66 height 29
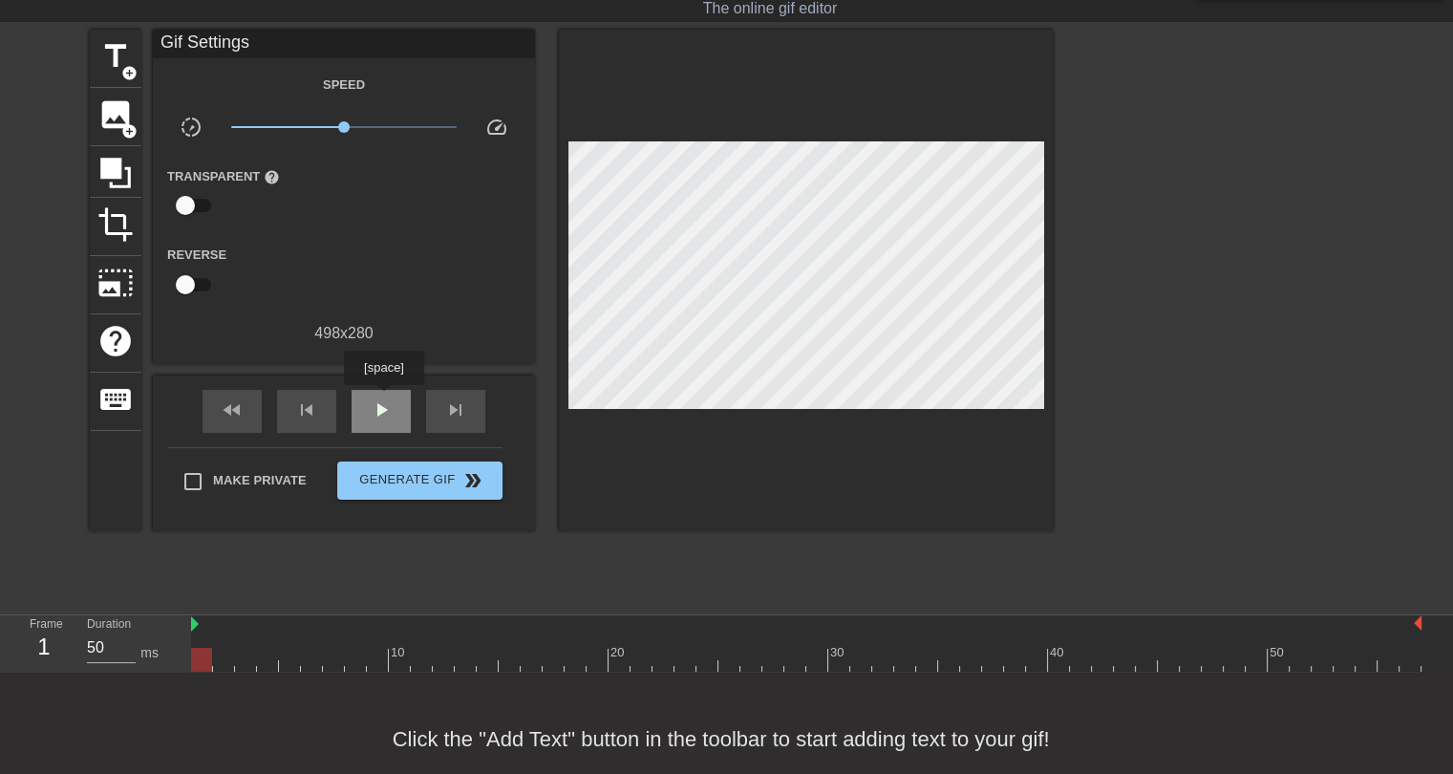
click at [383, 398] on span "play_arrow" at bounding box center [381, 409] width 23 height 23
drag, startPoint x: 345, startPoint y: 127, endPoint x: 317, endPoint y: 126, distance: 27.7
click at [317, 126] on span "x0.582" at bounding box center [316, 126] width 11 height 11
click at [310, 123] on span "x0.507" at bounding box center [310, 126] width 11 height 11
click at [388, 406] on span "pause" at bounding box center [381, 409] width 23 height 23
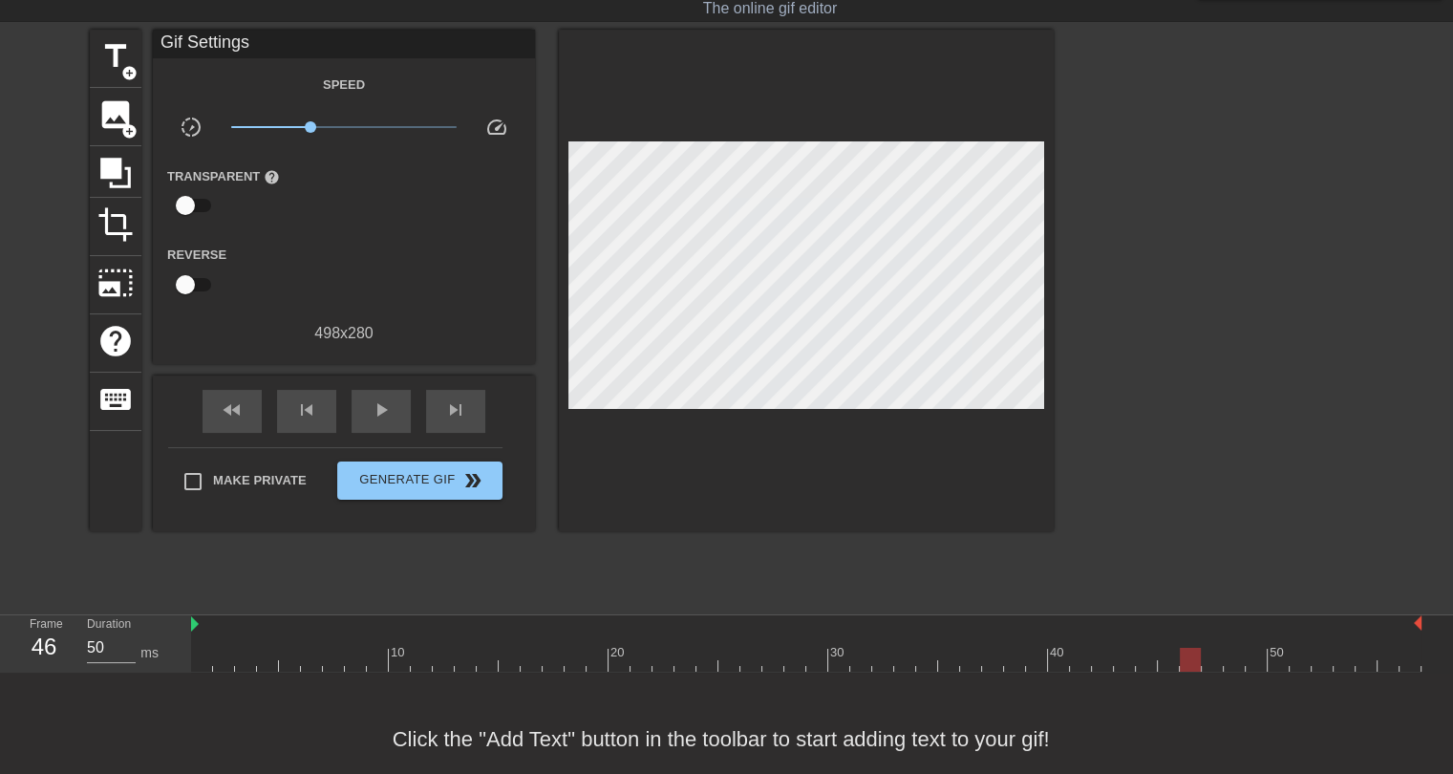
click at [204, 651] on div at bounding box center [806, 660] width 1230 height 24
click at [125, 66] on span "add_circle" at bounding box center [129, 73] width 16 height 16
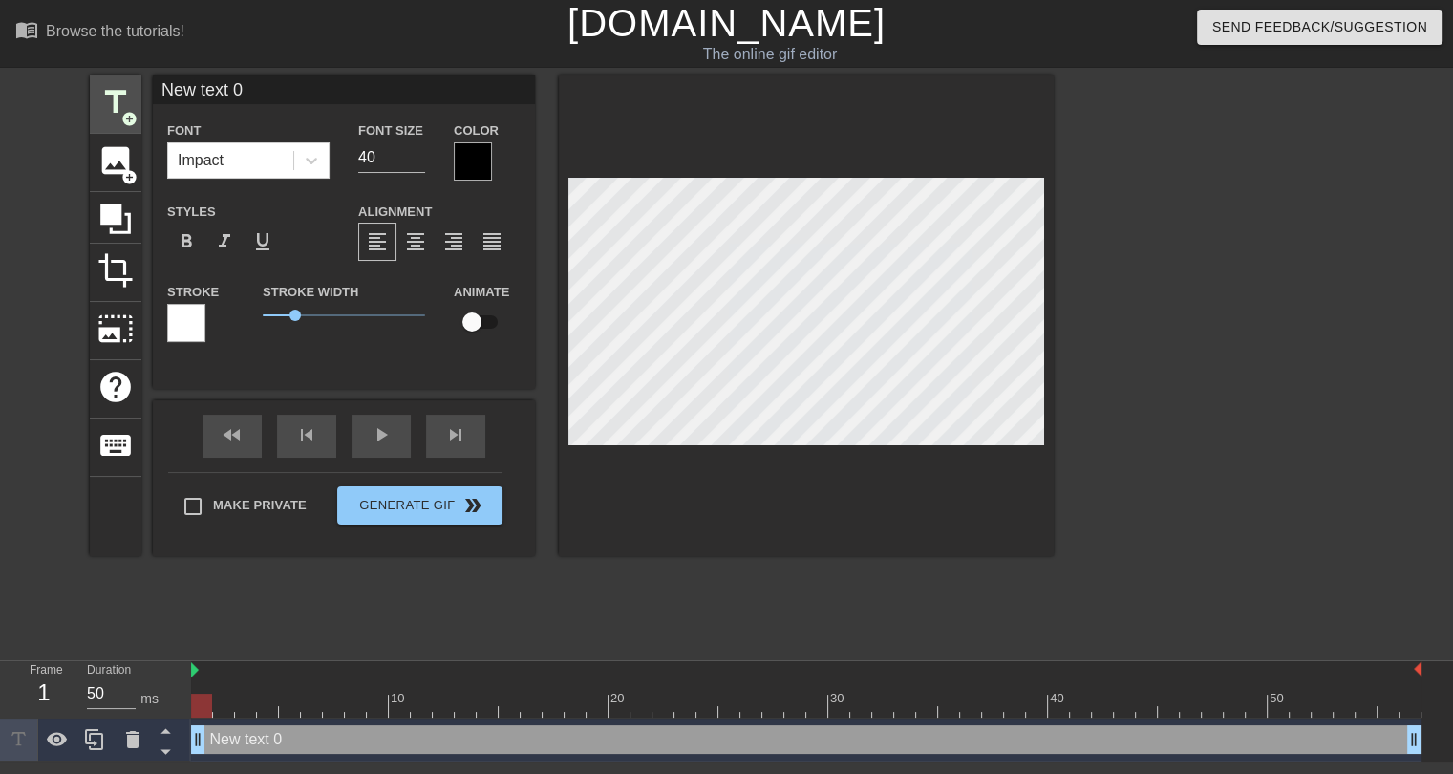
scroll to position [0, 0]
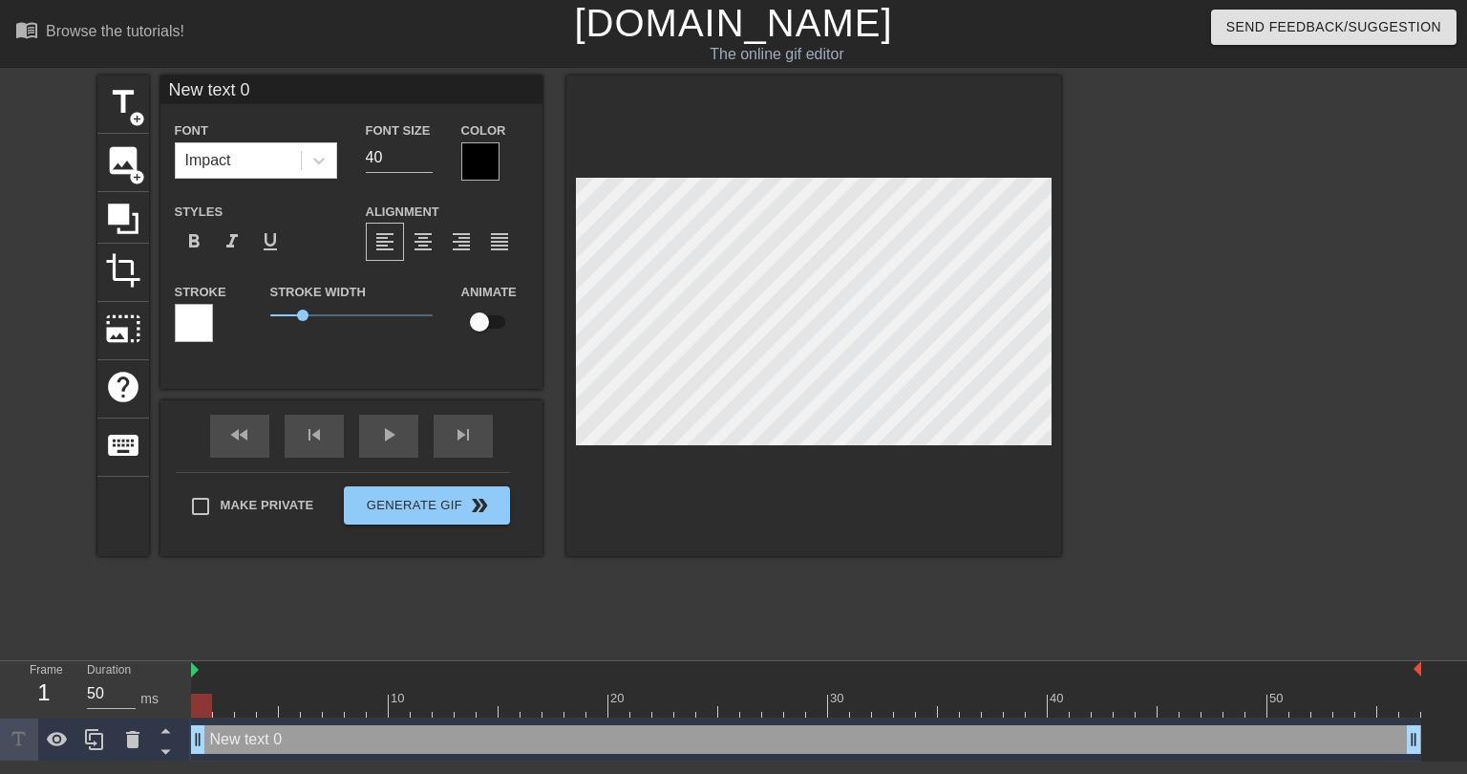
click at [249, 82] on input "New text 0" at bounding box center [351, 89] width 382 height 29
type input "TUA WILL BE MY QB1"
click at [476, 165] on div at bounding box center [480, 161] width 38 height 38
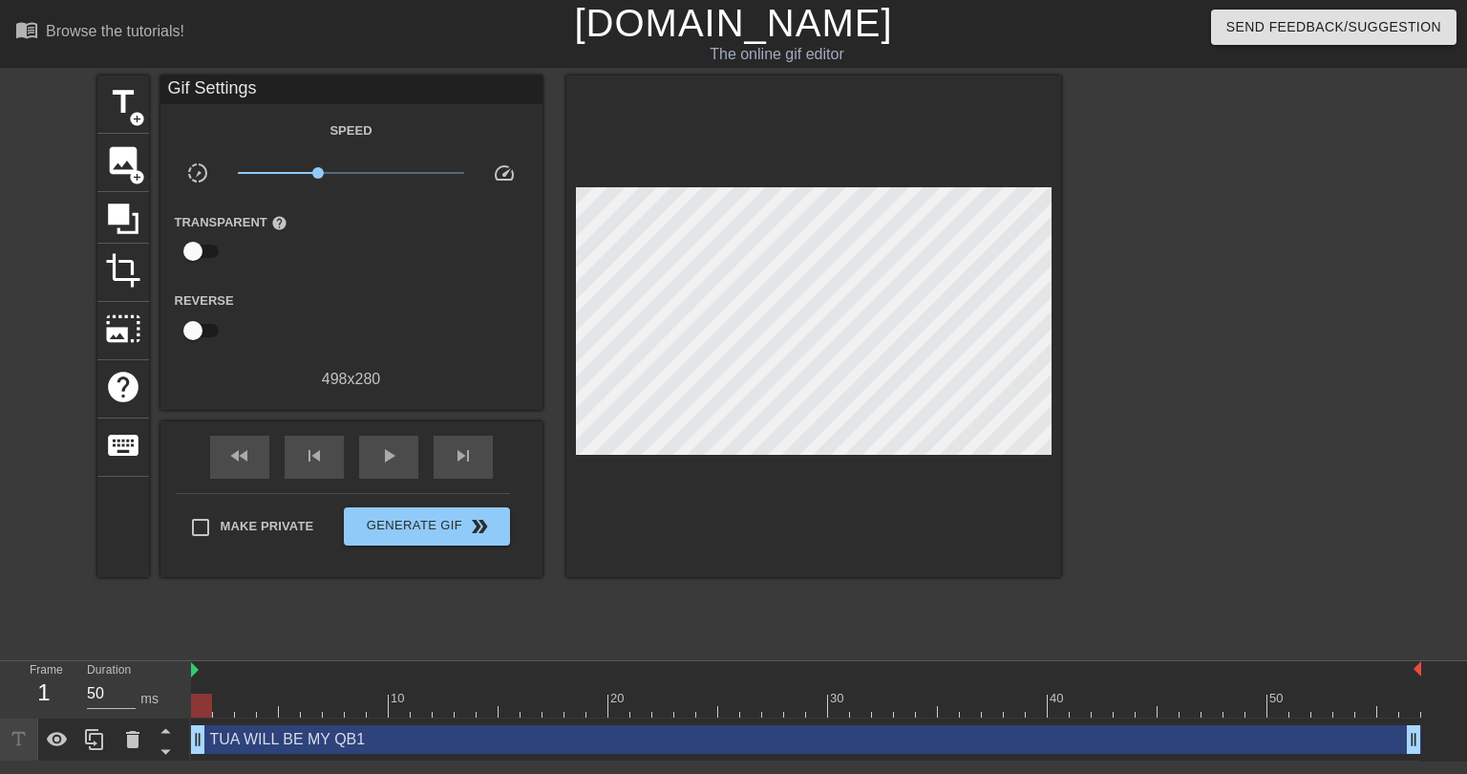
click at [406, 742] on div "TUA WILL BE MY QB1 drag_handle drag_handle" at bounding box center [806, 739] width 1230 height 29
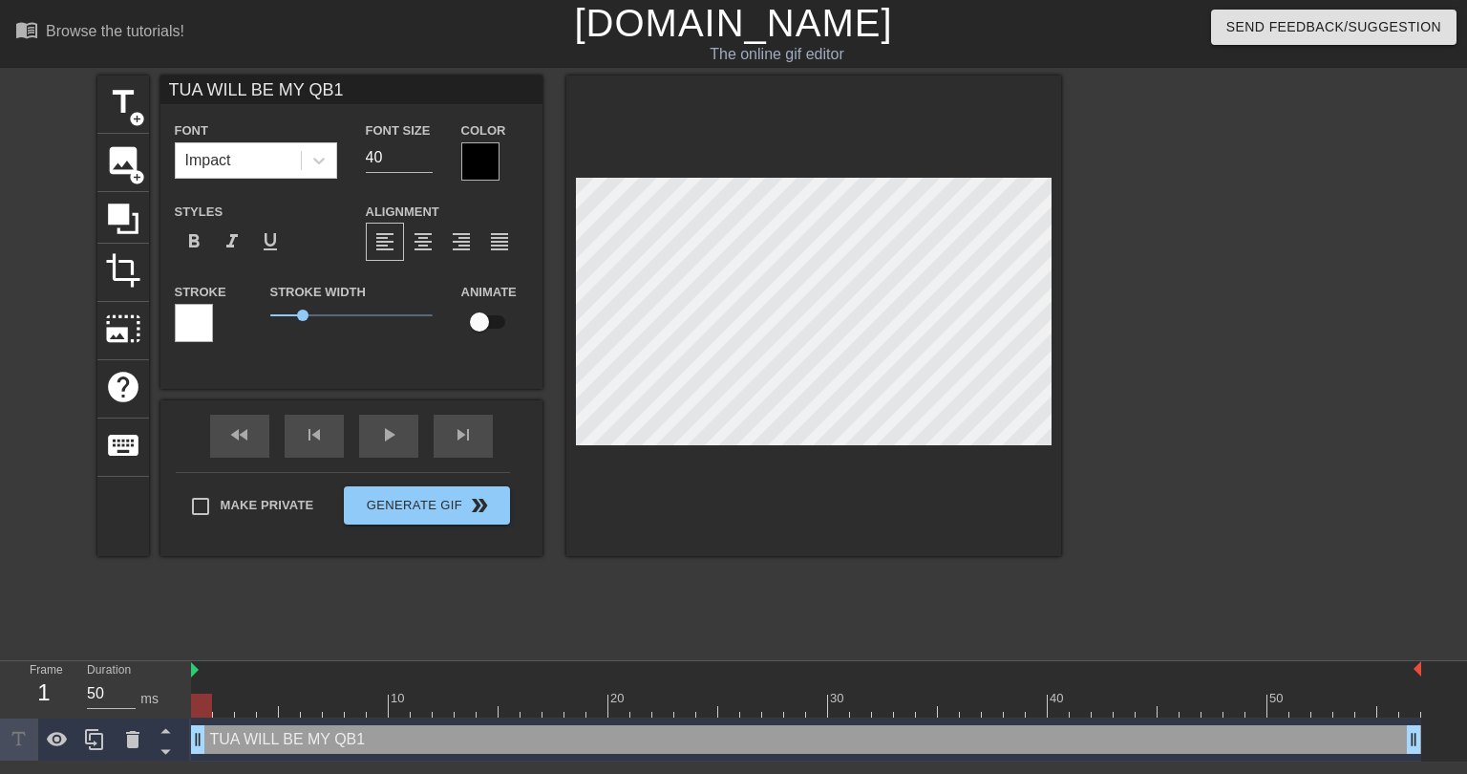
click at [190, 326] on div at bounding box center [194, 323] width 38 height 38
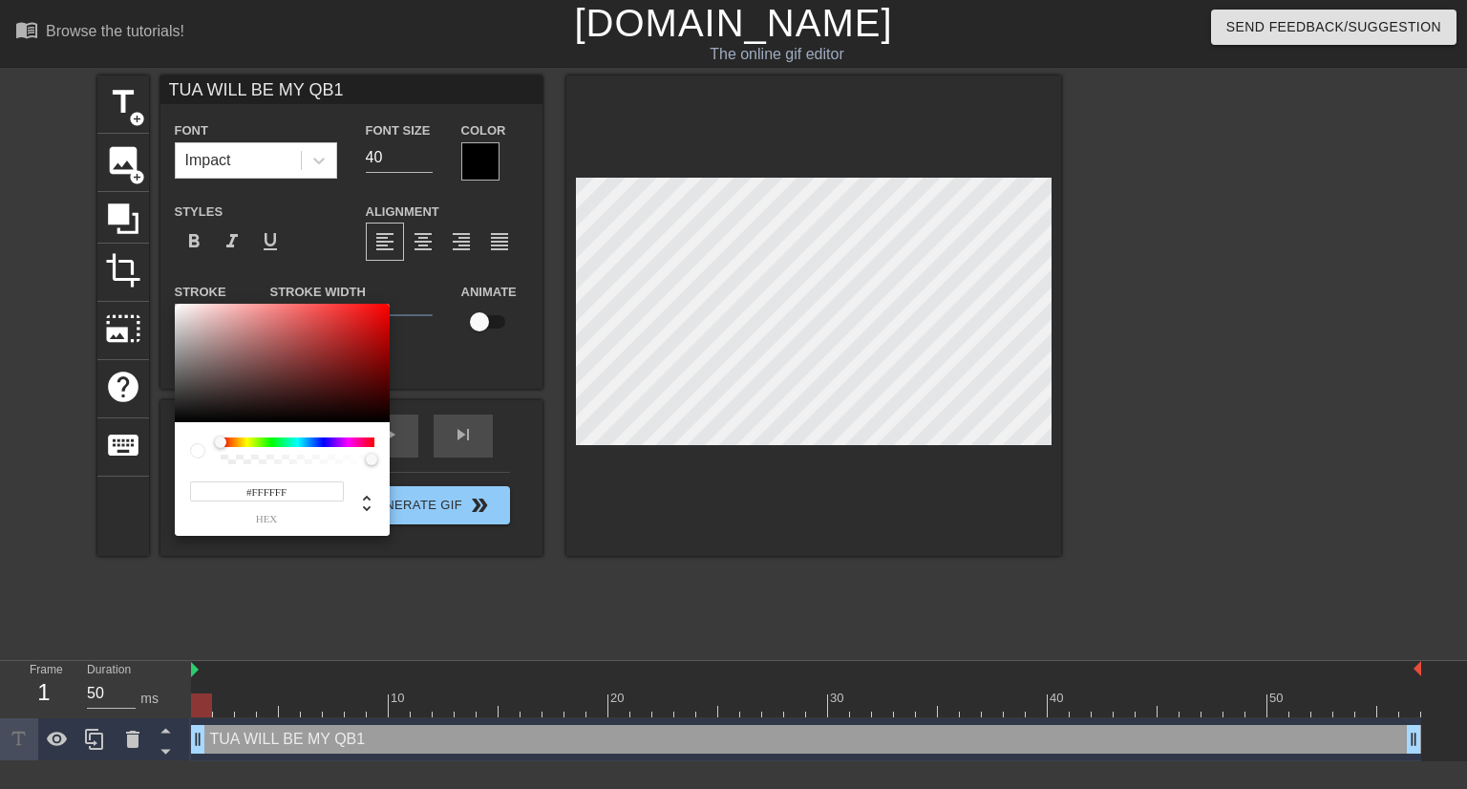
click at [268, 494] on input "#FFFFFF" at bounding box center [267, 491] width 154 height 20
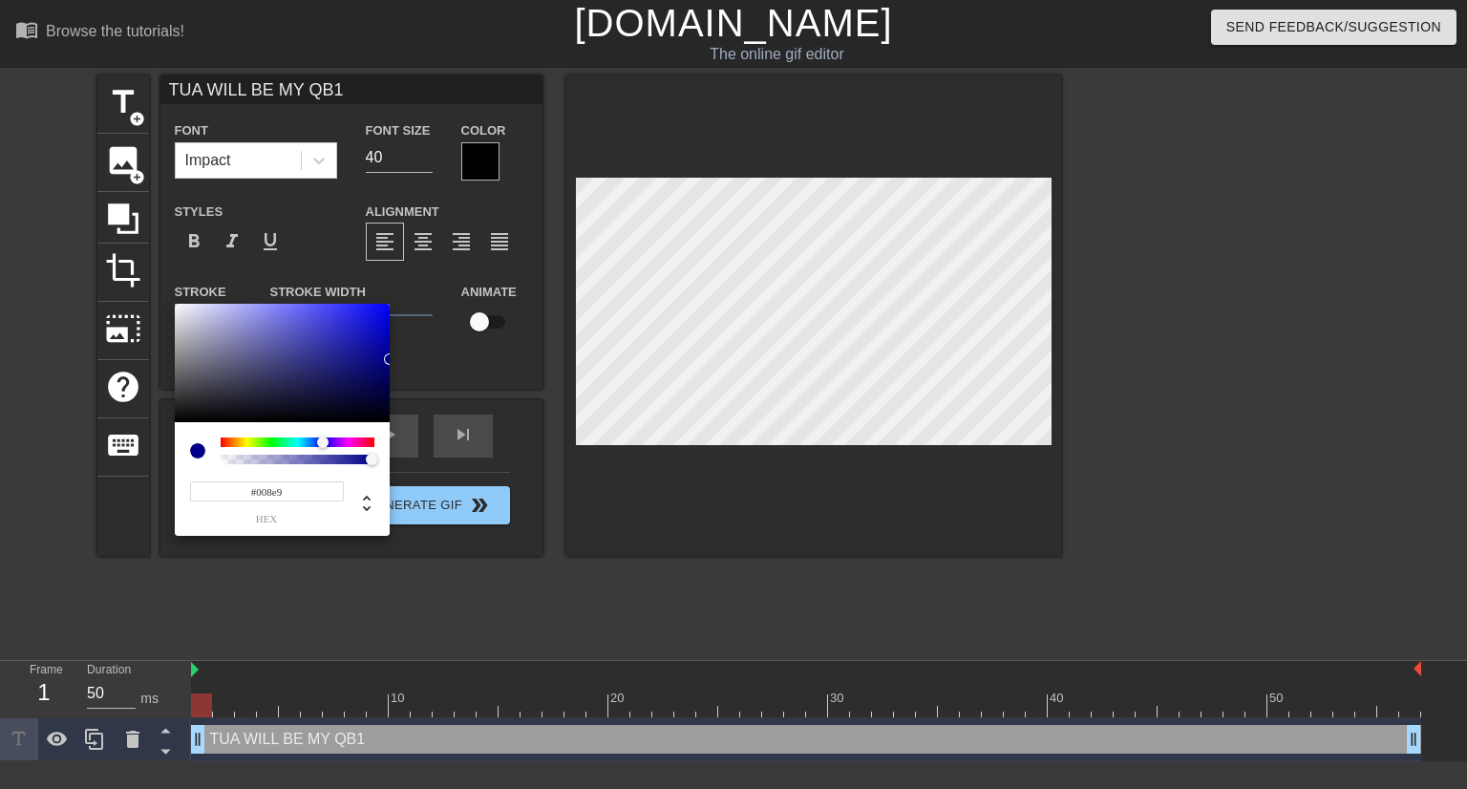
type input "#008e98"
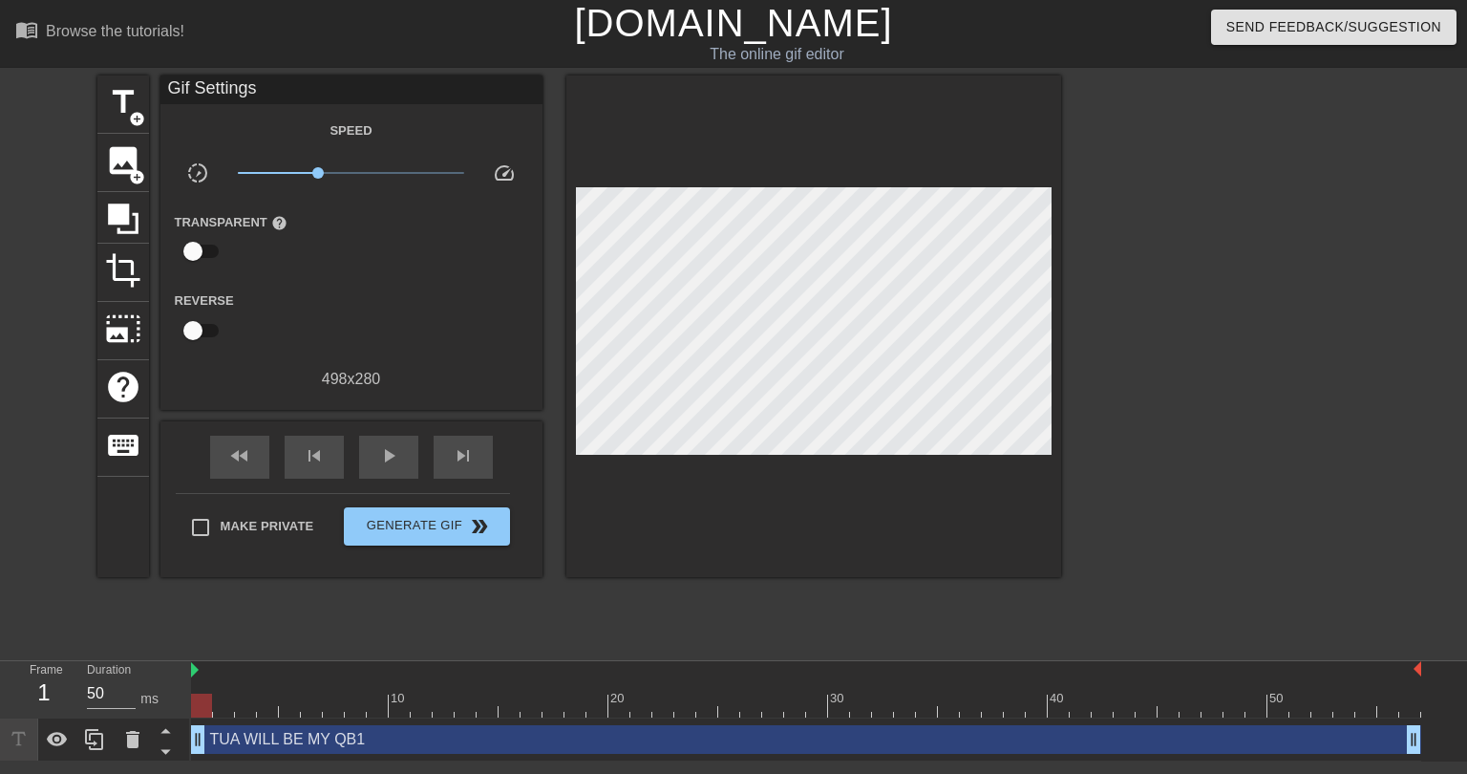
click at [459, 747] on div "TUA WILL BE MY QB1 drag_handle drag_handle" at bounding box center [806, 739] width 1230 height 29
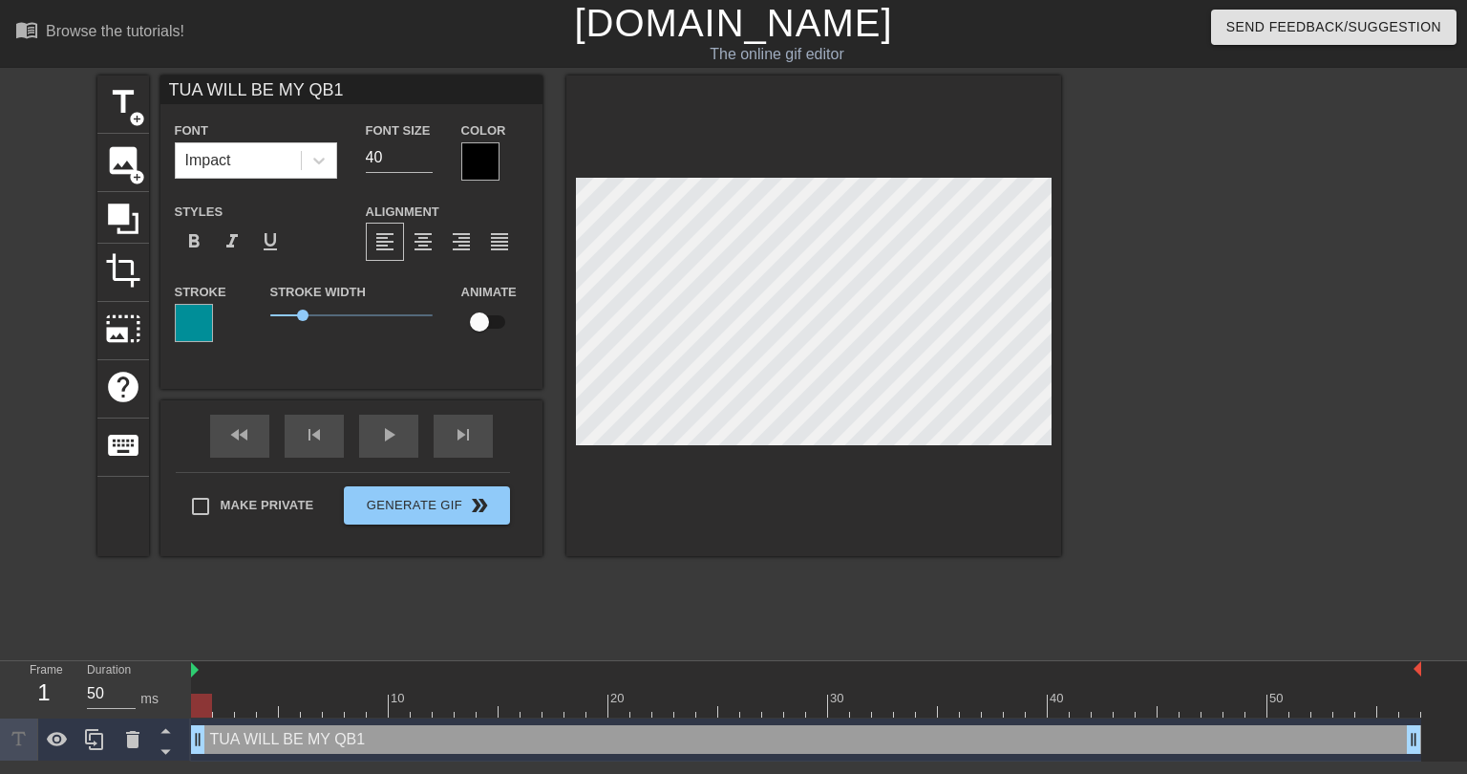
click at [480, 153] on div at bounding box center [480, 161] width 38 height 38
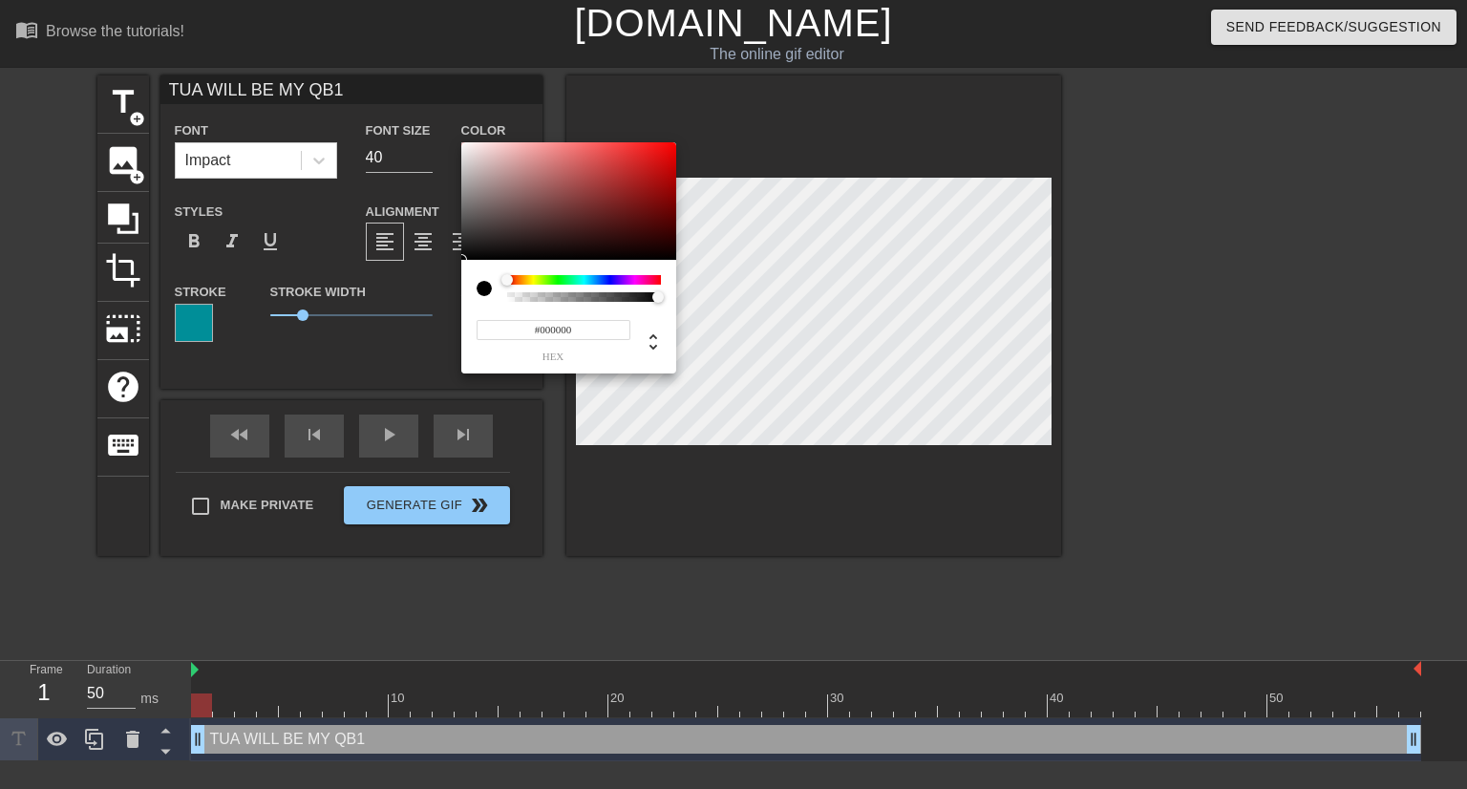
click at [552, 329] on input "#000000" at bounding box center [554, 330] width 154 height 20
type input "#f78200"
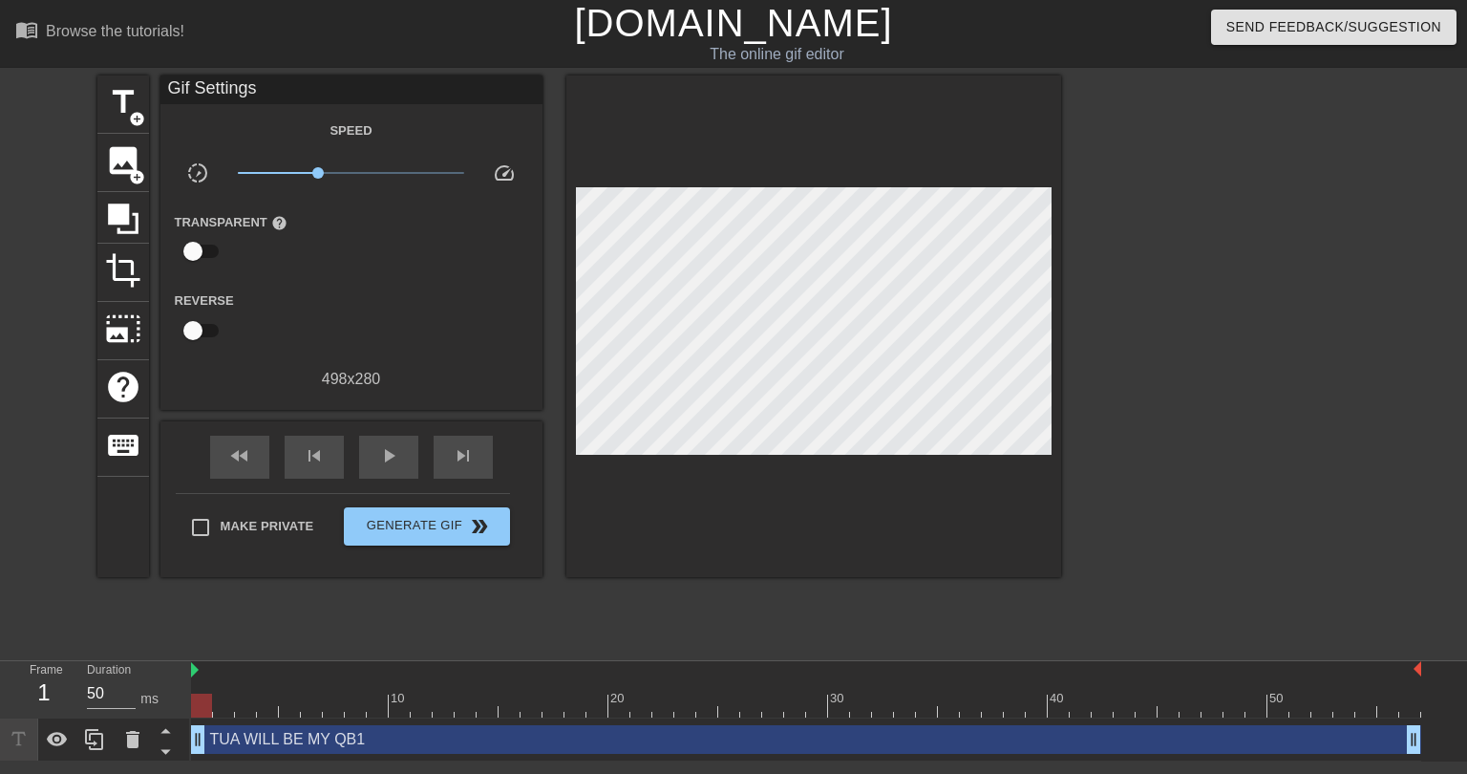
click at [300, 744] on div "TUA WILL BE MY QB1 drag_handle drag_handle" at bounding box center [806, 739] width 1230 height 29
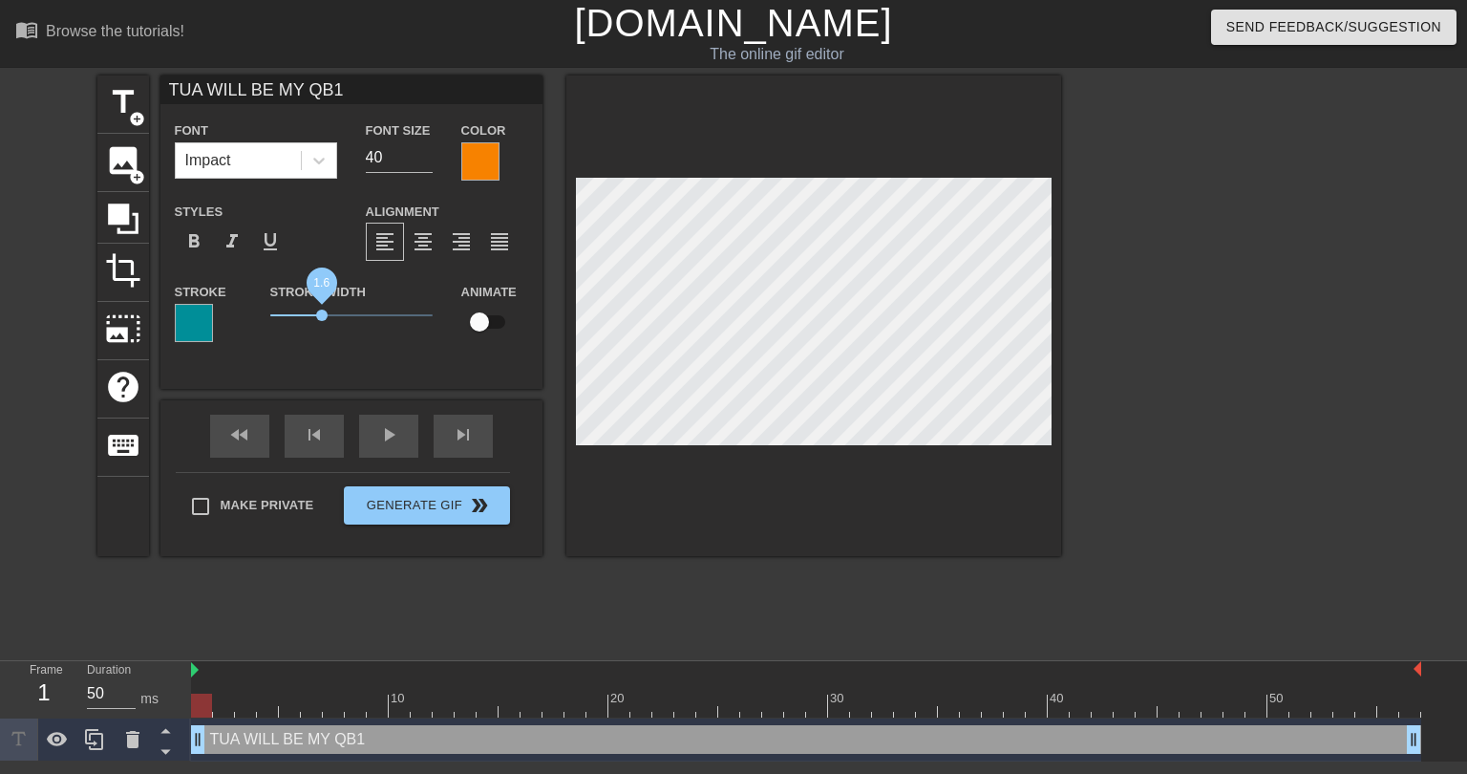
drag, startPoint x: 299, startPoint y: 315, endPoint x: 322, endPoint y: 314, distance: 22.9
click at [322, 314] on span "1.6" at bounding box center [321, 314] width 11 height 11
click at [204, 325] on div at bounding box center [194, 323] width 38 height 38
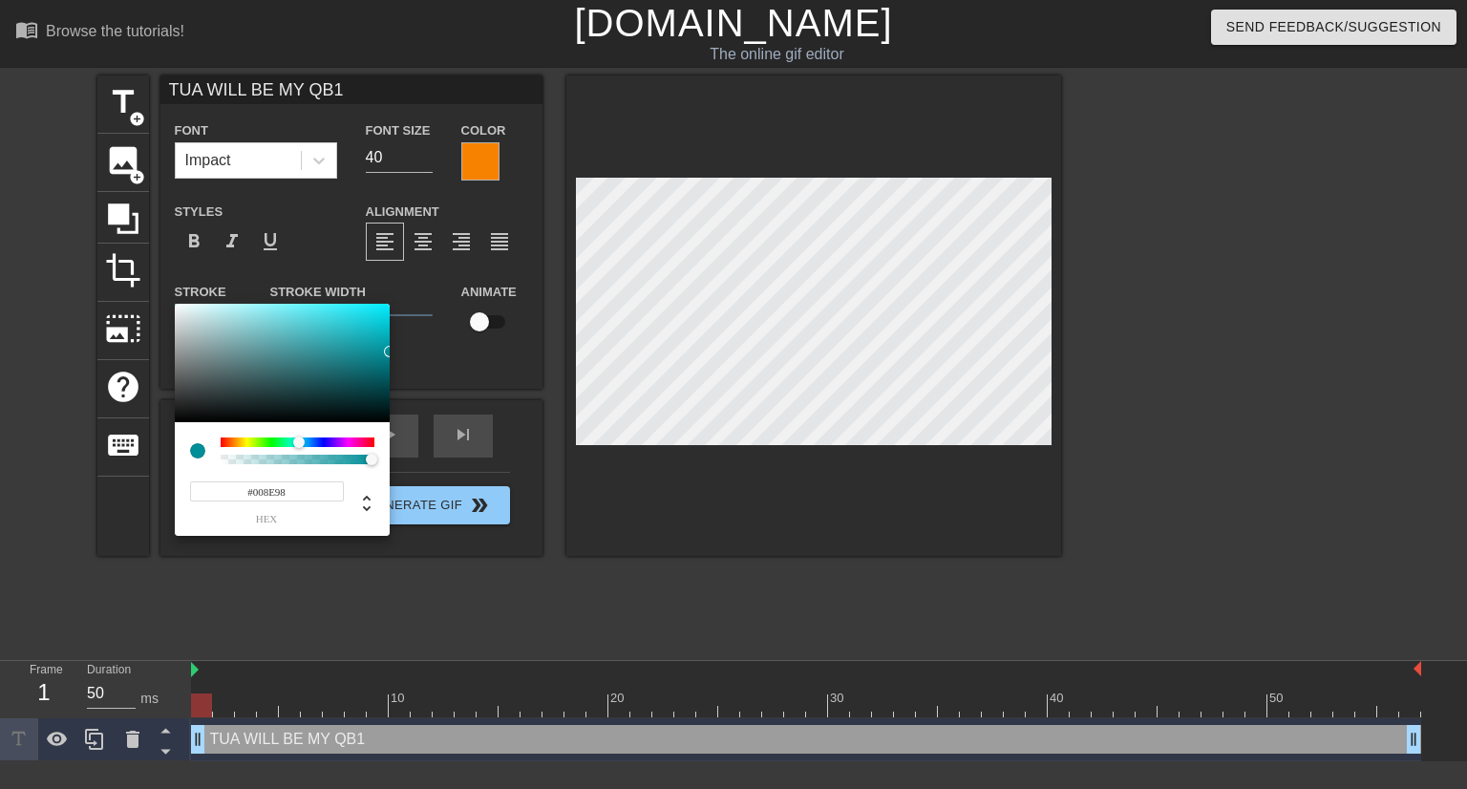
click at [265, 484] on input "#008E98" at bounding box center [267, 491] width 154 height 20
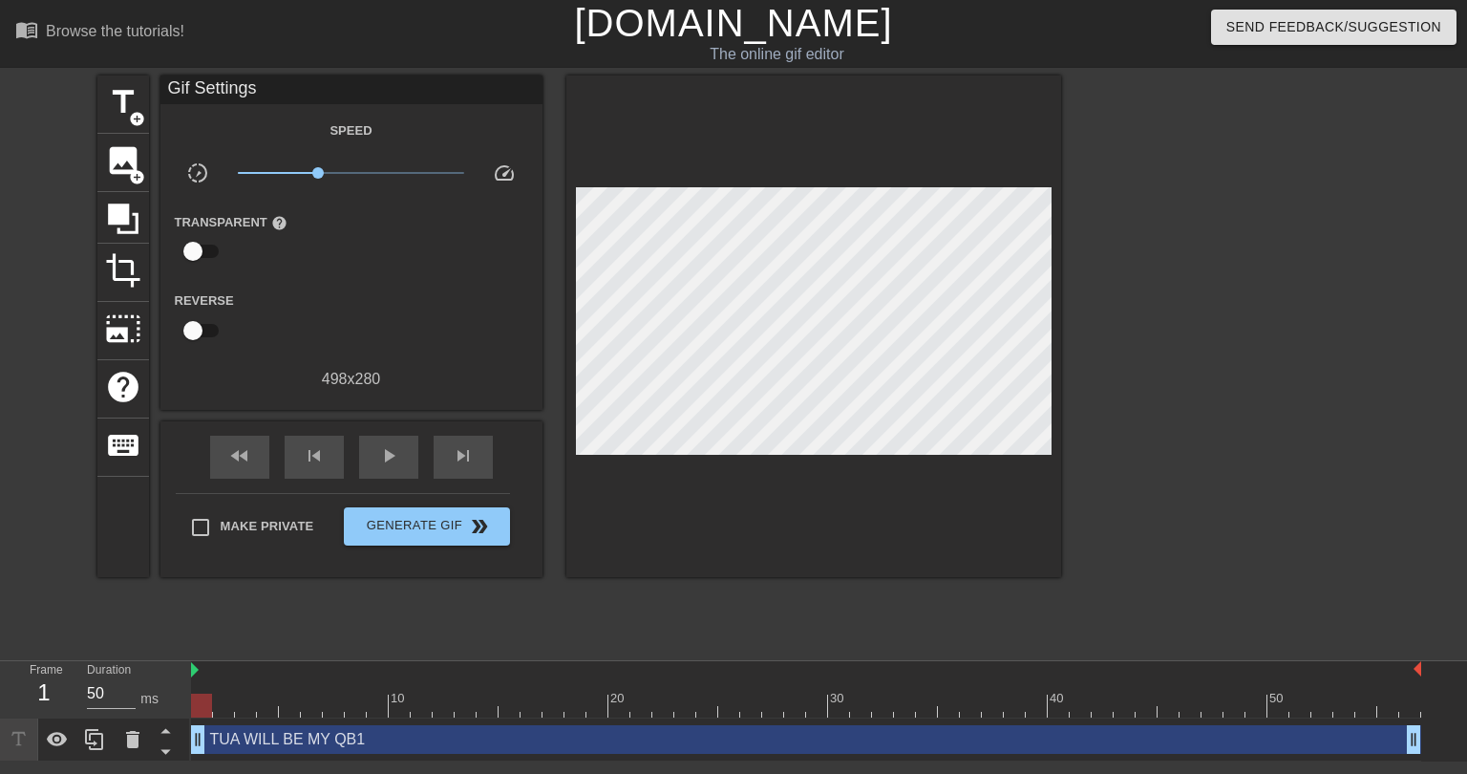
click at [442, 747] on div "TUA WILL BE MY QB1 drag_handle drag_handle" at bounding box center [806, 739] width 1230 height 29
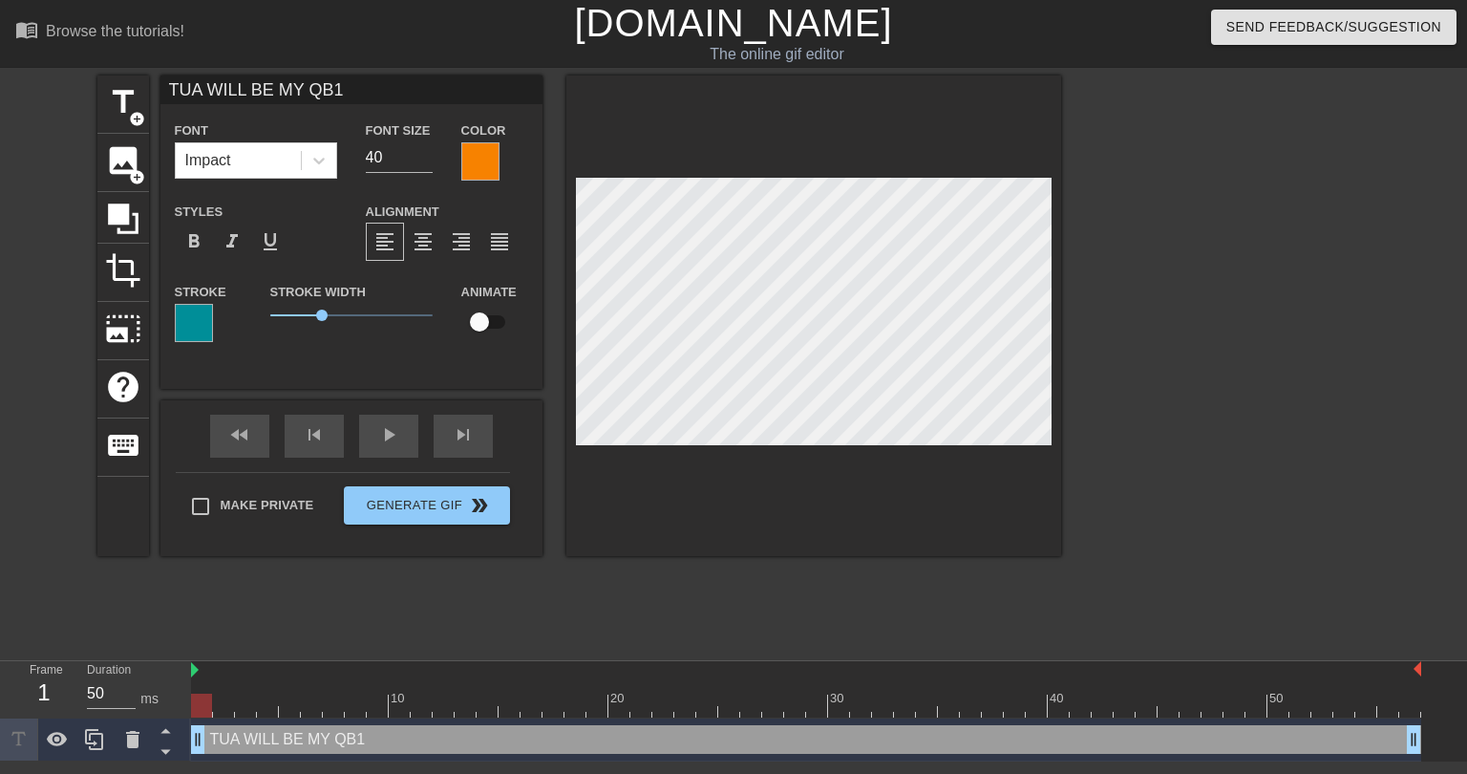
click at [481, 166] on div at bounding box center [480, 161] width 38 height 38
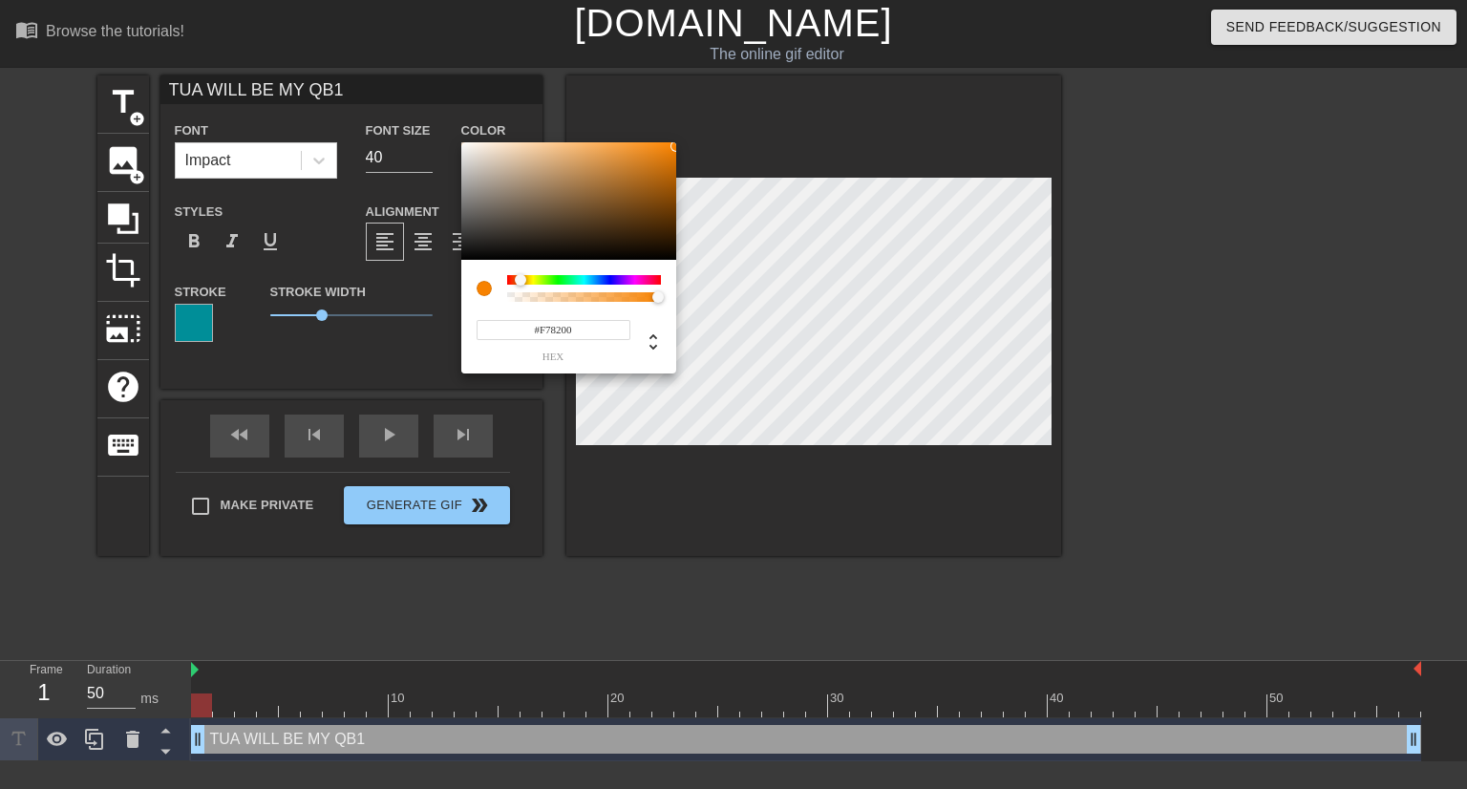
click at [557, 330] on input "#F78200" at bounding box center [554, 330] width 154 height 20
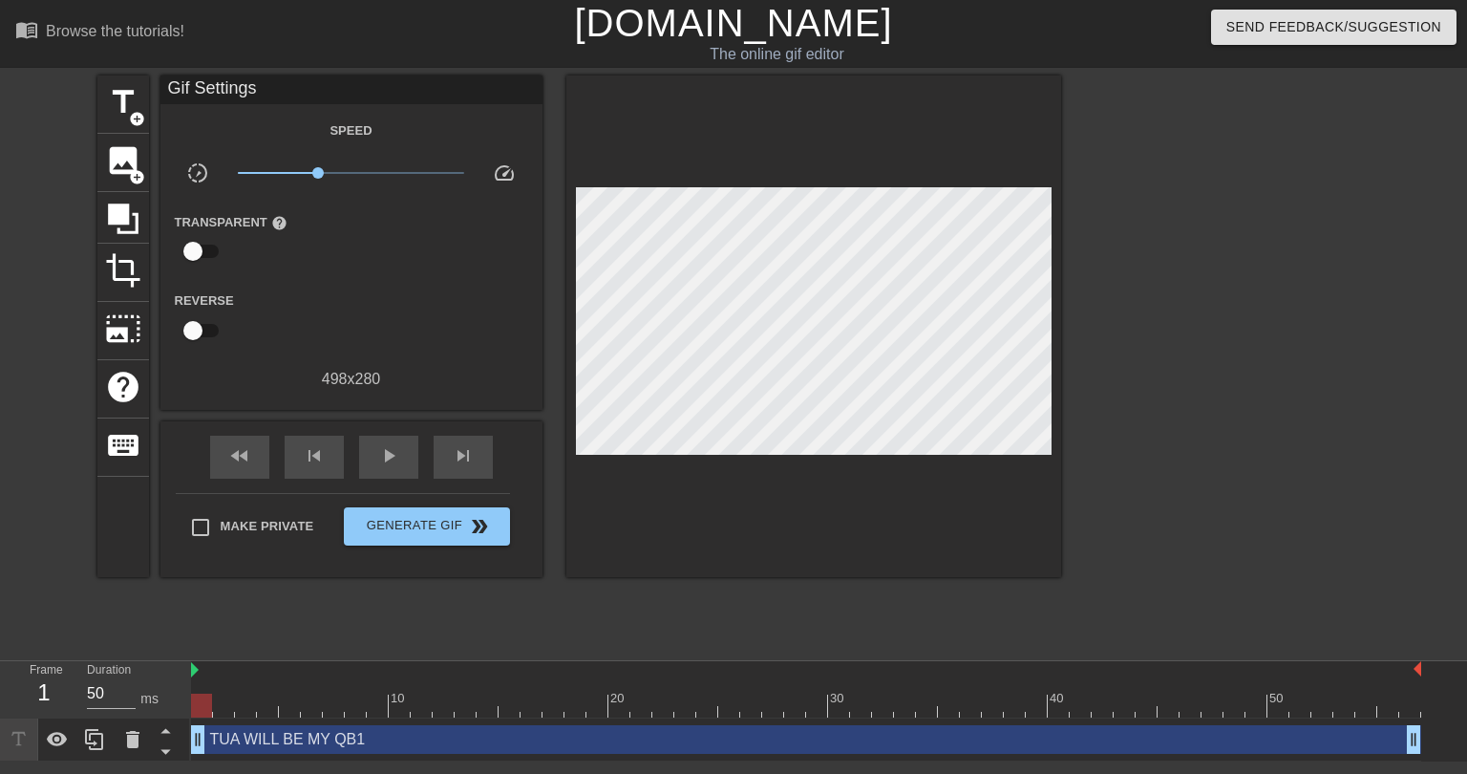
click at [330, 736] on div "TUA WILL BE MY QB1 drag_handle drag_handle" at bounding box center [806, 739] width 1230 height 29
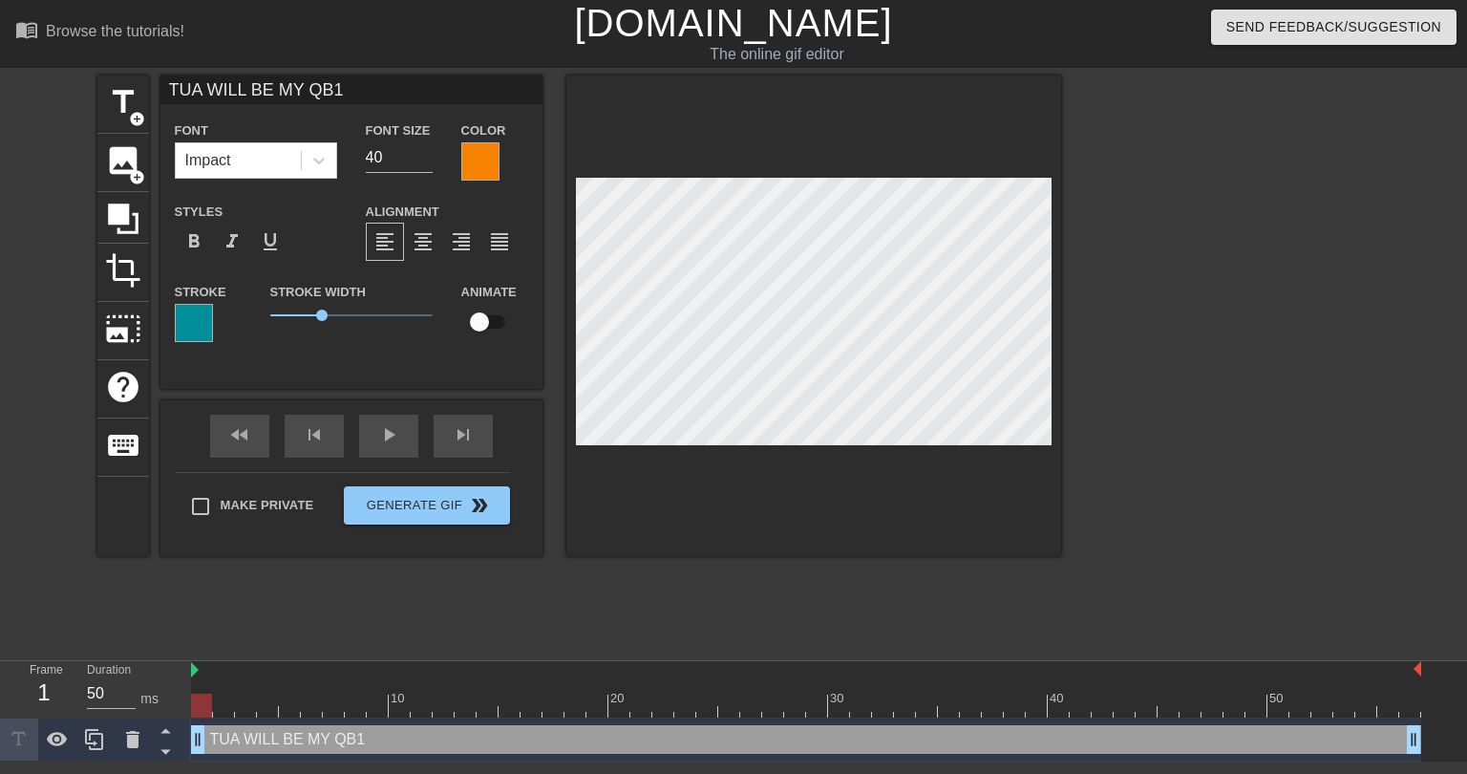
click at [188, 329] on div at bounding box center [194, 323] width 38 height 38
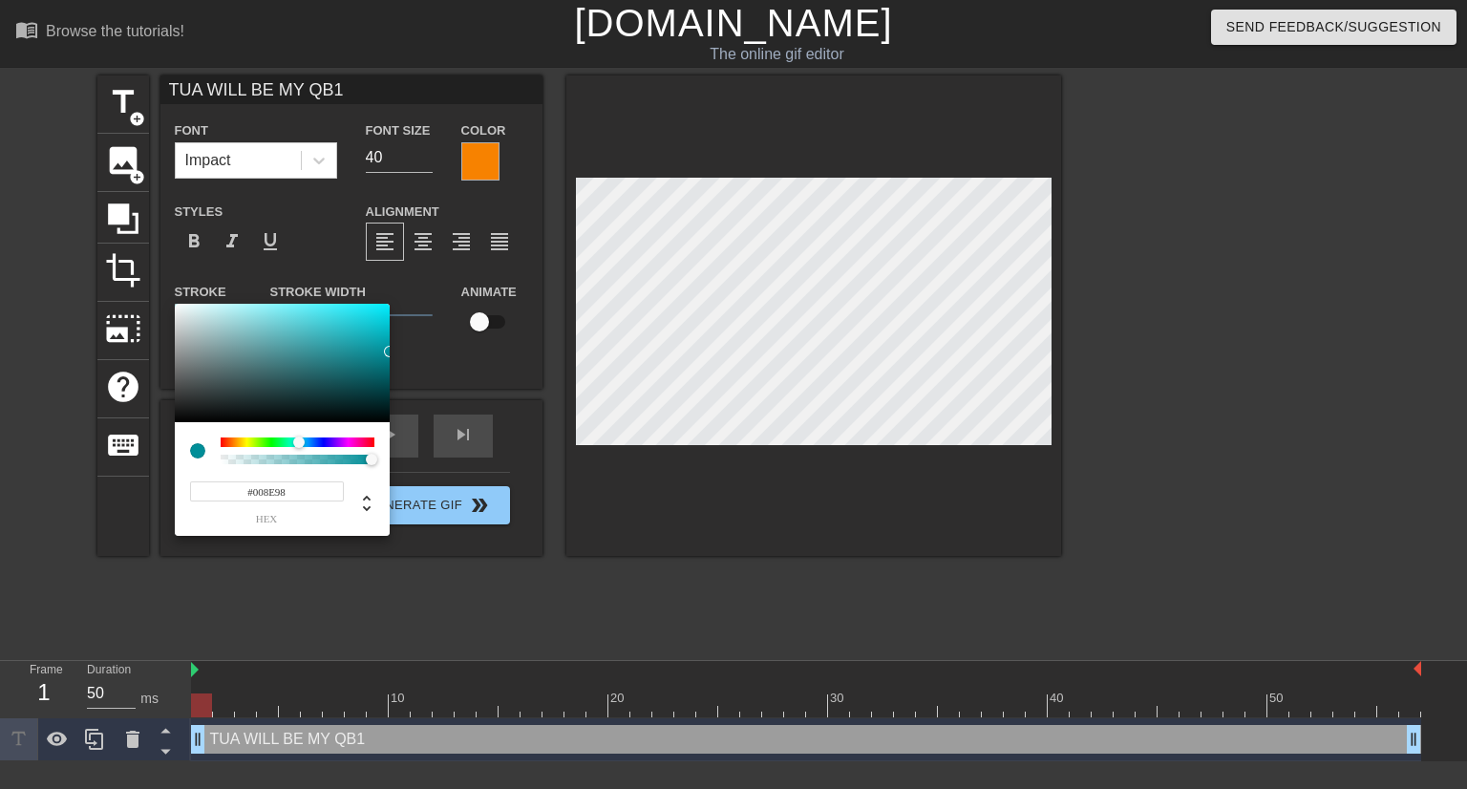
click at [262, 490] on input "#008E98" at bounding box center [267, 491] width 154 height 20
paste input "F78200"
type input "#F78200"
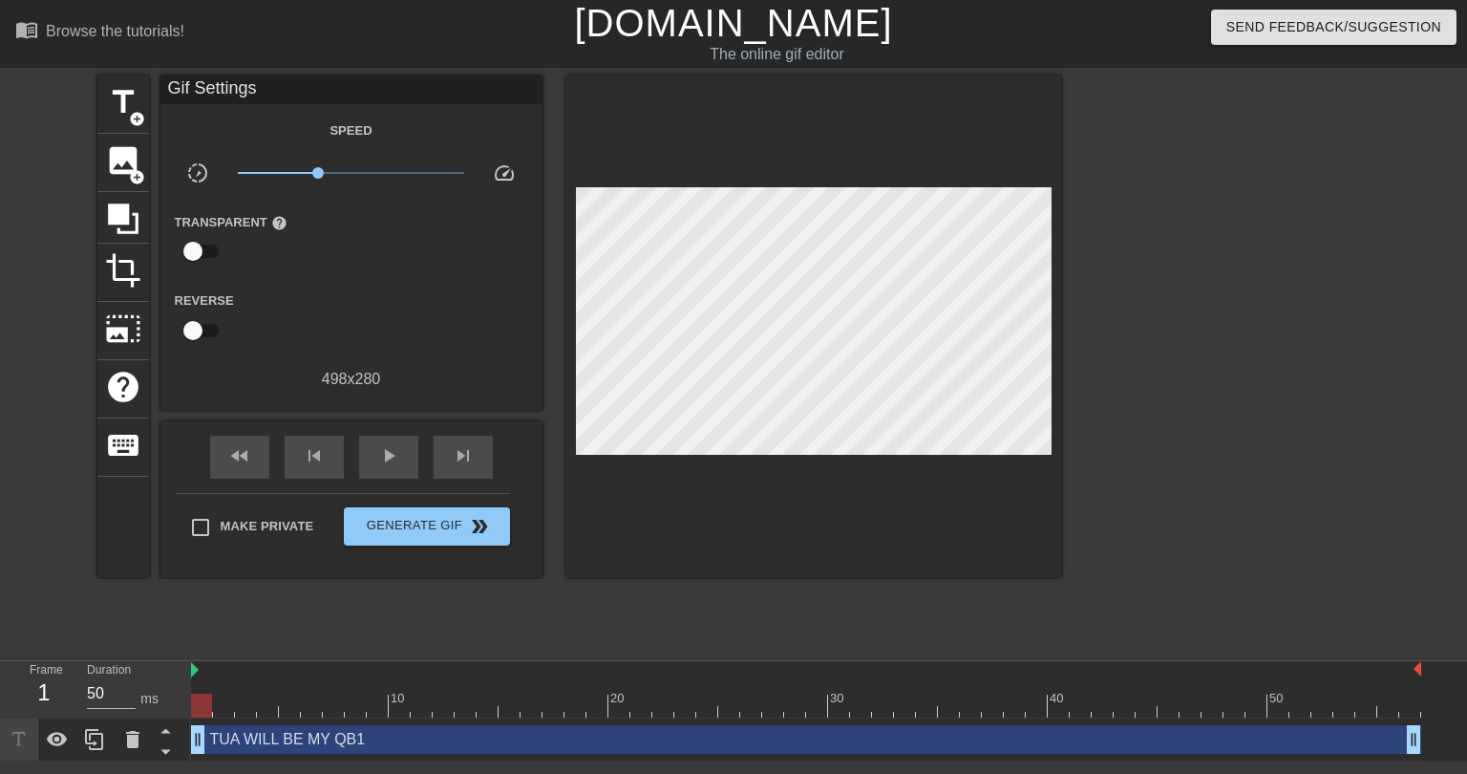
click at [423, 744] on div "TUA WILL BE MY QB1 drag_handle drag_handle" at bounding box center [806, 739] width 1230 height 29
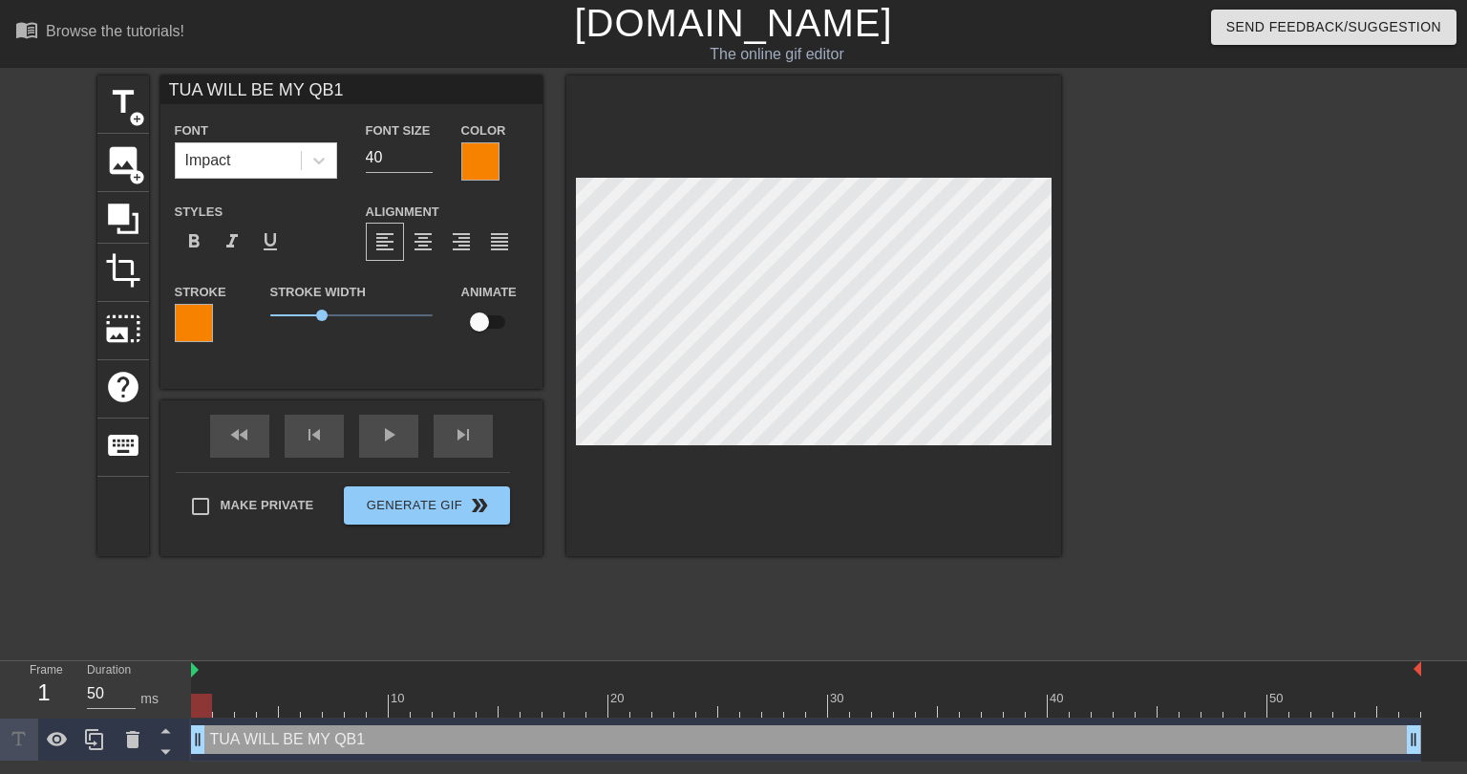
click at [479, 173] on div at bounding box center [480, 161] width 38 height 38
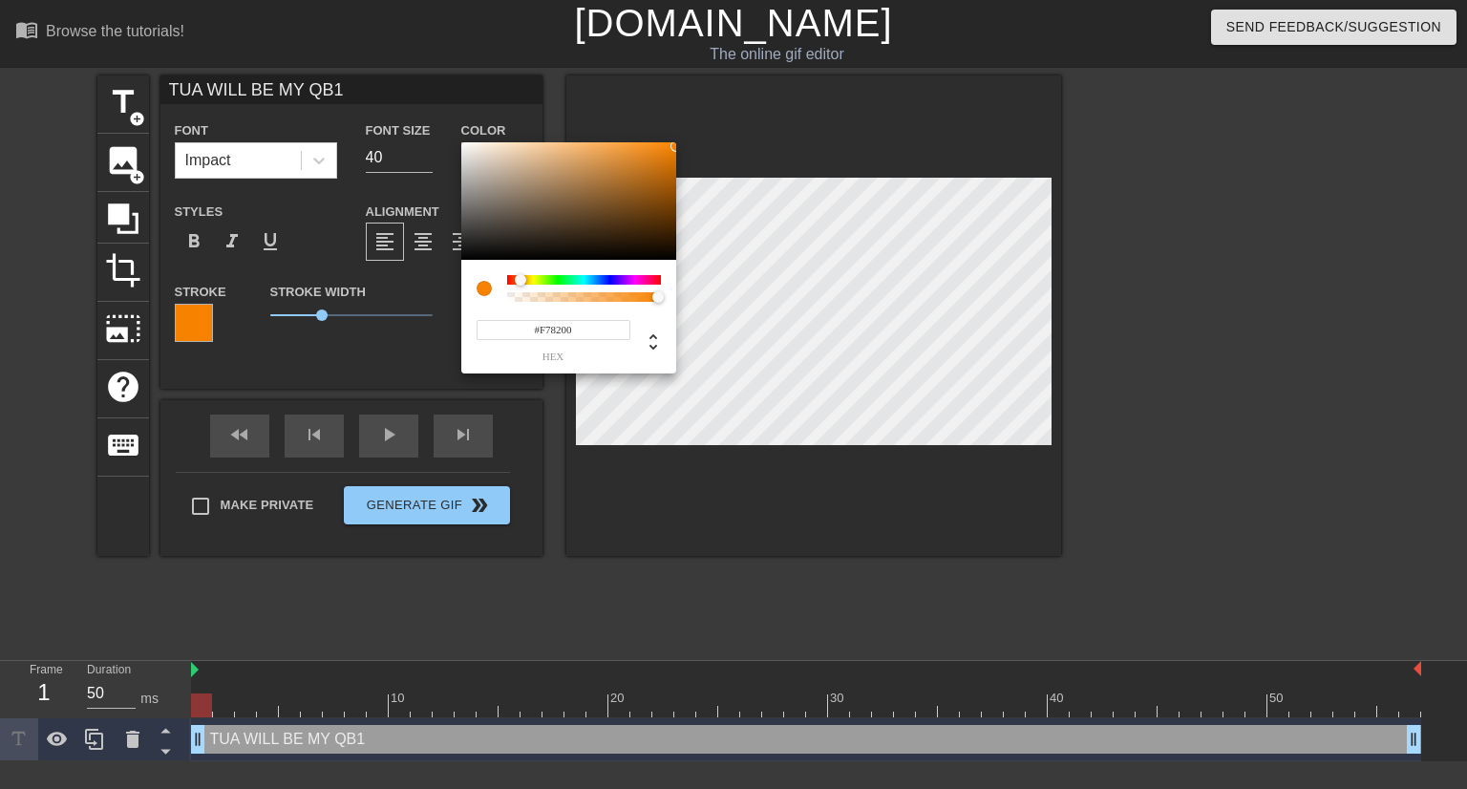
click at [550, 332] on input "#F78200" at bounding box center [554, 330] width 154 height 20
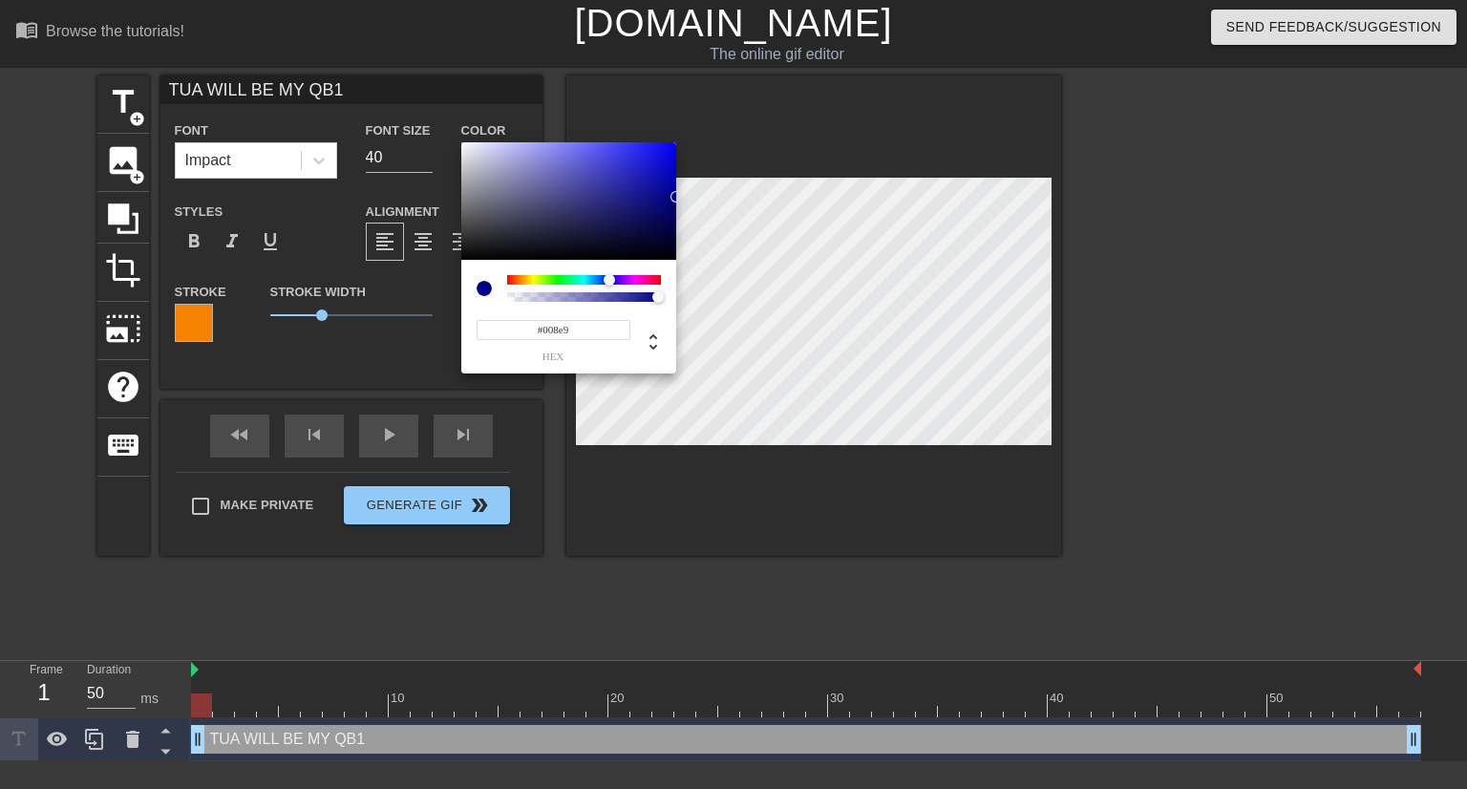
type input "#008e98"
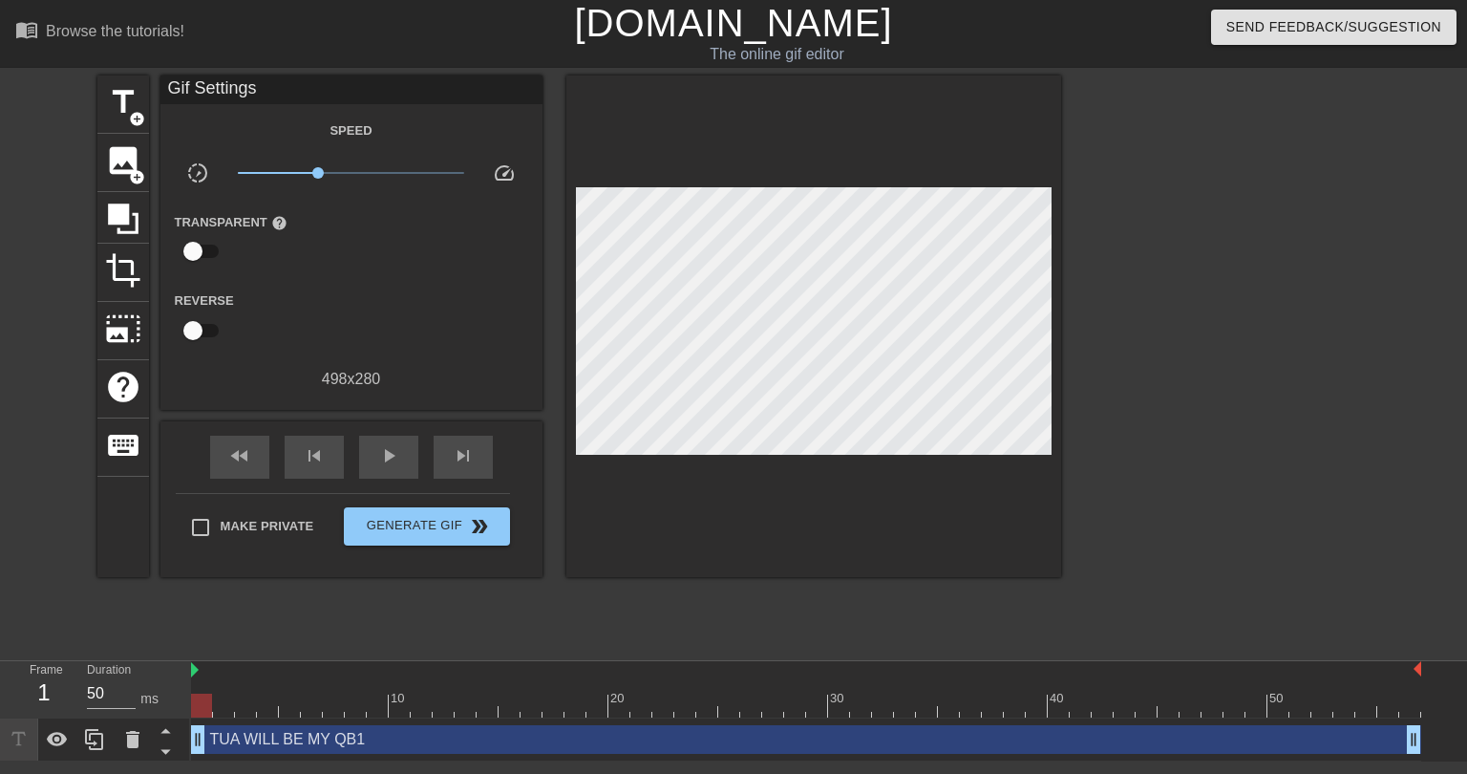
drag, startPoint x: 305, startPoint y: 737, endPoint x: 306, endPoint y: 721, distance: 16.3
click at [305, 738] on div "TUA WILL BE MY QB1 drag_handle drag_handle" at bounding box center [806, 739] width 1230 height 29
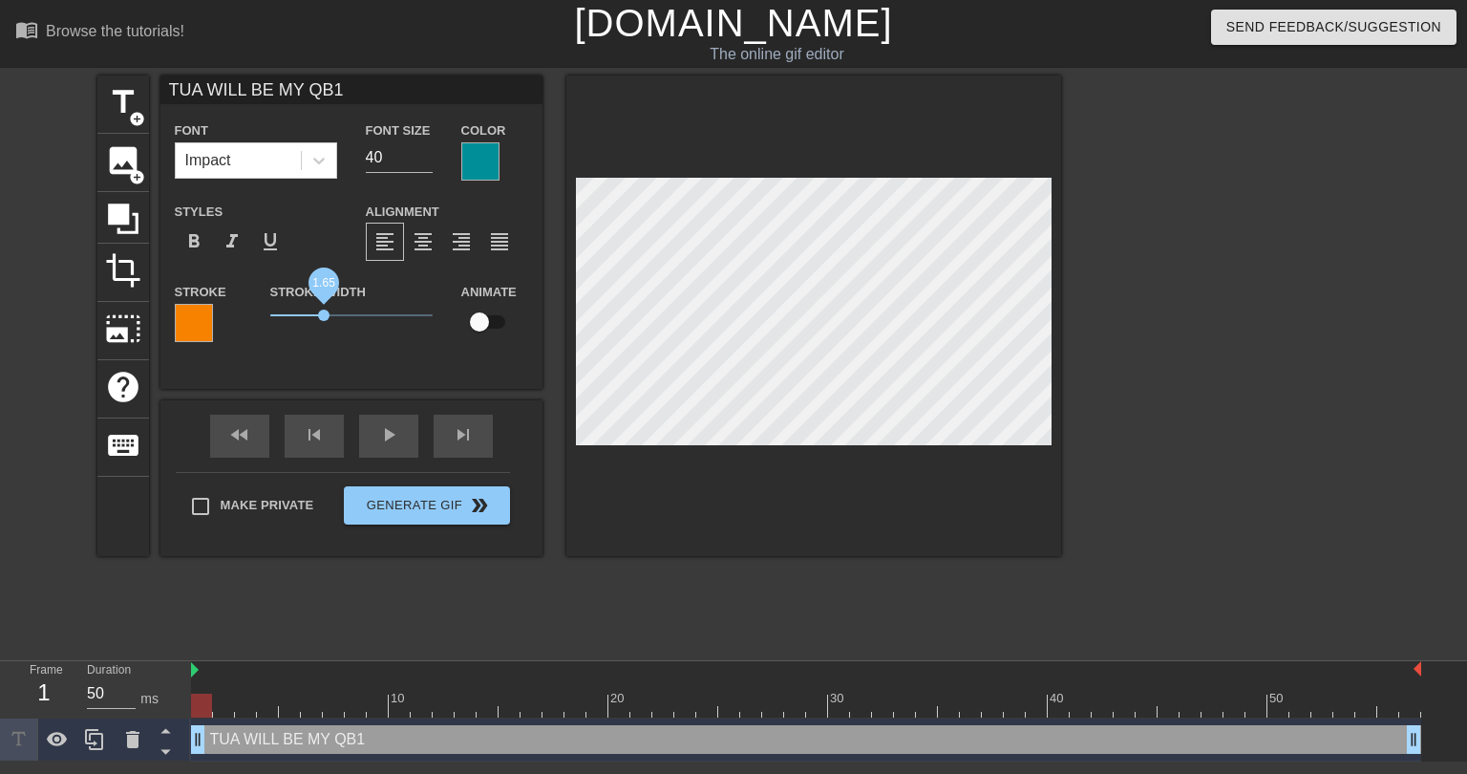
click at [324, 322] on span "1.65" at bounding box center [351, 315] width 162 height 23
drag, startPoint x: 388, startPoint y: 158, endPoint x: 359, endPoint y: 150, distance: 29.7
click at [359, 150] on div "Font Size 40" at bounding box center [399, 149] width 96 height 62
type input "35"
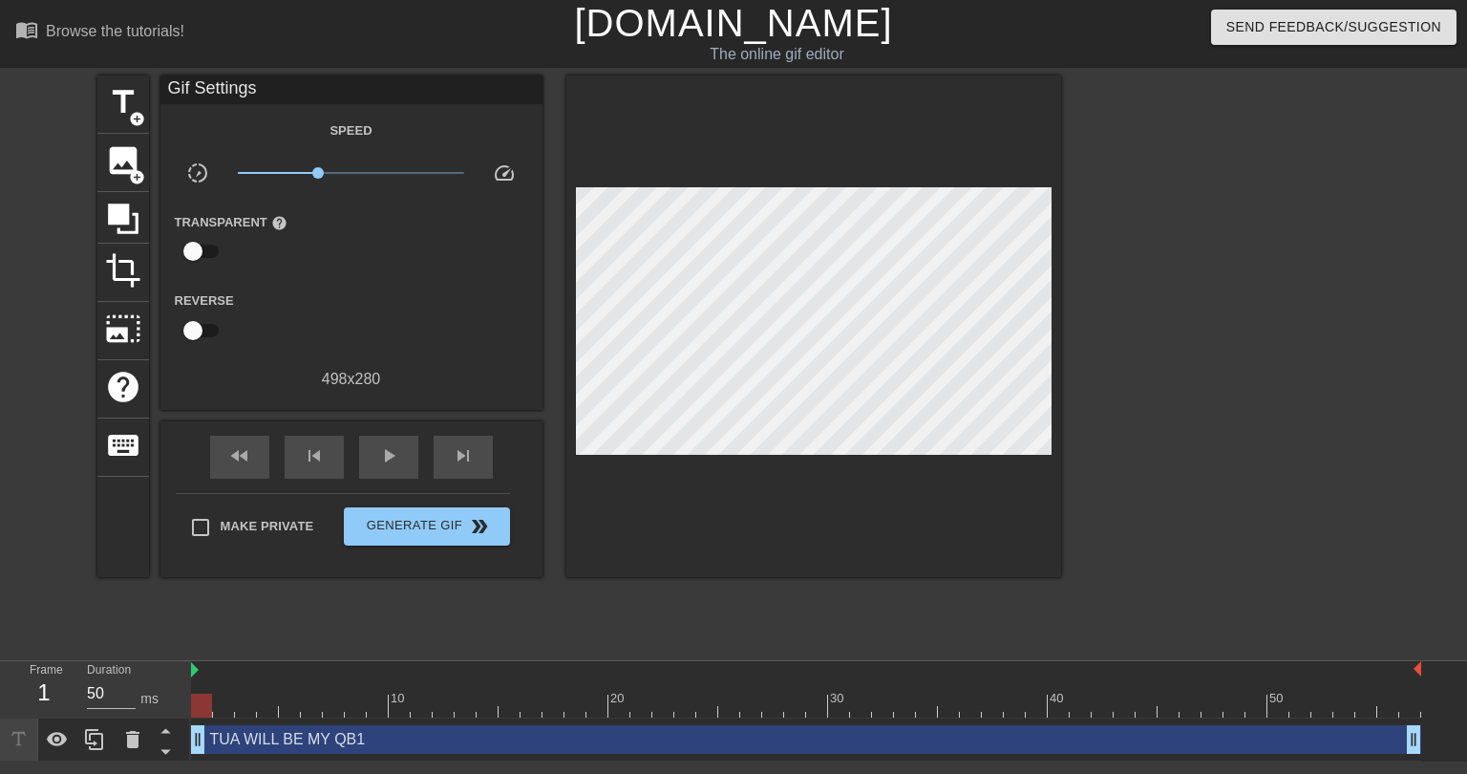
click at [814, 459] on div at bounding box center [813, 325] width 495 height 501
click at [708, 738] on div "TUA WILL BE MY QB1 drag_handle drag_handle" at bounding box center [806, 739] width 1230 height 29
click at [405, 436] on div "play_arrow" at bounding box center [388, 457] width 59 height 43
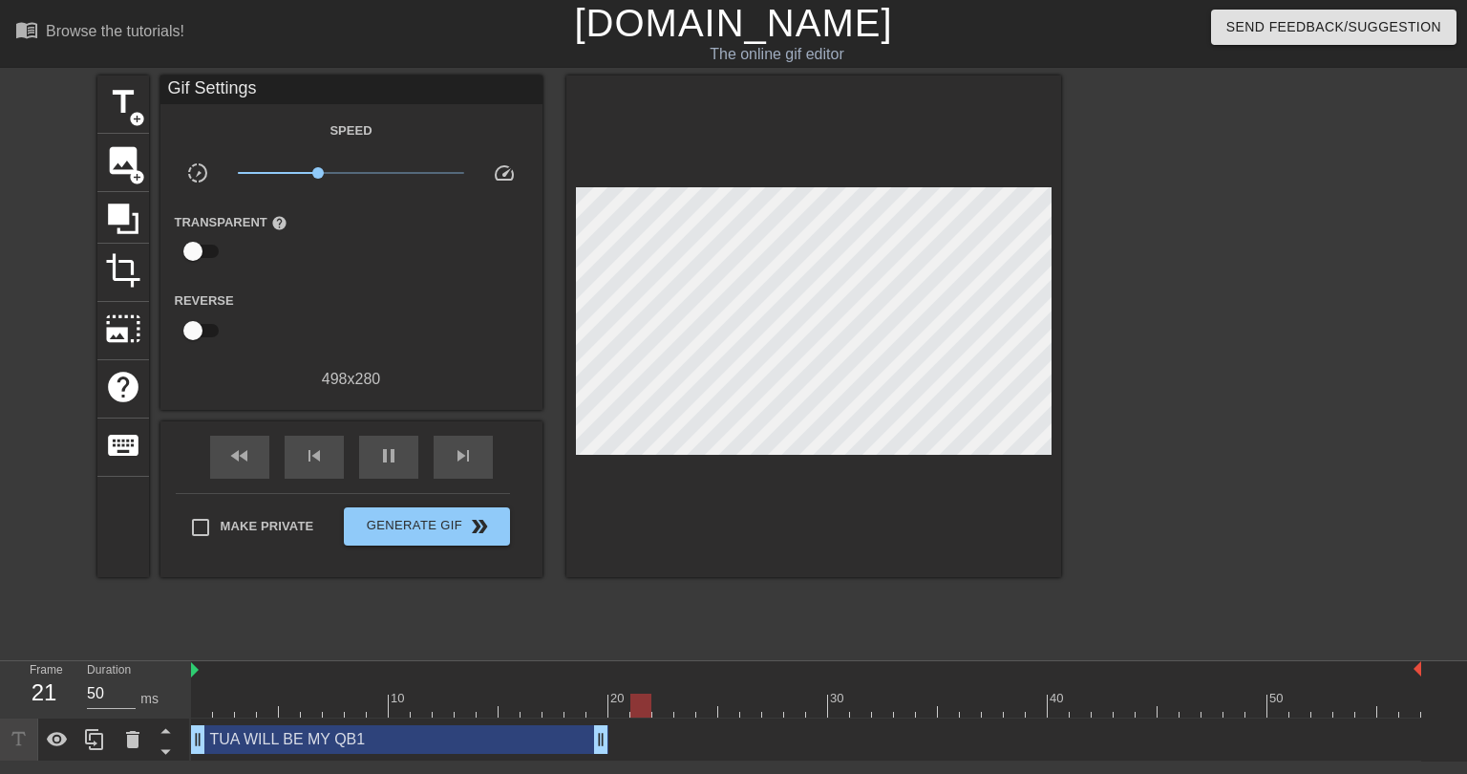
drag, startPoint x: 1416, startPoint y: 735, endPoint x: 597, endPoint y: 745, distance: 819.5
click at [198, 707] on div at bounding box center [806, 705] width 1230 height 24
click at [388, 461] on span "play_arrow" at bounding box center [388, 455] width 23 height 23
click at [204, 699] on div at bounding box center [806, 705] width 1230 height 24
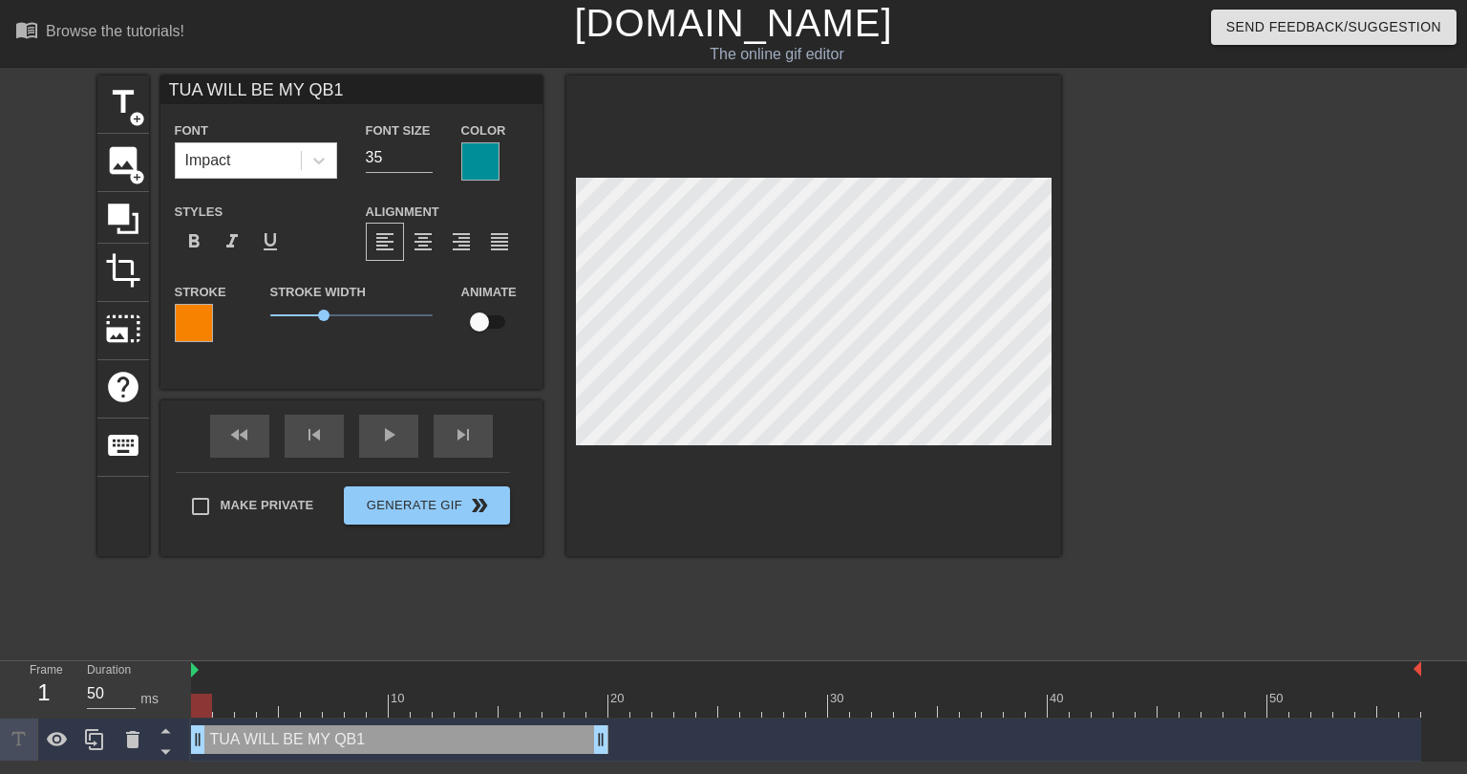
click at [477, 323] on input "checkbox" at bounding box center [479, 322] width 109 height 36
checkbox input "true"
click at [470, 168] on div at bounding box center [480, 161] width 38 height 38
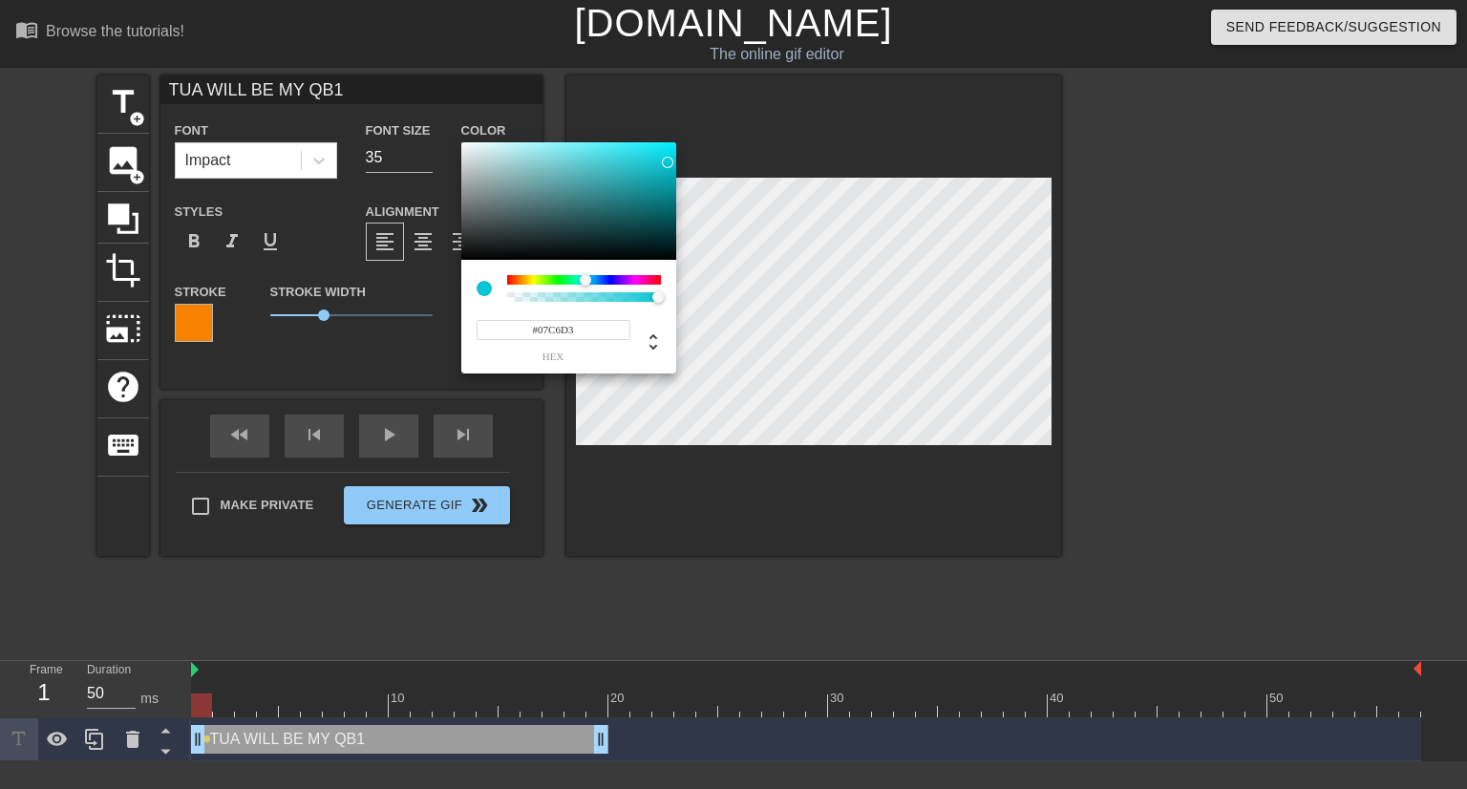
type input "#07C4D1"
drag, startPoint x: 662, startPoint y: 177, endPoint x: 669, endPoint y: 163, distance: 14.9
click at [669, 163] on div at bounding box center [568, 201] width 215 height 118
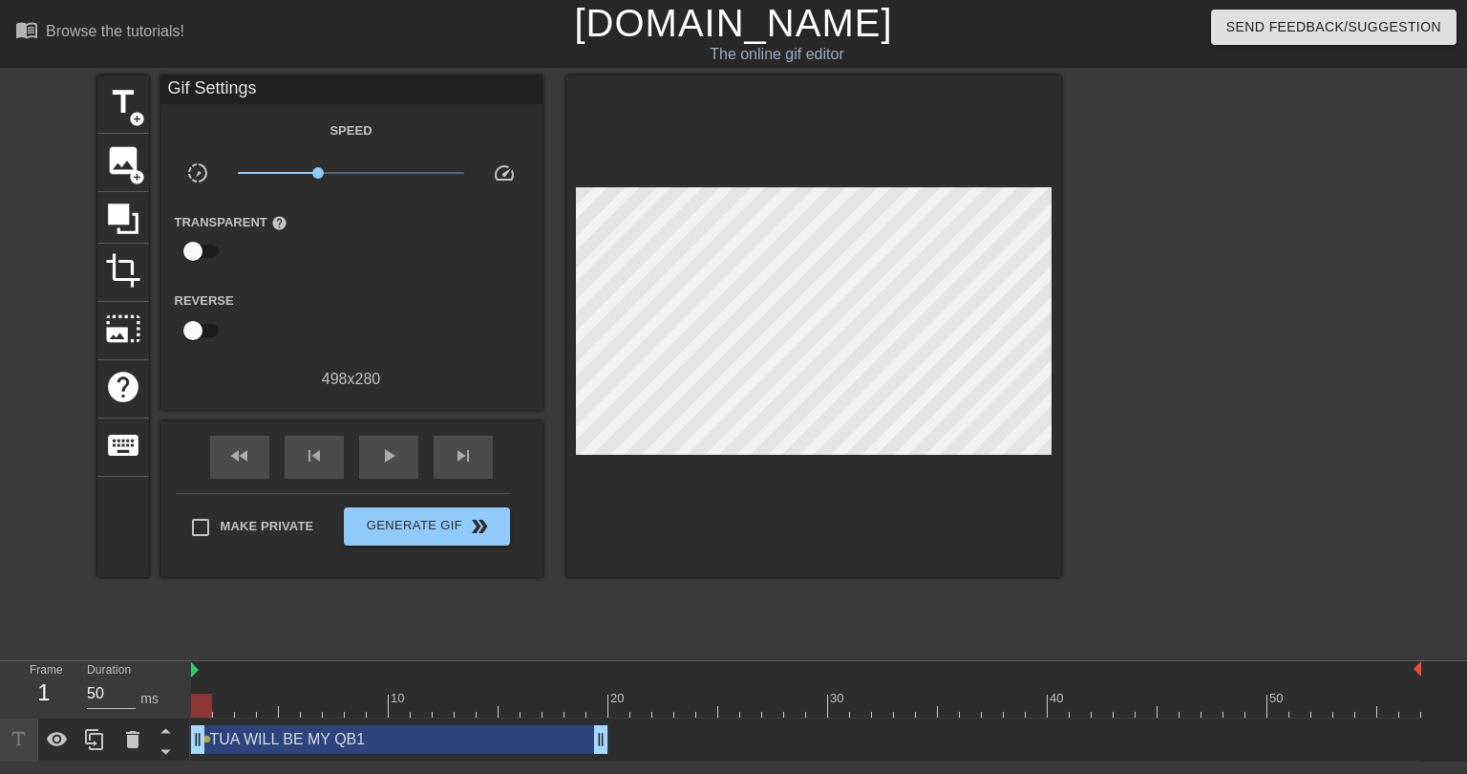
click at [449, 740] on div "TUA WILL BE MY QB1 drag_handle drag_handle" at bounding box center [399, 739] width 417 height 29
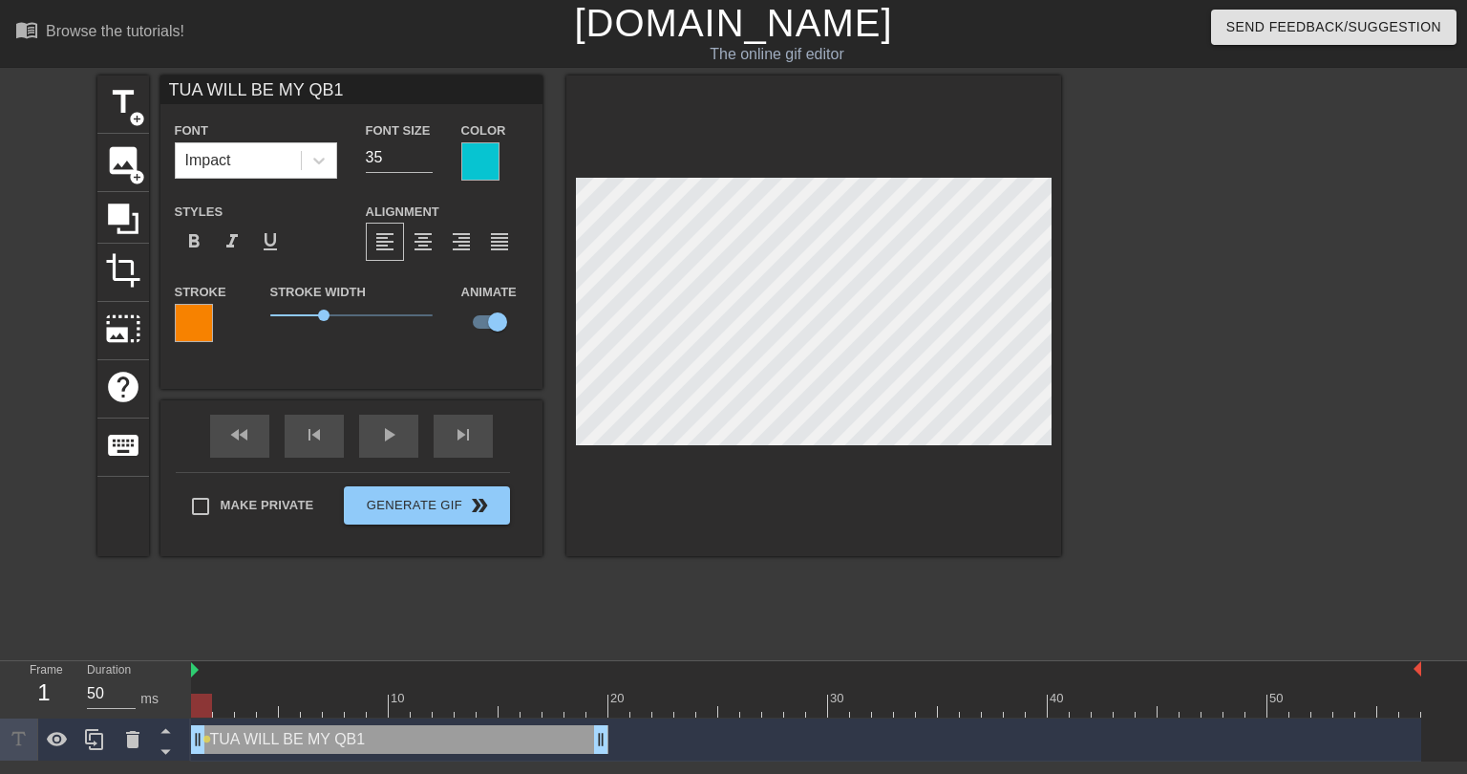
click at [487, 169] on div at bounding box center [480, 161] width 38 height 38
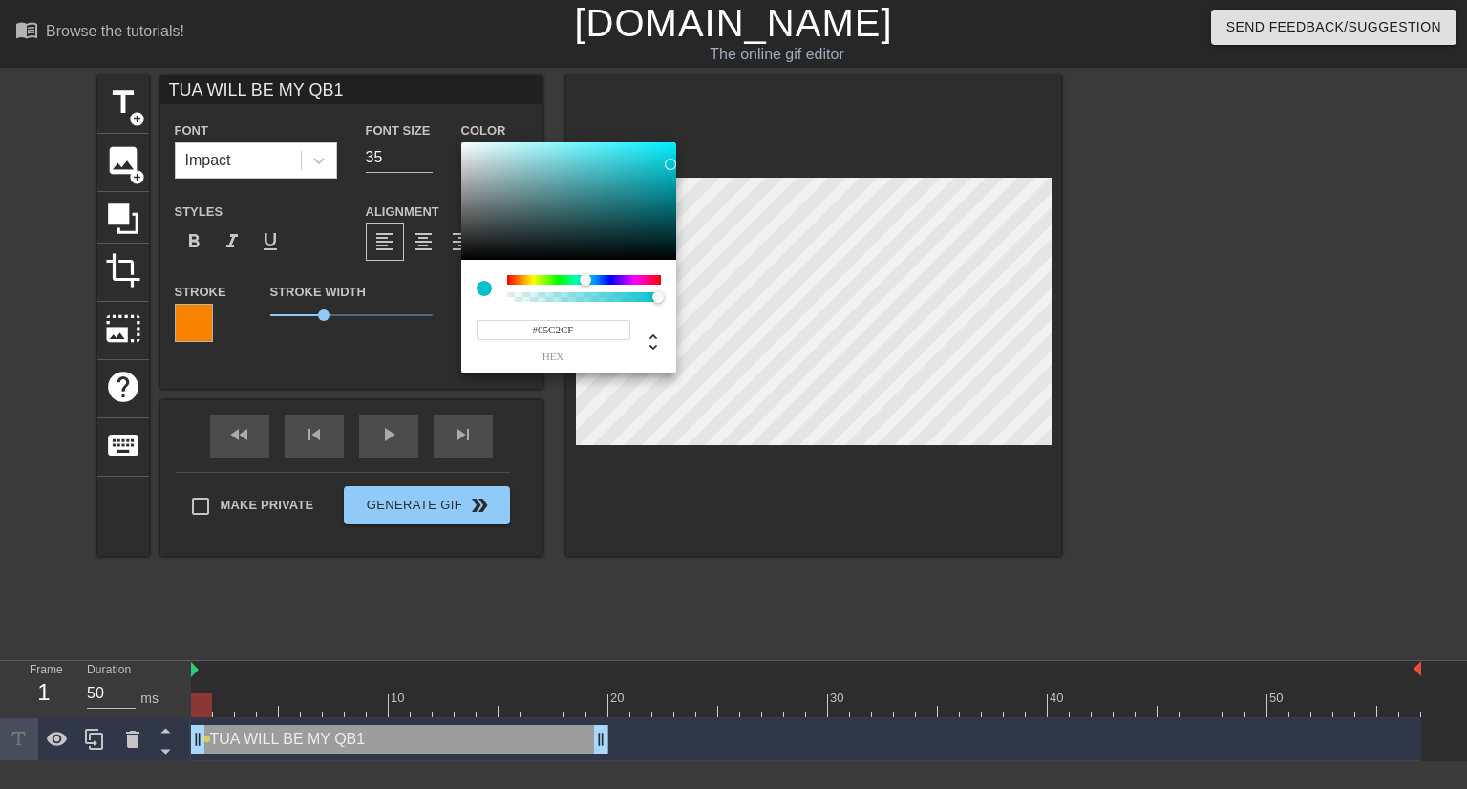
type input "#05C0CD"
click at [670, 165] on div at bounding box center [670, 164] width 11 height 11
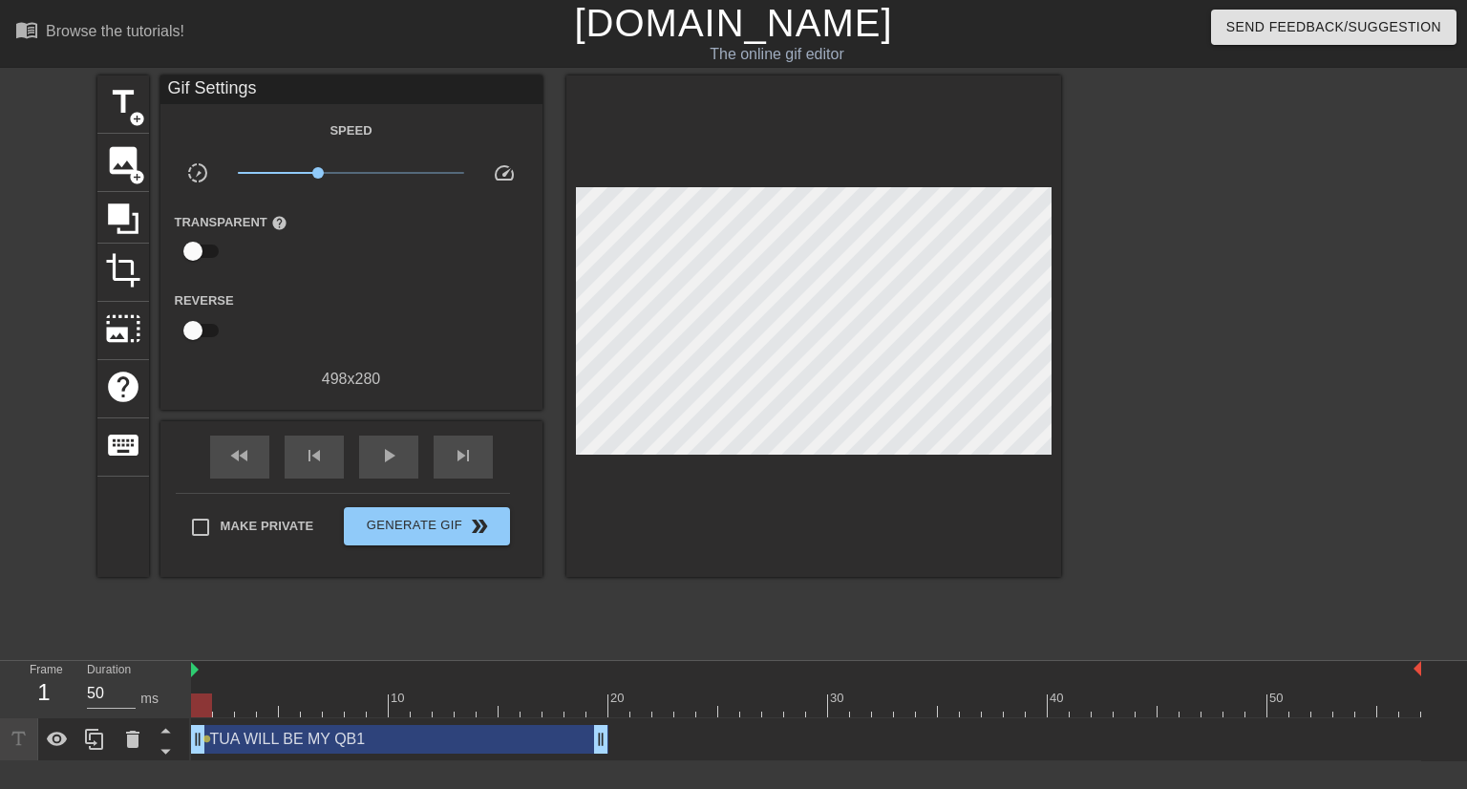
drag, startPoint x: 243, startPoint y: 330, endPoint x: 229, endPoint y: 326, distance: 13.9
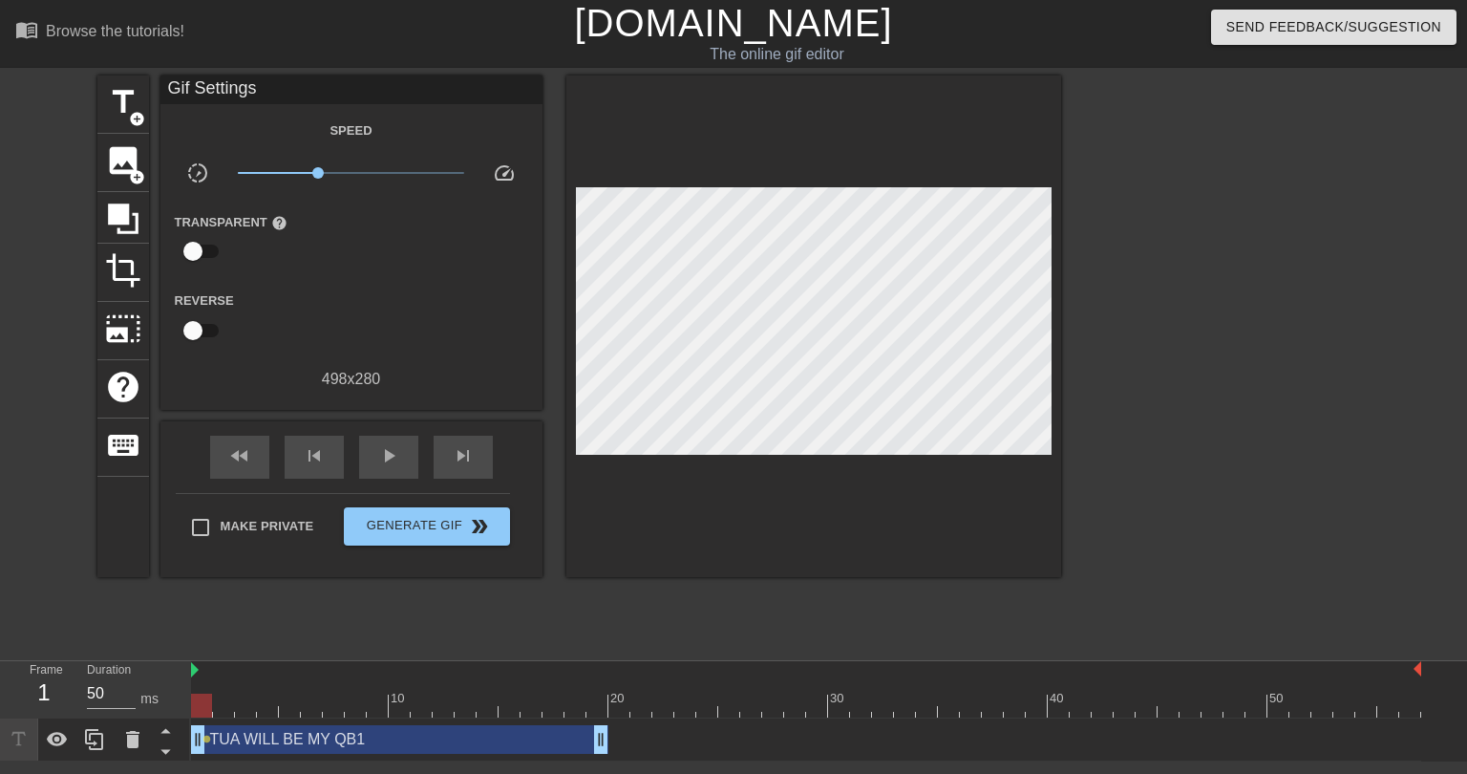
click at [542, 742] on div "TUA WILL BE MY QB1 drag_handle drag_handle" at bounding box center [399, 739] width 417 height 29
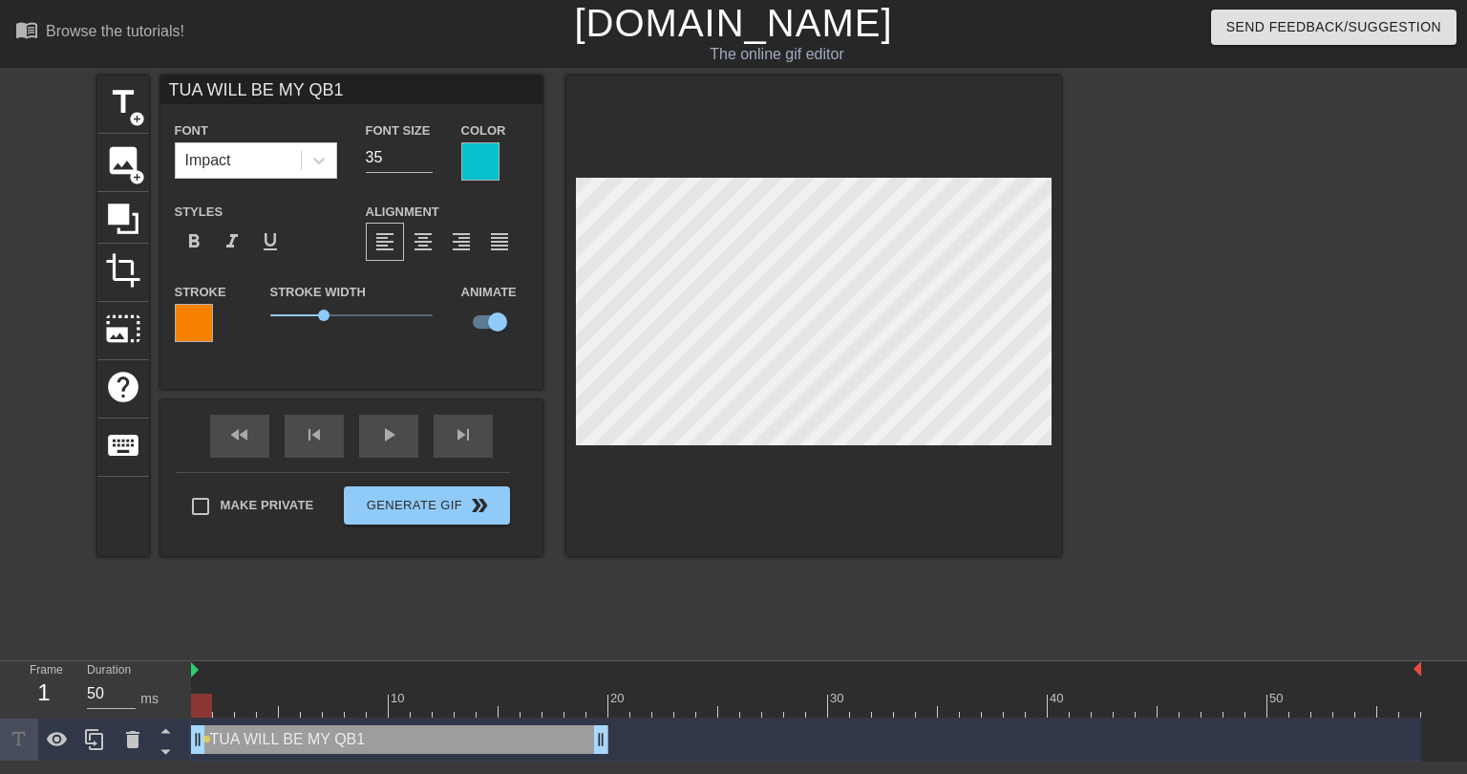
click at [193, 320] on div at bounding box center [194, 323] width 38 height 38
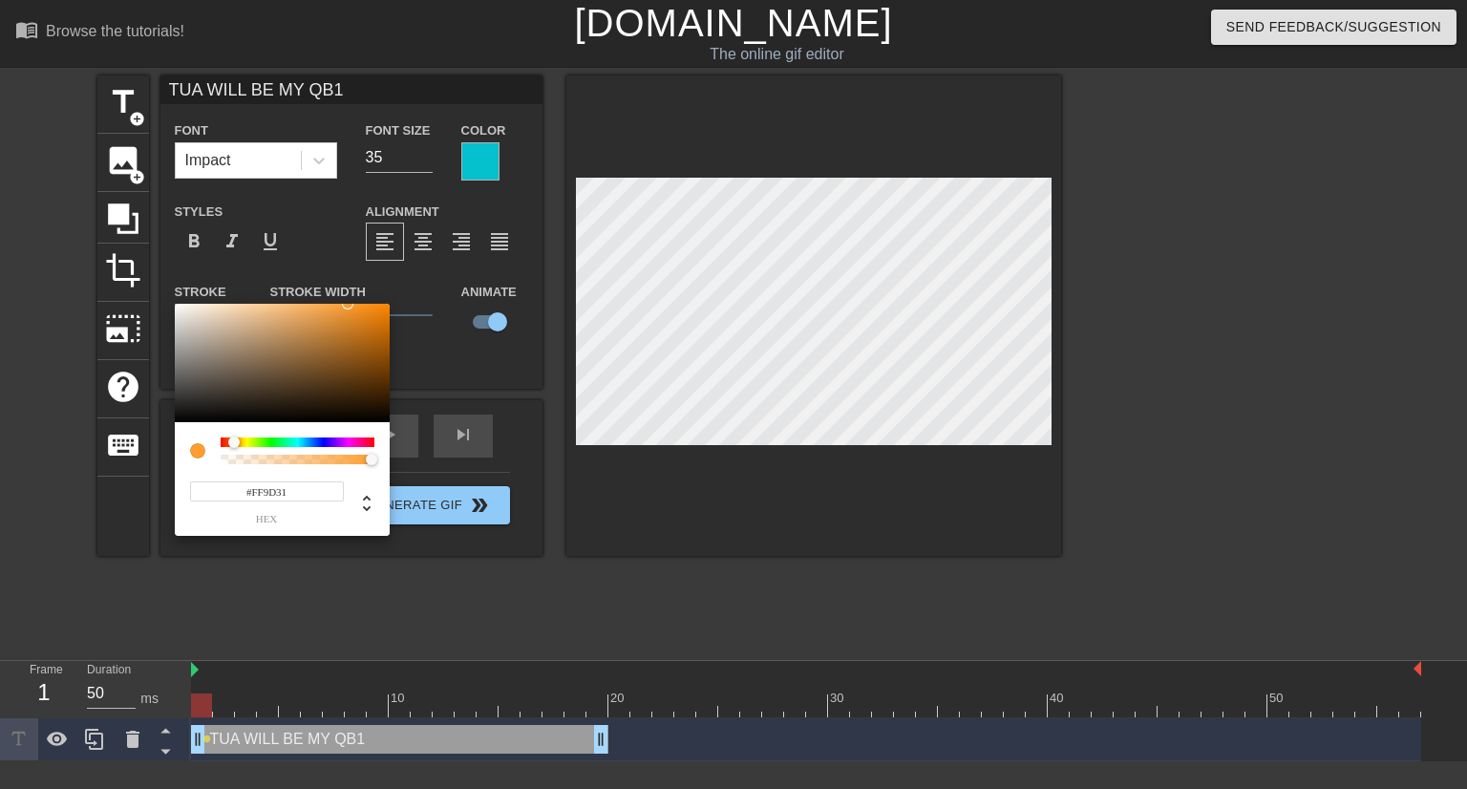
type input "#FF9E32"
click at [347, 304] on div at bounding box center [282, 363] width 215 height 118
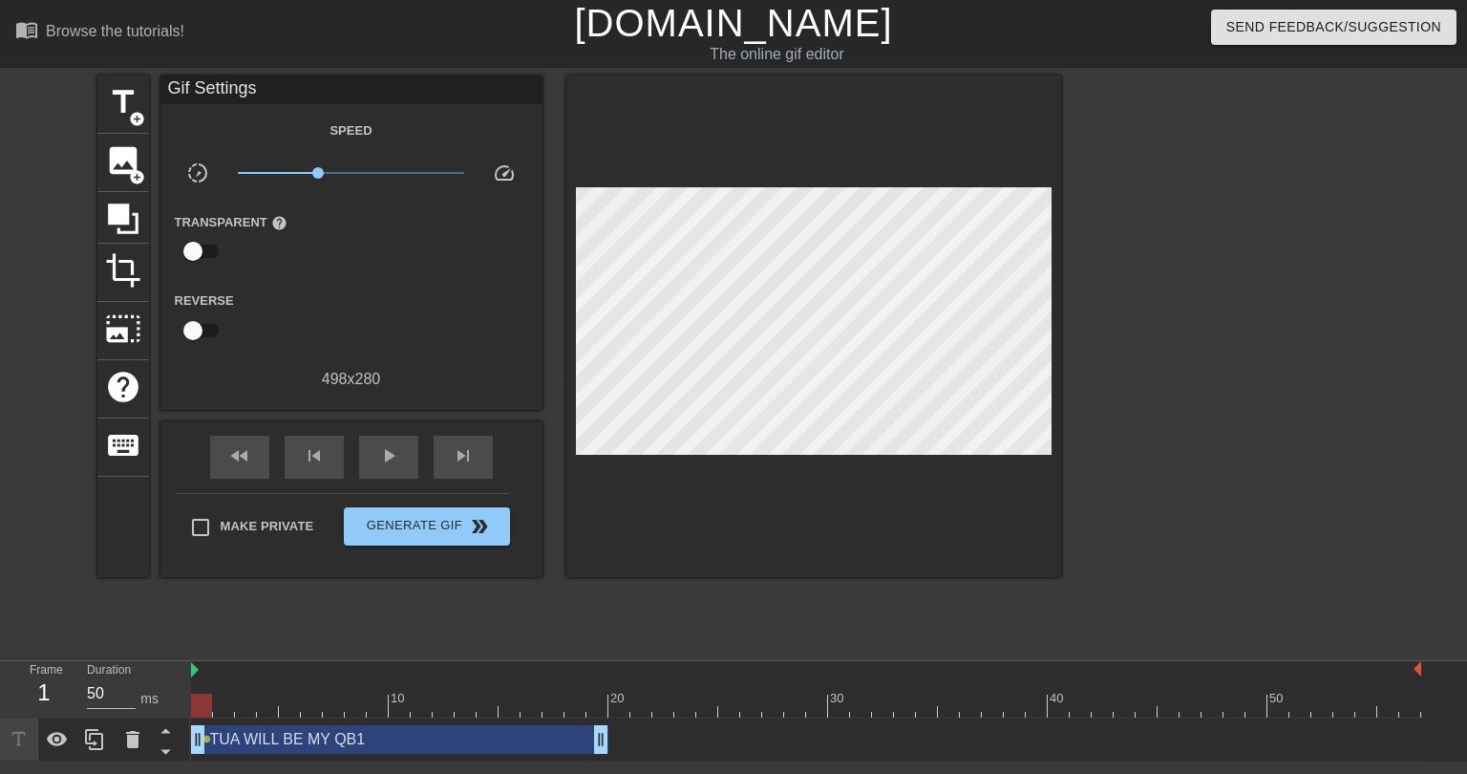
click at [306, 738] on div "TUA WILL BE MY QB1 drag_handle drag_handle" at bounding box center [399, 739] width 417 height 29
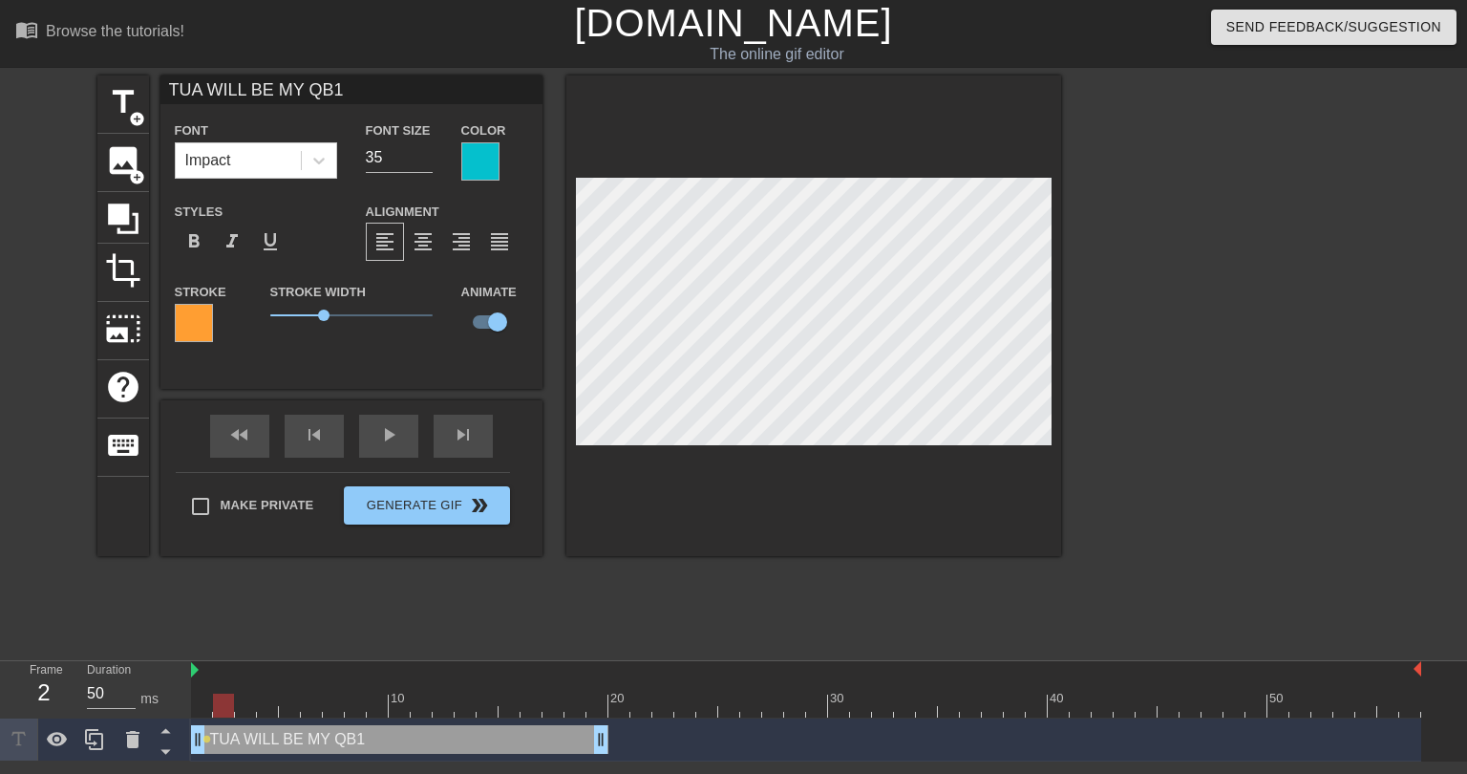
click at [223, 703] on div at bounding box center [806, 705] width 1230 height 24
click at [247, 700] on div at bounding box center [806, 705] width 1230 height 24
click at [271, 700] on div at bounding box center [806, 705] width 1230 height 24
drag, startPoint x: 289, startPoint y: 704, endPoint x: 748, endPoint y: 484, distance: 508.4
click at [290, 704] on div at bounding box center [806, 705] width 1230 height 24
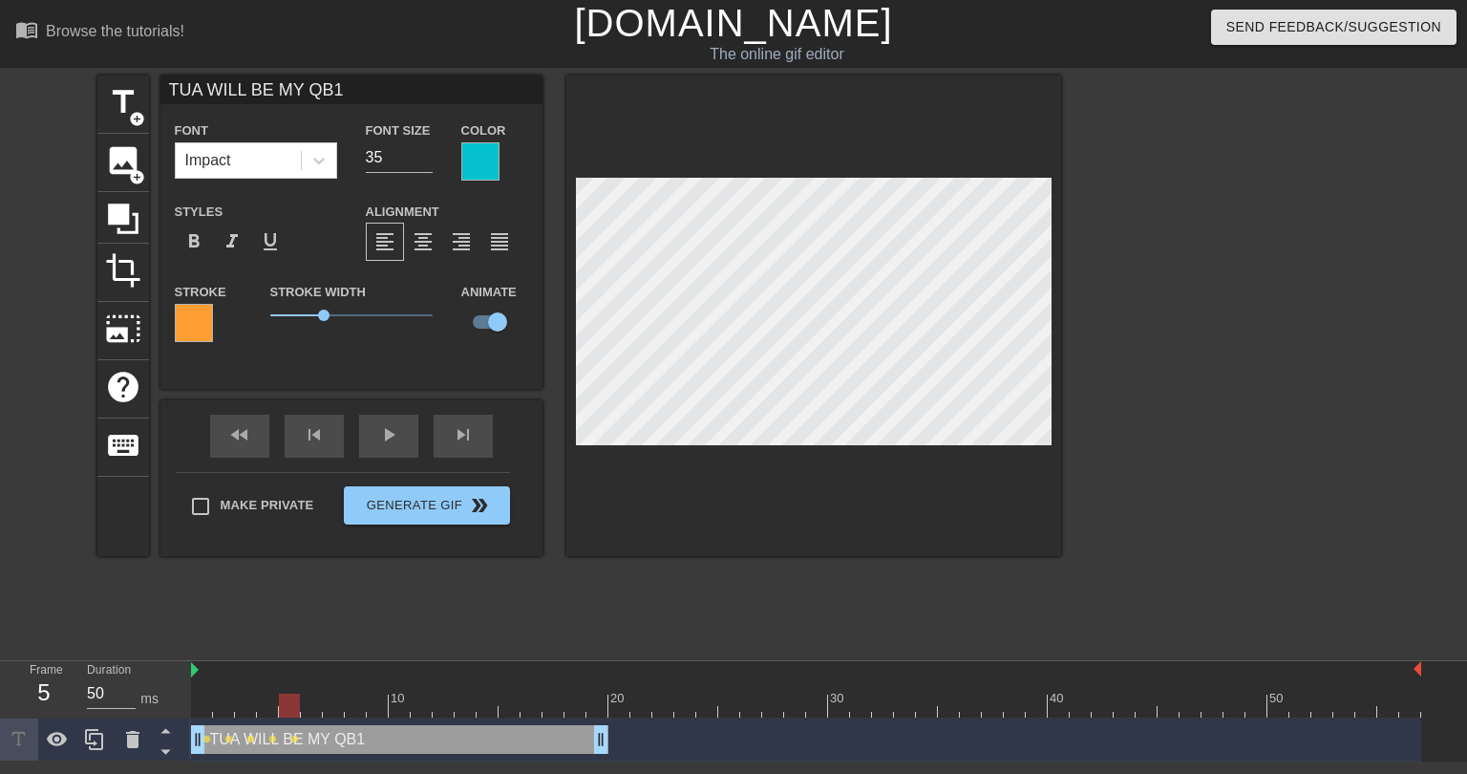
click at [313, 703] on div at bounding box center [806, 705] width 1230 height 24
click at [341, 707] on div at bounding box center [806, 705] width 1230 height 24
click at [360, 704] on div at bounding box center [806, 705] width 1230 height 24
click at [378, 707] on div at bounding box center [806, 705] width 1230 height 24
click at [402, 704] on div at bounding box center [806, 705] width 1230 height 24
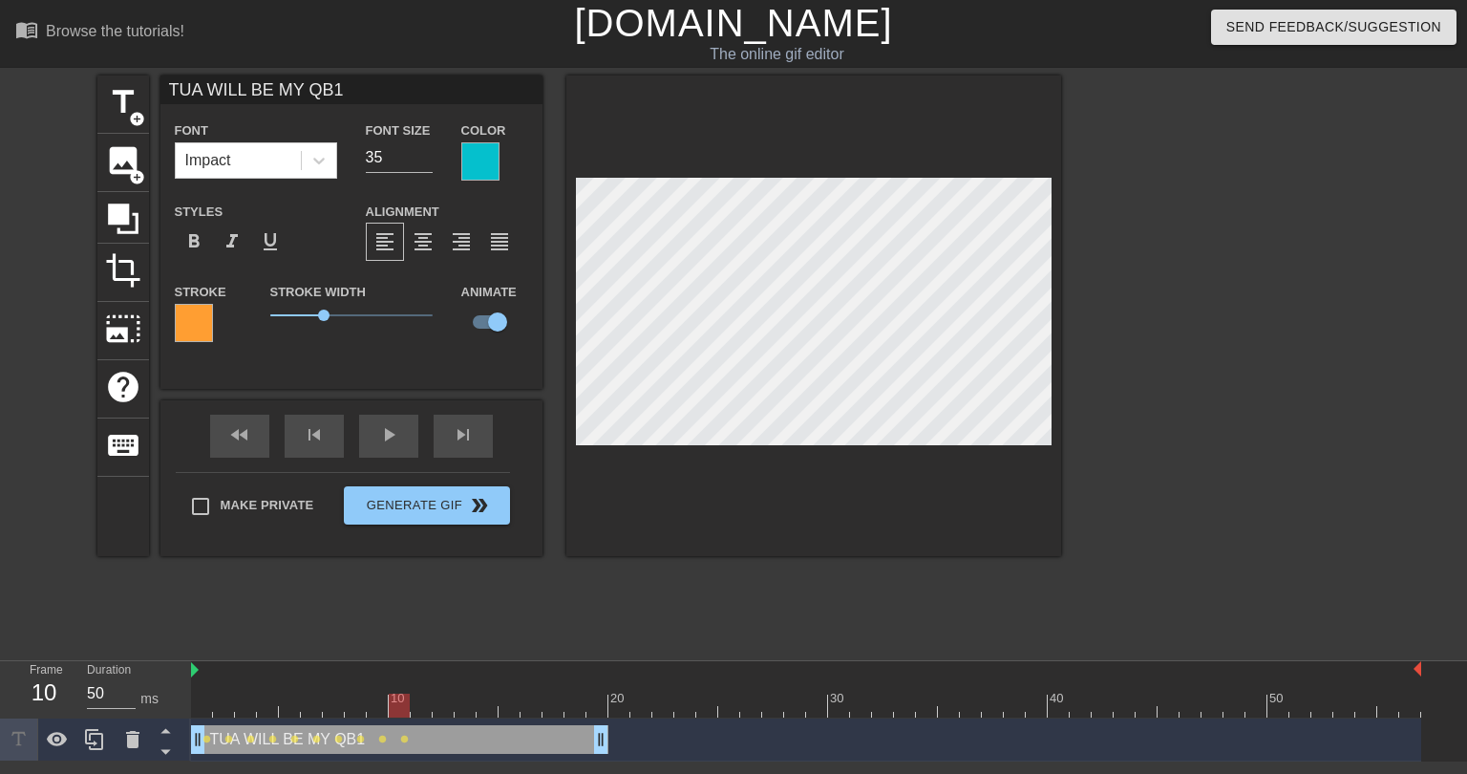
drag, startPoint x: 423, startPoint y: 704, endPoint x: 533, endPoint y: 616, distance: 140.7
click at [424, 704] on div at bounding box center [806, 705] width 1230 height 24
click at [443, 704] on div at bounding box center [806, 705] width 1230 height 24
click at [469, 708] on div at bounding box center [806, 705] width 1230 height 24
click at [487, 700] on div at bounding box center [806, 705] width 1230 height 24
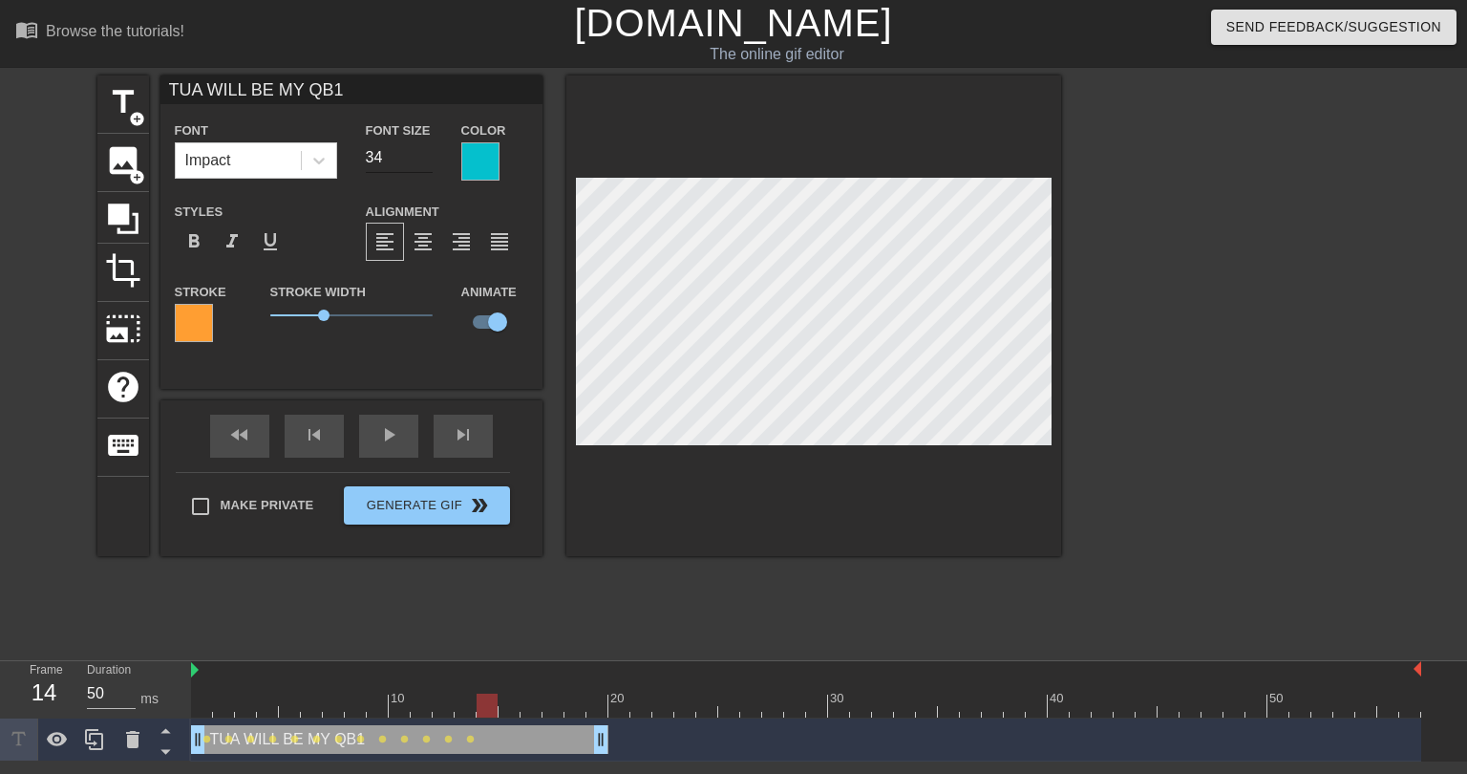
click at [425, 160] on input "34" at bounding box center [399, 157] width 67 height 31
click at [470, 709] on div at bounding box center [806, 705] width 1230 height 24
click at [488, 709] on div at bounding box center [806, 705] width 1230 height 24
click at [509, 706] on div at bounding box center [806, 705] width 1230 height 24
click at [424, 162] on input "33" at bounding box center [399, 157] width 67 height 31
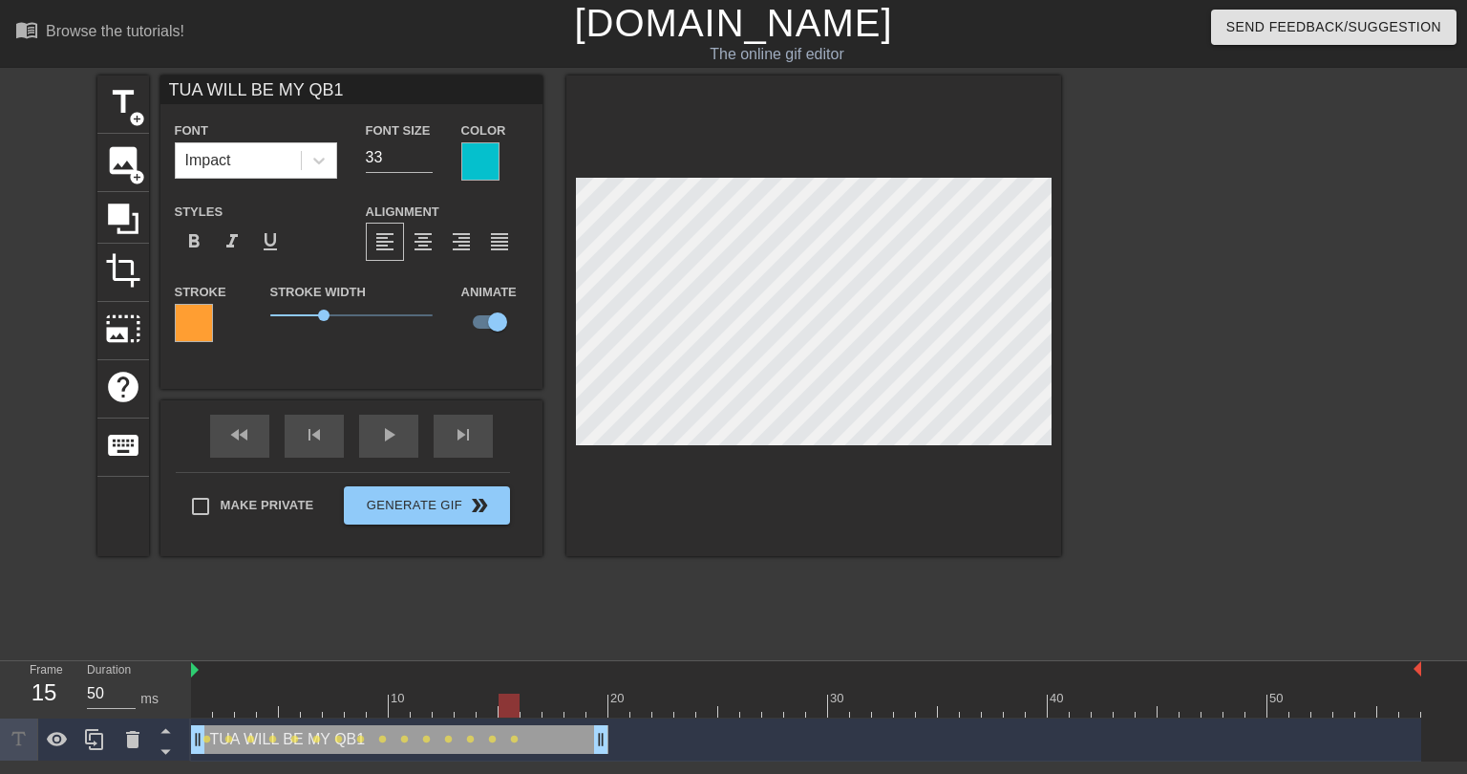
click at [536, 696] on div at bounding box center [806, 705] width 1230 height 24
click at [428, 162] on input "32" at bounding box center [399, 157] width 67 height 31
click at [428, 162] on input "31" at bounding box center [399, 157] width 67 height 31
click at [545, 708] on div at bounding box center [806, 705] width 1230 height 24
click at [427, 162] on input "30" at bounding box center [399, 157] width 67 height 31
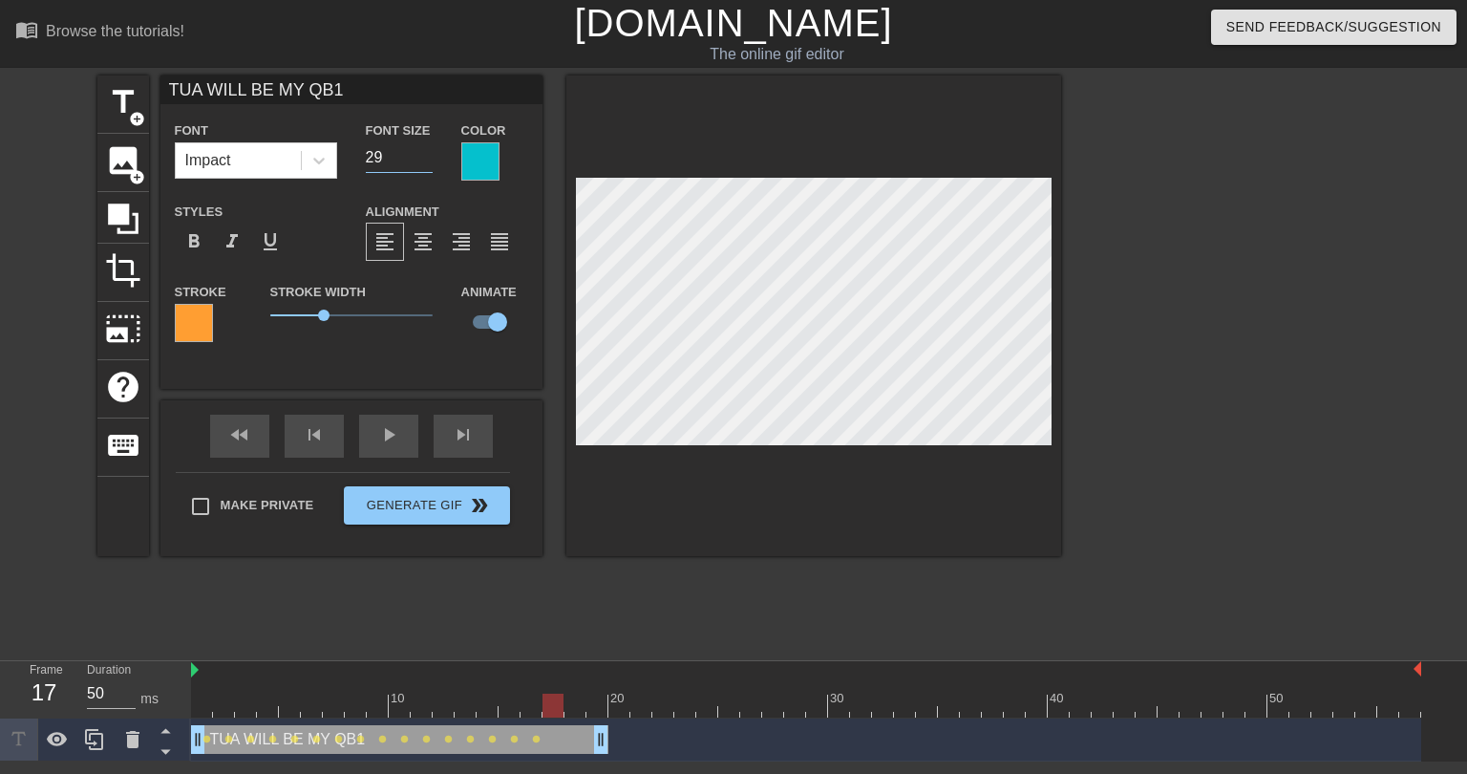
click at [427, 162] on input "29" at bounding box center [399, 157] width 67 height 31
click at [577, 704] on div at bounding box center [806, 705] width 1230 height 24
click at [423, 162] on input "28" at bounding box center [399, 157] width 67 height 31
click at [423, 162] on input "27" at bounding box center [399, 157] width 67 height 31
click at [596, 705] on div at bounding box center [806, 705] width 1230 height 24
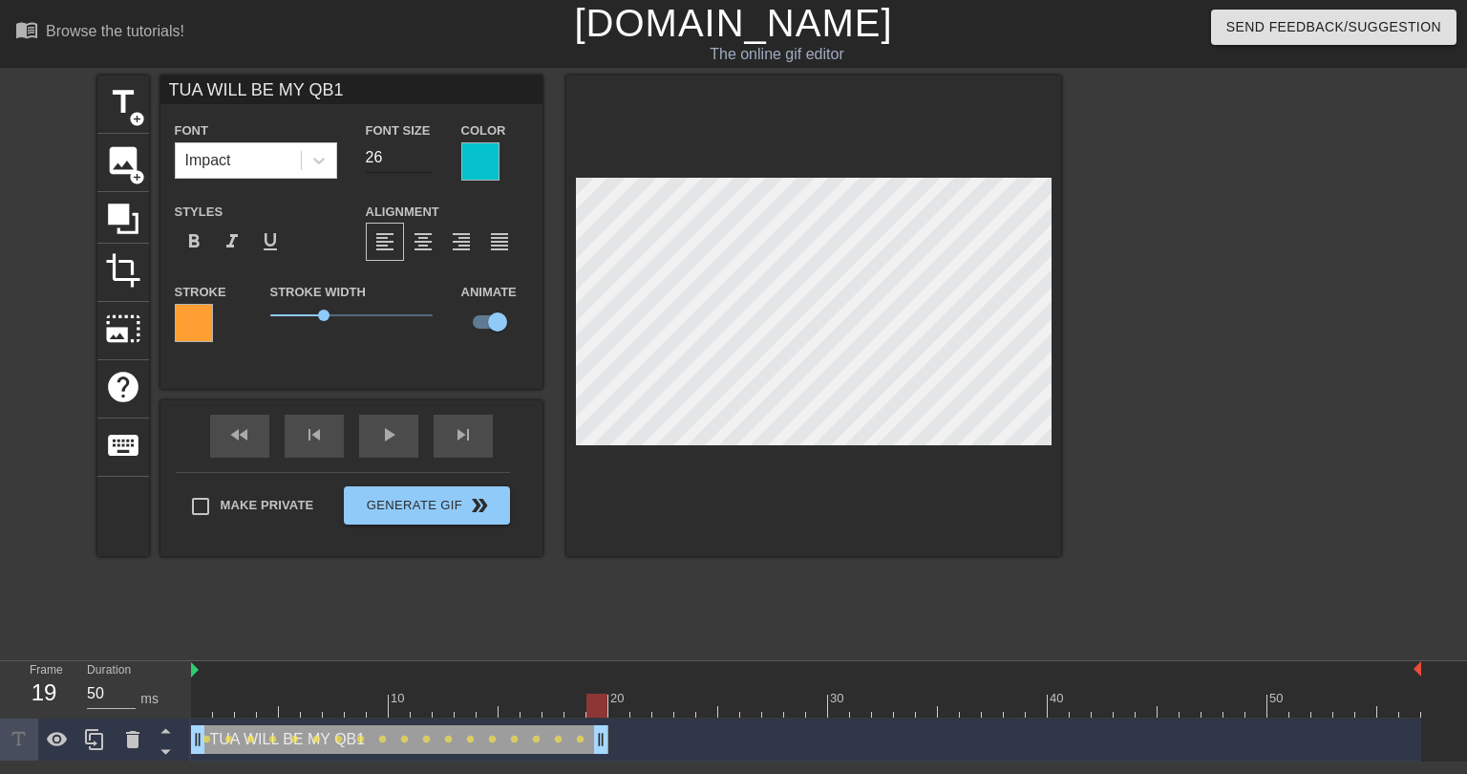
click at [424, 163] on input "26" at bounding box center [399, 157] width 67 height 31
type input "25"
click at [424, 163] on input "25" at bounding box center [399, 157] width 67 height 31
click at [655, 606] on div "title add_circle image add_circle crop photo_size_select_large help keyboard TU…" at bounding box center [579, 361] width 964 height 573
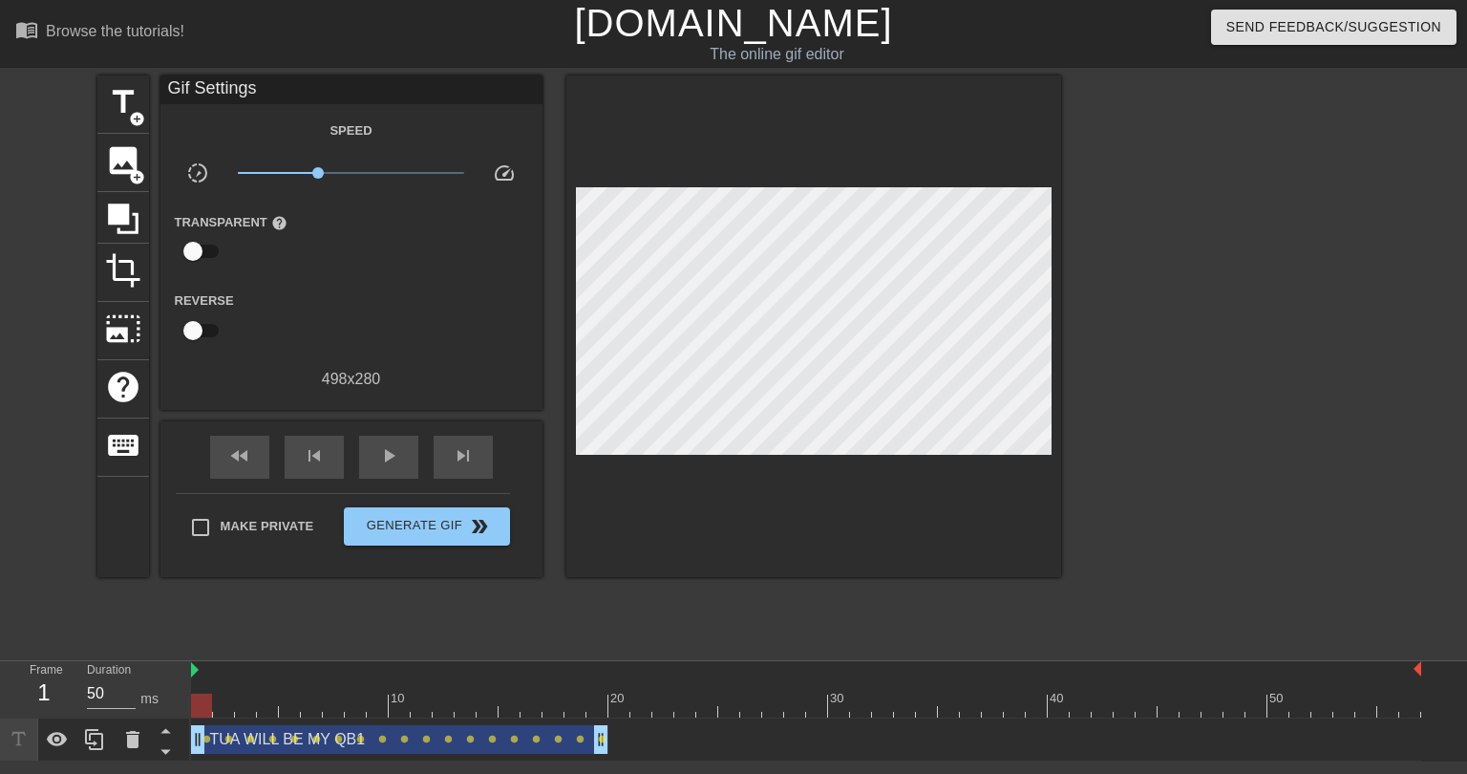
click at [204, 706] on div at bounding box center [806, 705] width 1230 height 24
click at [390, 467] on div "play_arrow" at bounding box center [388, 457] width 59 height 43
click at [374, 459] on div "pause" at bounding box center [388, 457] width 59 height 43
click at [197, 704] on div at bounding box center [806, 705] width 1230 height 24
click at [245, 746] on div "TUA WILL BE MY QB1 drag_handle drag_handle" at bounding box center [399, 739] width 417 height 29
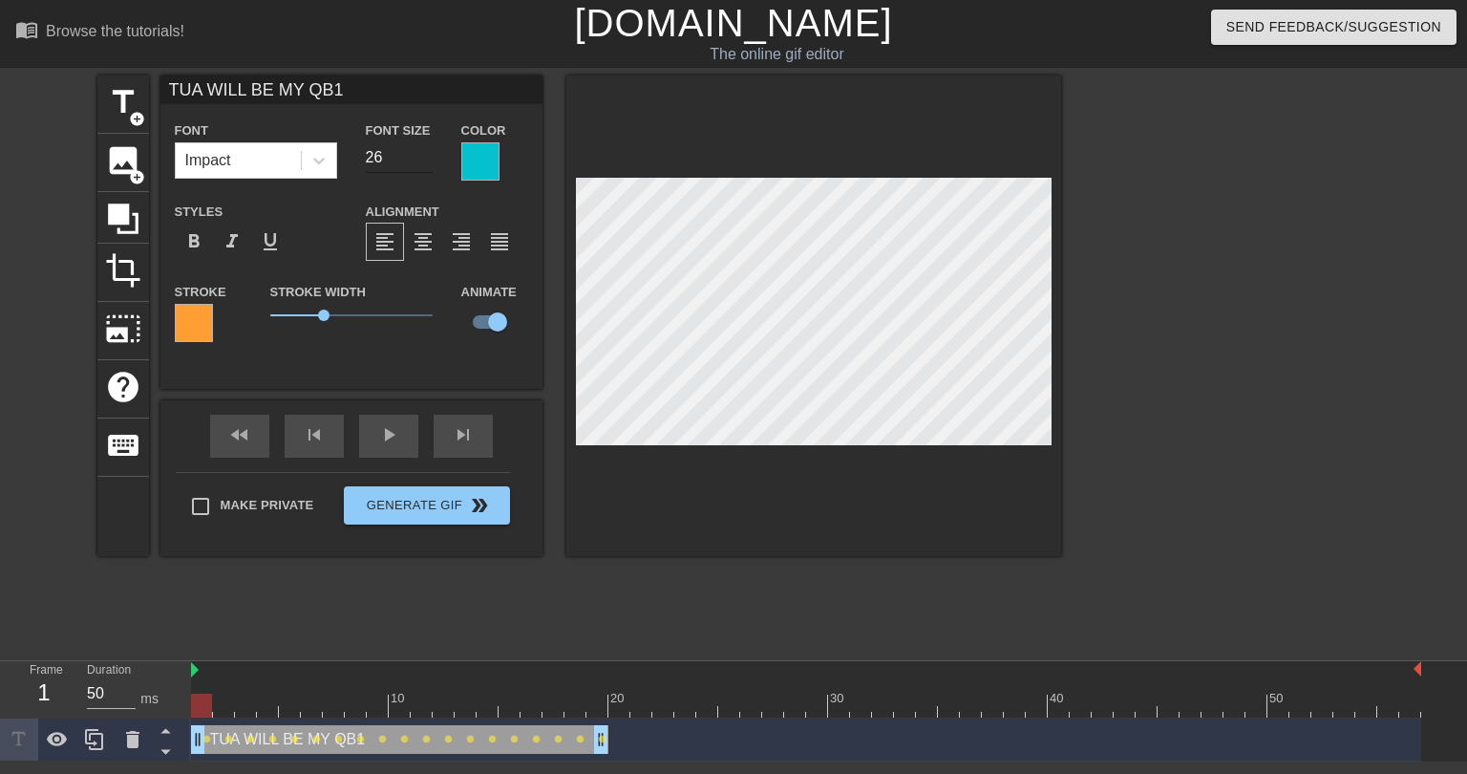
click at [420, 154] on input "26" at bounding box center [399, 157] width 67 height 31
click at [420, 154] on input "27" at bounding box center [399, 157] width 67 height 31
click at [420, 154] on input "28" at bounding box center [399, 157] width 67 height 31
click at [420, 154] on input "29" at bounding box center [399, 157] width 67 height 31
click at [420, 154] on input "30" at bounding box center [399, 157] width 67 height 31
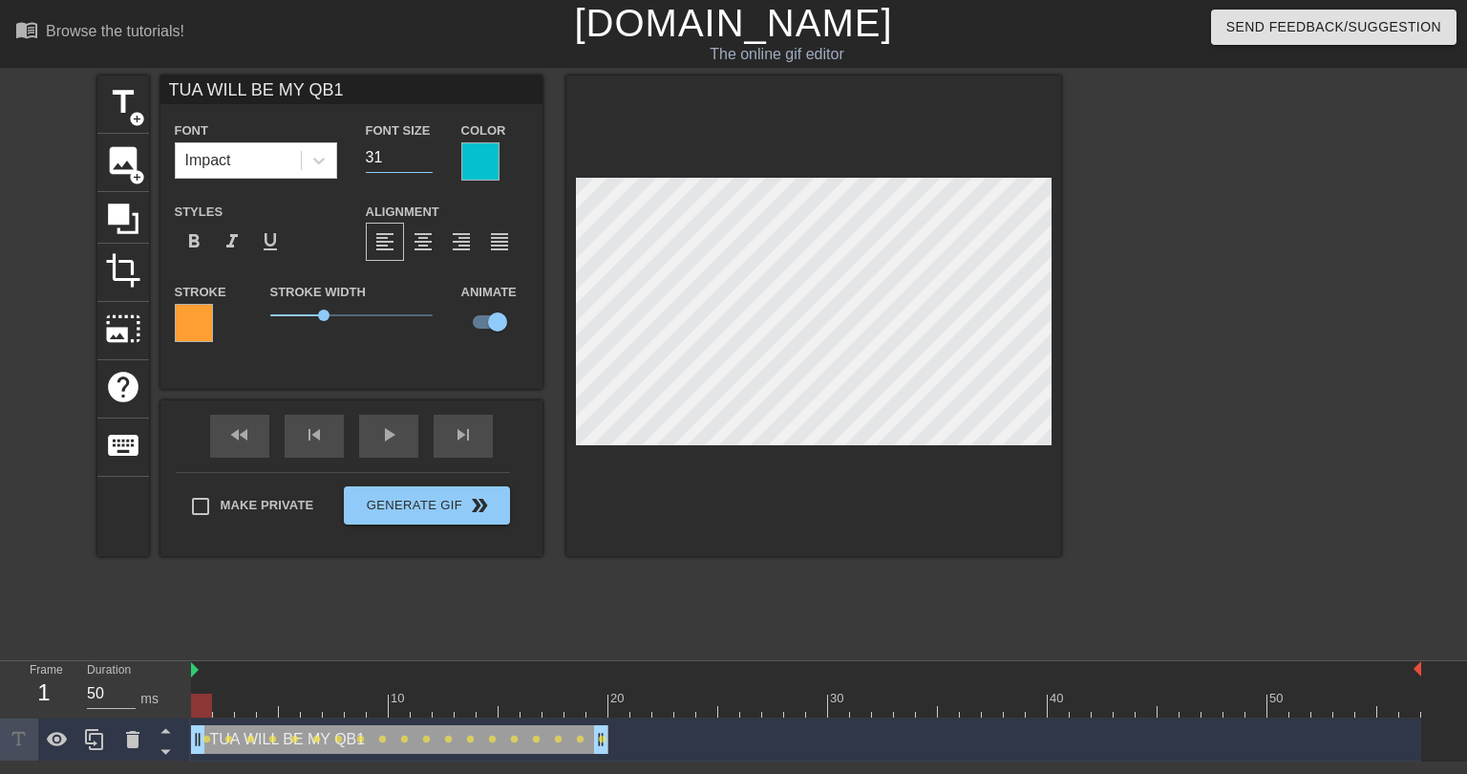
click at [420, 154] on input "31" at bounding box center [399, 157] width 67 height 31
click at [420, 154] on input "32" at bounding box center [399, 157] width 67 height 31
type input "33"
click at [420, 154] on input "33" at bounding box center [399, 157] width 67 height 31
click at [273, 636] on div "title add_circle image add_circle crop photo_size_select_large help keyboard TU…" at bounding box center [579, 361] width 964 height 573
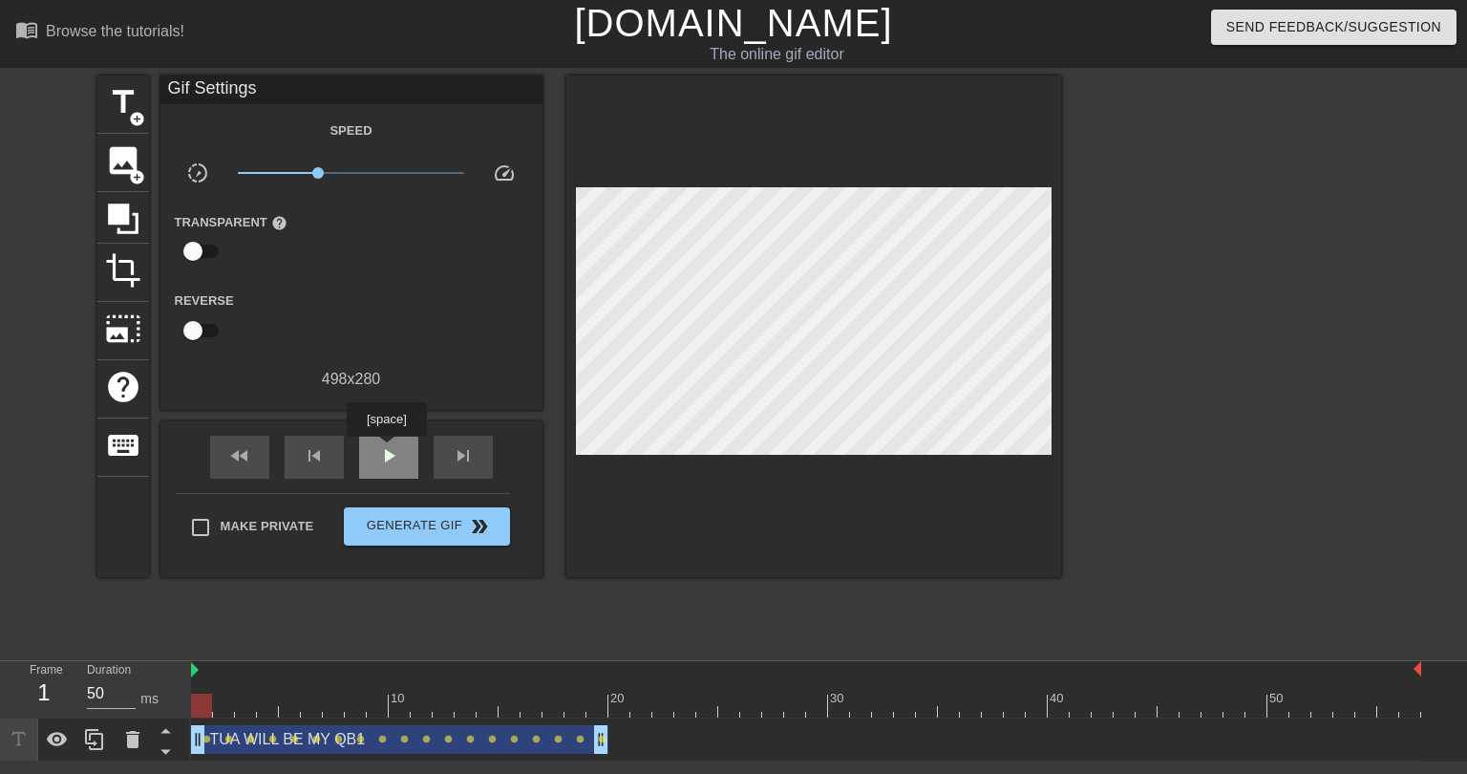
click at [386, 450] on span "play_arrow" at bounding box center [388, 455] width 23 height 23
click at [384, 455] on span "pause" at bounding box center [388, 455] width 23 height 23
drag, startPoint x: 600, startPoint y: 750, endPoint x: 700, endPoint y: 745, distance: 100.4
click at [618, 708] on div at bounding box center [806, 705] width 1230 height 24
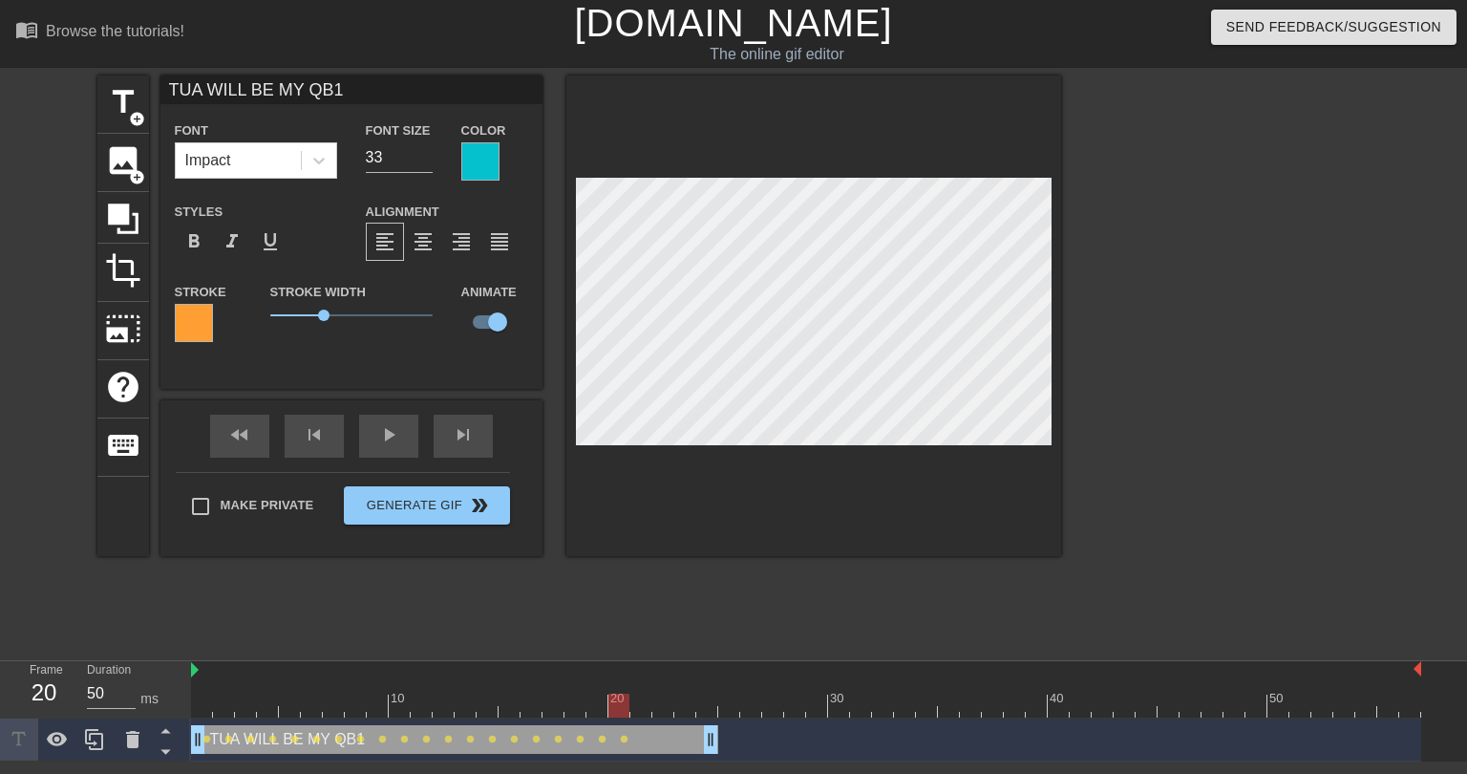
click at [643, 694] on div at bounding box center [806, 705] width 1230 height 24
click at [663, 702] on div at bounding box center [806, 705] width 1230 height 24
drag, startPoint x: 688, startPoint y: 709, endPoint x: 927, endPoint y: 492, distance: 323.2
click at [688, 709] on div at bounding box center [806, 705] width 1230 height 24
click at [709, 704] on div at bounding box center [806, 705] width 1230 height 24
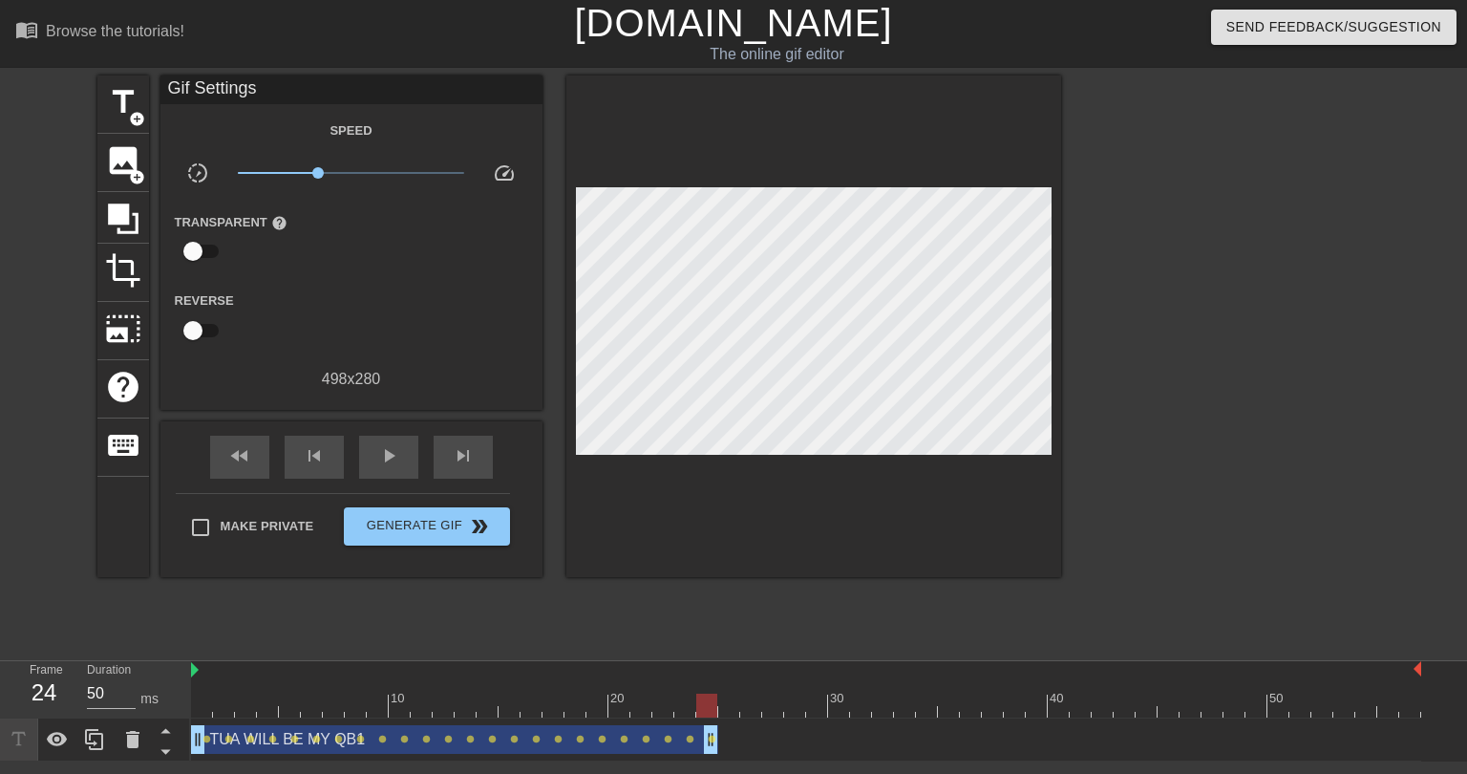
drag, startPoint x: 712, startPoint y: 735, endPoint x: 734, endPoint y: 734, distance: 21.1
click at [734, 734] on div "TUA WILL BE MY QB1 drag_handle drag_handle lens lens lens lens lens lens lens l…" at bounding box center [806, 739] width 1230 height 29
drag, startPoint x: 715, startPoint y: 750, endPoint x: 756, endPoint y: 745, distance: 41.3
click at [734, 706] on div at bounding box center [806, 705] width 1230 height 24
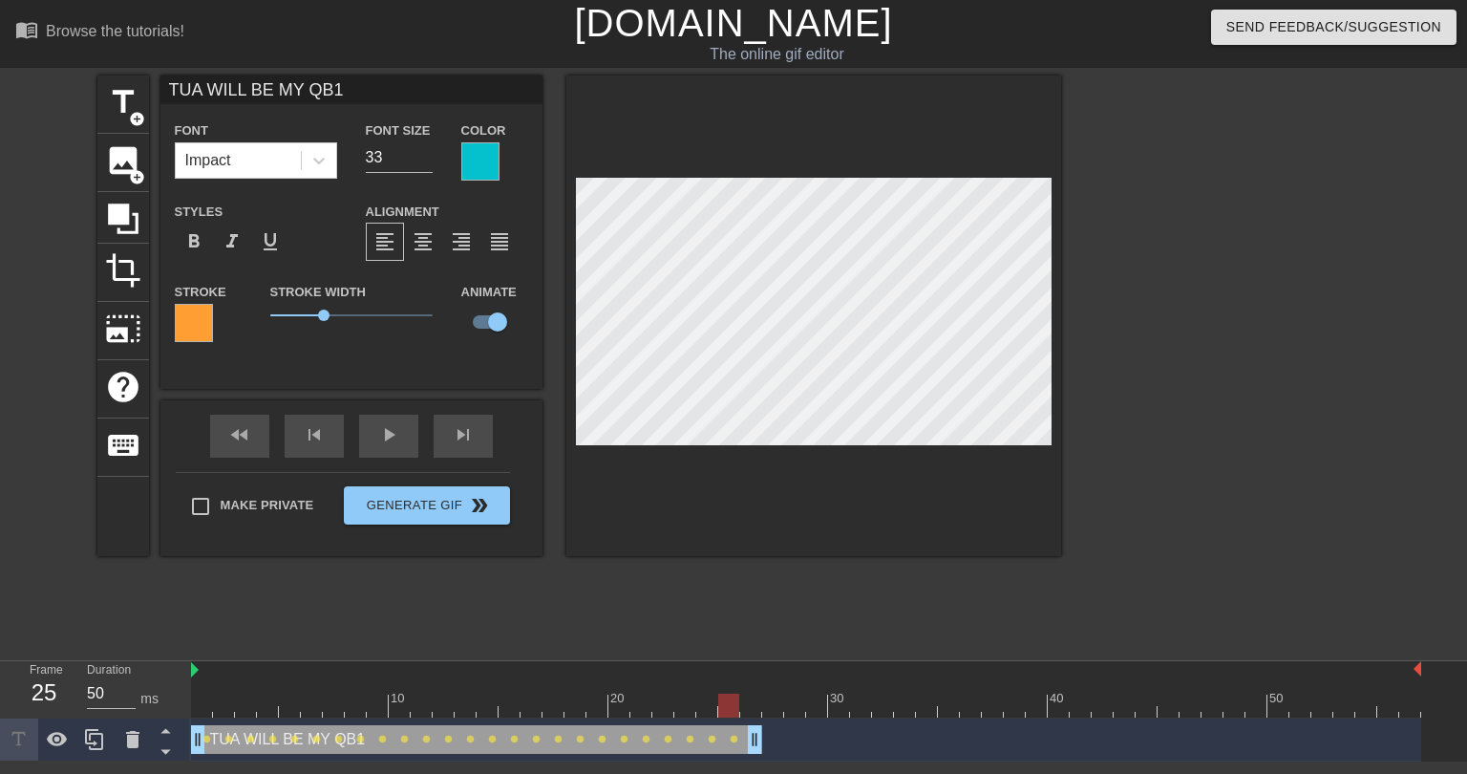
click at [753, 700] on div at bounding box center [806, 705] width 1230 height 24
drag, startPoint x: 756, startPoint y: 747, endPoint x: 780, endPoint y: 745, distance: 24.0
click at [969, 444] on div at bounding box center [813, 315] width 495 height 480
click at [206, 700] on div at bounding box center [806, 705] width 1230 height 24
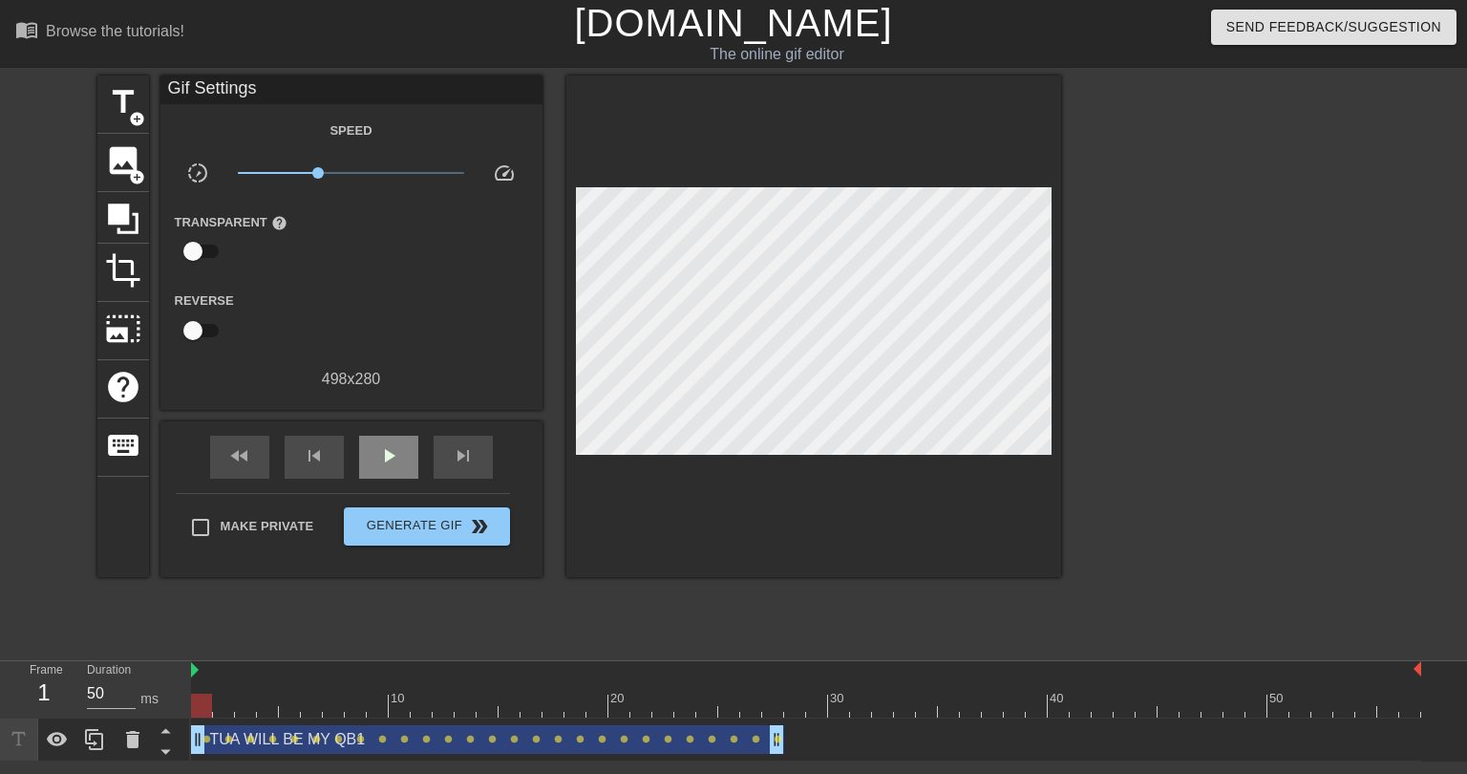
click at [397, 422] on div "fast_rewind skip_previous play_arrow skip_next" at bounding box center [351, 457] width 311 height 72
click at [386, 463] on span "play_arrow" at bounding box center [388, 455] width 23 height 23
click at [400, 452] on div "pause" at bounding box center [388, 457] width 59 height 43
click at [270, 615] on div "title add_circle image add_circle crop photo_size_select_large help keyboard Gi…" at bounding box center [579, 361] width 964 height 573
click at [129, 117] on span "add_circle" at bounding box center [137, 119] width 16 height 16
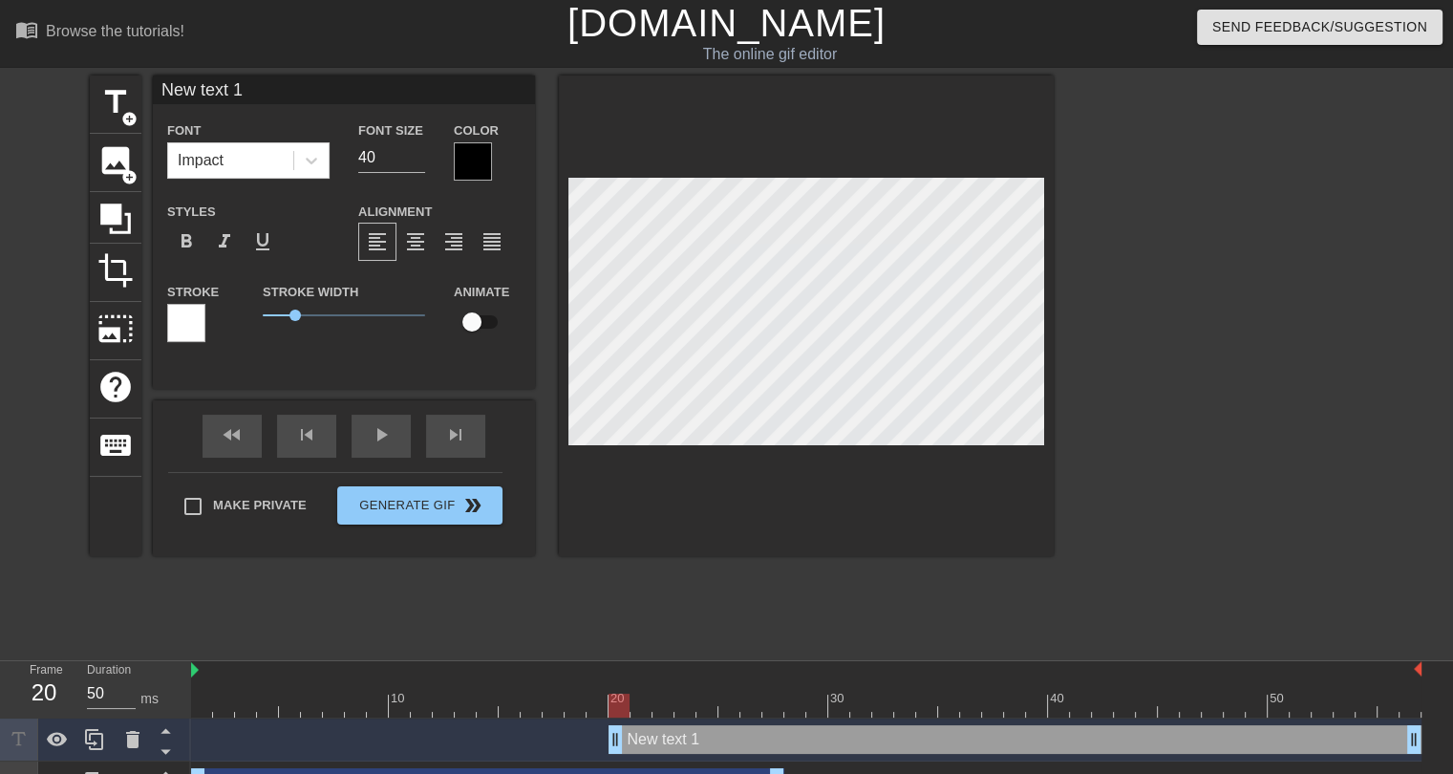
drag, startPoint x: 1164, startPoint y: 738, endPoint x: 620, endPoint y: 742, distance: 544.4
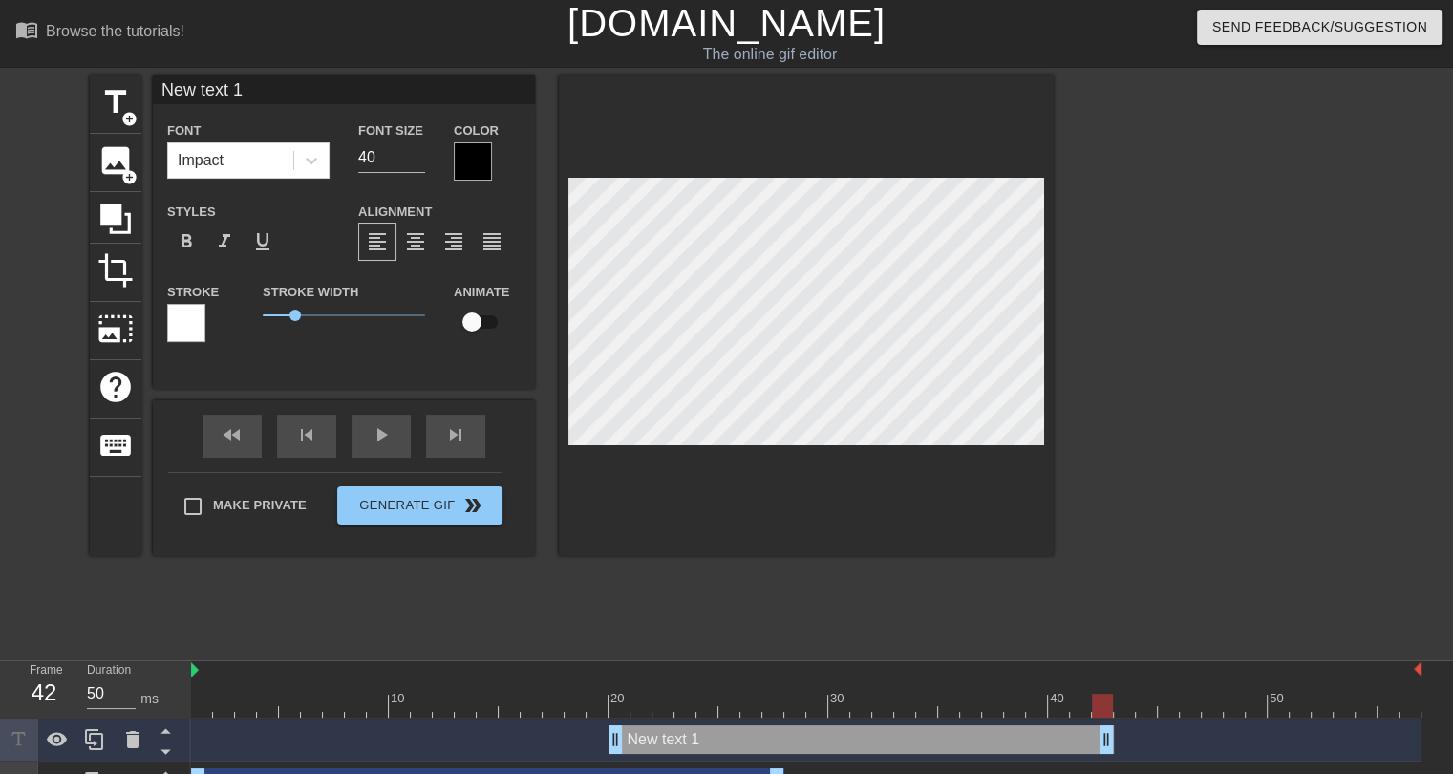
drag, startPoint x: 1415, startPoint y: 736, endPoint x: 1109, endPoint y: 749, distance: 306.8
click at [216, 92] on input "New text 1" at bounding box center [344, 89] width 382 height 29
type input "HE'LL BE FINE..."
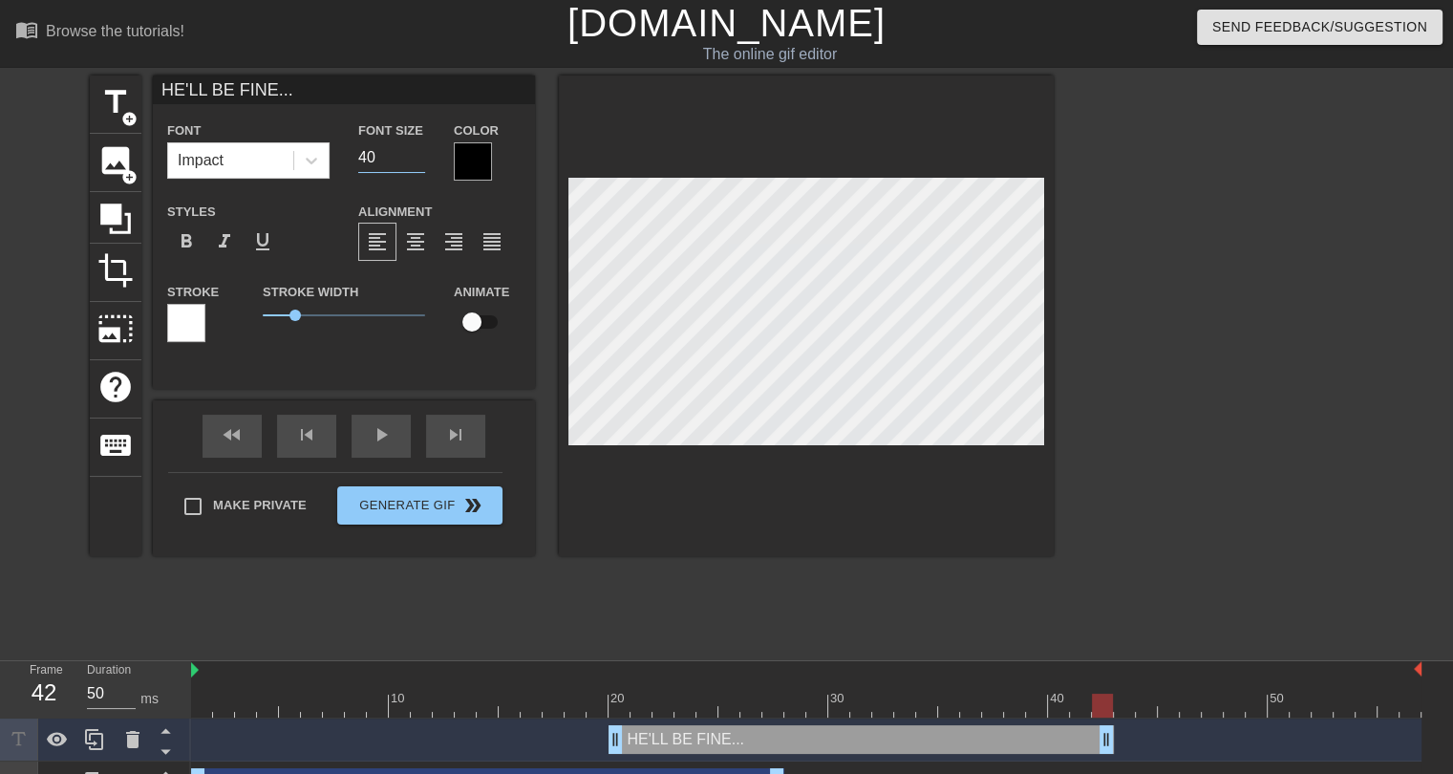
drag, startPoint x: 382, startPoint y: 164, endPoint x: 351, endPoint y: 150, distance: 34.6
click at [351, 150] on div "Font Size 40" at bounding box center [392, 149] width 96 height 62
type input "33"
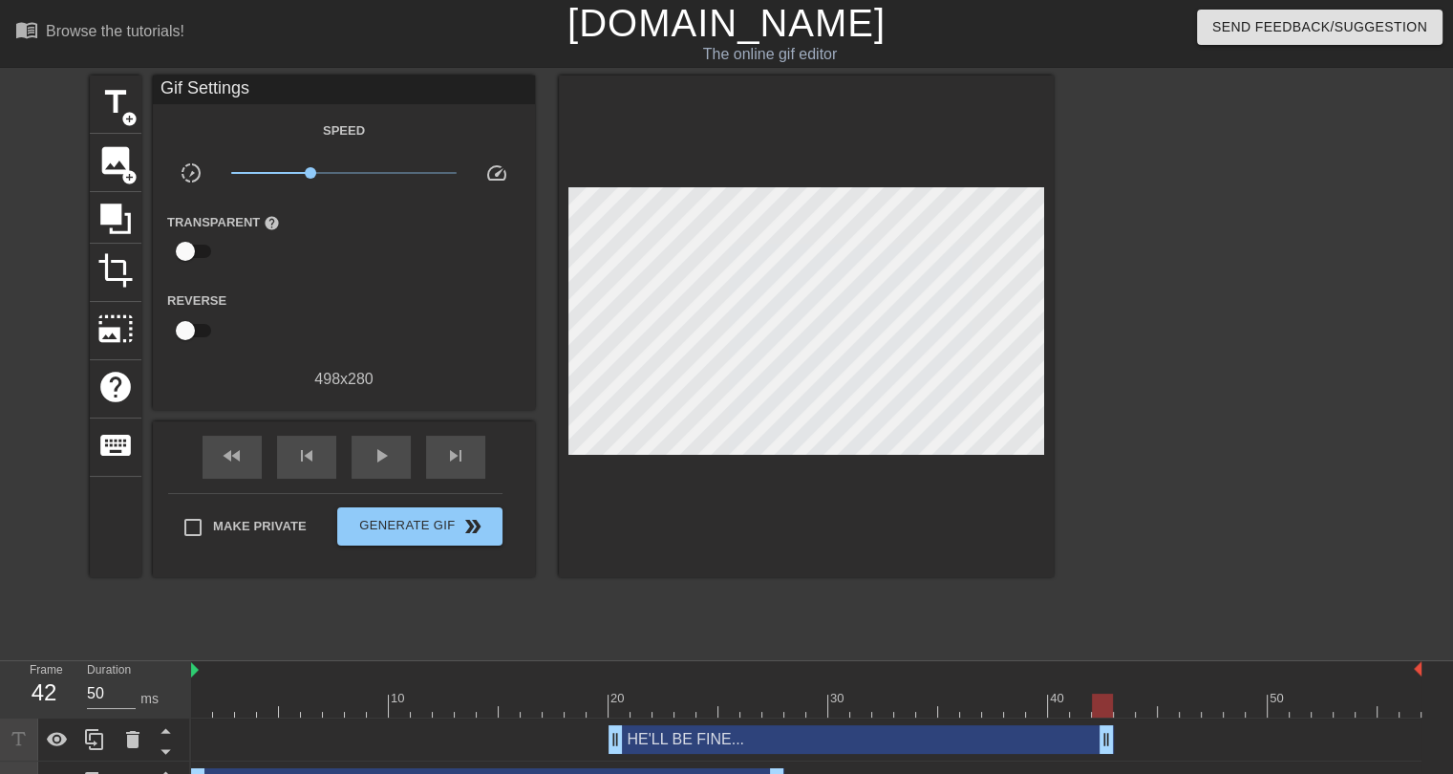
click at [577, 619] on div "title add_circle image add_circle crop photo_size_select_large help keyboard Gi…" at bounding box center [572, 361] width 964 height 573
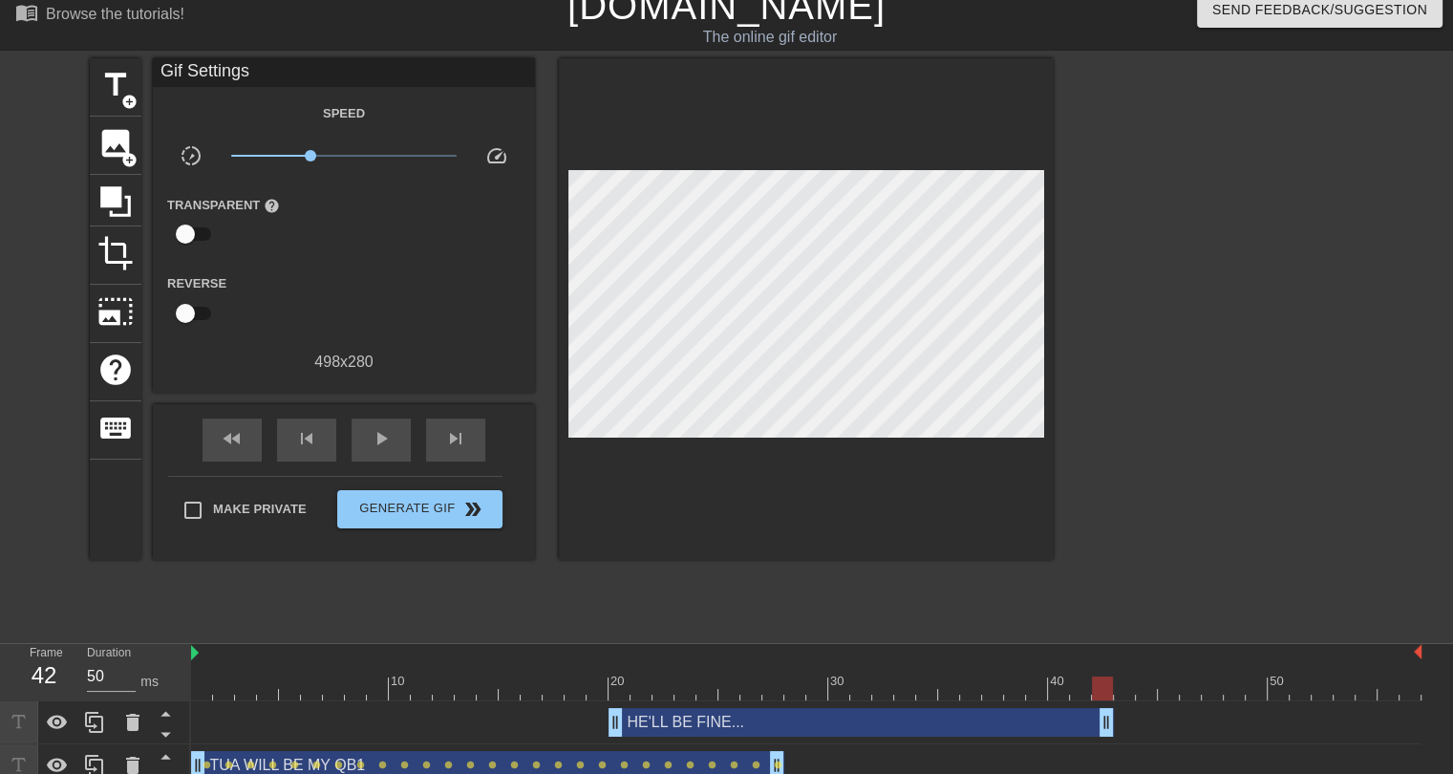
scroll to position [33, 0]
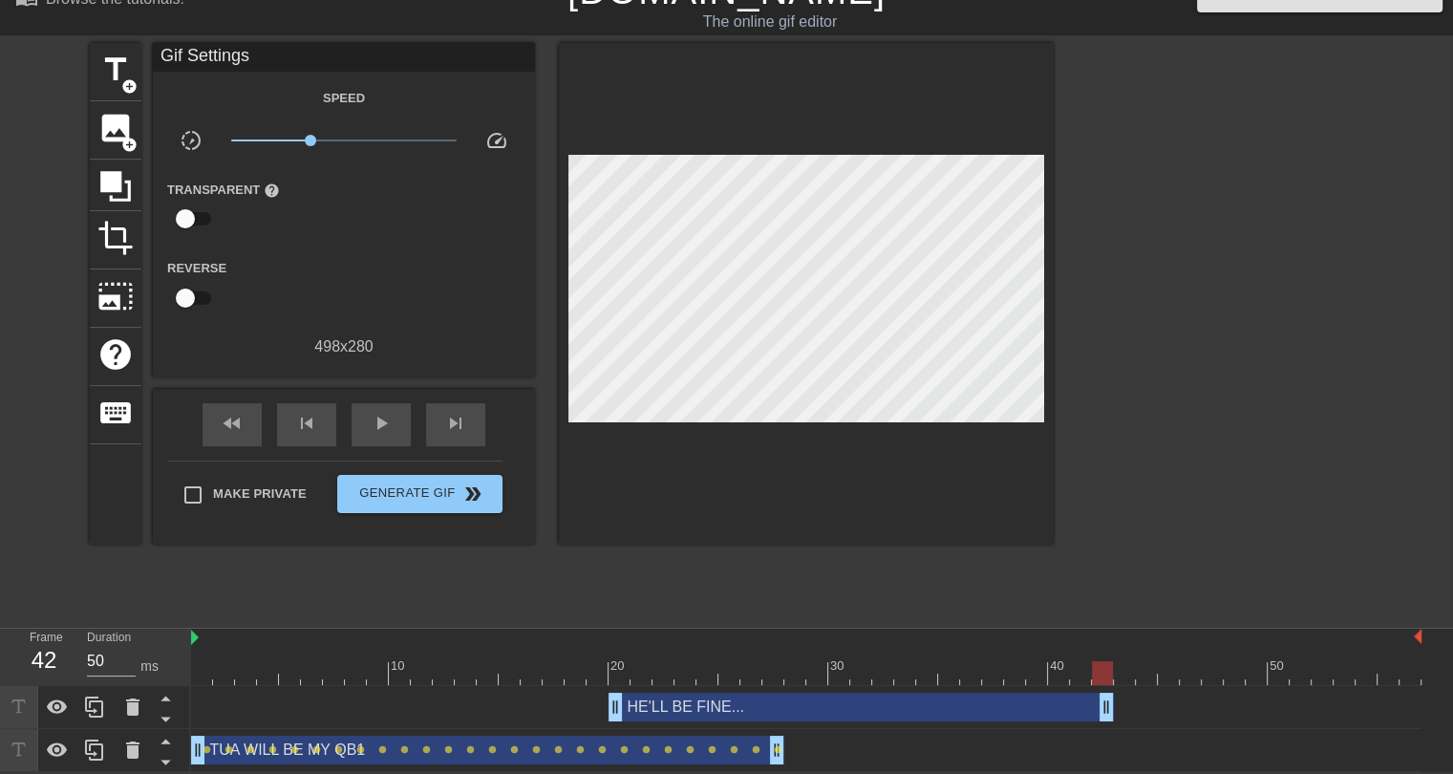
click at [581, 761] on div "TUA WILL BE MY QB1 drag_handle drag_handle" at bounding box center [487, 749] width 593 height 29
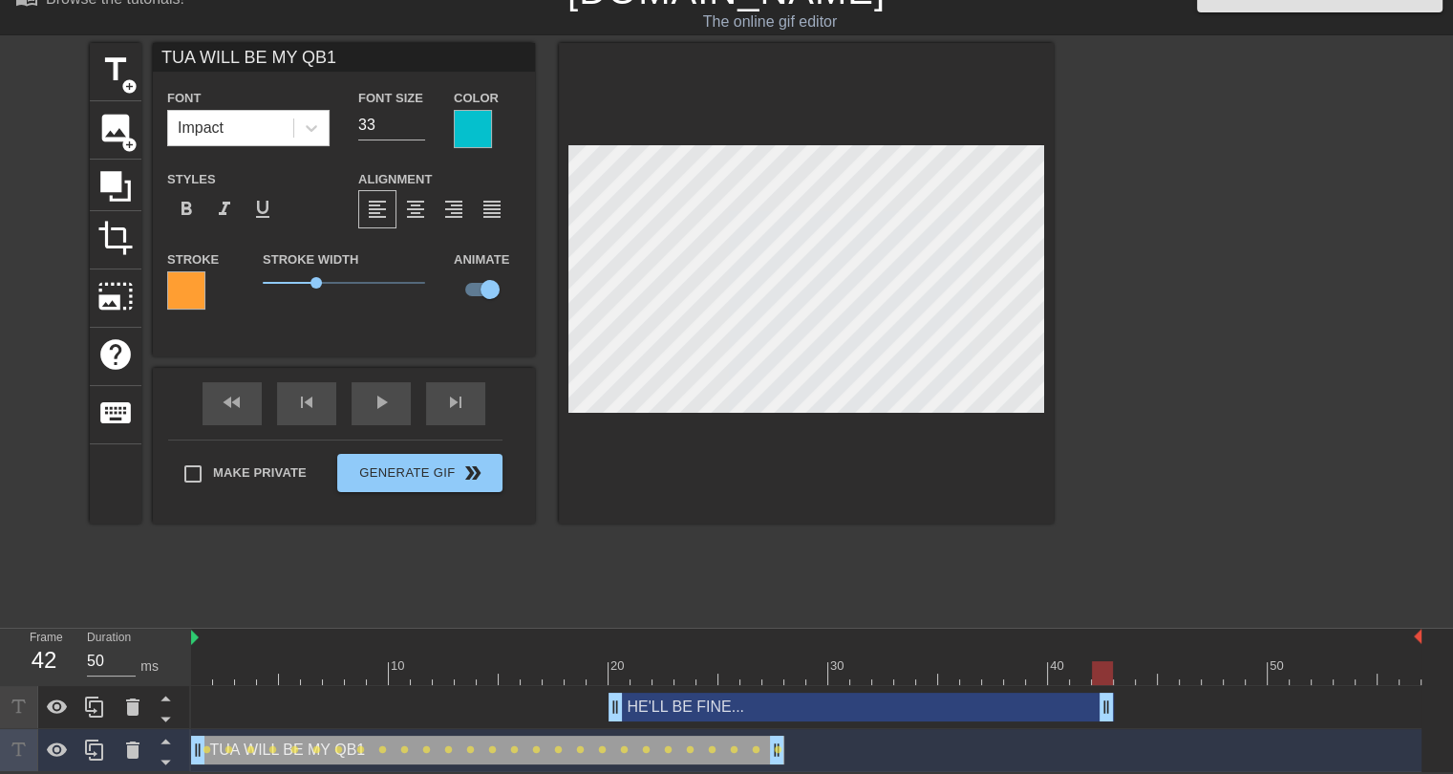
click at [469, 123] on div at bounding box center [473, 129] width 38 height 38
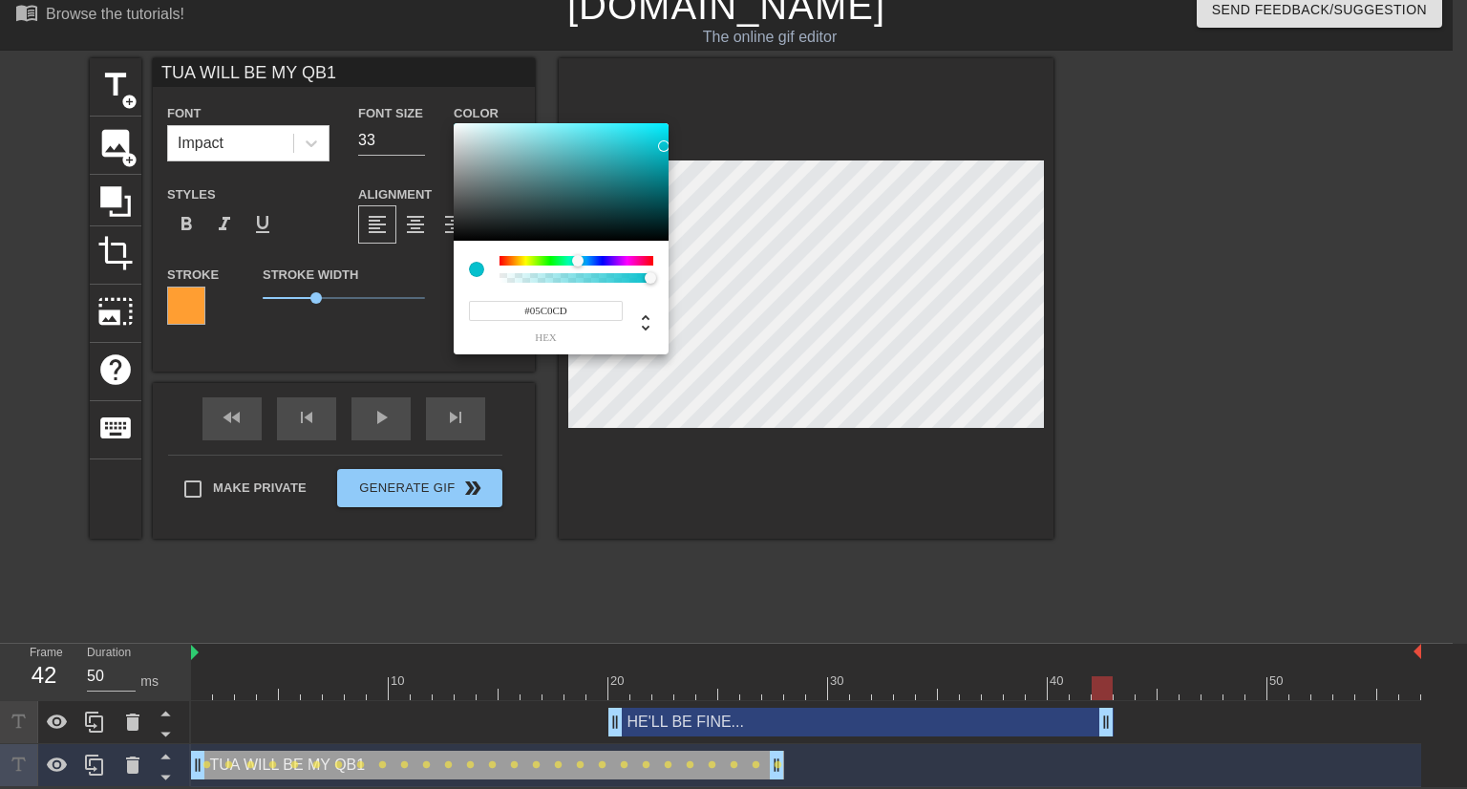
click at [551, 306] on input "#05C0CD" at bounding box center [546, 311] width 154 height 20
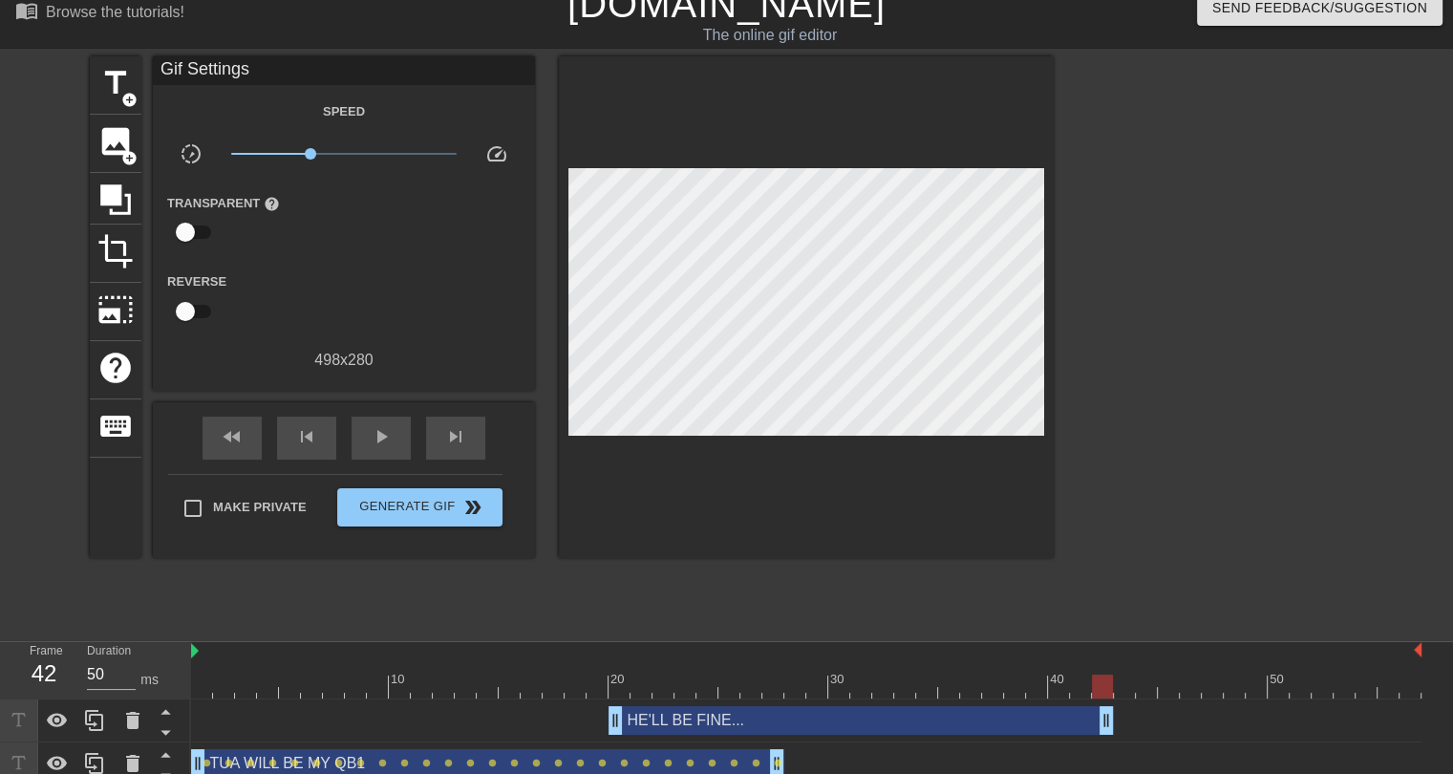
click at [677, 723] on div "HE'LL BE FINE... drag_handle drag_handle" at bounding box center [860, 720] width 505 height 29
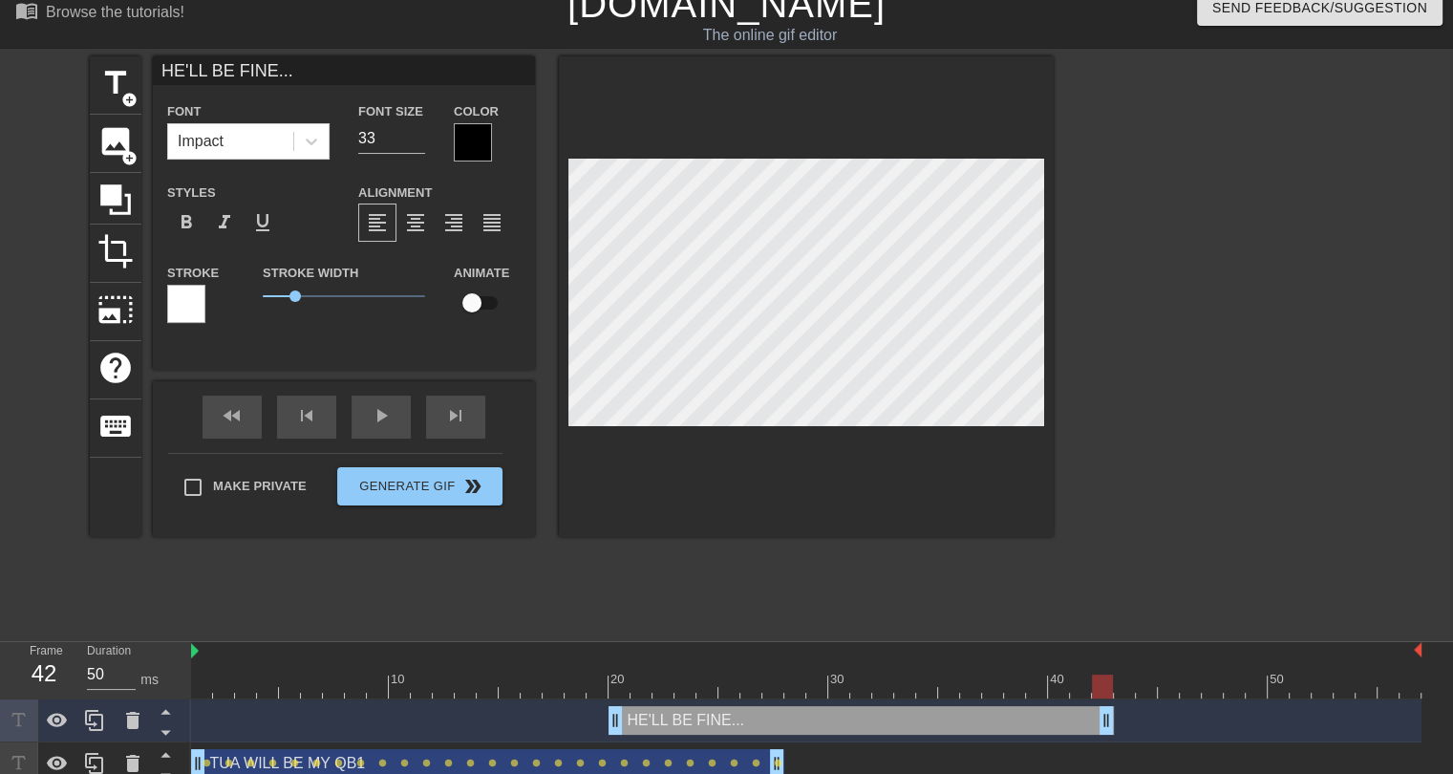
click at [474, 148] on div at bounding box center [473, 142] width 38 height 38
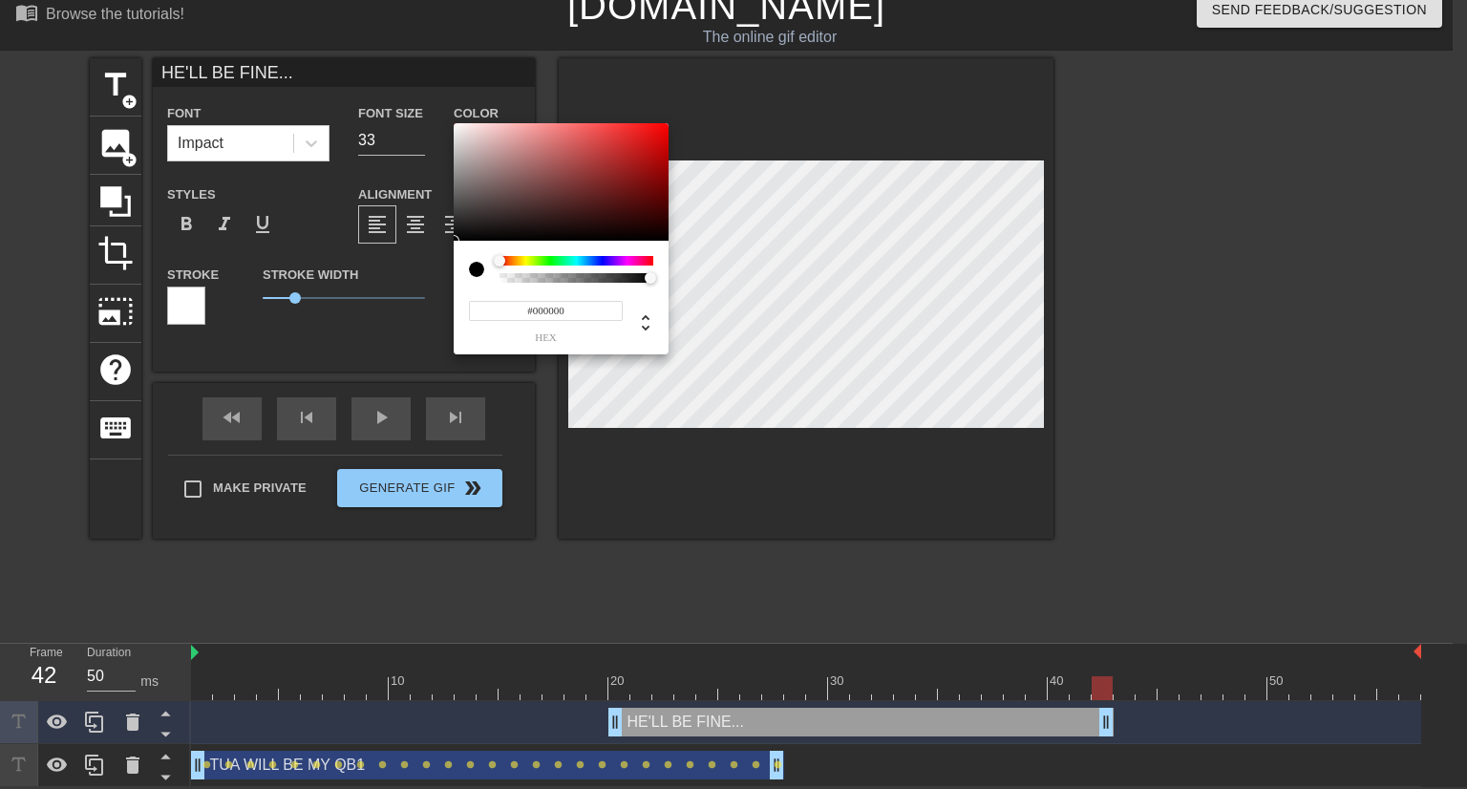
click at [551, 313] on input "#000000" at bounding box center [546, 311] width 154 height 20
paste input "5C0CD"
type input "#05C0CD"
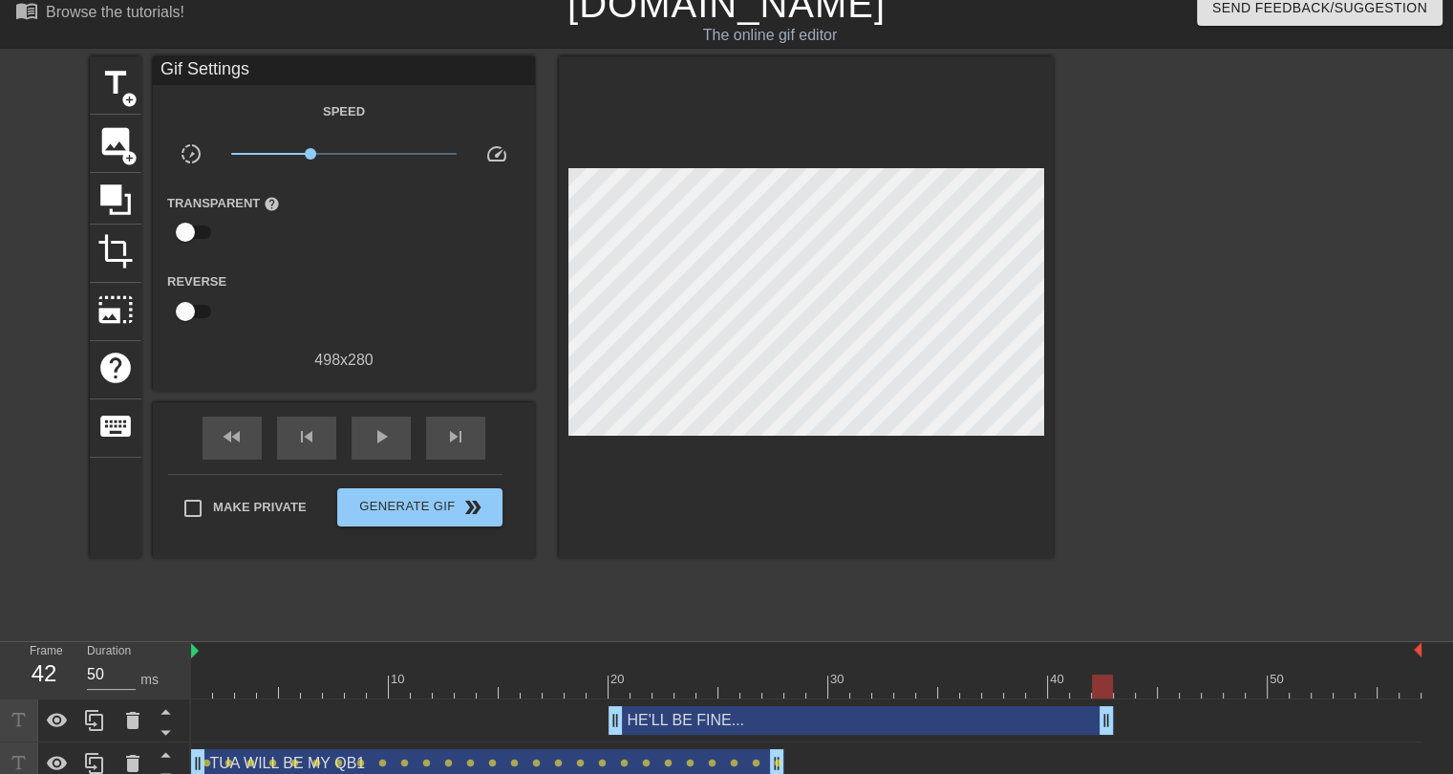
click at [641, 773] on div "TUA WILL BE MY QB1 drag_handle drag_handle" at bounding box center [487, 763] width 593 height 29
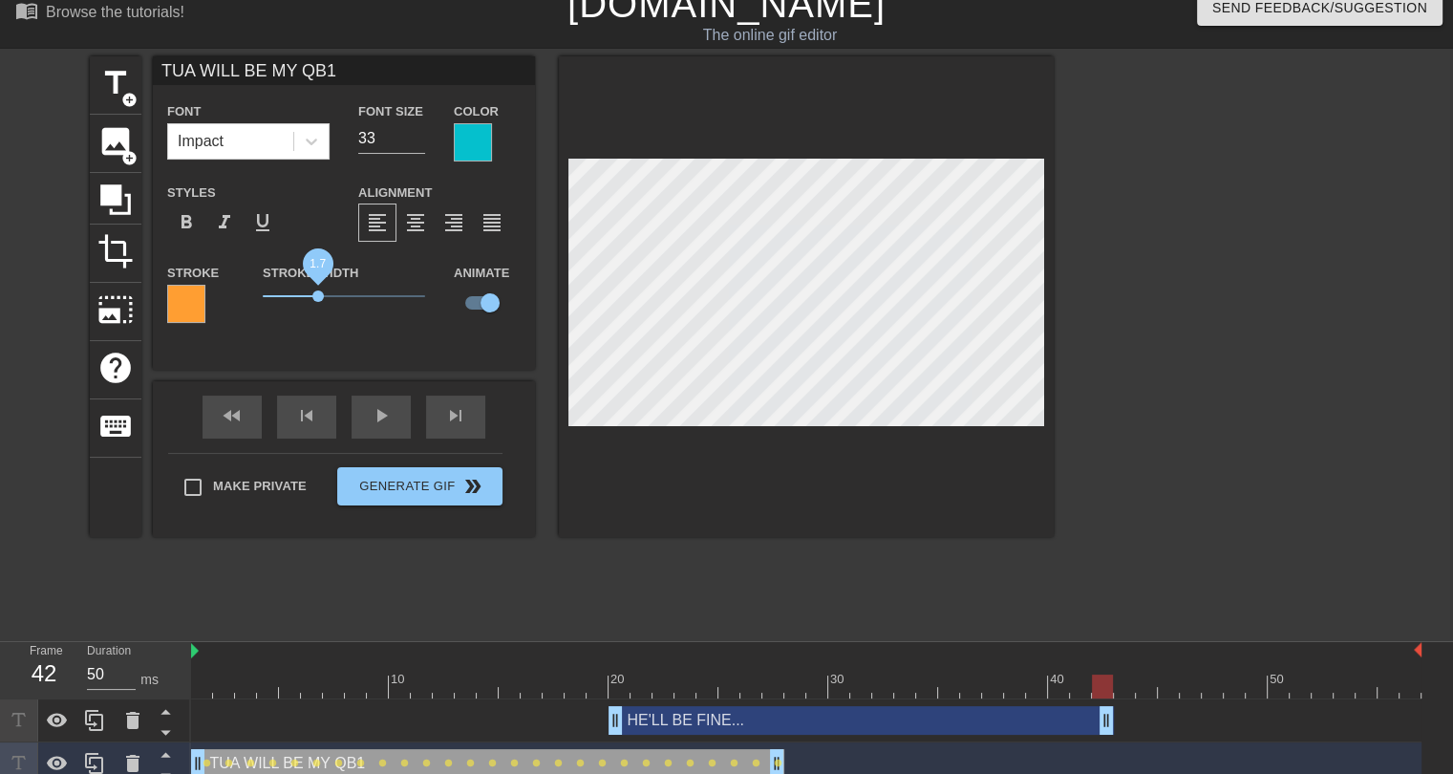
click at [318, 295] on span "1.7" at bounding box center [317, 295] width 11 height 11
click at [190, 303] on div at bounding box center [186, 304] width 38 height 38
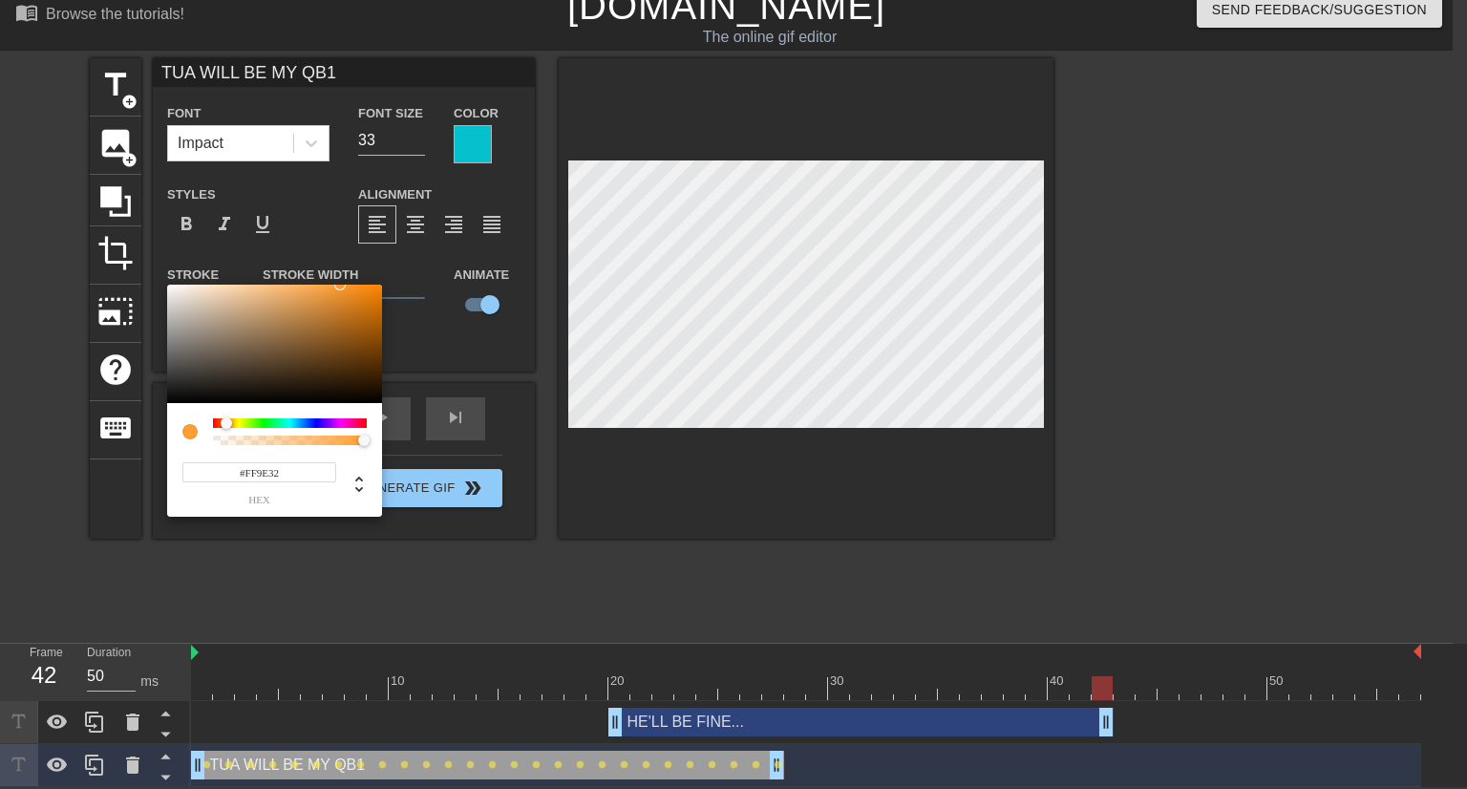
click at [255, 471] on input "#FF9E32" at bounding box center [259, 472] width 154 height 20
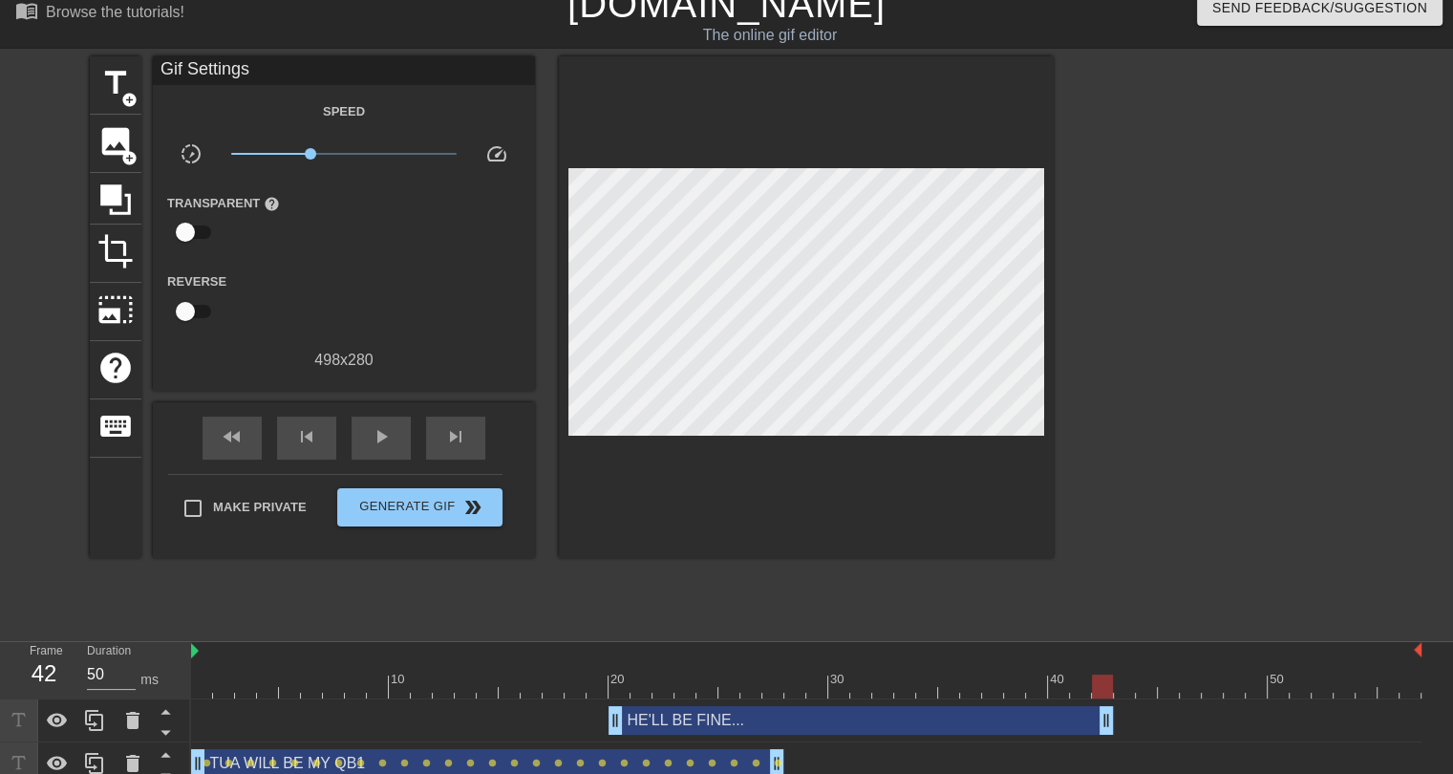
click at [692, 729] on div "HE'LL BE FINE... drag_handle drag_handle" at bounding box center [860, 720] width 505 height 29
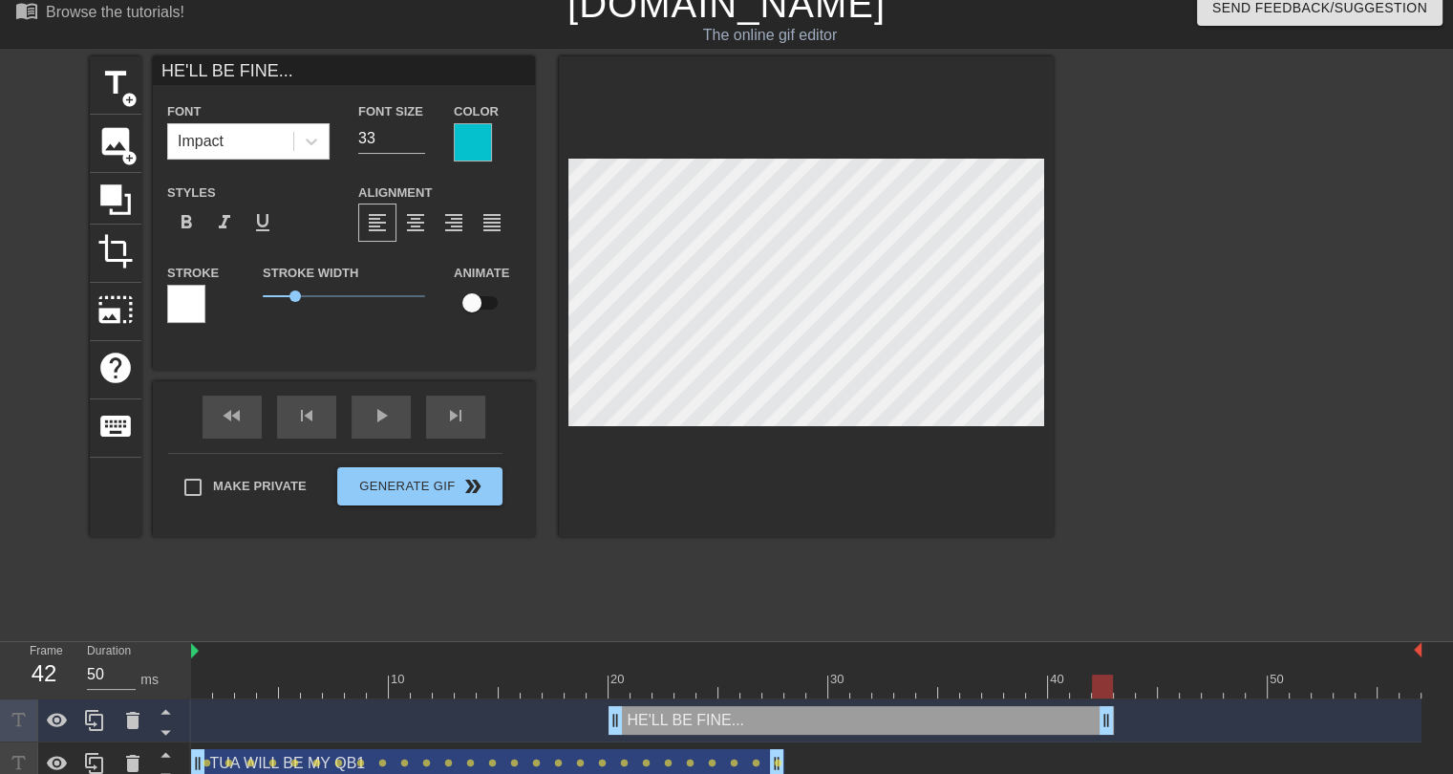
click at [191, 310] on div at bounding box center [186, 304] width 38 height 38
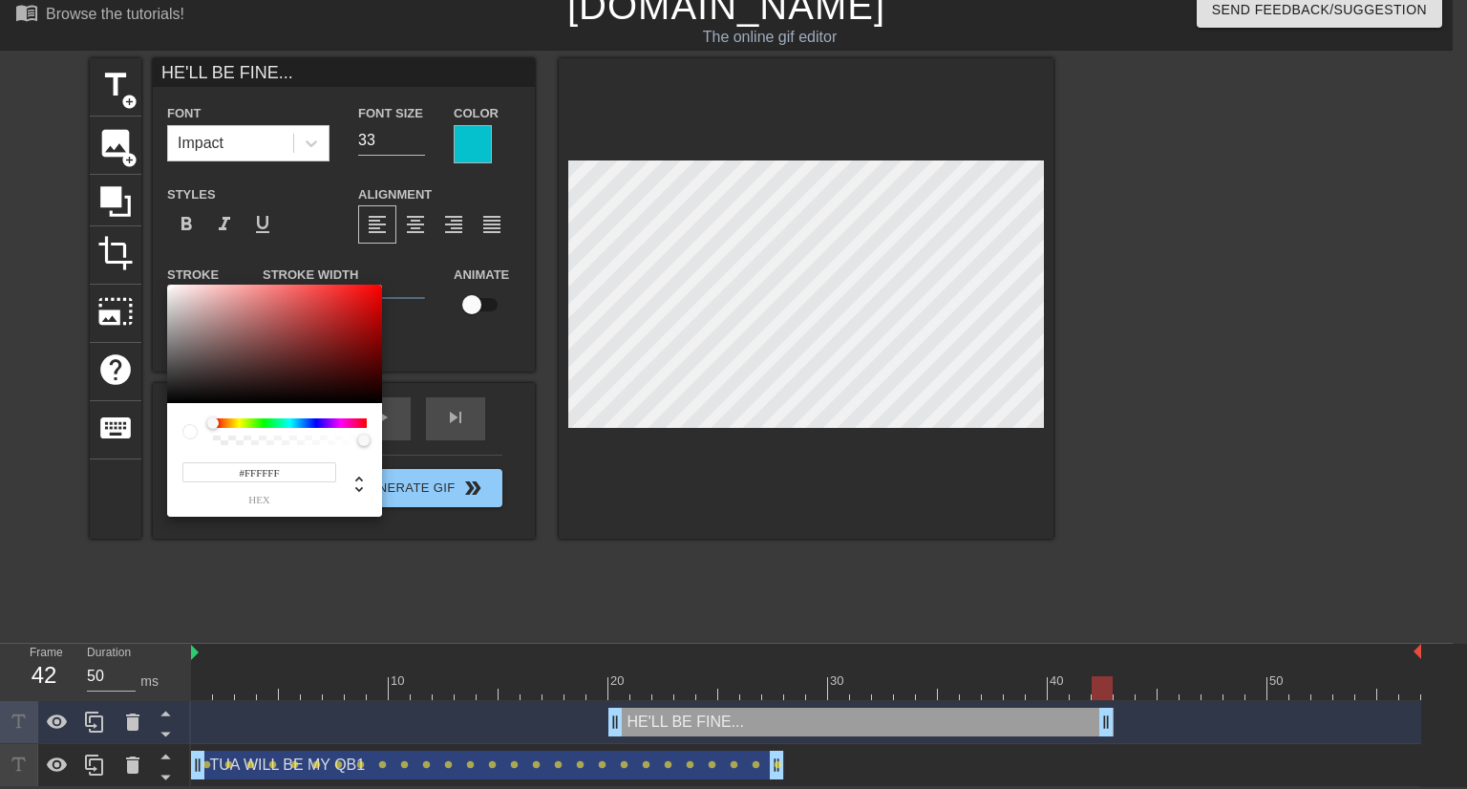
click at [270, 471] on input "#FFFFFF" at bounding box center [259, 472] width 154 height 20
paste input "9E32"
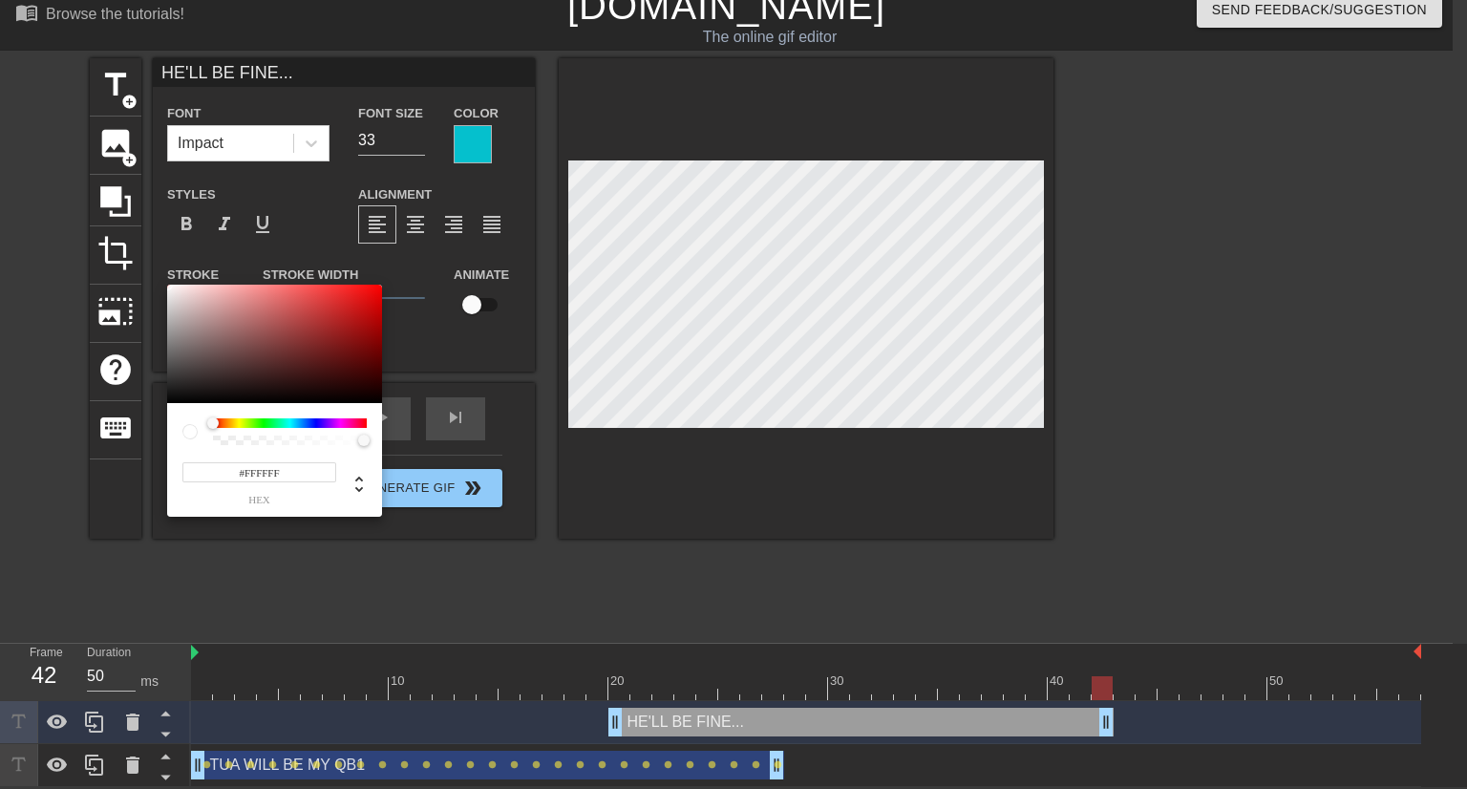
type input "#FF9E32"
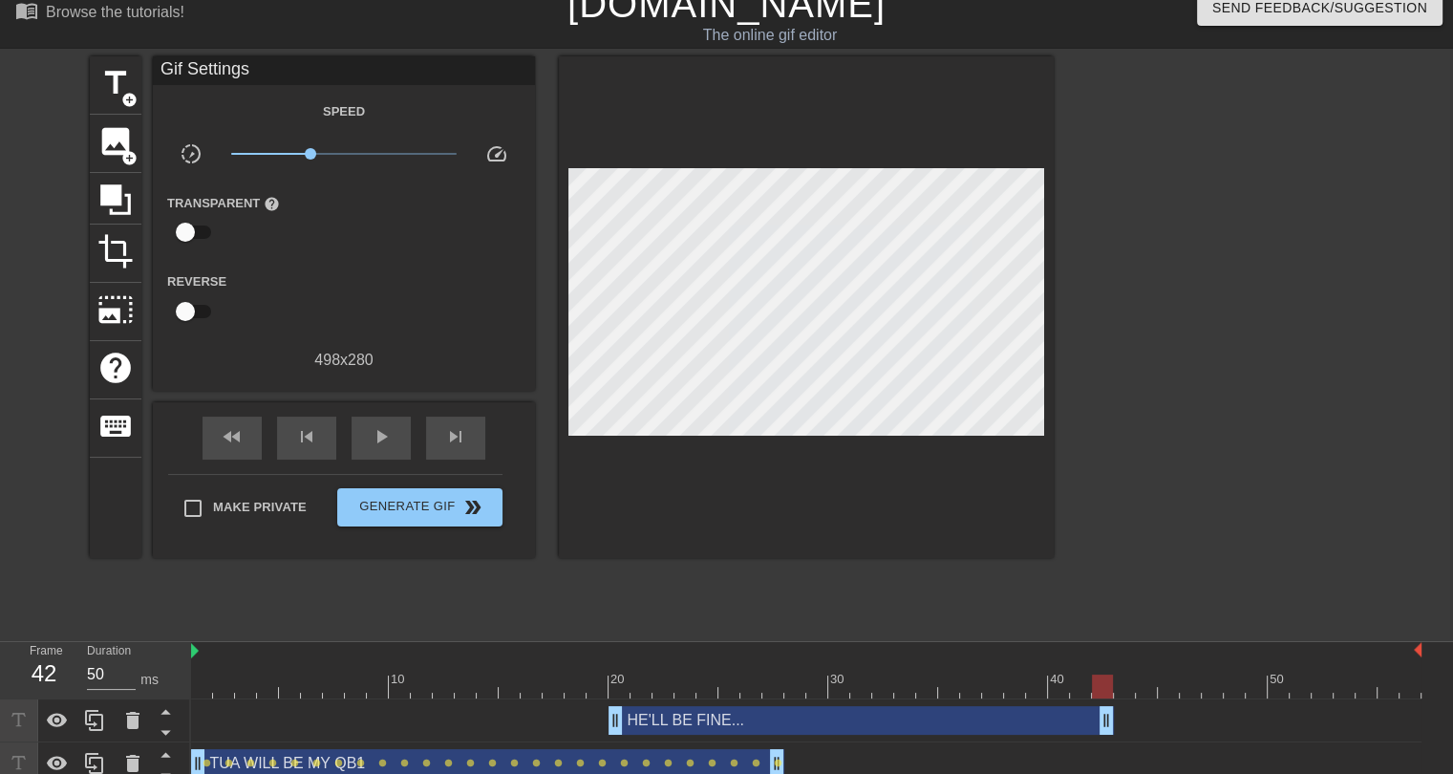
click at [650, 721] on div "HE'LL BE FINE... drag_handle drag_handle" at bounding box center [860, 720] width 505 height 29
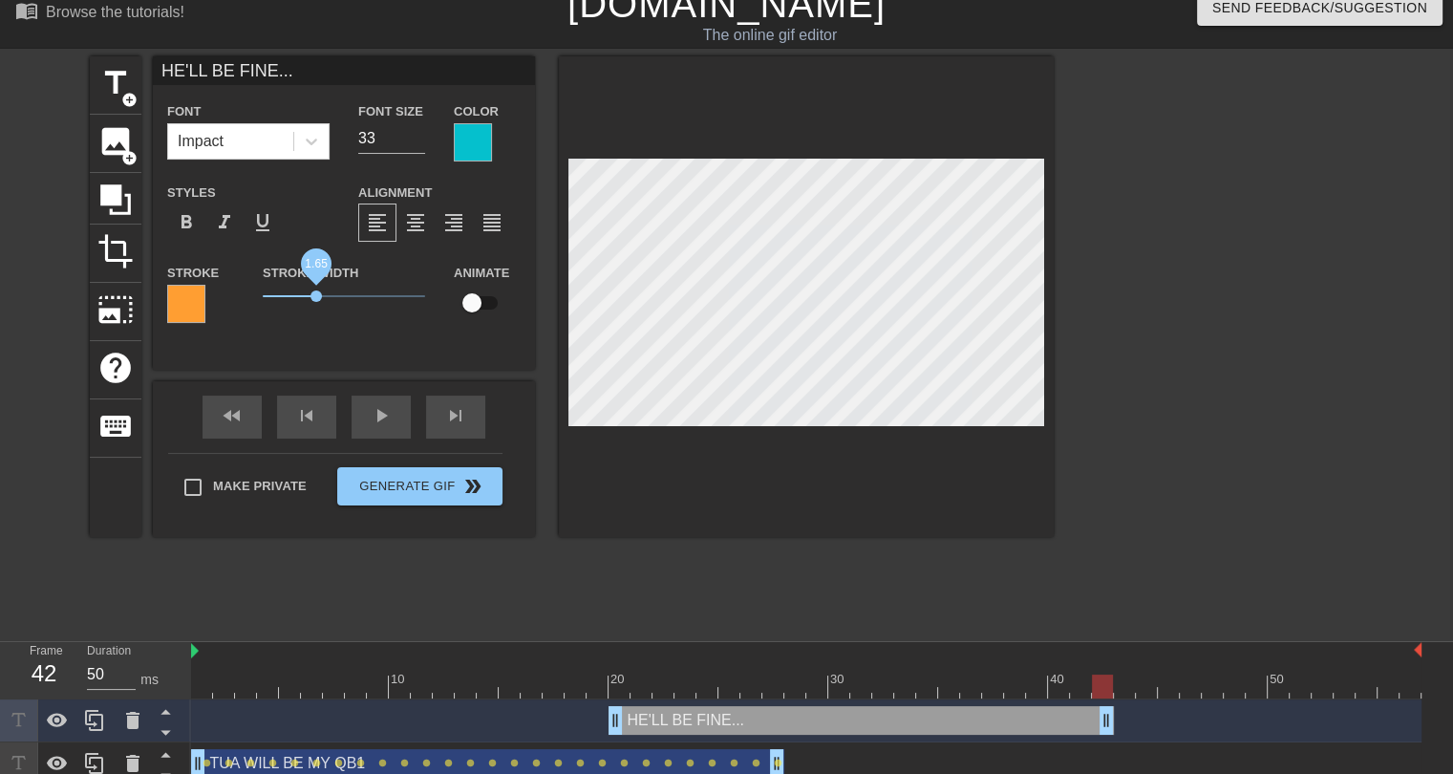
drag, startPoint x: 294, startPoint y: 295, endPoint x: 316, endPoint y: 298, distance: 22.2
click at [316, 298] on span "1.65" at bounding box center [315, 295] width 11 height 11
click at [650, 597] on div "title add_circle image add_circle crop photo_size_select_large help keyboard HE…" at bounding box center [572, 342] width 964 height 573
click at [556, 609] on div "title add_circle image add_circle crop photo_size_select_large help keyboard HE…" at bounding box center [572, 342] width 964 height 573
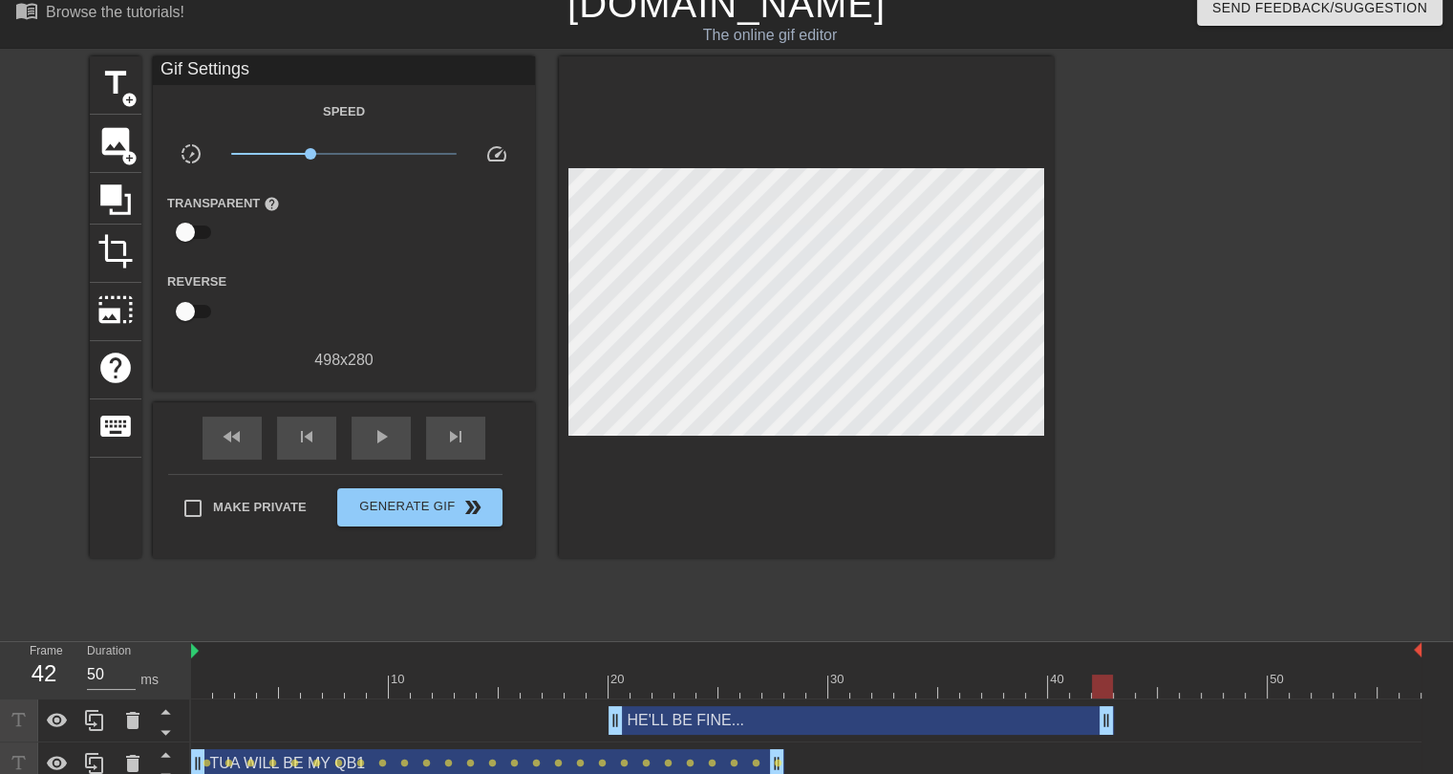
click at [199, 692] on div at bounding box center [806, 686] width 1230 height 24
click at [394, 436] on div "play_arrow" at bounding box center [380, 437] width 59 height 43
drag, startPoint x: 1104, startPoint y: 721, endPoint x: 1036, endPoint y: 724, distance: 67.9
click at [375, 436] on span "pause" at bounding box center [381, 436] width 23 height 23
click at [115, 91] on span "title" at bounding box center [115, 83] width 36 height 36
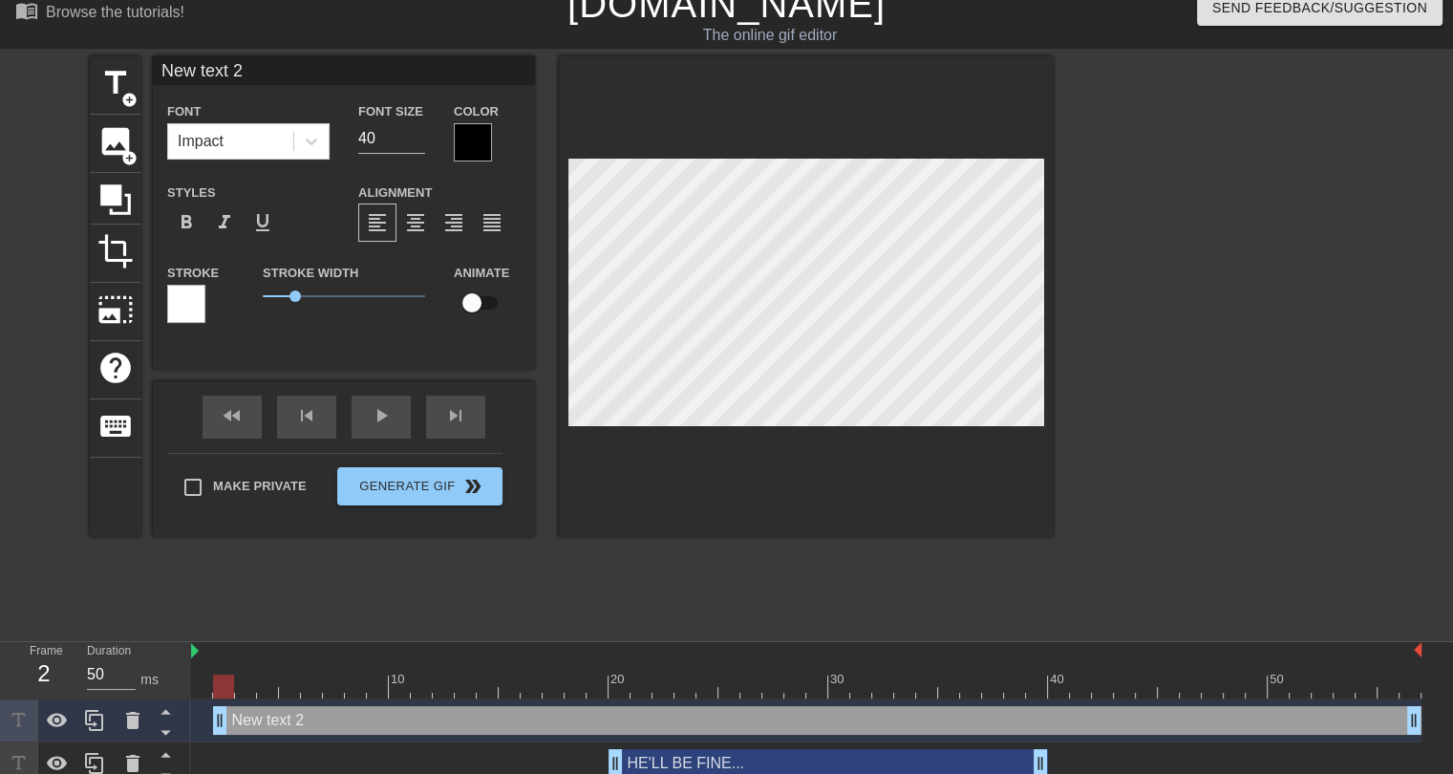
click at [224, 74] on input "New text 2" at bounding box center [344, 70] width 382 height 29
type input "r"
type input "R"
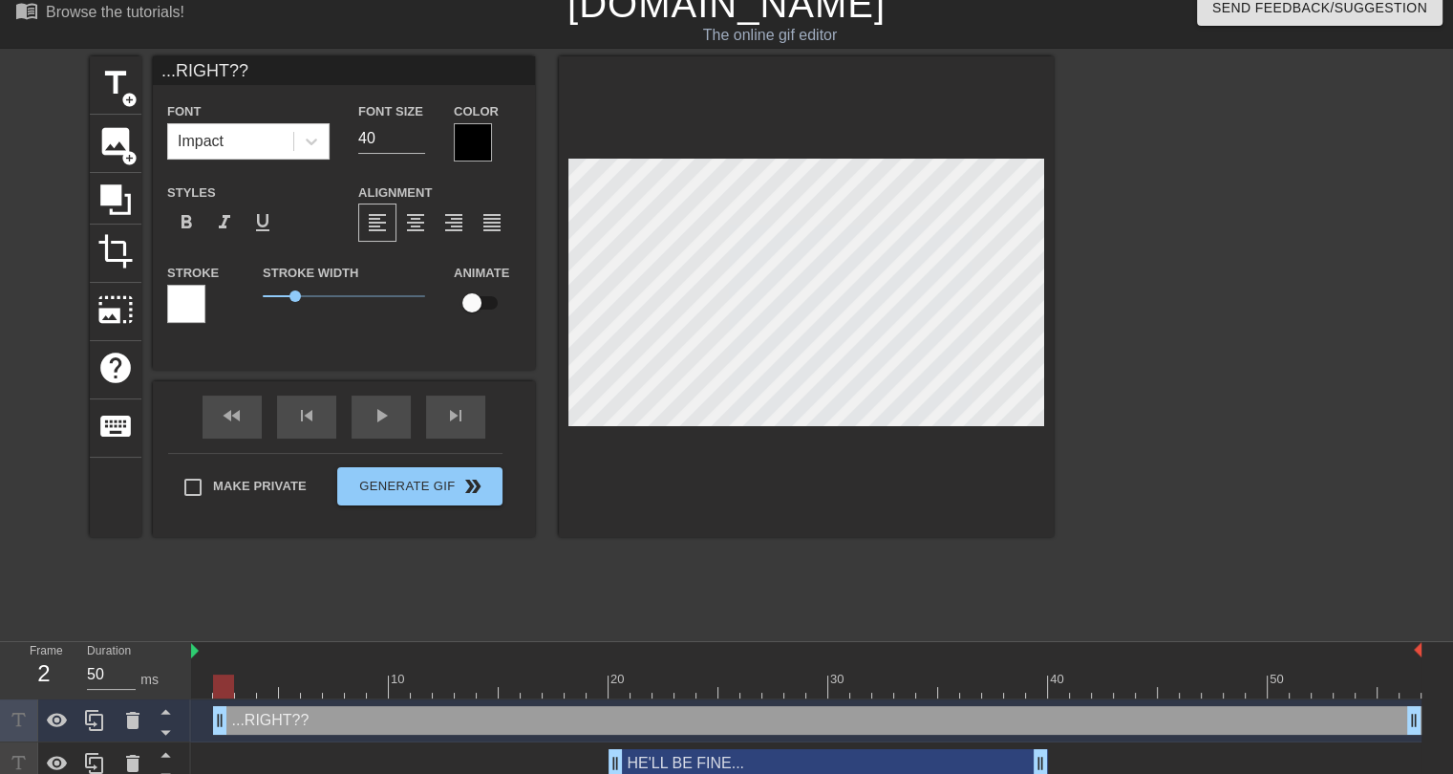
type input "...RIGHT??"
click at [194, 314] on div at bounding box center [186, 304] width 38 height 38
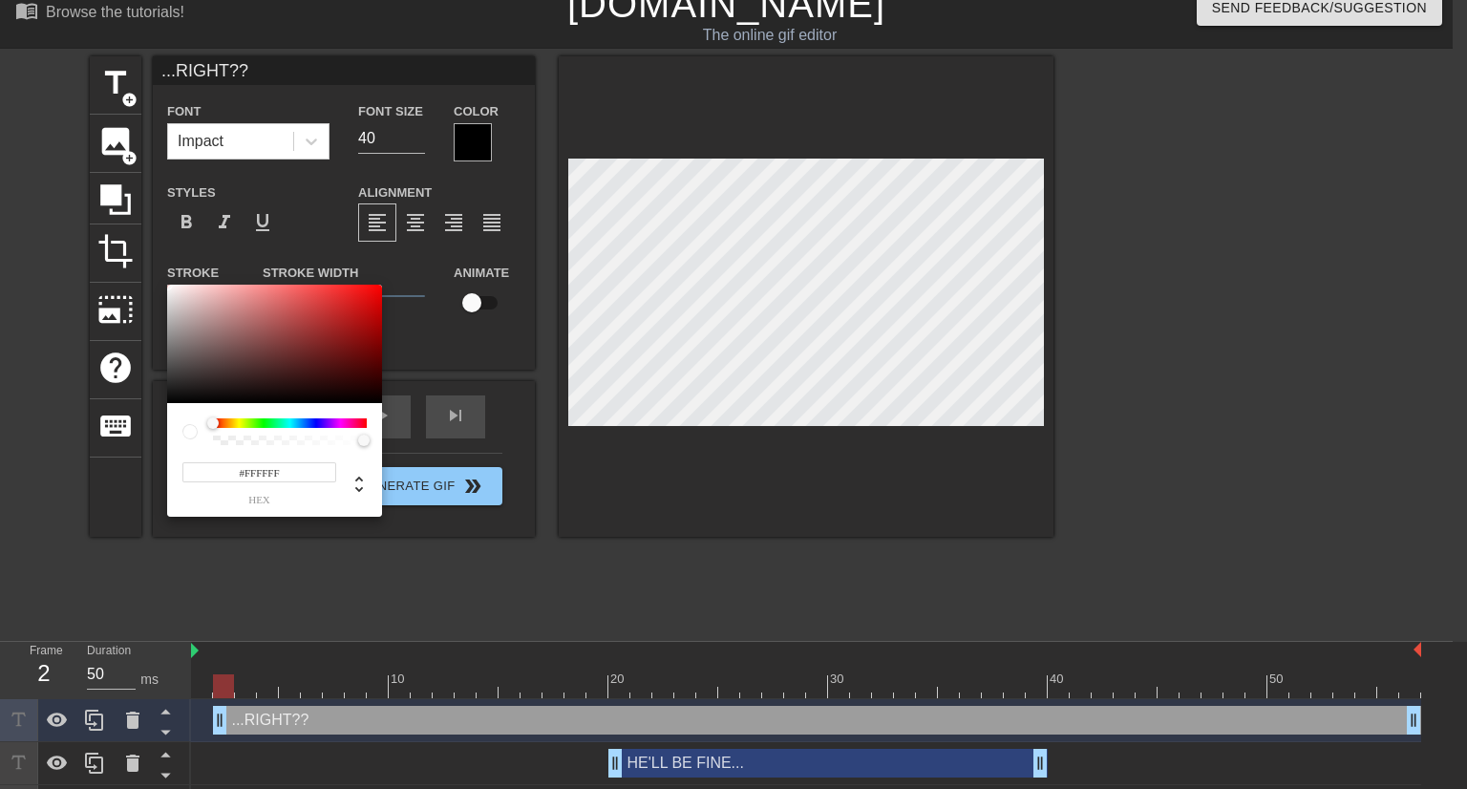
click at [267, 473] on input "#FFFFFF" at bounding box center [259, 472] width 154 height 20
click at [265, 473] on input "#FFFFFF" at bounding box center [259, 472] width 154 height 20
paste input "9E32"
type input "#FF9E32"
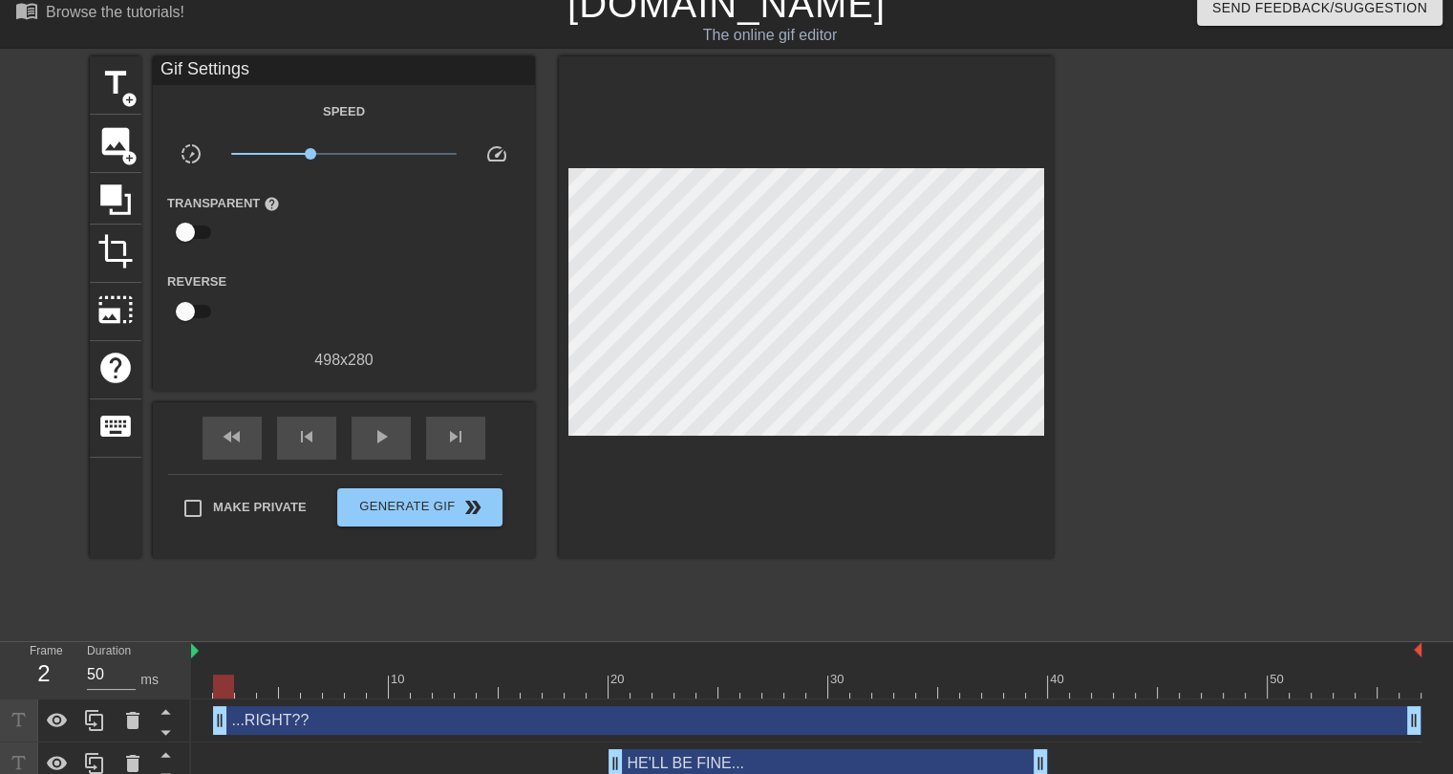
click at [665, 762] on div "HE'LL BE FINE... drag_handle drag_handle" at bounding box center [827, 763] width 439 height 29
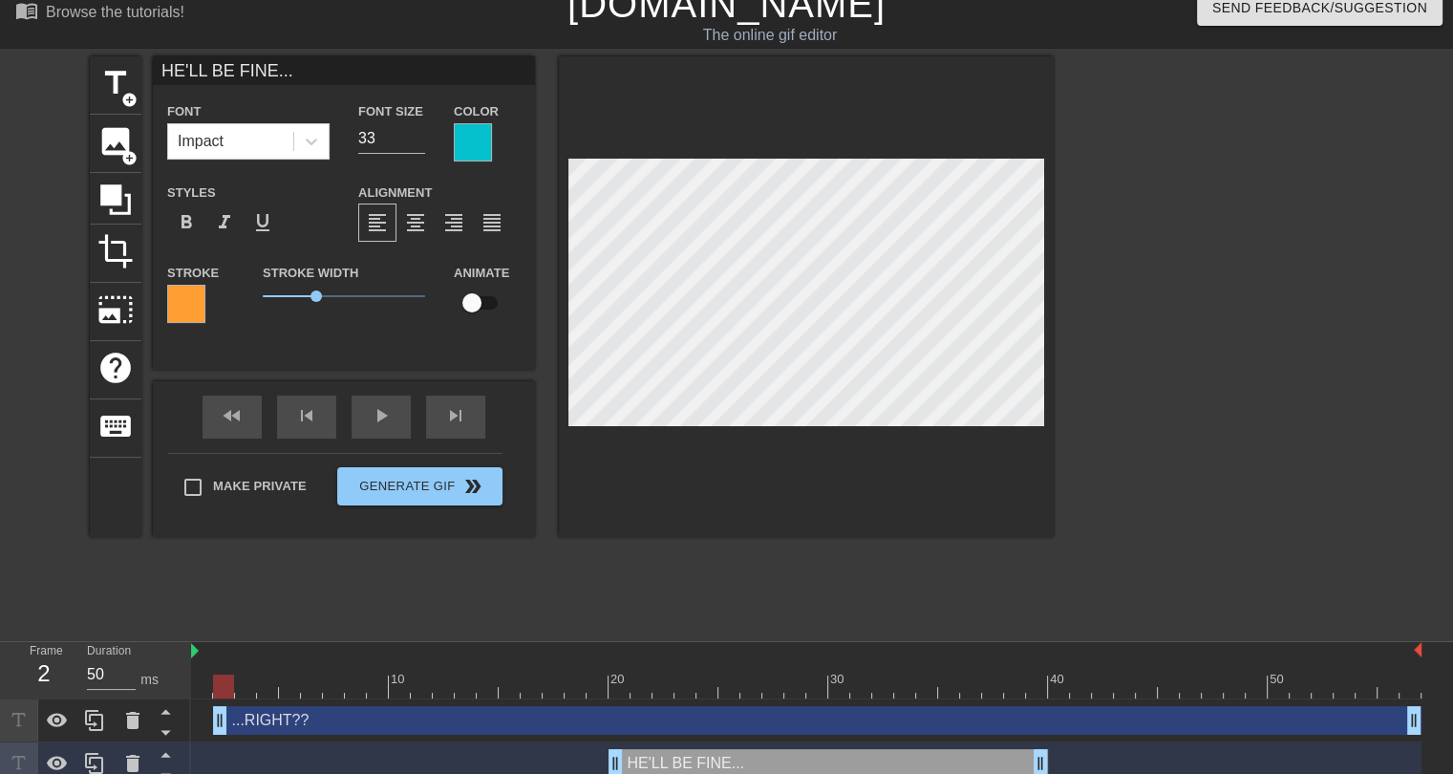
click at [468, 139] on div at bounding box center [473, 142] width 38 height 38
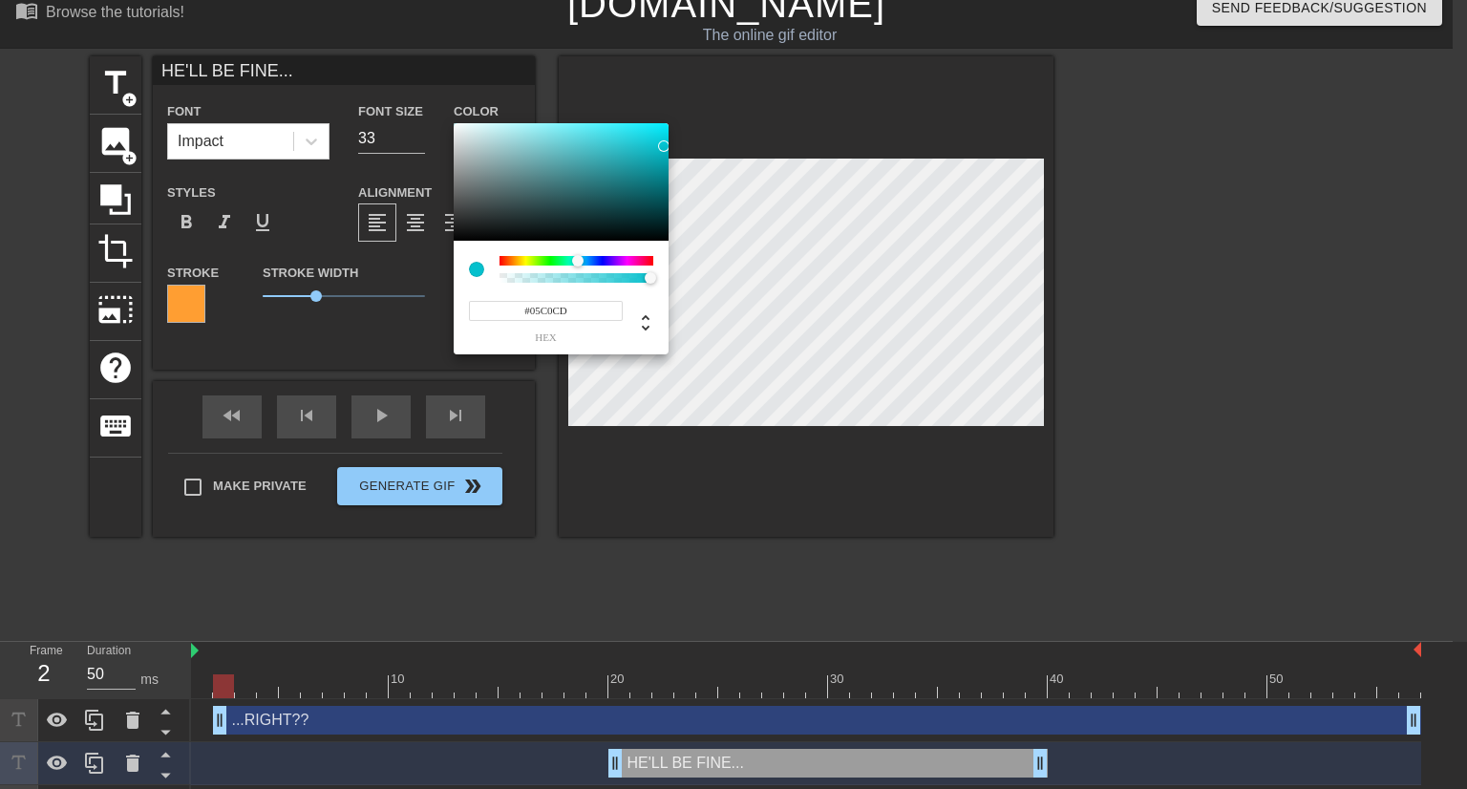
click at [546, 310] on input "#05C0CD" at bounding box center [546, 311] width 154 height 20
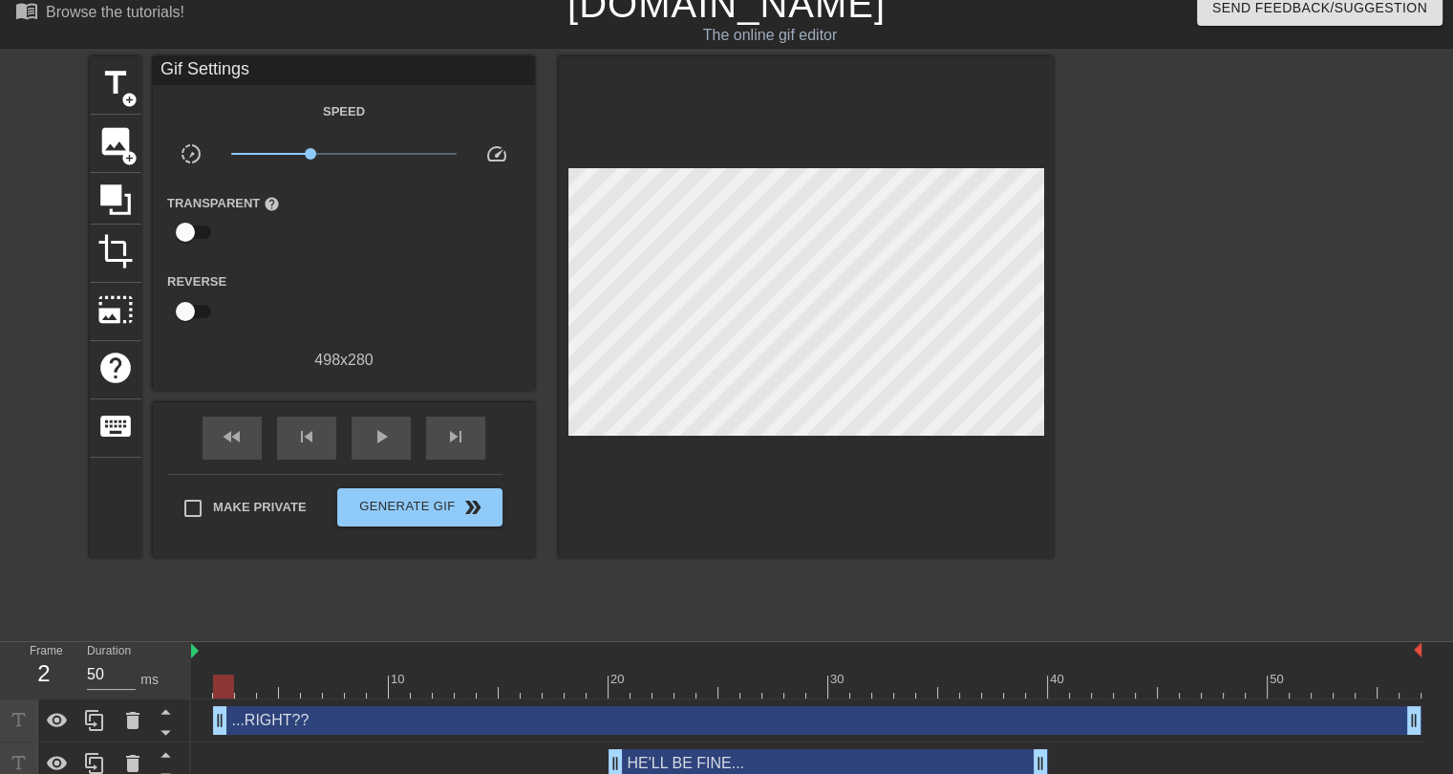
click at [408, 720] on div "...RIGHT?? drag_handle drag_handle" at bounding box center [817, 720] width 1208 height 29
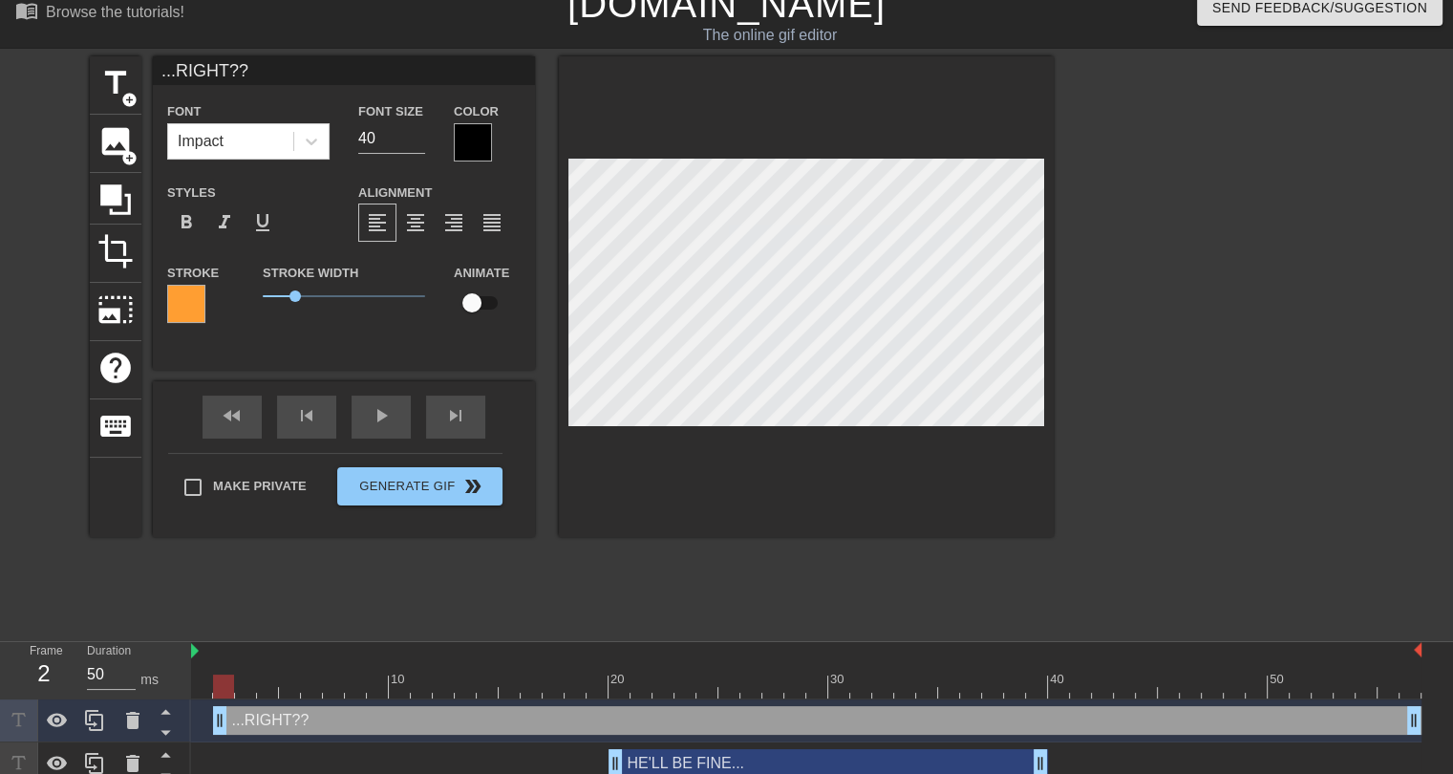
click at [476, 141] on div at bounding box center [473, 142] width 38 height 38
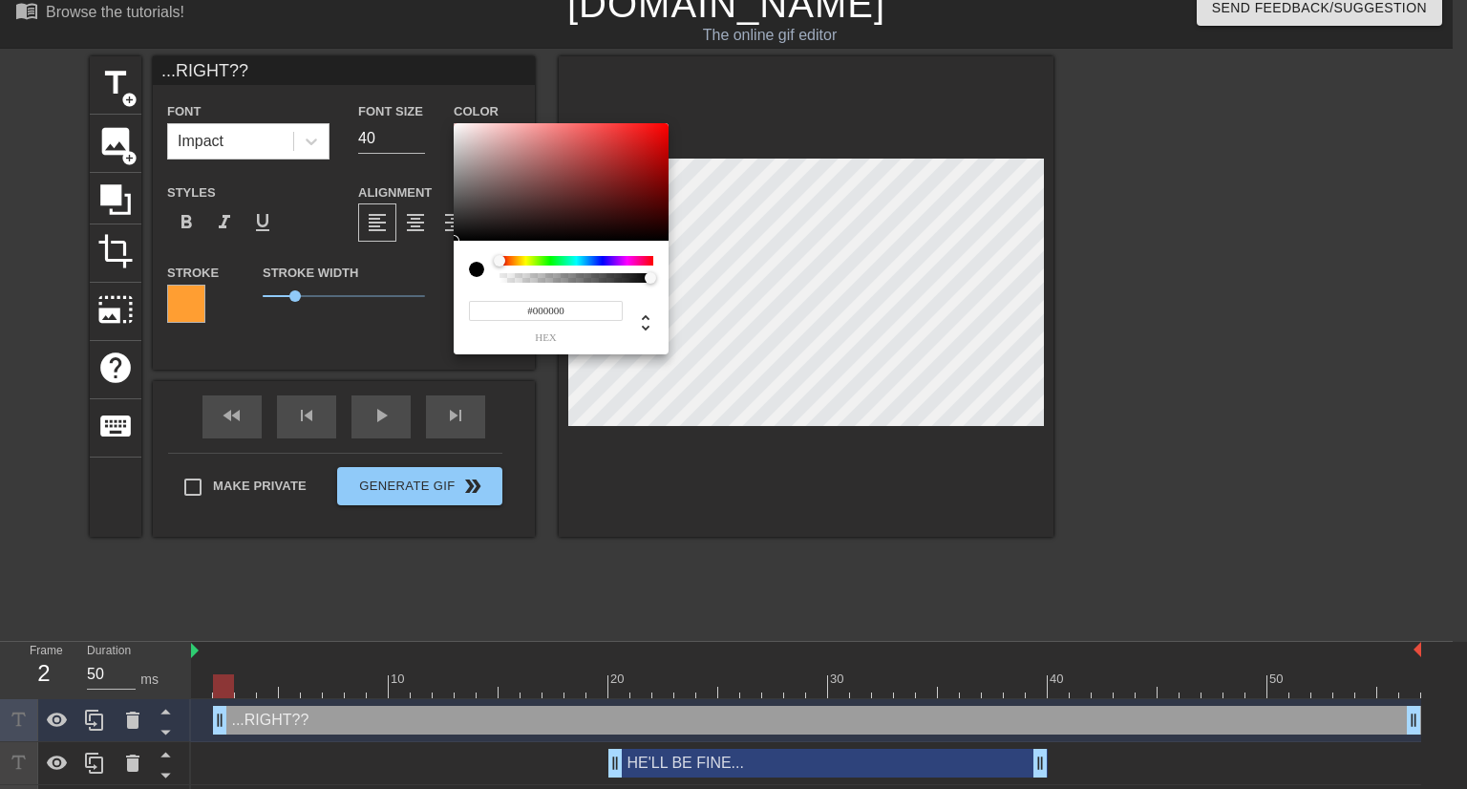
click at [548, 312] on input "#000000" at bounding box center [546, 311] width 154 height 20
paste input "5C0CD"
type input "#05C0CD"
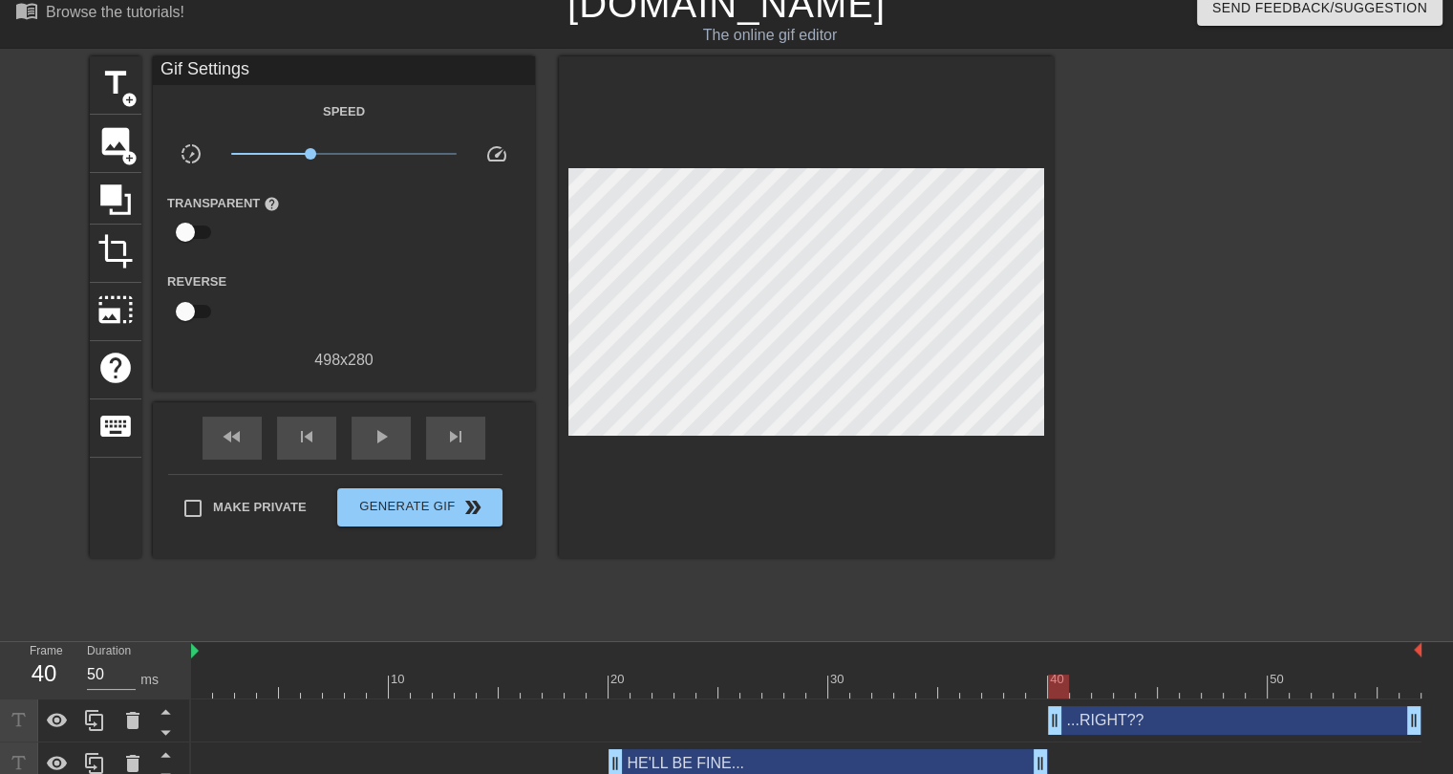
drag, startPoint x: 223, startPoint y: 718, endPoint x: 1050, endPoint y: 711, distance: 827.1
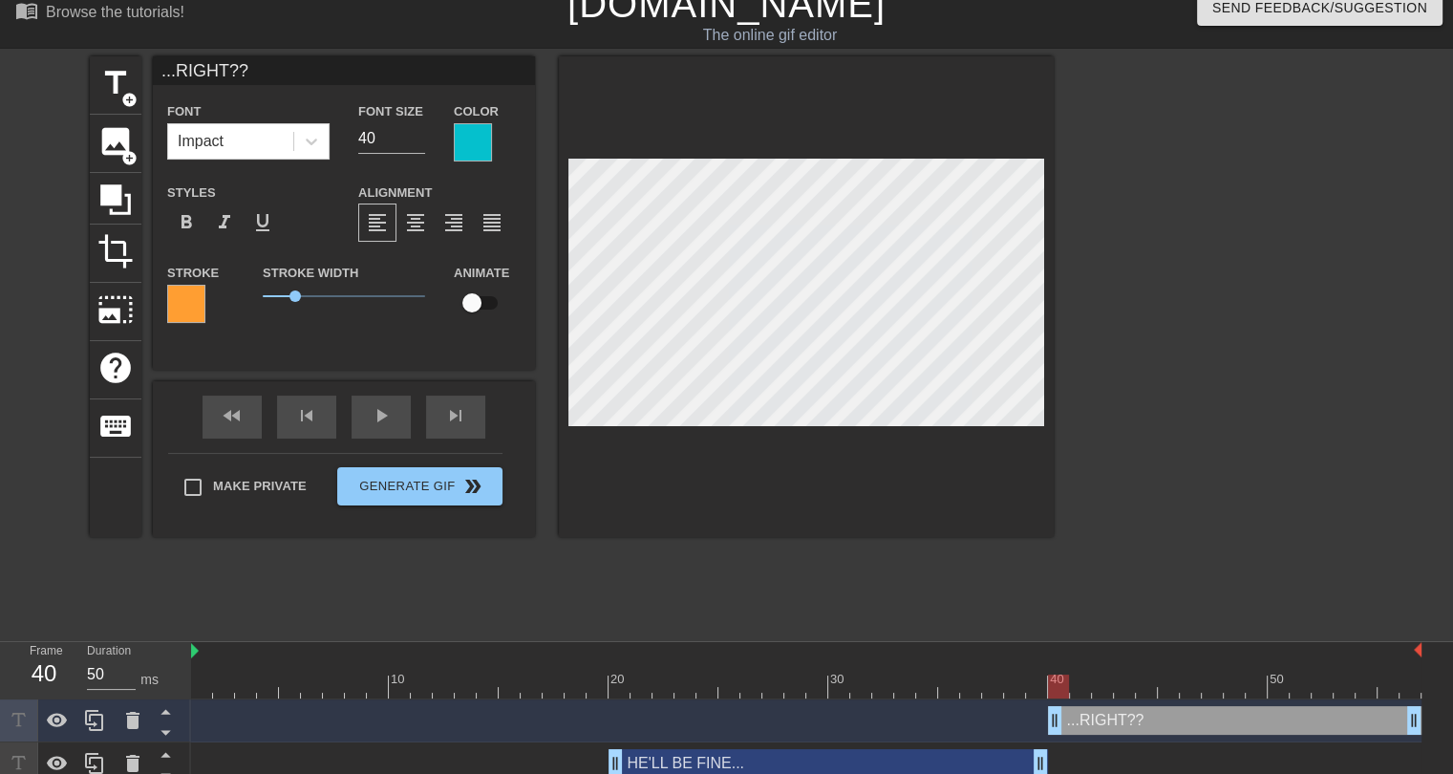
click at [734, 754] on div "HE'LL BE FINE... drag_handle drag_handle" at bounding box center [827, 763] width 439 height 29
type input "HE'LL BE FINE..."
type input "33"
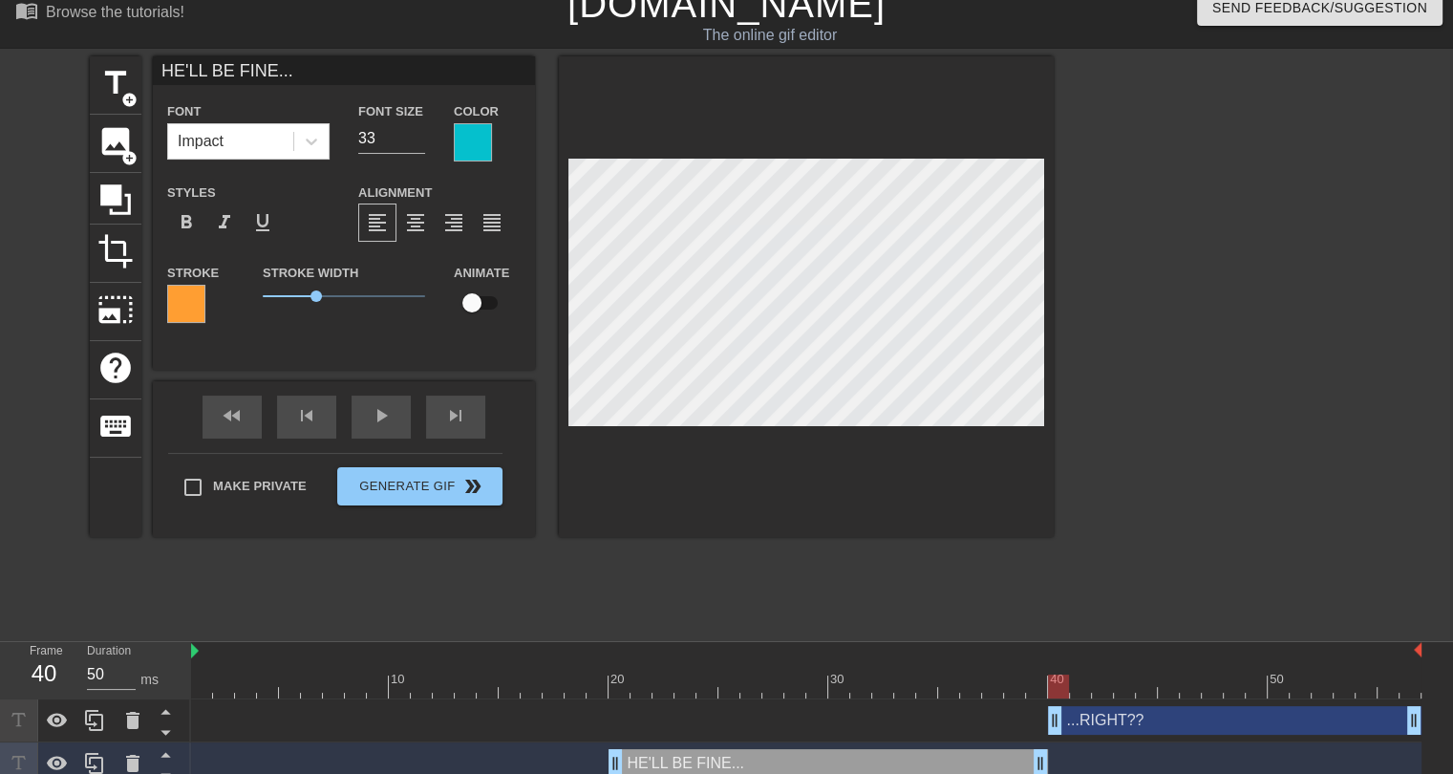
click at [493, 606] on div "title add_circle image add_circle crop photo_size_select_large help keyboard HE…" at bounding box center [572, 342] width 964 height 573
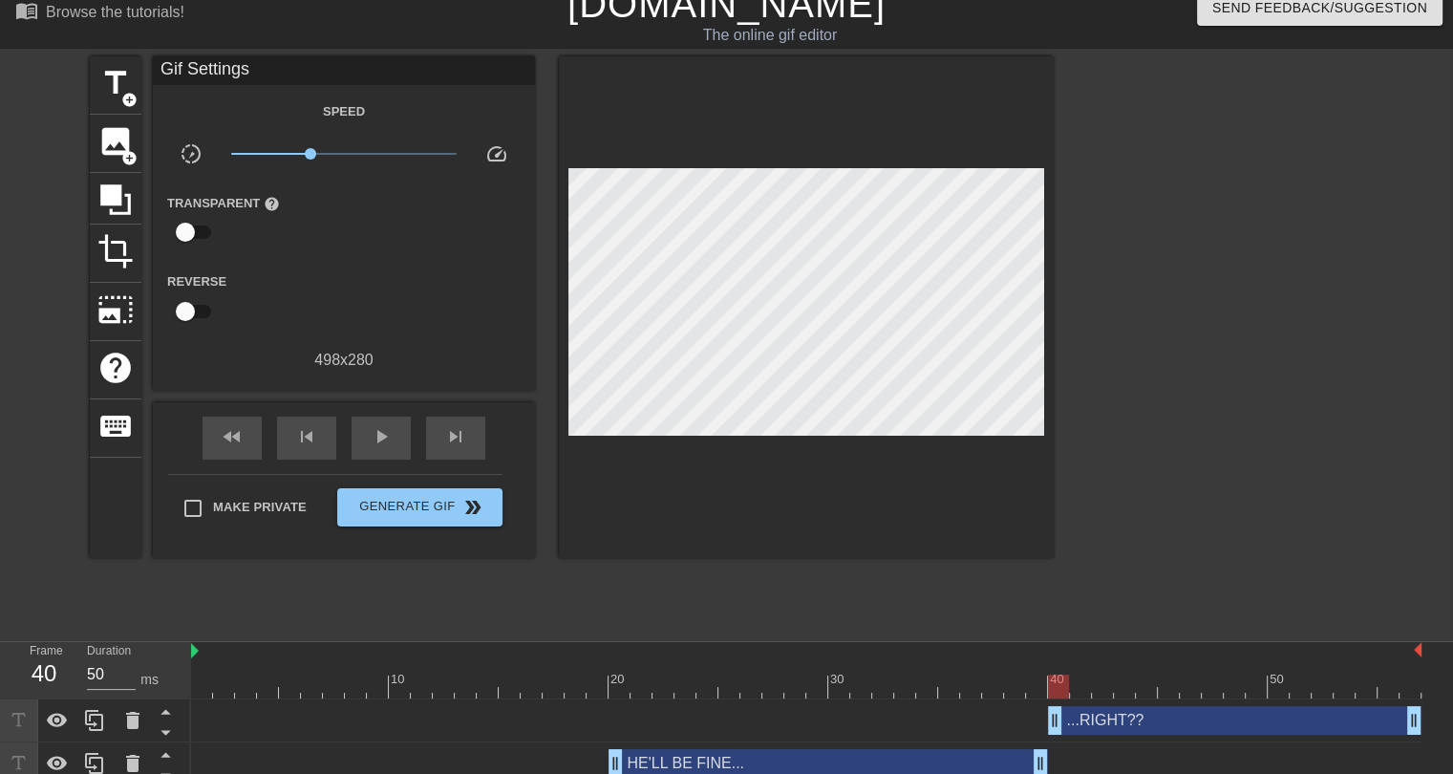
click at [199, 678] on div at bounding box center [806, 686] width 1230 height 24
click at [373, 430] on span "play_arrow" at bounding box center [381, 436] width 23 height 23
drag, startPoint x: 1054, startPoint y: 718, endPoint x: 1138, endPoint y: 718, distance: 84.0
drag, startPoint x: 1042, startPoint y: 759, endPoint x: 1125, endPoint y: 755, distance: 83.2
click at [1154, 550] on div at bounding box center [1219, 342] width 287 height 573
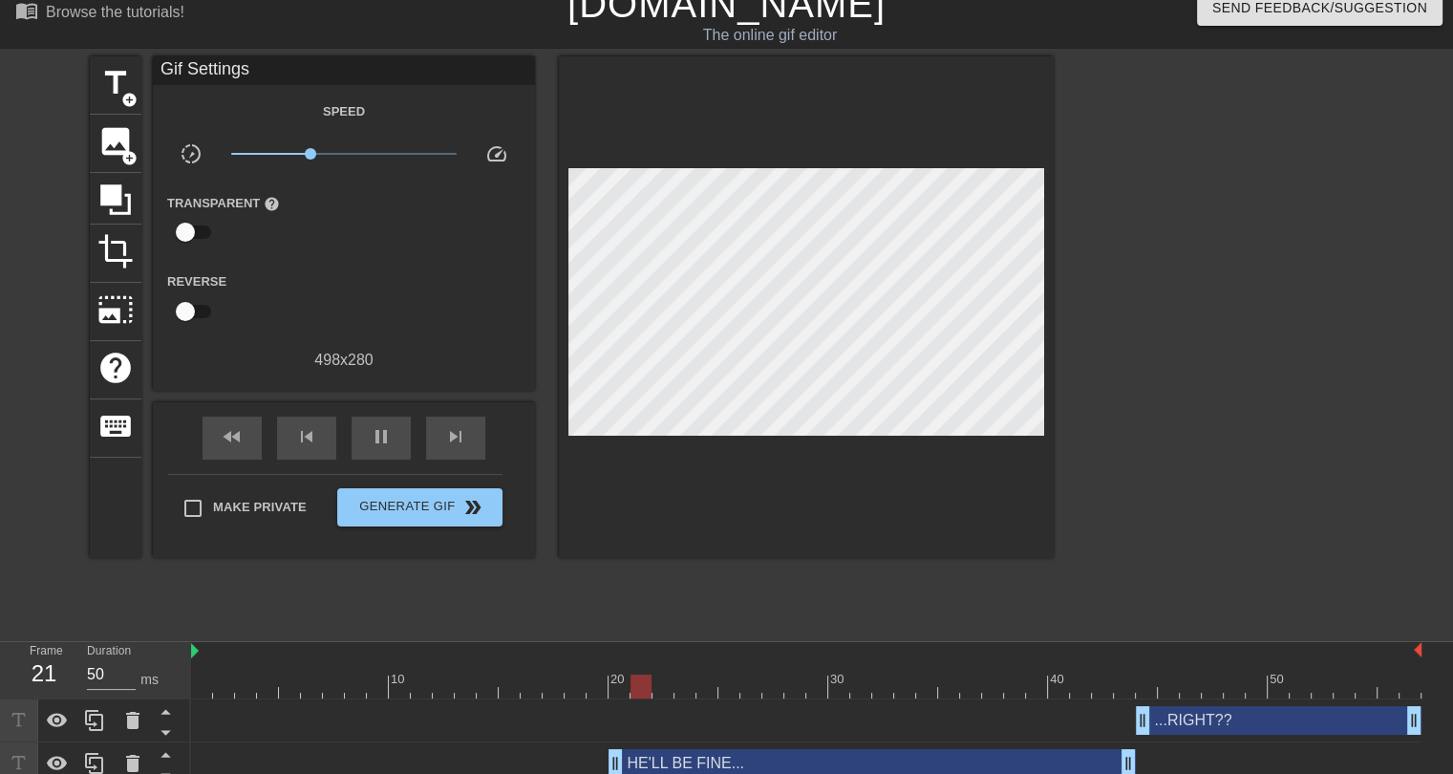
click at [1287, 712] on div "...RIGHT?? drag_handle drag_handle" at bounding box center [1279, 720] width 286 height 29
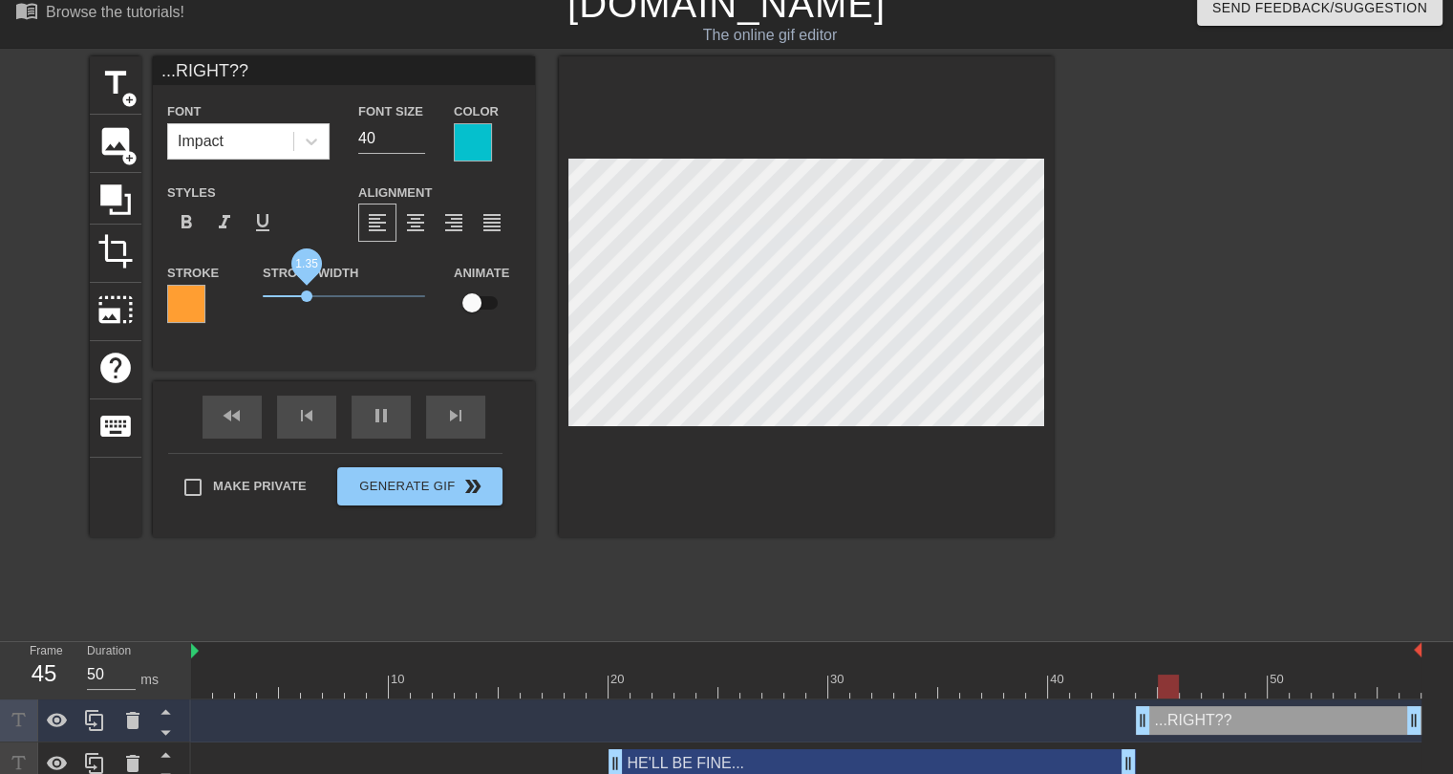
drag, startPoint x: 296, startPoint y: 295, endPoint x: 306, endPoint y: 300, distance: 10.7
click at [306, 300] on span "1.35" at bounding box center [306, 295] width 11 height 11
click at [672, 588] on div "title add_circle image add_circle crop photo_size_select_large help keyboard ..…" at bounding box center [572, 342] width 964 height 573
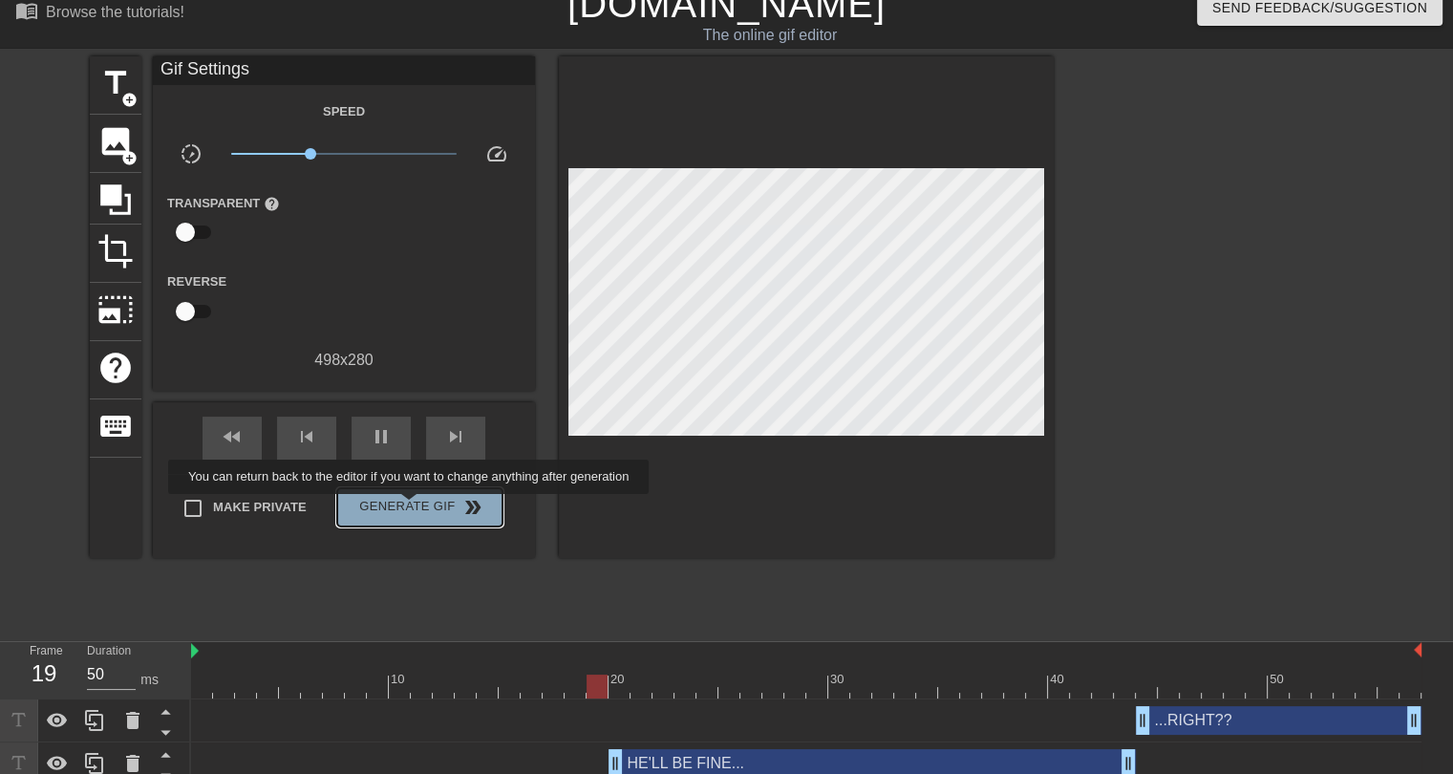
click at [411, 507] on span "Generate Gif double_arrow" at bounding box center [420, 507] width 150 height 23
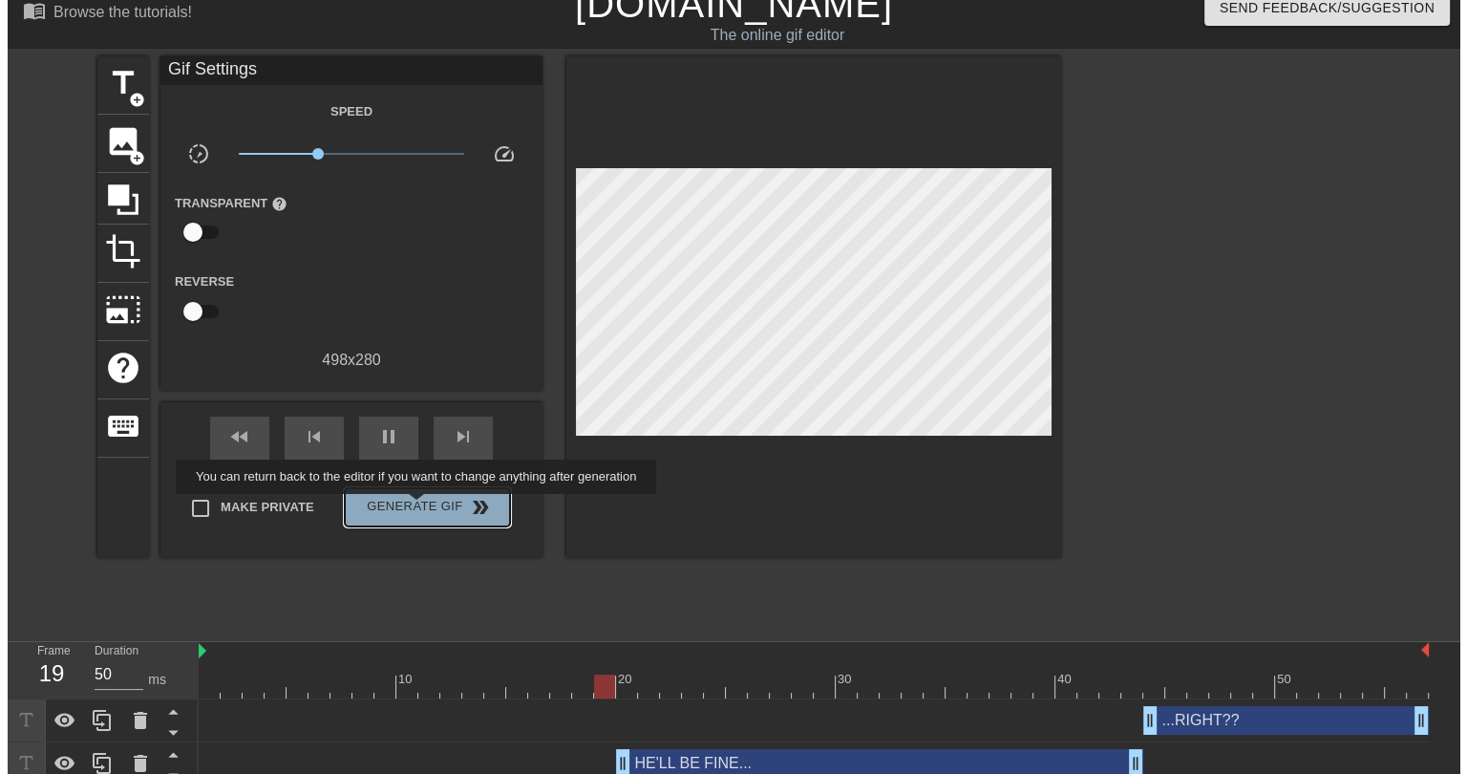
scroll to position [0, 0]
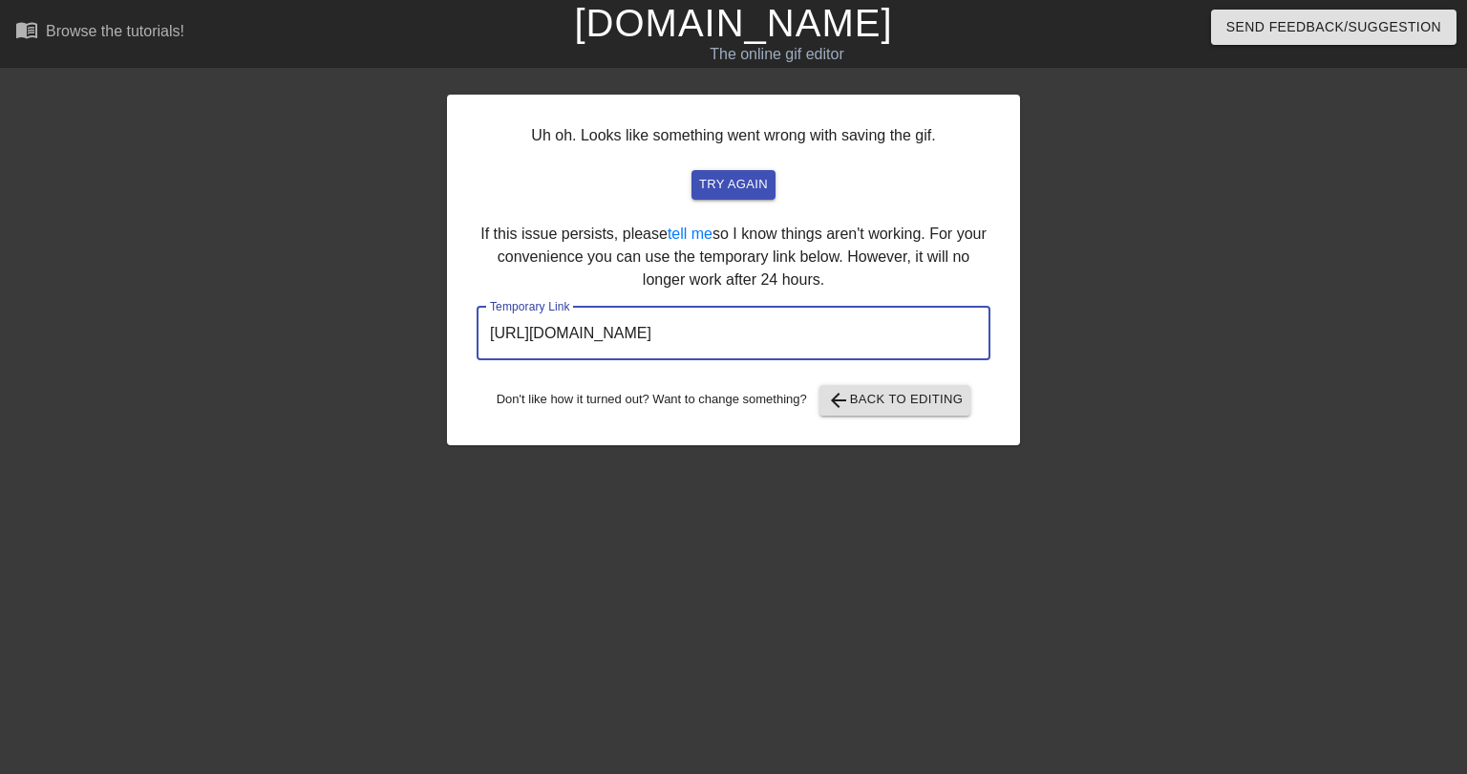
click at [676, 337] on input "https://www.gifntext.com/temp_generations/TrpgUJP3.gif" at bounding box center [734, 333] width 514 height 53
click at [675, 337] on input "https://www.gifntext.com/temp_generations/TrpgUJP3.gif" at bounding box center [734, 333] width 514 height 53
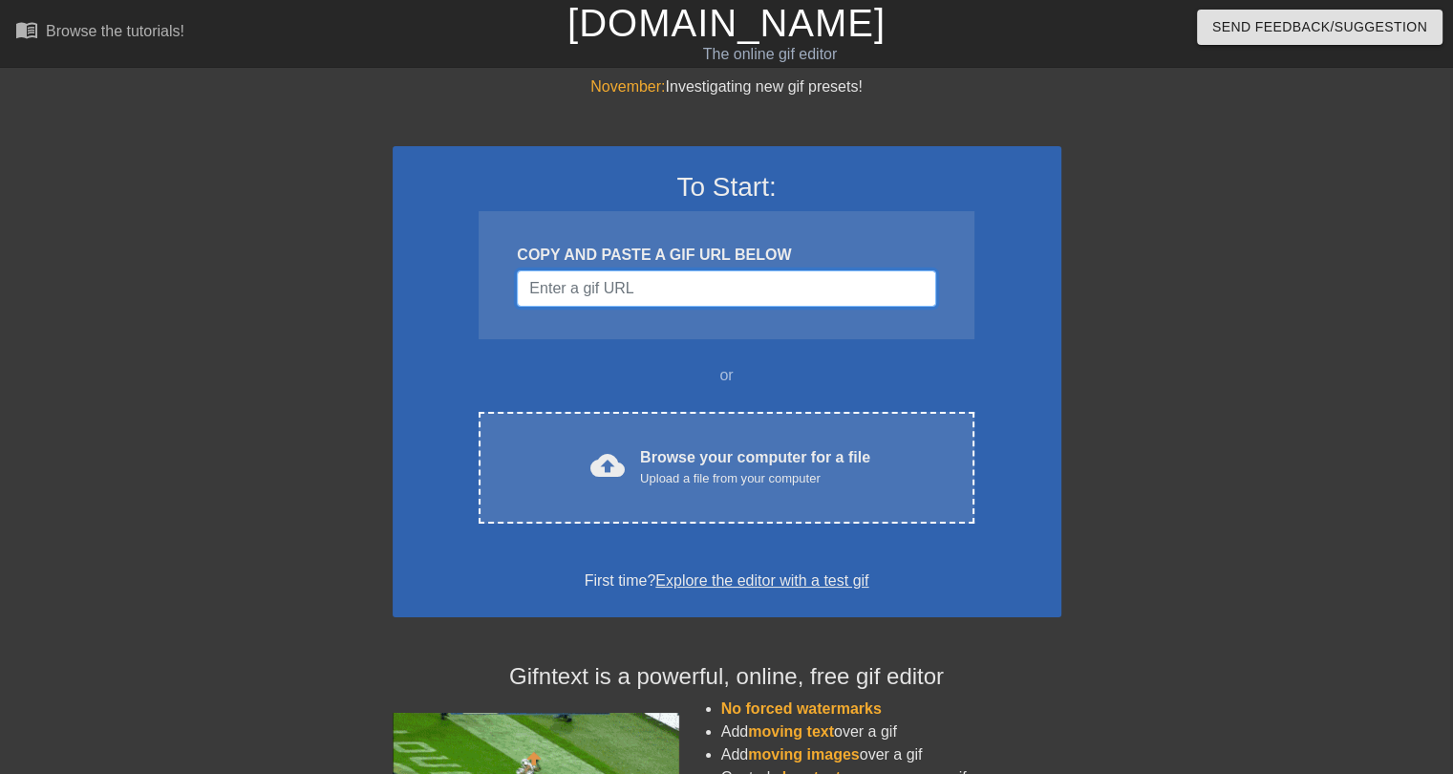
click at [624, 291] on input "Username" at bounding box center [726, 288] width 418 height 36
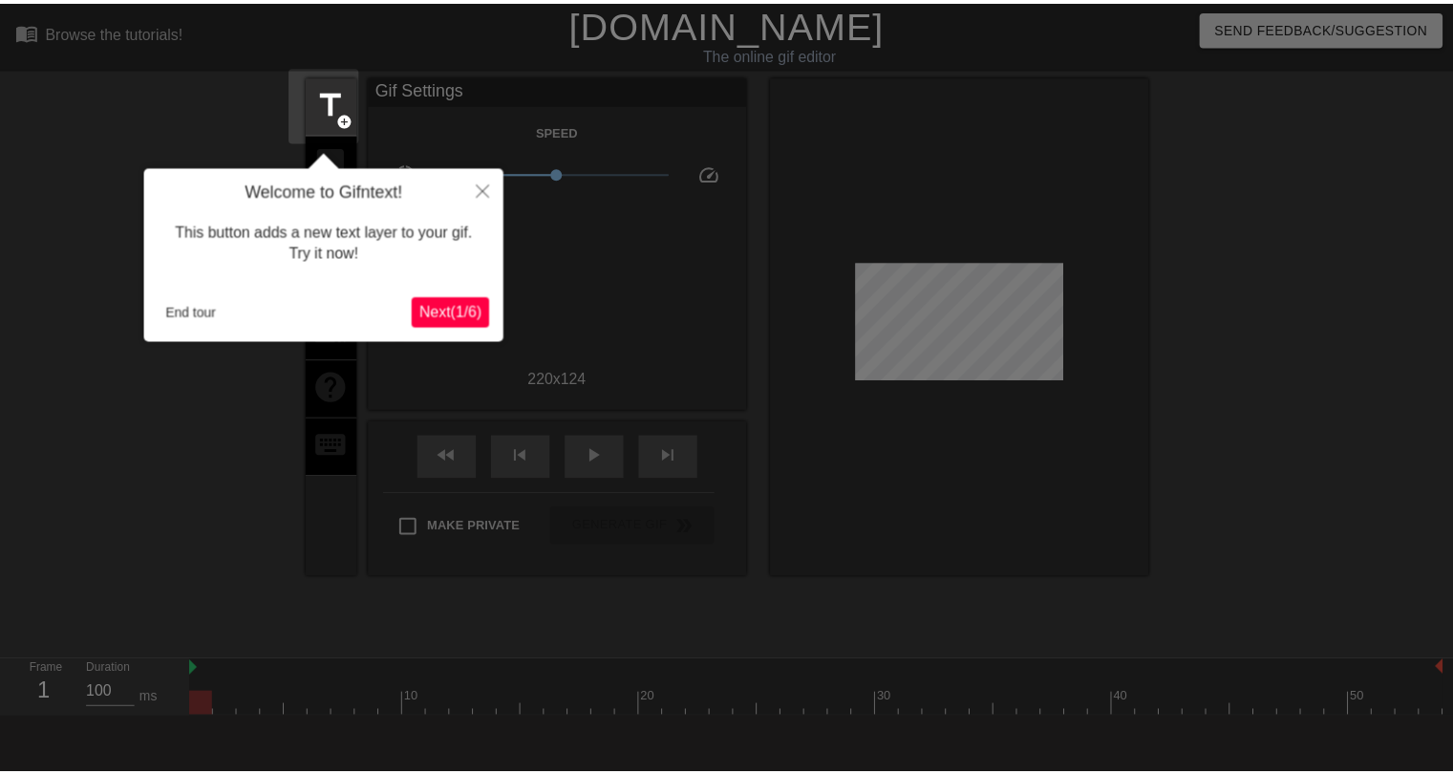
scroll to position [46, 0]
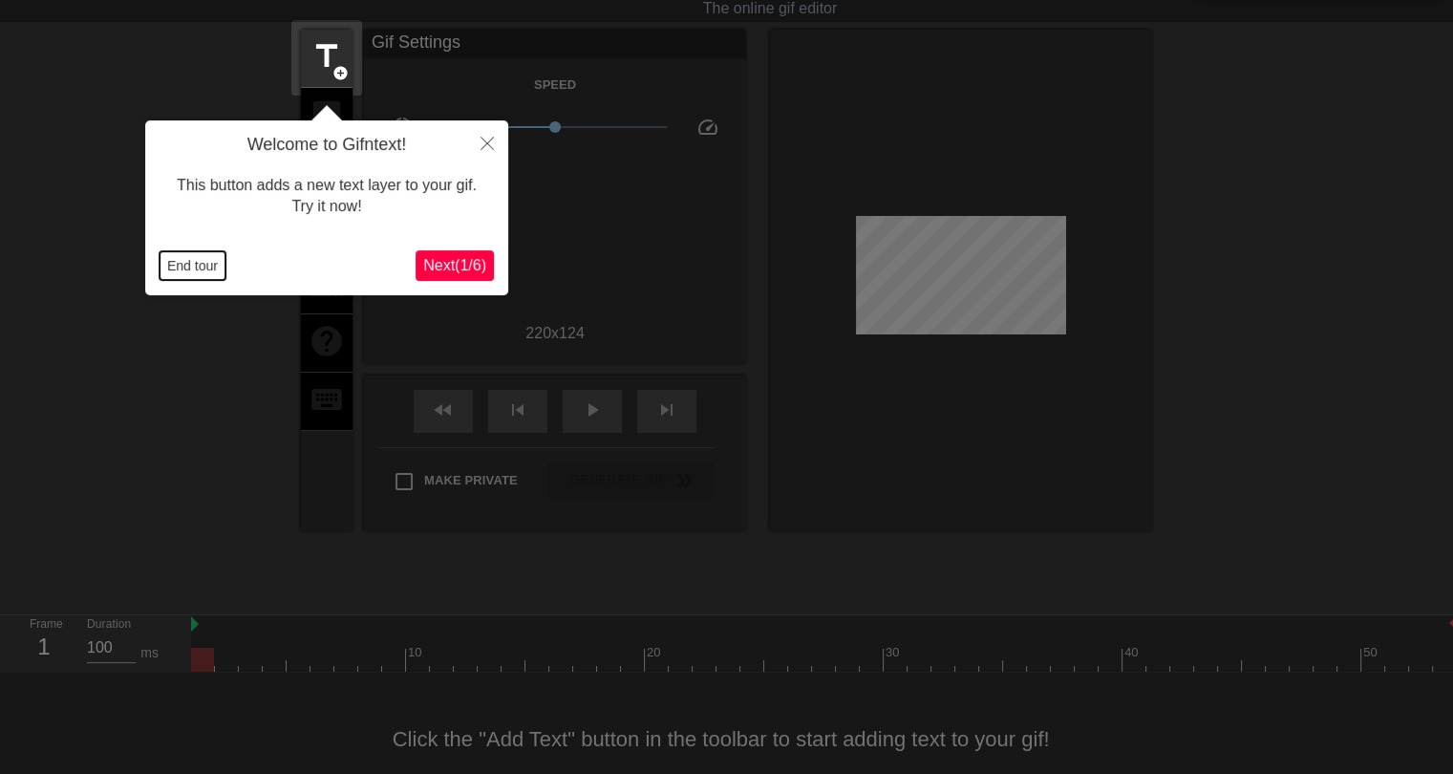
click at [194, 270] on button "End tour" at bounding box center [192, 265] width 66 height 29
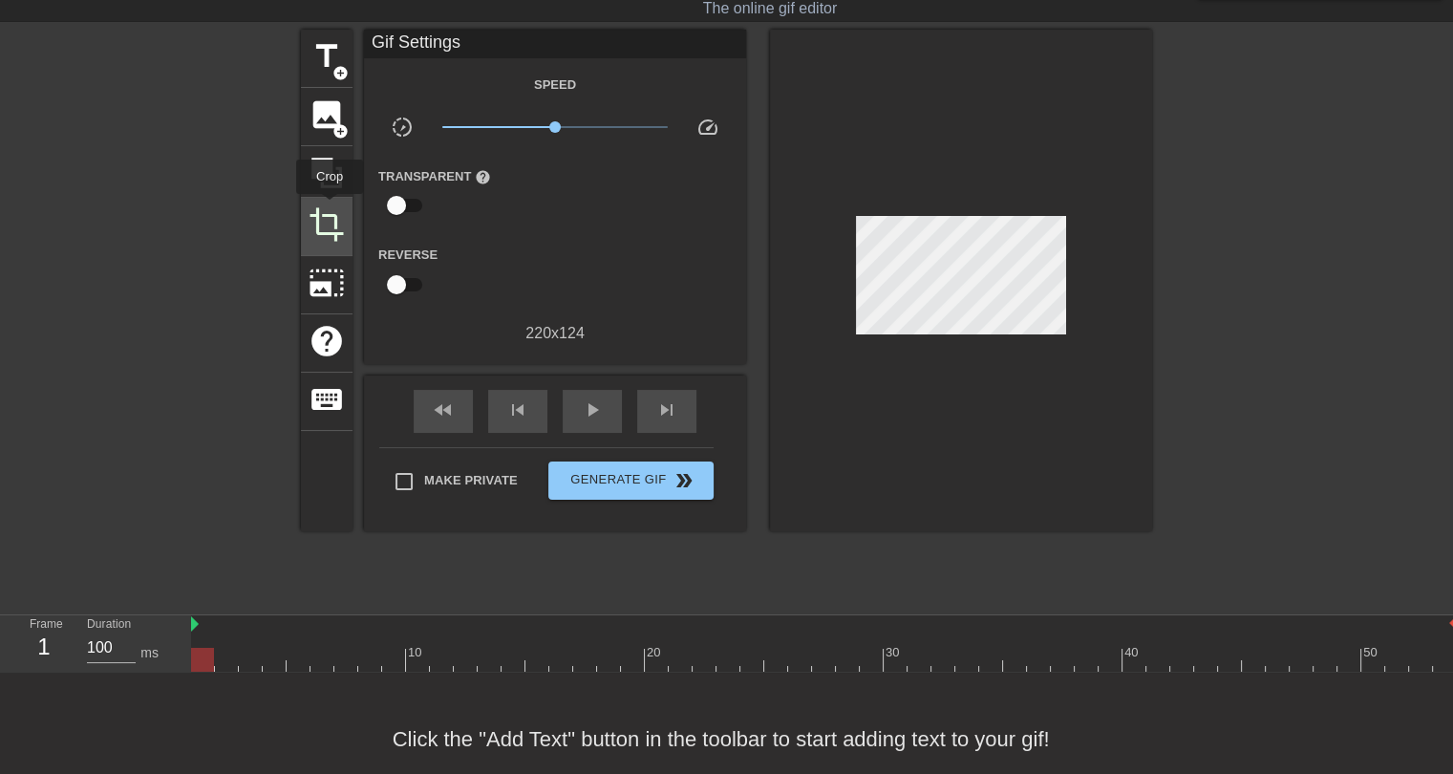
click at [330, 207] on span "crop" at bounding box center [326, 224] width 36 height 36
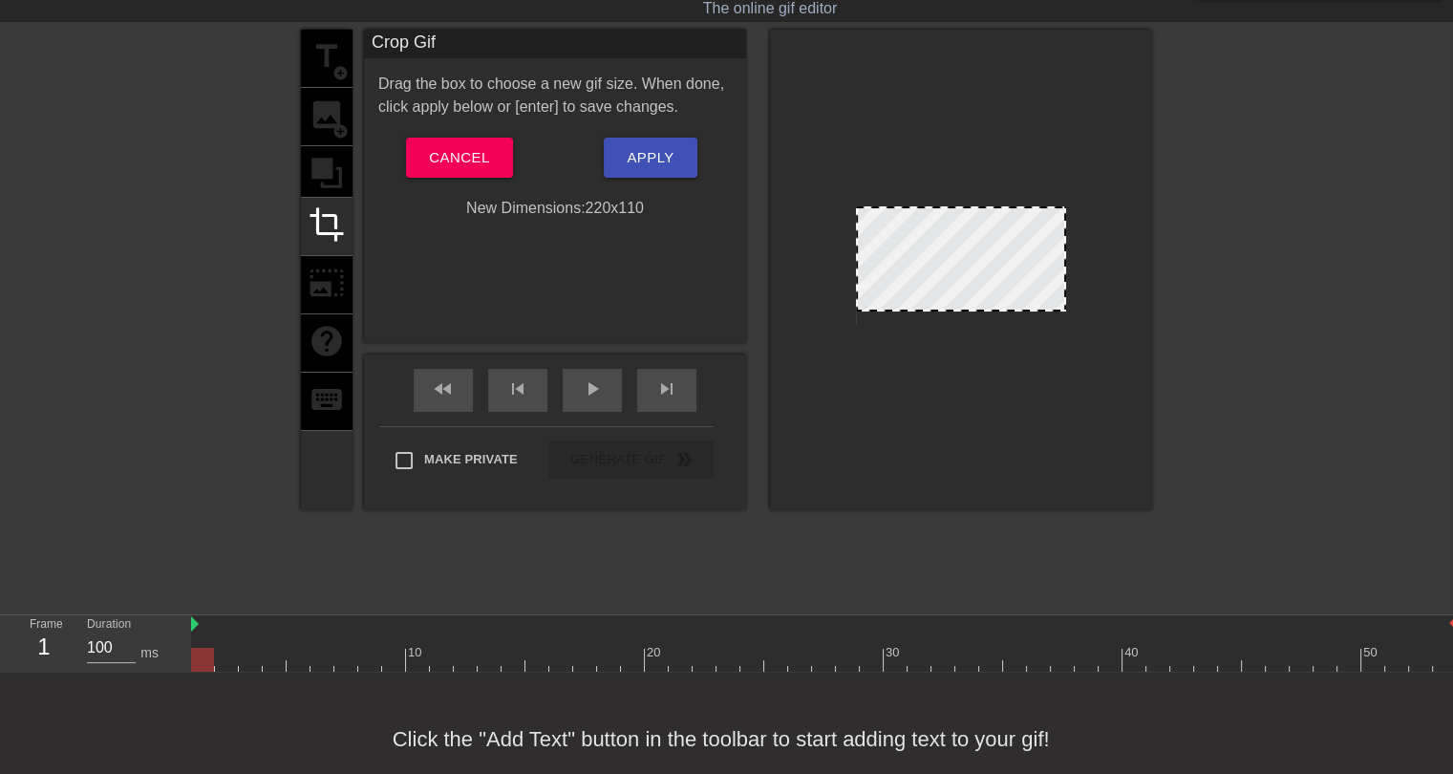
drag, startPoint x: 978, startPoint y: 320, endPoint x: 983, endPoint y: 307, distance: 14.2
click at [641, 145] on span "Apply" at bounding box center [650, 157] width 47 height 25
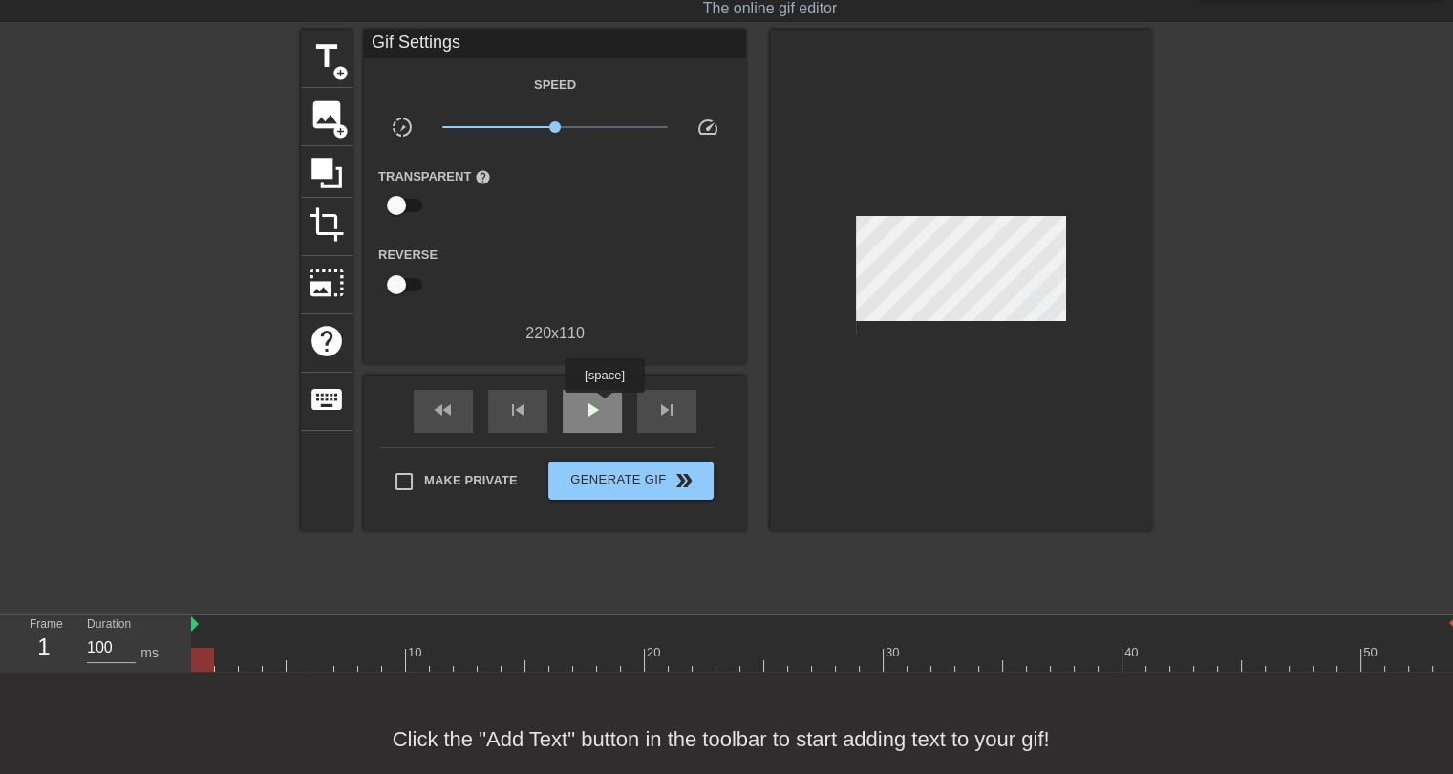
click at [604, 406] on div "play_arrow" at bounding box center [592, 411] width 59 height 43
